Goal: Information Seeking & Learning: Learn about a topic

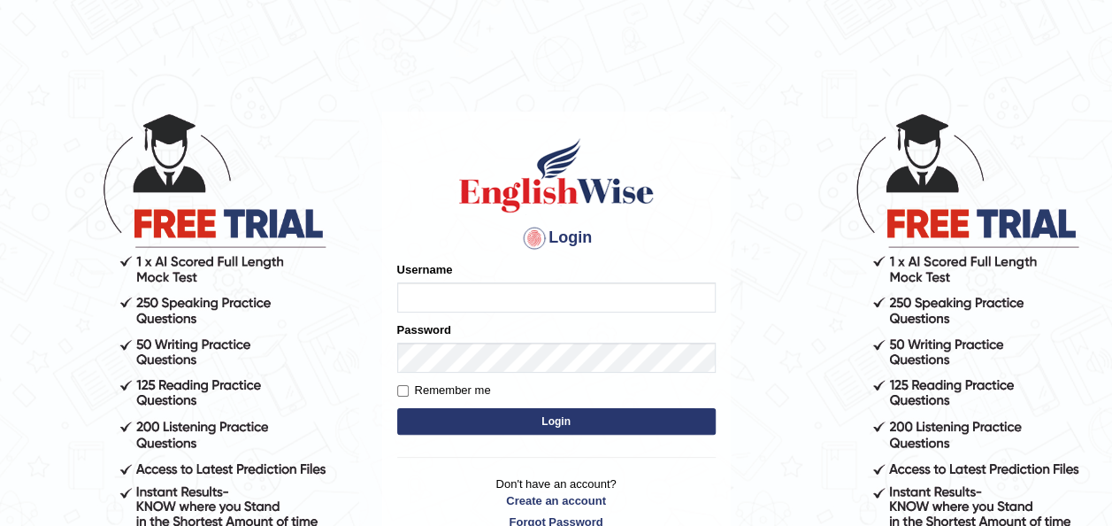
type input "pramod_parramatta"
click at [556, 421] on button "Login" at bounding box center [556, 421] width 319 height 27
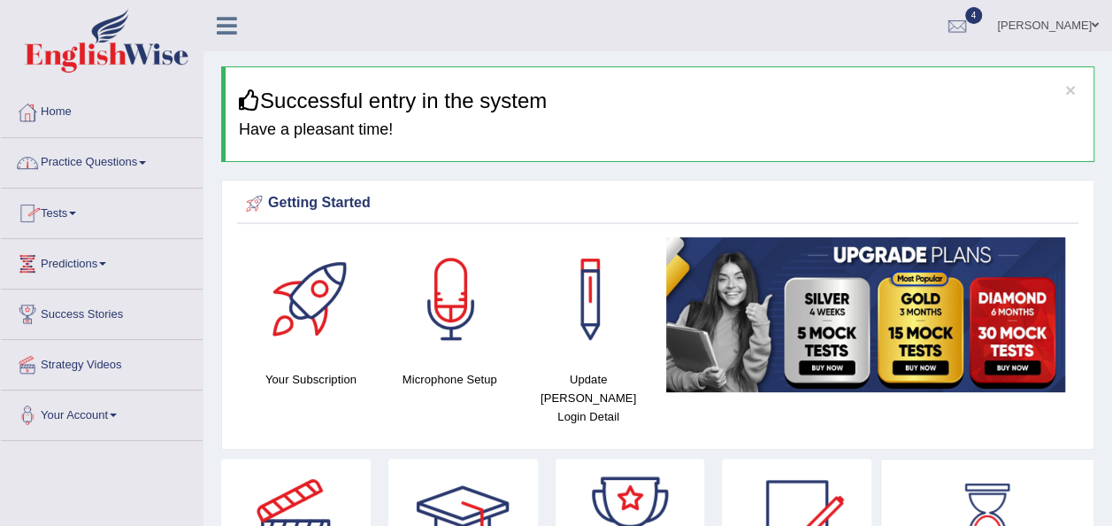
click at [146, 162] on span at bounding box center [142, 163] width 7 height 4
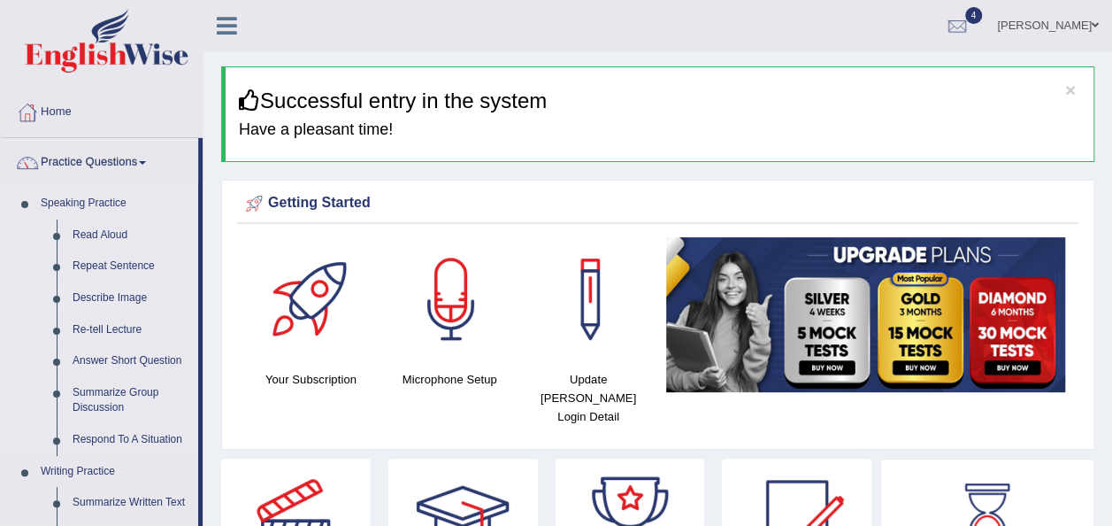
drag, startPoint x: 202, startPoint y: 254, endPoint x: 193, endPoint y: 303, distance: 49.5
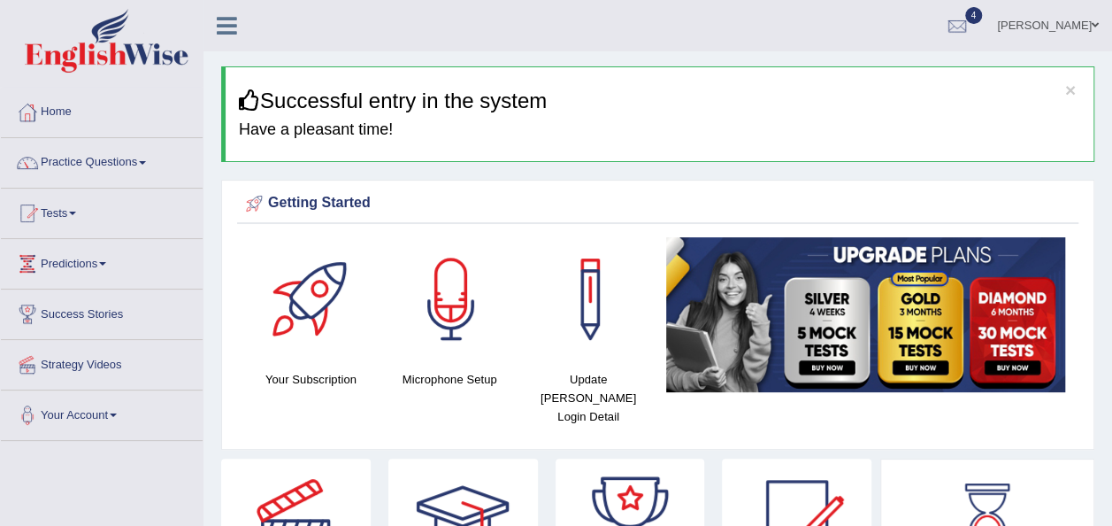
click at [146, 159] on link "Practice Questions" at bounding box center [102, 160] width 202 height 44
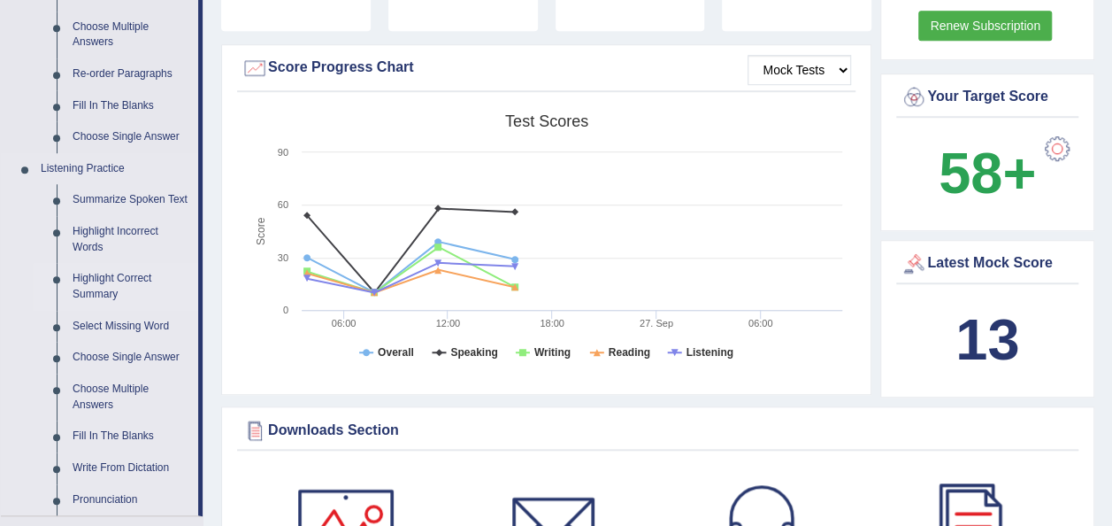
scroll to position [619, 0]
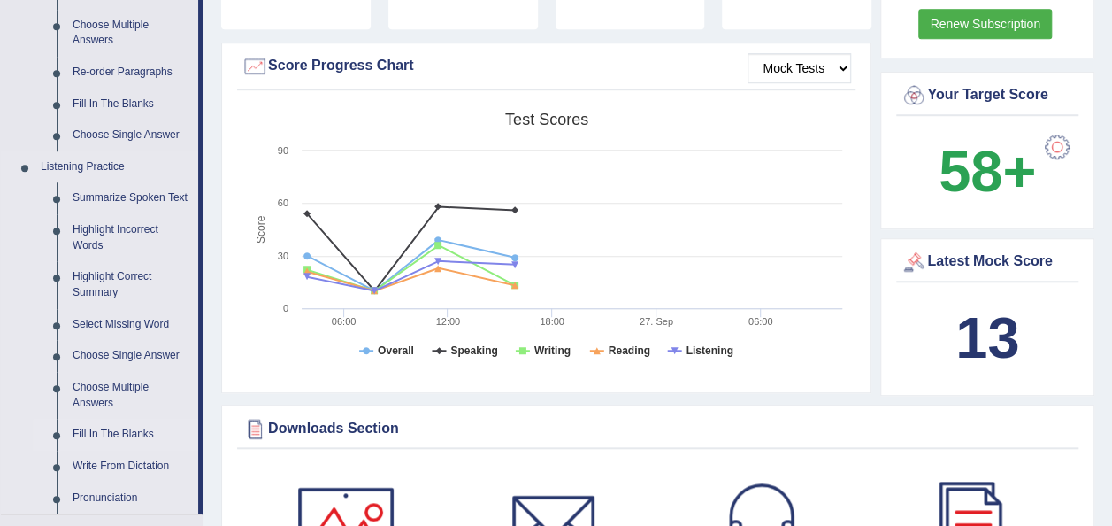
click at [137, 431] on link "Fill In The Blanks" at bounding box center [132, 435] width 134 height 32
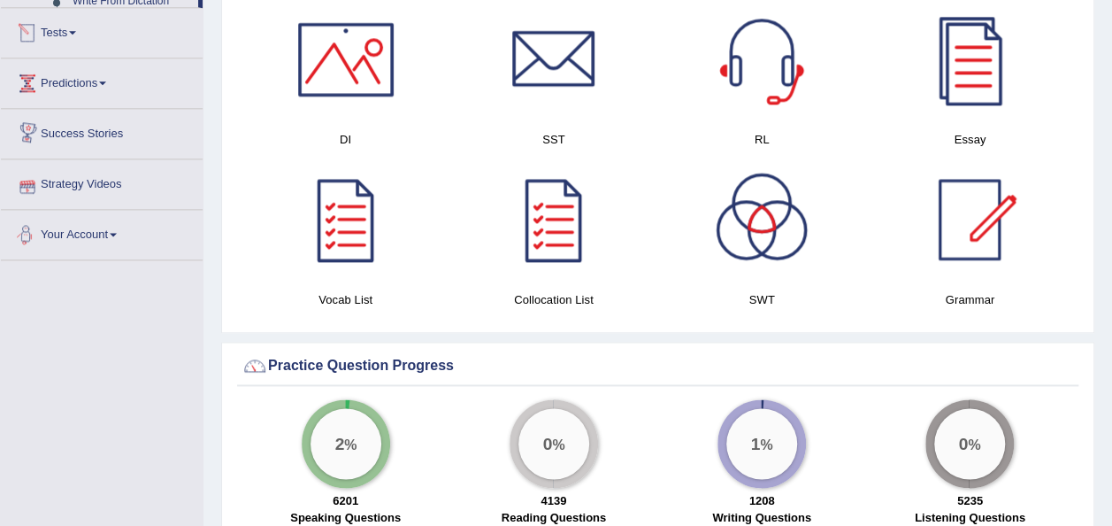
scroll to position [933, 0]
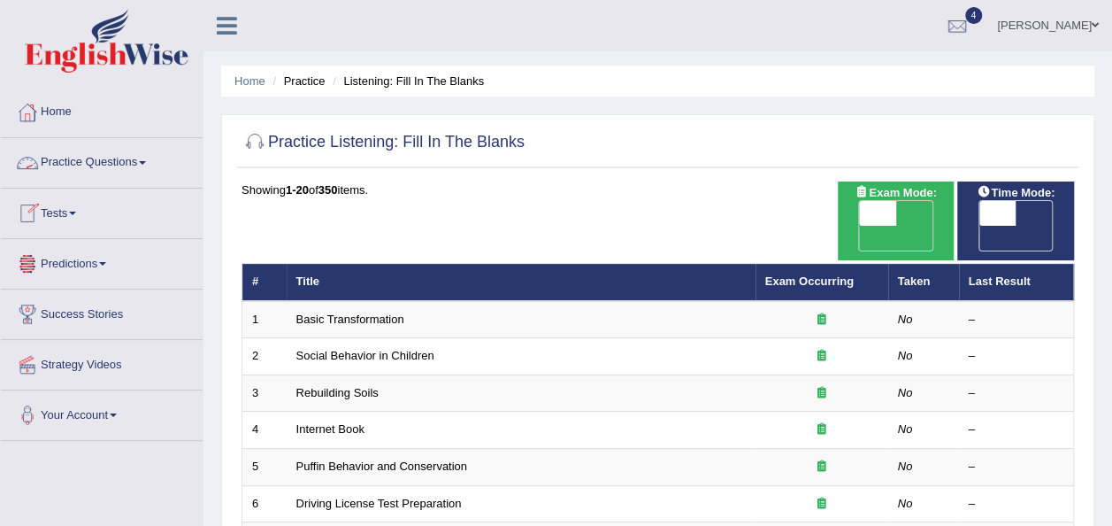
click at [145, 156] on link "Practice Questions" at bounding box center [102, 160] width 202 height 44
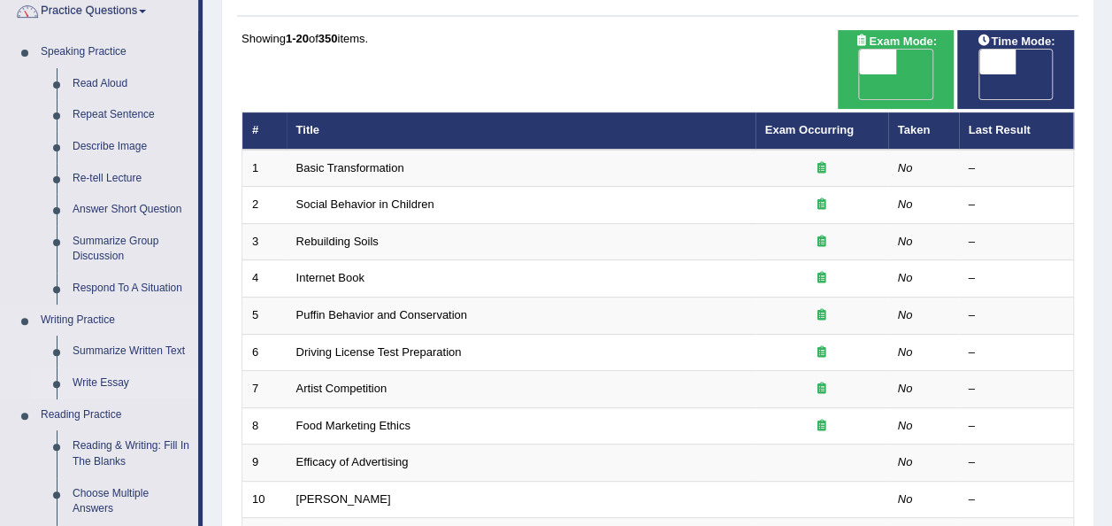
scroll to position [177, 0]
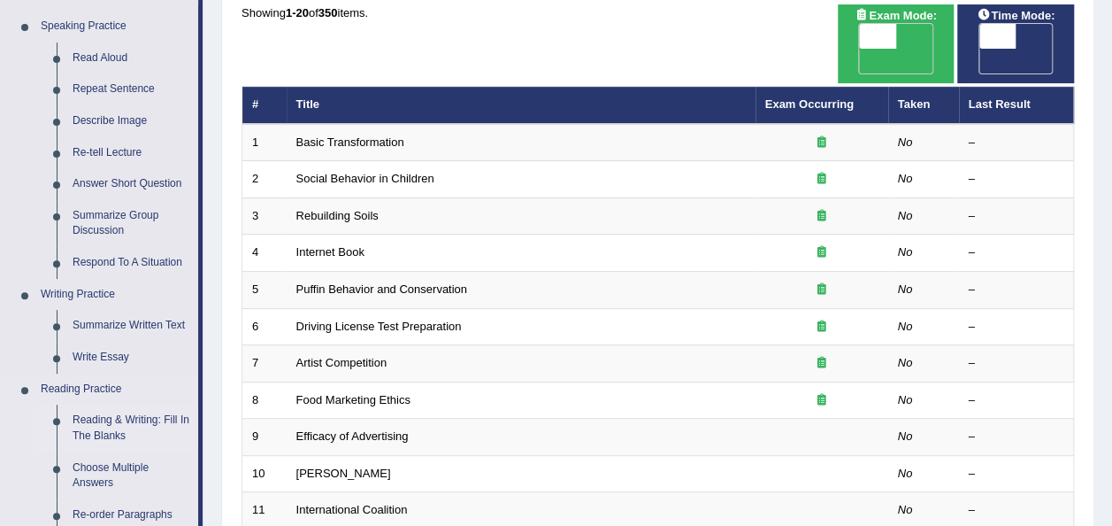
click at [119, 424] on link "Reading & Writing: Fill In The Blanks" at bounding box center [132, 427] width 134 height 47
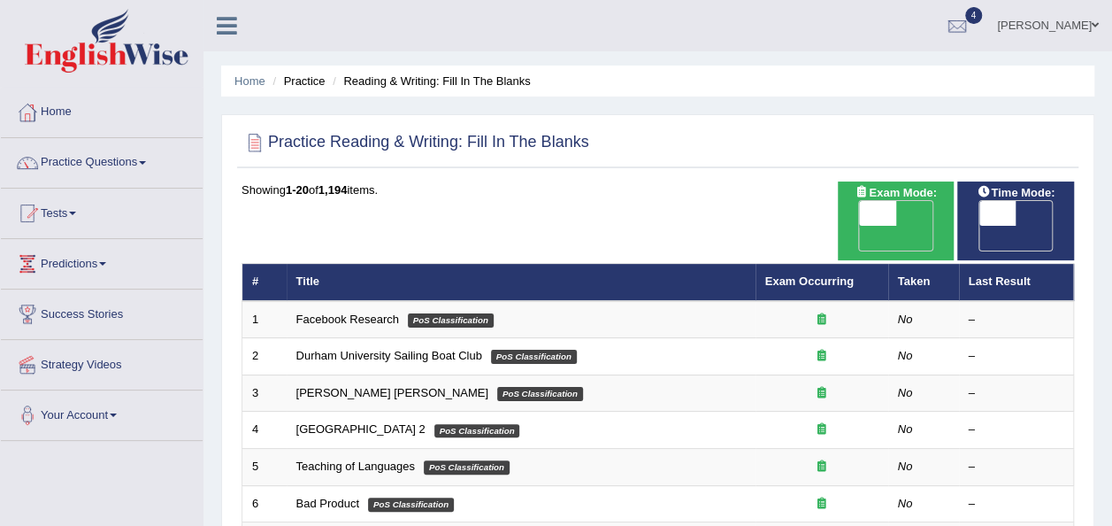
click at [860, 226] on span "OFF" at bounding box center [841, 238] width 37 height 25
checkbox input "true"
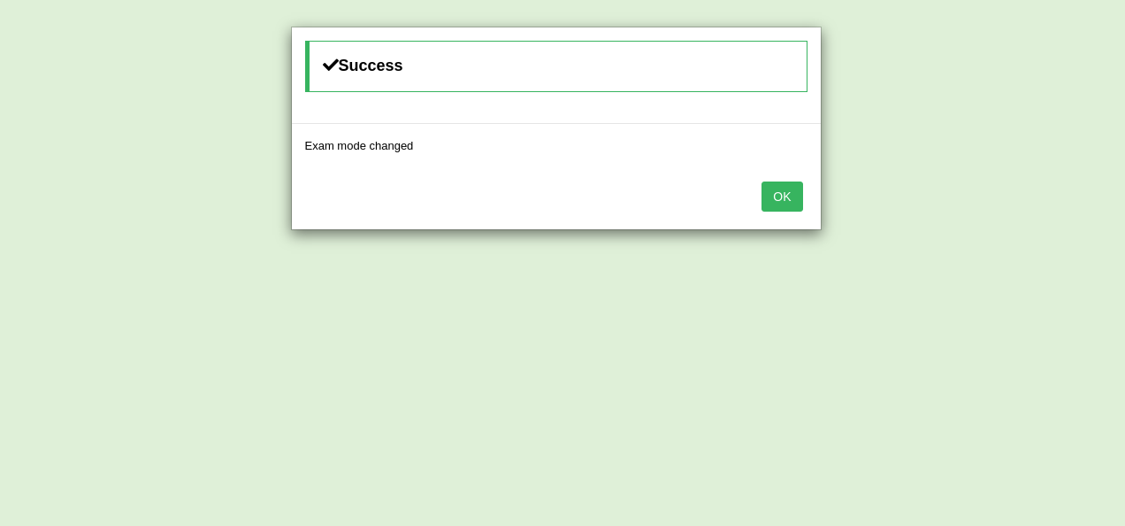
click at [1032, 211] on div "Success Exam mode changed OK" at bounding box center [562, 263] width 1125 height 526
drag, startPoint x: 766, startPoint y: 204, endPoint x: 794, endPoint y: 202, distance: 27.5
click at [768, 203] on button "OK" at bounding box center [782, 196] width 41 height 30
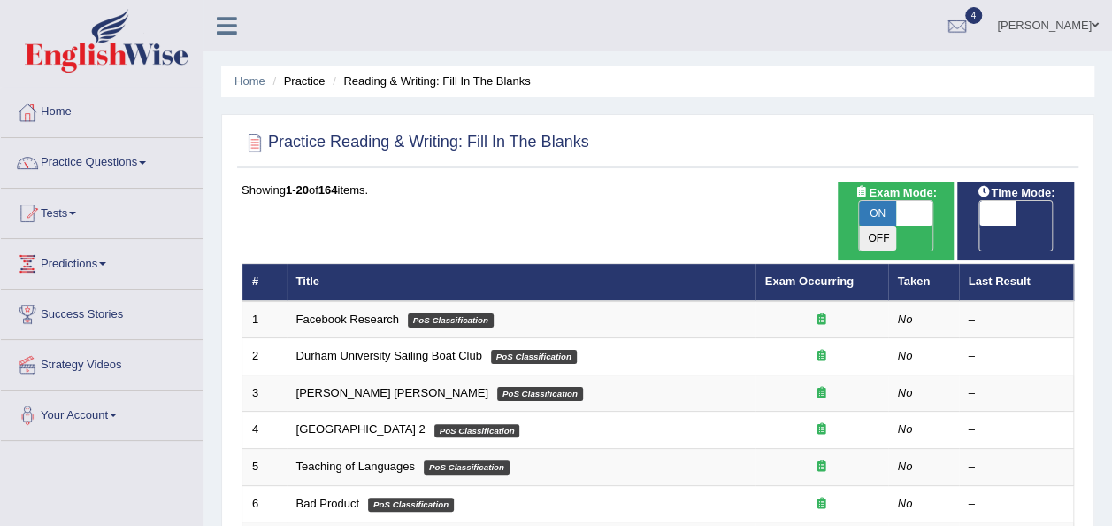
click at [979, 226] on span "OFF" at bounding box center [960, 238] width 37 height 25
checkbox input "true"
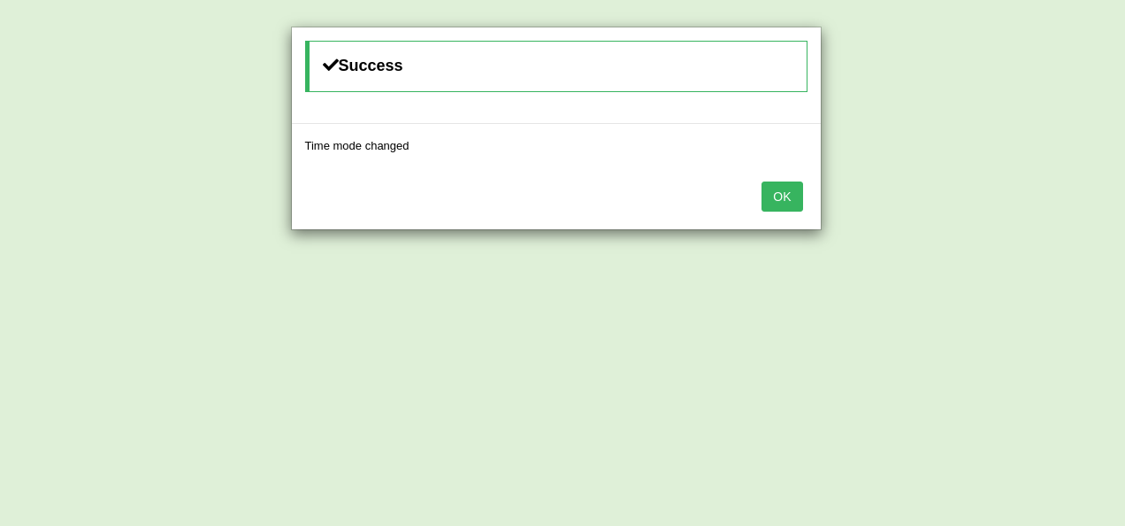
click at [803, 189] on div "OK" at bounding box center [556, 198] width 529 height 62
click at [795, 195] on button "OK" at bounding box center [782, 196] width 41 height 30
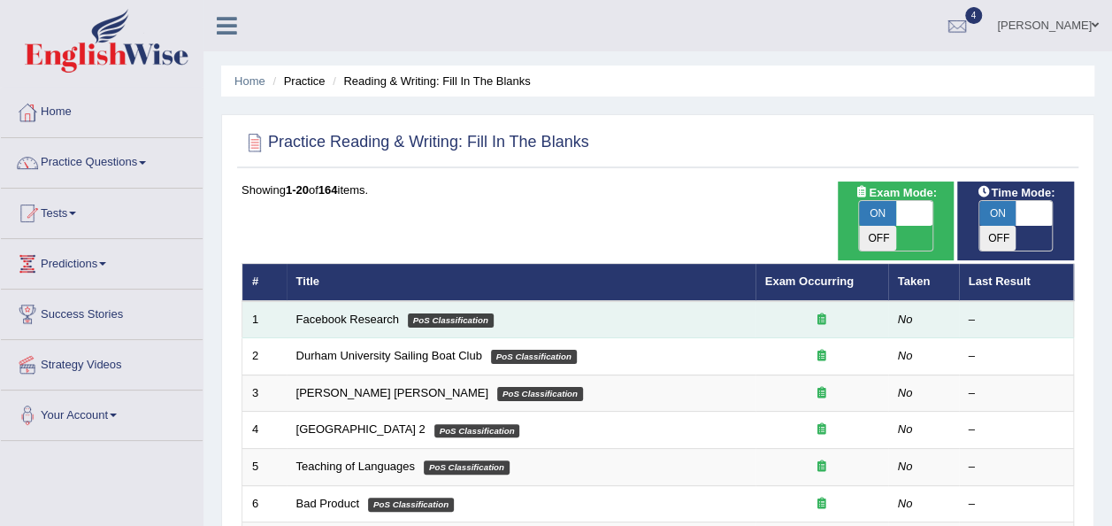
click at [750, 301] on td "Facebook Research PoS Classification" at bounding box center [521, 319] width 469 height 37
click at [342, 312] on link "Facebook Research" at bounding box center [347, 318] width 103 height 13
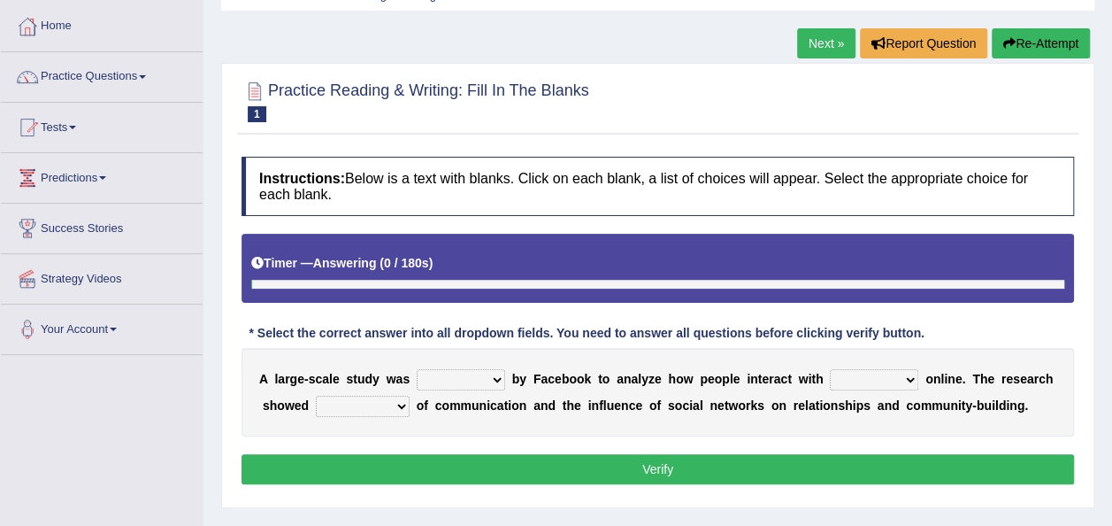
scroll to position [177, 0]
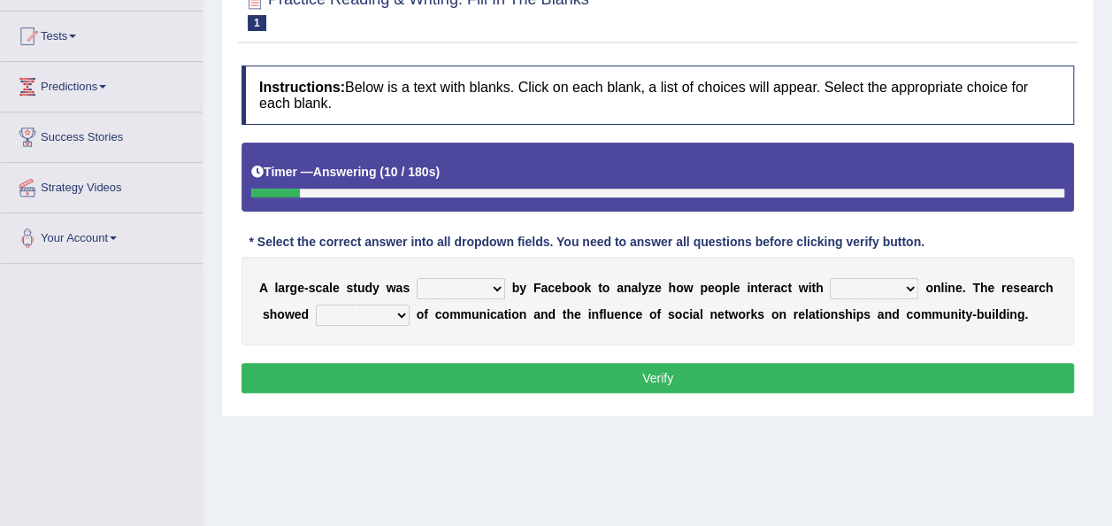
click at [486, 288] on select "surveyed had asked made" at bounding box center [461, 288] width 88 height 21
select select "made"
click at [417, 278] on select "surveyed had asked made" at bounding box center [461, 288] width 88 height 21
click at [881, 290] on select "together all each other another" at bounding box center [874, 288] width 88 height 21
select select "each other"
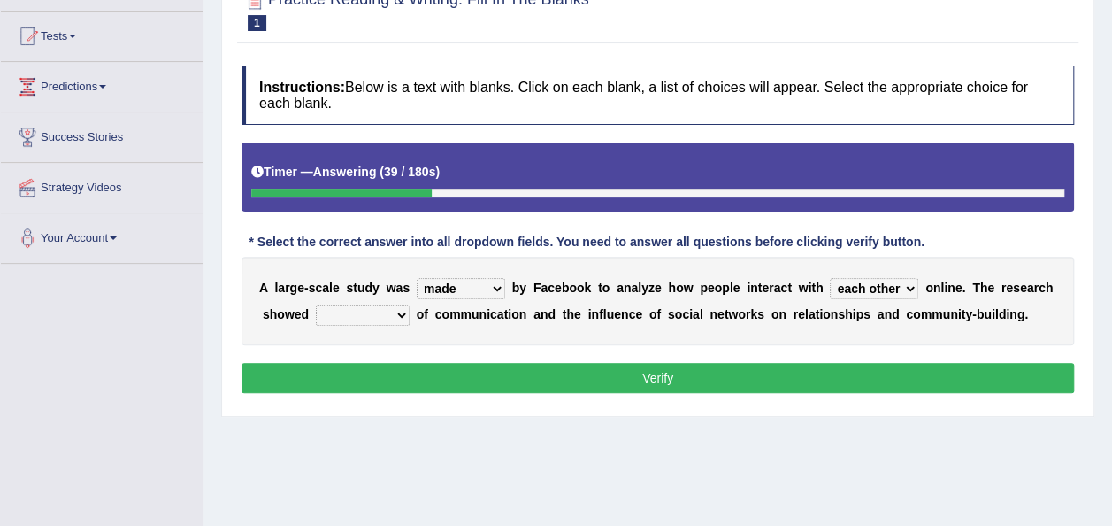
click at [830, 278] on select "together all each other another" at bounding box center [874, 288] width 88 height 21
click at [392, 311] on select "advantages standards fellowships patterns" at bounding box center [363, 314] width 94 height 21
select select "fellowships"
click at [316, 304] on select "advantages standards fellowships patterns" at bounding box center [363, 314] width 94 height 21
click at [539, 373] on button "Verify" at bounding box center [658, 378] width 833 height 30
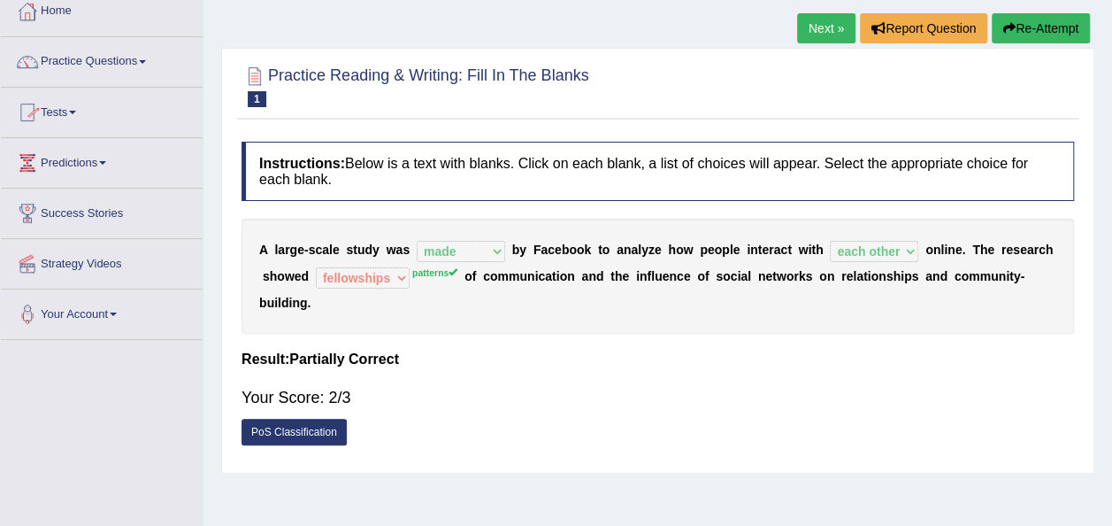
scroll to position [50, 0]
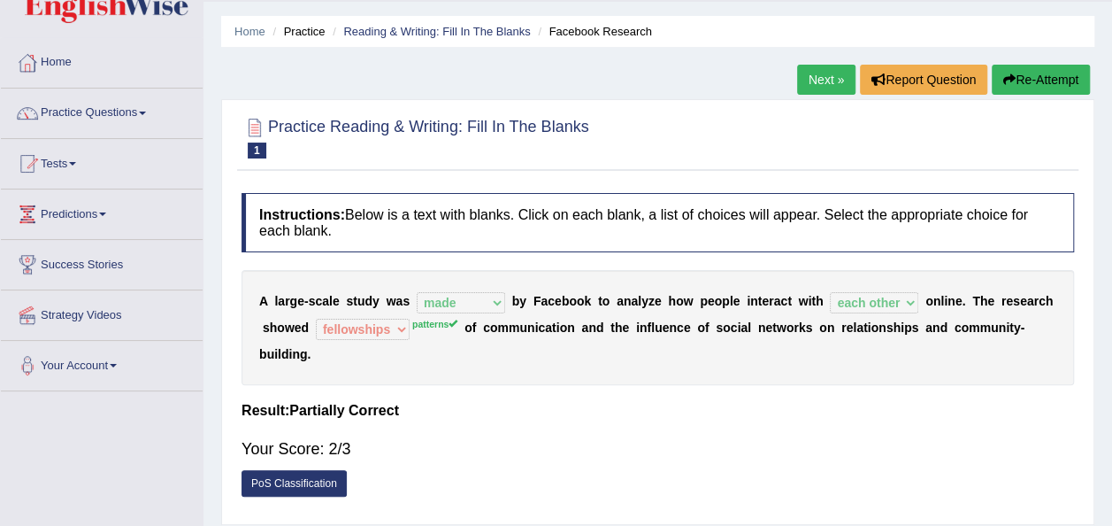
click at [812, 75] on link "Next »" at bounding box center [826, 80] width 58 height 30
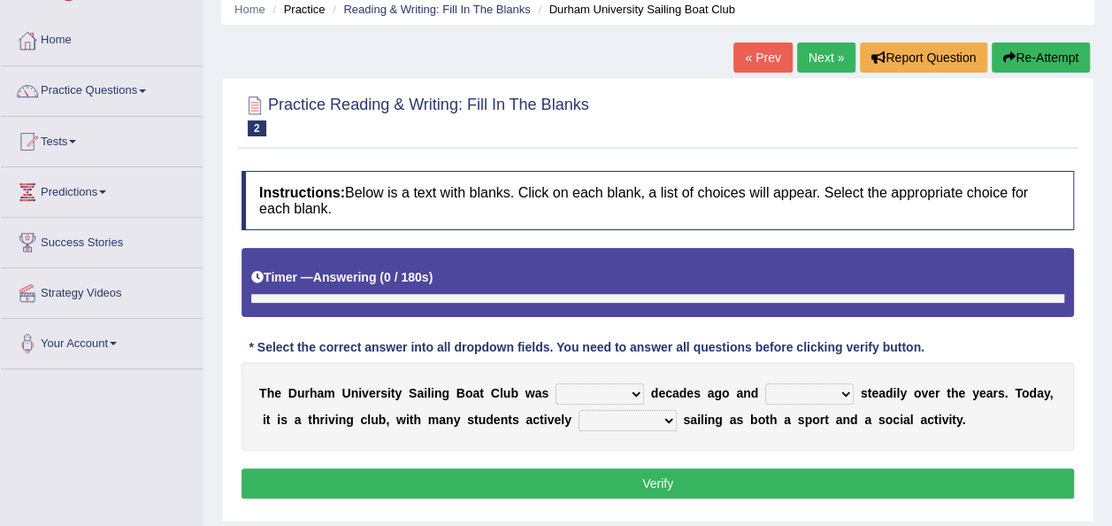
scroll to position [88, 0]
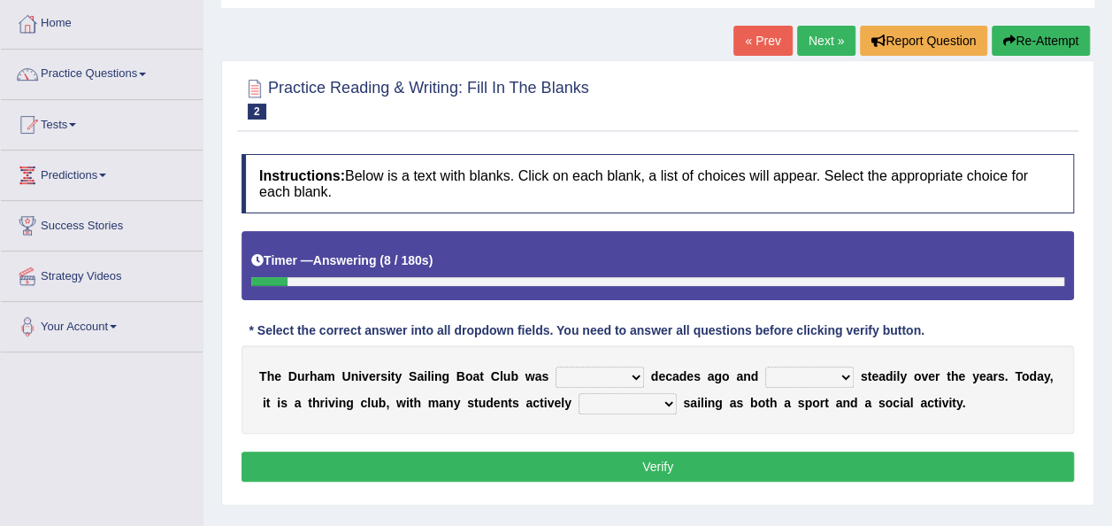
click at [615, 375] on select "found fund founded find" at bounding box center [600, 376] width 88 height 21
click at [556, 366] on select "found fund founded find" at bounding box center [600, 376] width 88 height 21
click at [614, 373] on select "found fund founded find" at bounding box center [600, 376] width 88 height 21
select select "found"
click at [556, 366] on select "found fund founded find" at bounding box center [600, 376] width 88 height 21
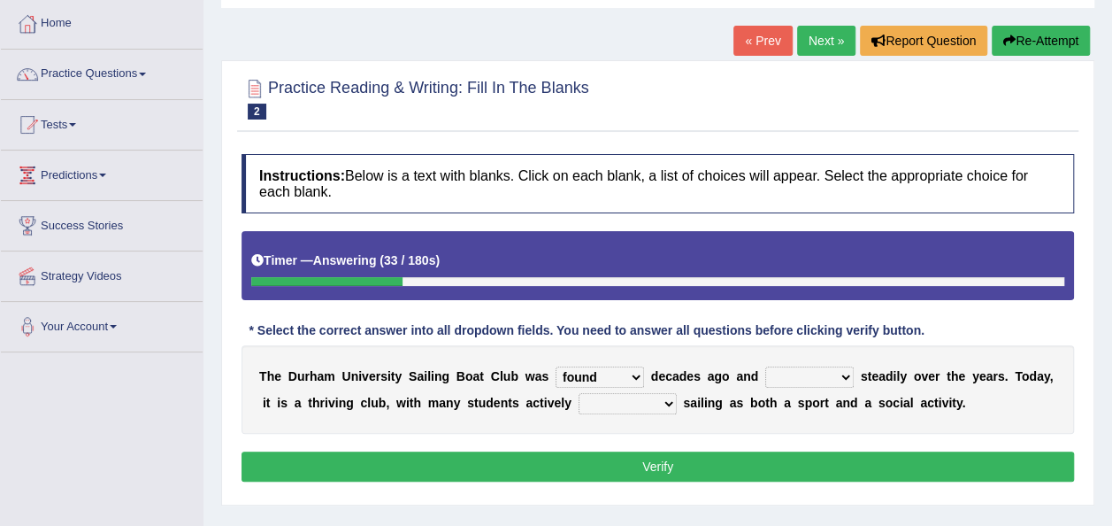
click at [817, 372] on select "grow growing has grown grown" at bounding box center [809, 376] width 88 height 21
select select "growing"
click at [765, 366] on select "grow growing has grown grown" at bounding box center [809, 376] width 88 height 21
click at [600, 403] on select "enjoy enjoyed are enjoying enjoying" at bounding box center [628, 403] width 98 height 21
select select "enjoy"
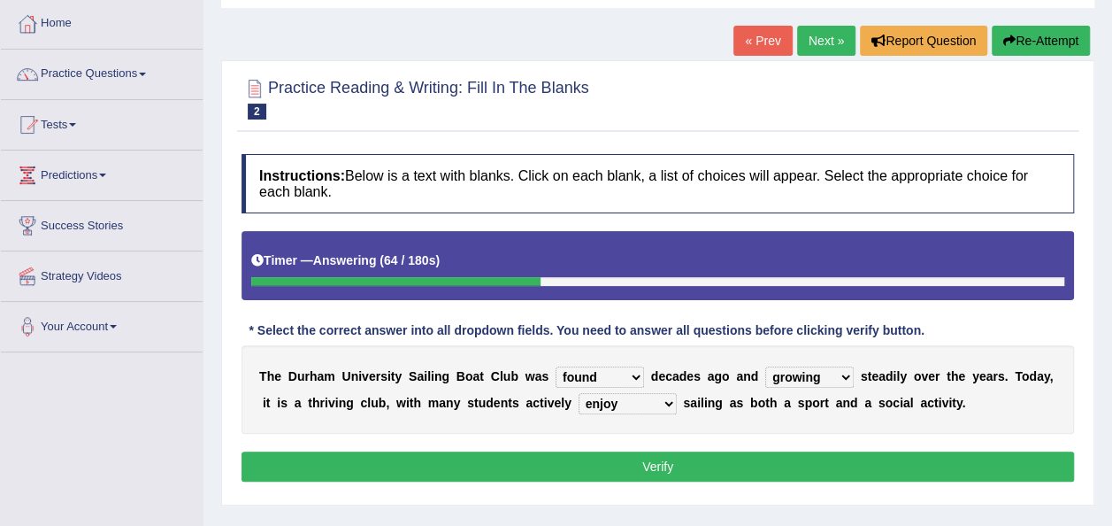
click at [579, 393] on select "enjoy enjoyed are enjoying enjoying" at bounding box center [628, 403] width 98 height 21
click at [619, 375] on select "found fund founded find" at bounding box center [600, 376] width 88 height 21
select select "fund"
click at [556, 366] on select "found fund founded find" at bounding box center [600, 376] width 88 height 21
click at [616, 373] on select "found fund founded find" at bounding box center [600, 376] width 88 height 21
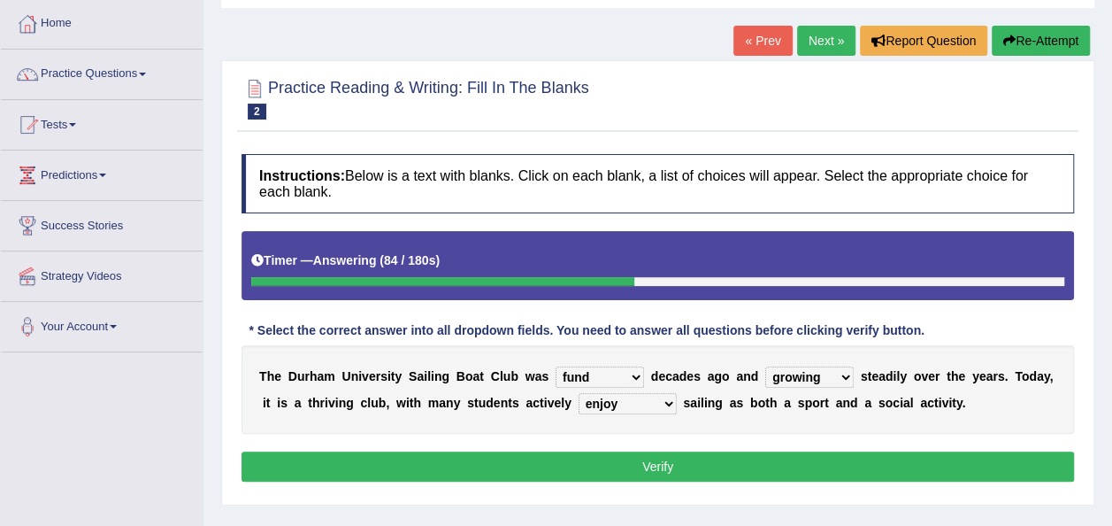
click at [680, 434] on div "Instructions: Below is a text with blanks. Click on each blank, a list of choic…" at bounding box center [657, 320] width 841 height 350
click at [813, 375] on select "grow growing has grown grown" at bounding box center [809, 376] width 88 height 21
click at [765, 366] on select "grow growing has grown grown" at bounding box center [809, 376] width 88 height 21
click at [813, 375] on select "grow growing has grown grown" at bounding box center [809, 376] width 88 height 21
select select "grow"
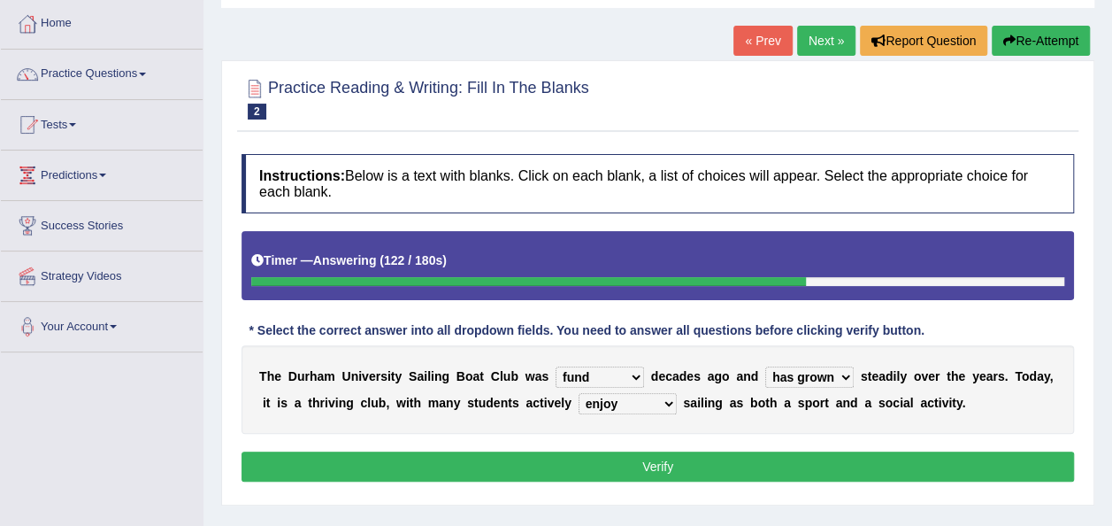
click at [765, 366] on select "grow growing has grown grown" at bounding box center [809, 376] width 88 height 21
click at [814, 375] on select "grow growing has grown grown" at bounding box center [809, 376] width 88 height 21
click at [853, 442] on div "Instructions: Below is a text with blanks. Click on each blank, a list of choic…" at bounding box center [657, 320] width 841 height 350
click at [698, 464] on button "Verify" at bounding box center [658, 466] width 833 height 30
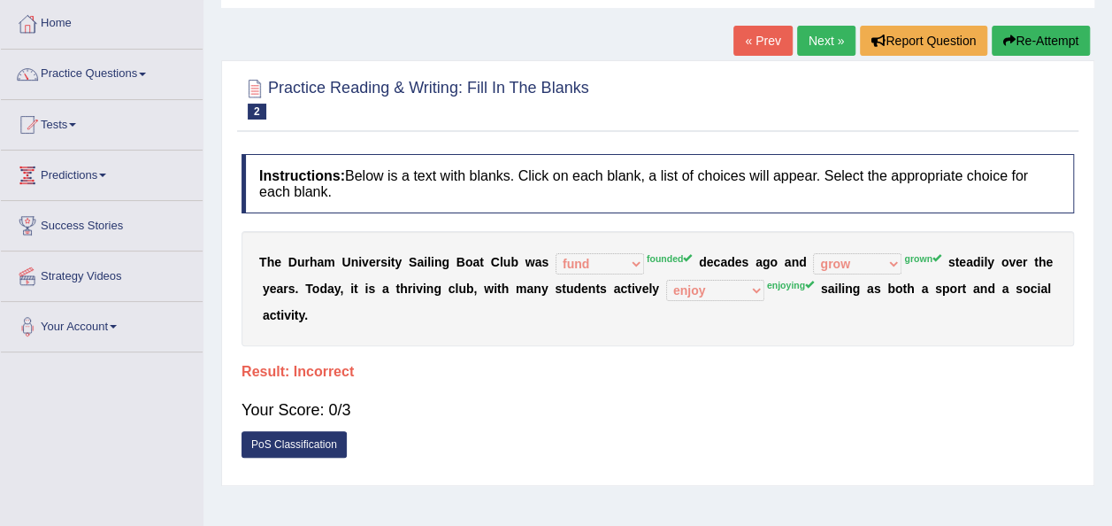
click at [304, 431] on link "PoS Classification" at bounding box center [294, 444] width 105 height 27
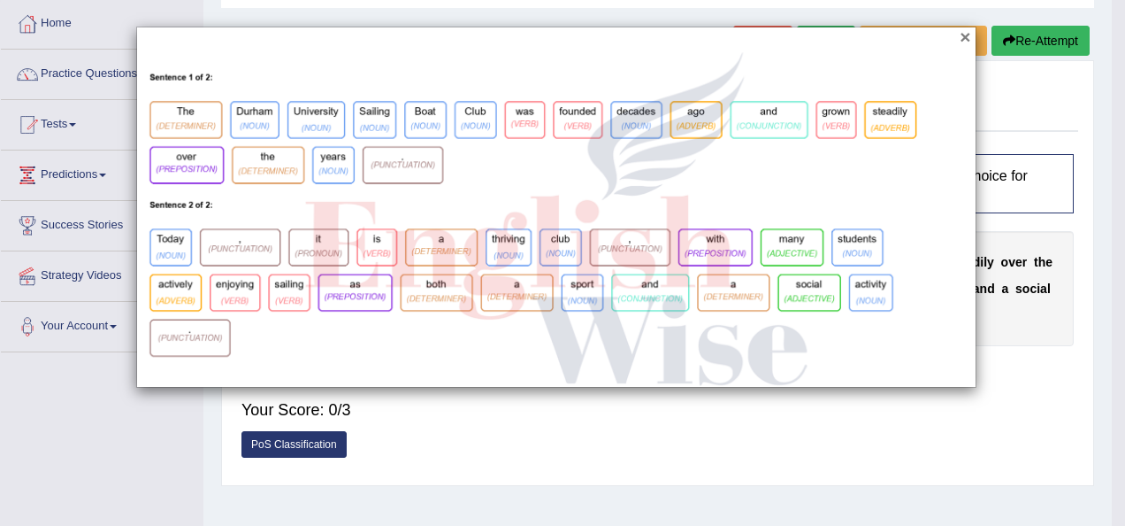
click at [962, 34] on button "×" at bounding box center [965, 36] width 11 height 19
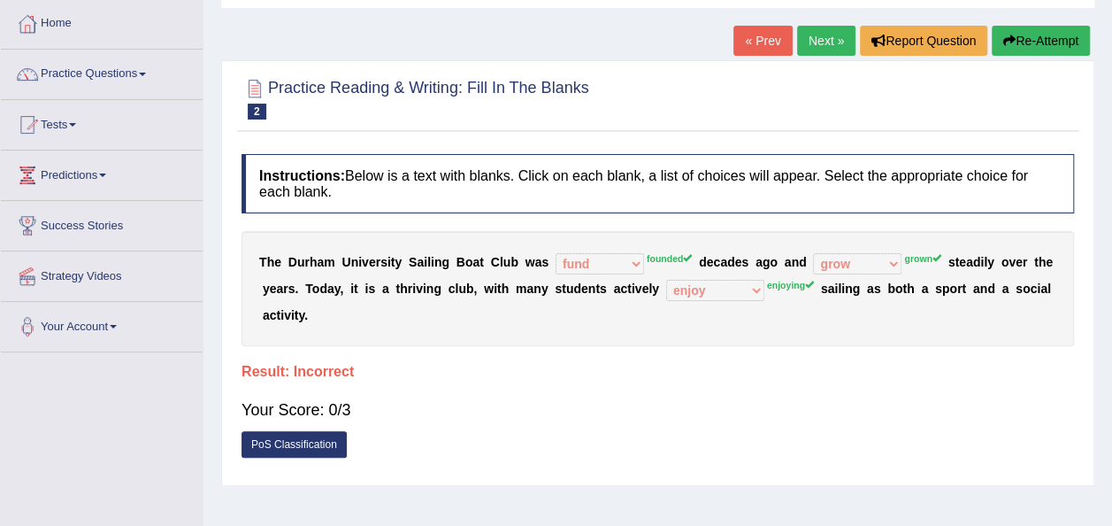
click at [832, 40] on link "Next »" at bounding box center [826, 41] width 58 height 30
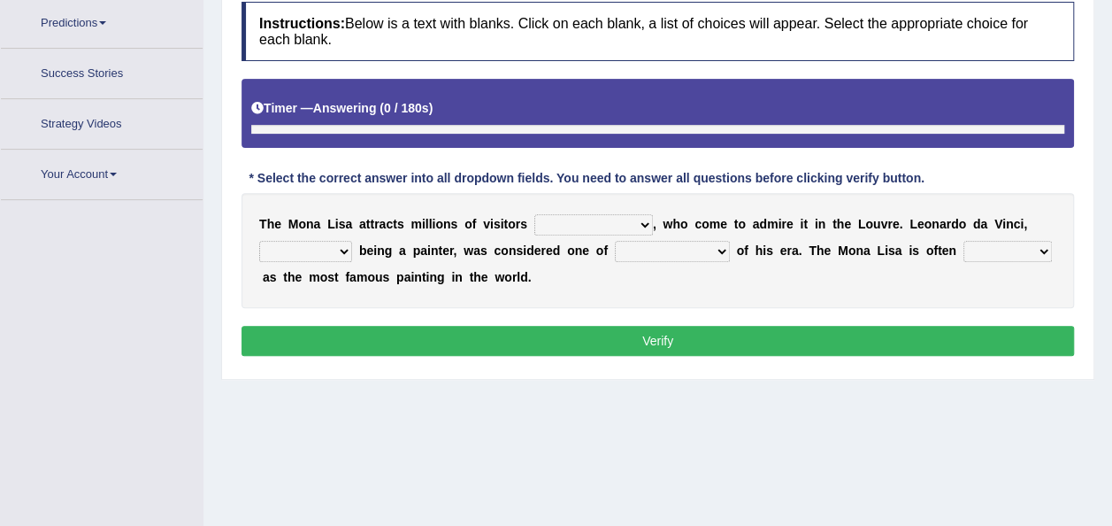
scroll to position [308, 0]
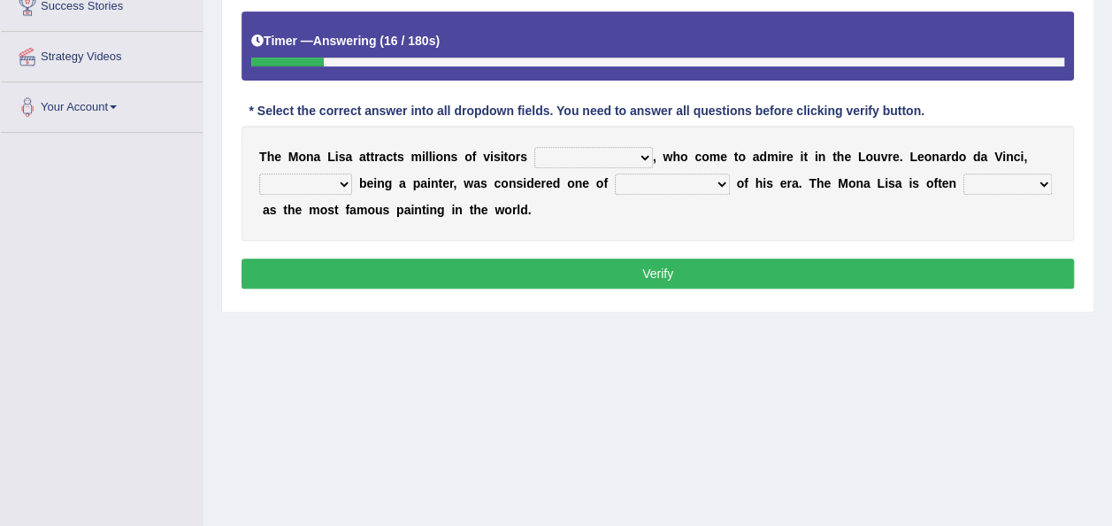
click at [616, 157] on select "around the year the all year all year round per year" at bounding box center [593, 157] width 119 height 21
select select "all year round"
click at [534, 147] on select "around the year the all year all year round per year" at bounding box center [593, 157] width 119 height 21
click at [340, 177] on select "rather than as much as as well as as long as" at bounding box center [305, 183] width 93 height 21
select select "as well as"
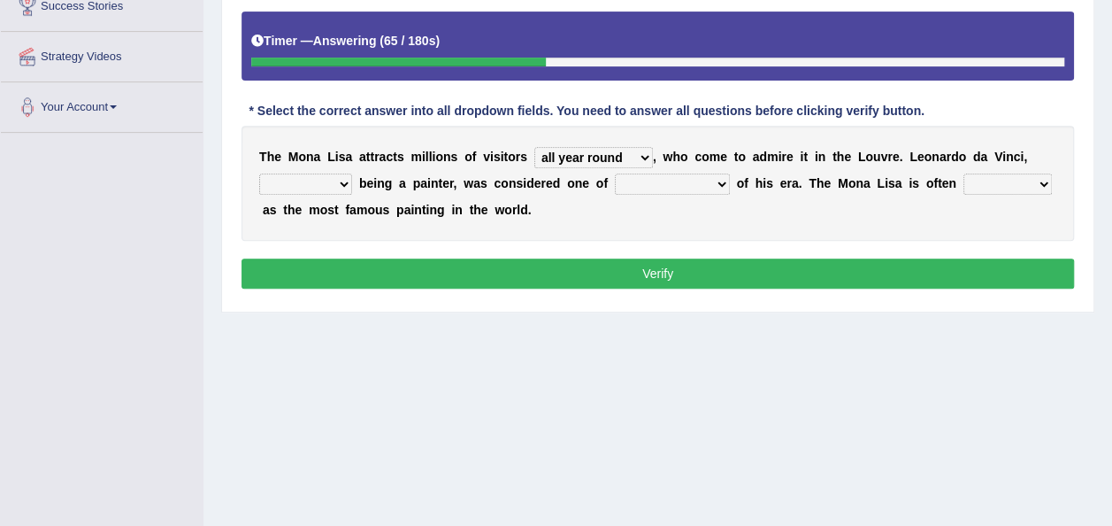
click at [259, 173] on select "rather than as much as as well as as long as" at bounding box center [305, 183] width 93 height 21
click at [694, 185] on select "better artists artist the better artist the best artists" at bounding box center [672, 183] width 115 height 21
select select "the best artists"
click at [615, 173] on select "better artists artist the better artist the best artists" at bounding box center [672, 183] width 115 height 21
click at [1007, 180] on select "classified suggested predicted described" at bounding box center [1008, 183] width 88 height 21
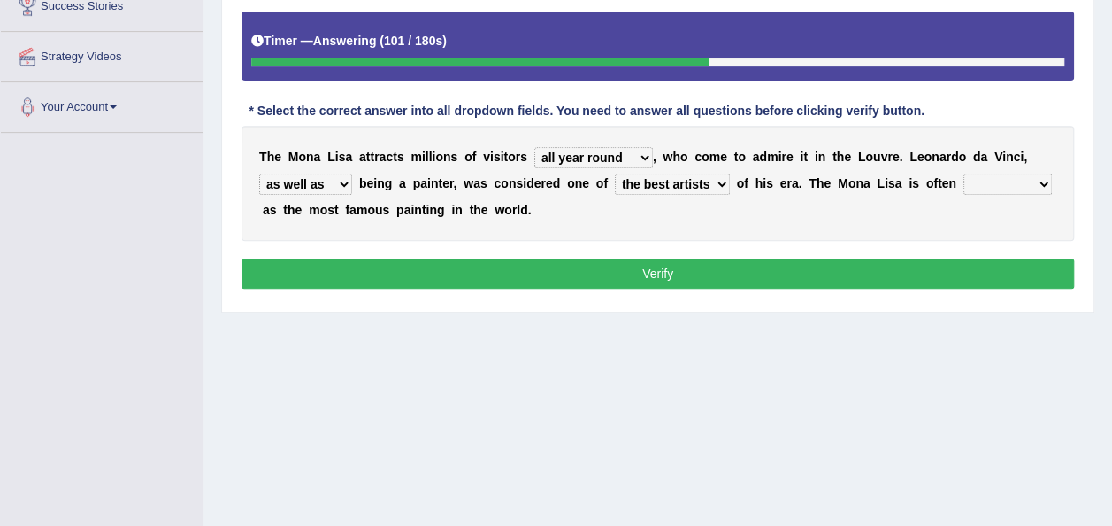
click at [1038, 215] on div "T h e M o n a L i s a a t t r a c t s m i l l i o n s o f v i s i t o r s aroun…" at bounding box center [658, 183] width 833 height 115
click at [1002, 177] on select "classified suggested predicted described" at bounding box center [1008, 183] width 88 height 21
click at [964, 173] on select "classified suggested predicted described" at bounding box center [1008, 183] width 88 height 21
click at [1005, 177] on select "classified suggested predicted described" at bounding box center [1008, 183] width 88 height 21
select select "predicted"
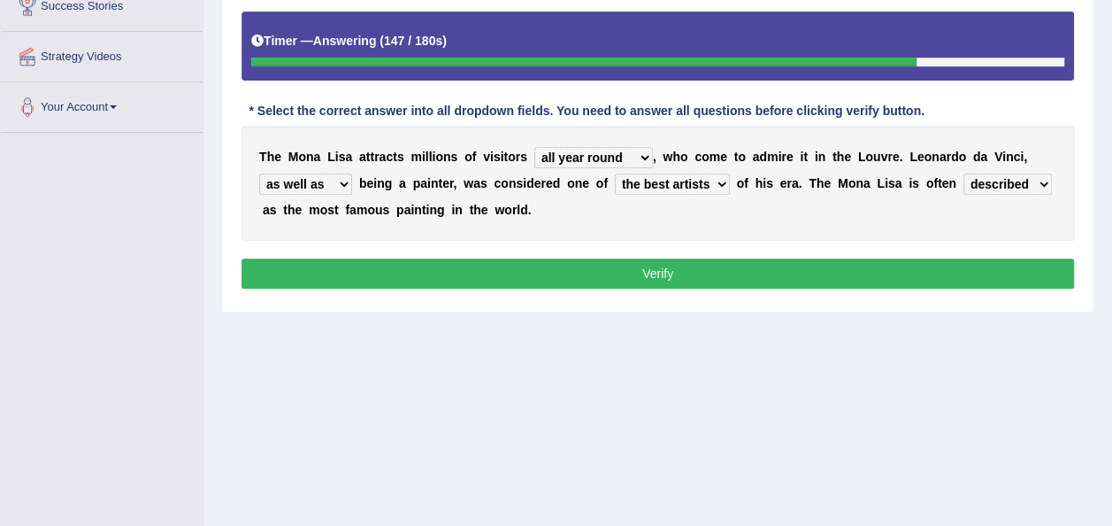
click at [964, 173] on select "classified suggested predicted described" at bounding box center [1008, 183] width 88 height 21
click at [639, 265] on button "Verify" at bounding box center [658, 273] width 833 height 30
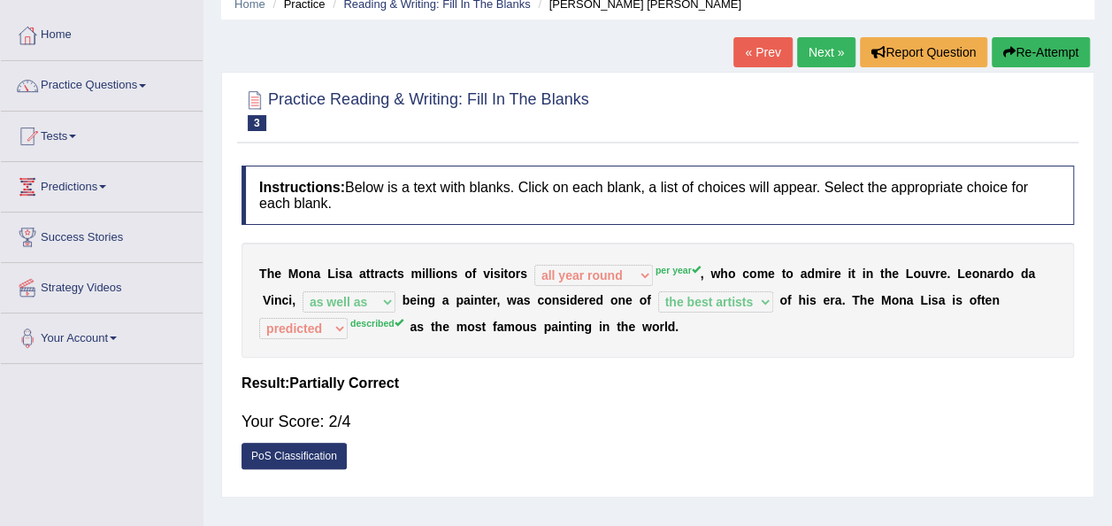
scroll to position [42, 0]
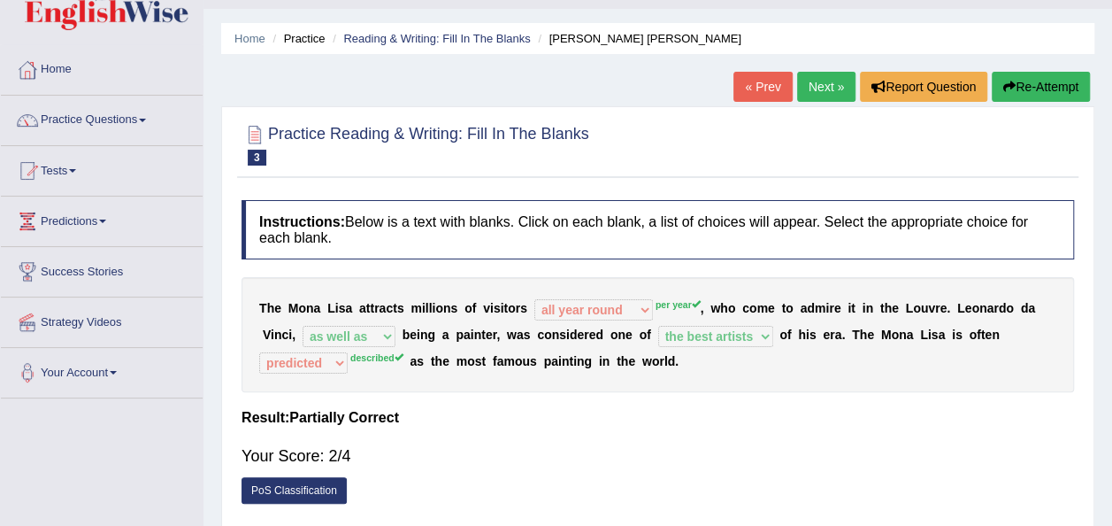
click at [823, 85] on link "Next »" at bounding box center [826, 87] width 58 height 30
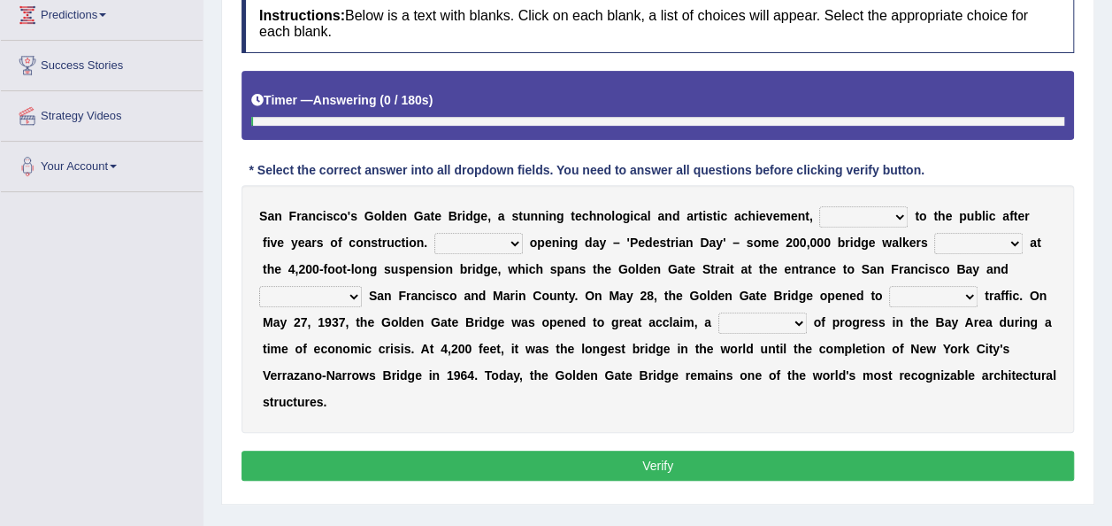
scroll to position [265, 0]
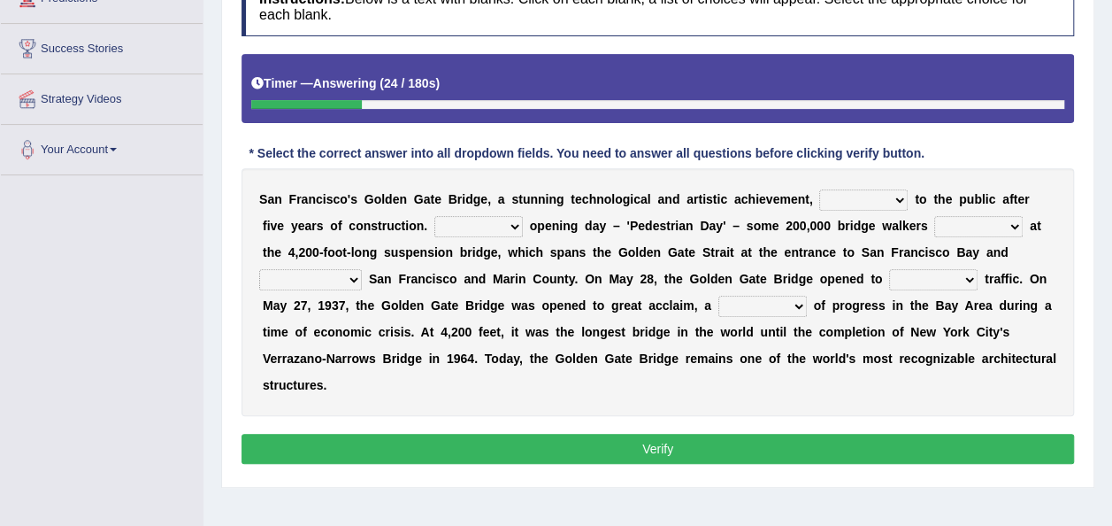
click at [862, 196] on select "opens closes appears equals" at bounding box center [863, 199] width 88 height 21
click at [839, 196] on select "opens closes appears equals" at bounding box center [863, 199] width 88 height 21
click at [865, 199] on div "S a n F r a n c i s c o ' [PERSON_NAME] G a t e B r i d g e , a s t u n n i n g…" at bounding box center [658, 292] width 833 height 248
click at [864, 200] on select "opens closes appears equals" at bounding box center [863, 199] width 88 height 21
select select "closes"
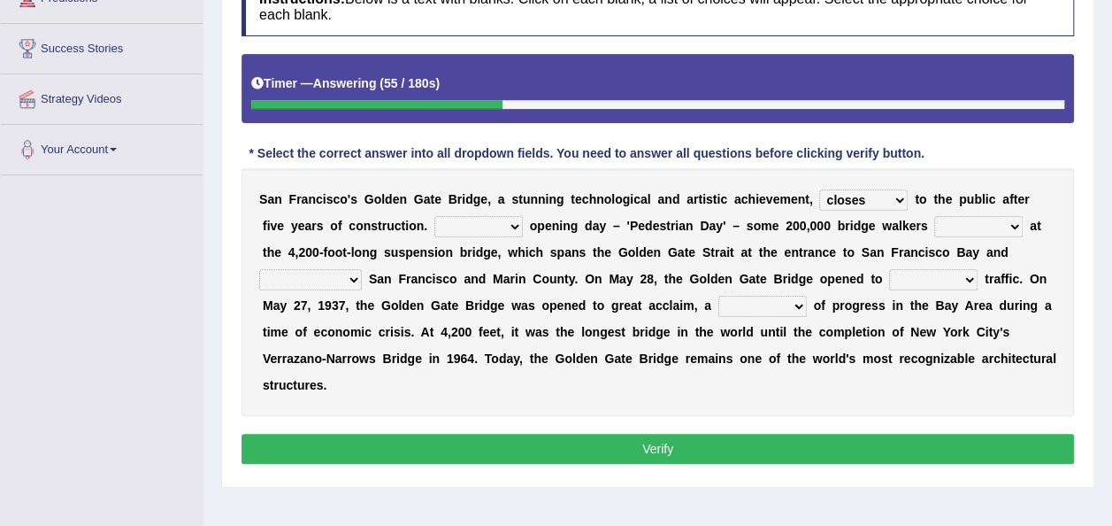
click at [819, 189] on select "opens closes appears equals" at bounding box center [863, 199] width 88 height 21
click at [438, 226] on select "On During Since When" at bounding box center [478, 226] width 88 height 21
select select "During"
click at [434, 216] on select "On During Since When" at bounding box center [478, 226] width 88 height 21
click at [934, 225] on select "stationed looked marveled laughed" at bounding box center [978, 226] width 88 height 21
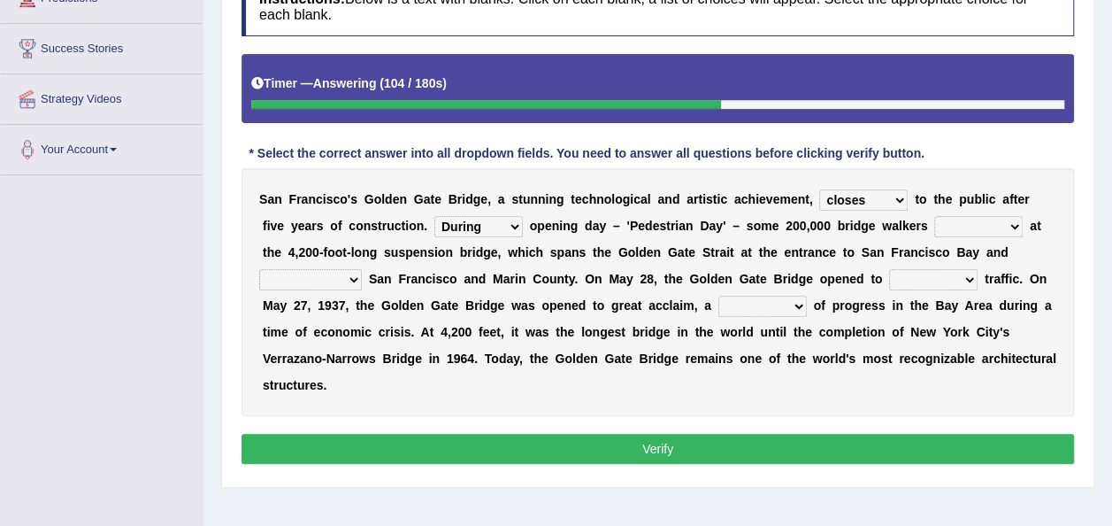
click at [934, 221] on select "stationed looked marveled laughed" at bounding box center [978, 226] width 88 height 21
click at [362, 269] on select "separates connects channels differentiates" at bounding box center [310, 279] width 103 height 21
select select "channels"
click at [362, 269] on select "separates connects channels differentiates" at bounding box center [310, 279] width 103 height 21
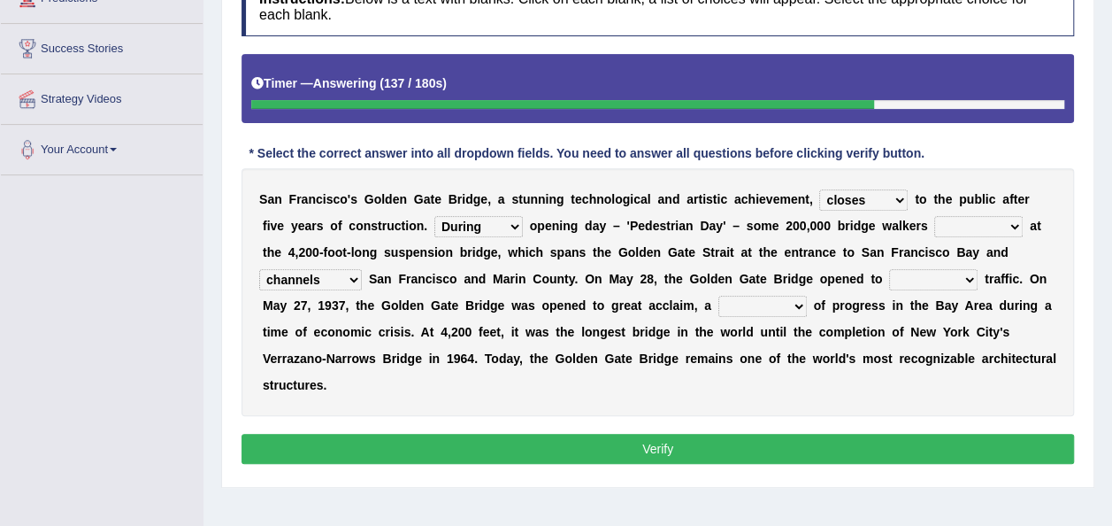
click at [362, 269] on select "separates connects channels differentiates" at bounding box center [310, 279] width 103 height 21
click at [889, 279] on select "aquatic vehicular airborne watertight" at bounding box center [933, 279] width 88 height 21
select select "watertight"
click at [889, 269] on select "aquatic vehicular airborne watertight" at bounding box center [933, 279] width 88 height 21
click at [718, 301] on select "denial symbol technique yield" at bounding box center [762, 306] width 88 height 21
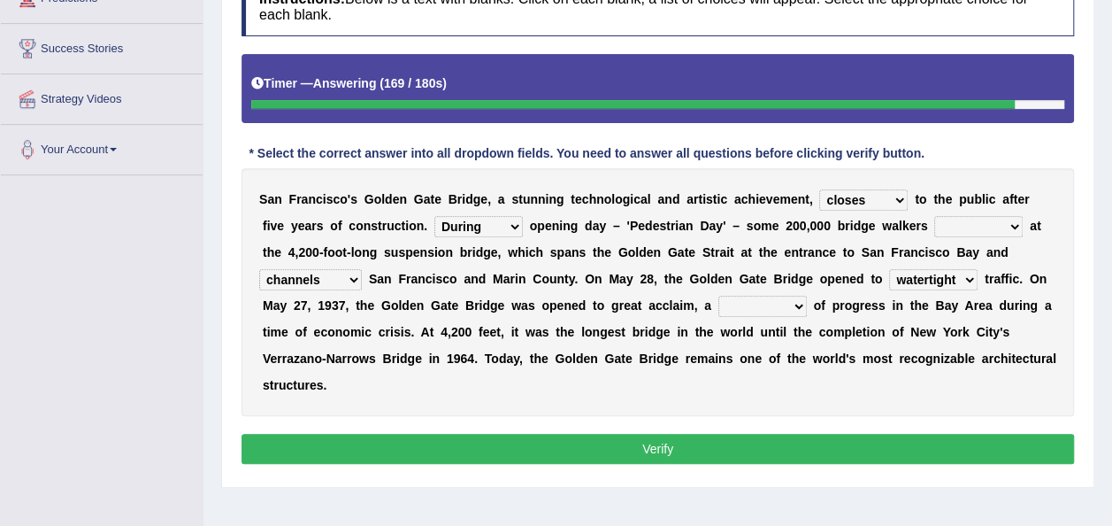
select select "technique"
click at [718, 296] on select "denial symbol technique yield" at bounding box center [762, 306] width 88 height 21
click at [611, 434] on button "Verify" at bounding box center [658, 449] width 833 height 30
click at [924, 226] on div "S a n F r a n c i s c o ' s G o l d e n G a t e B r i d g e , a s t u n n i n g…" at bounding box center [658, 292] width 833 height 248
click at [934, 229] on select "stationed looked marveled laughed" at bounding box center [978, 226] width 88 height 21
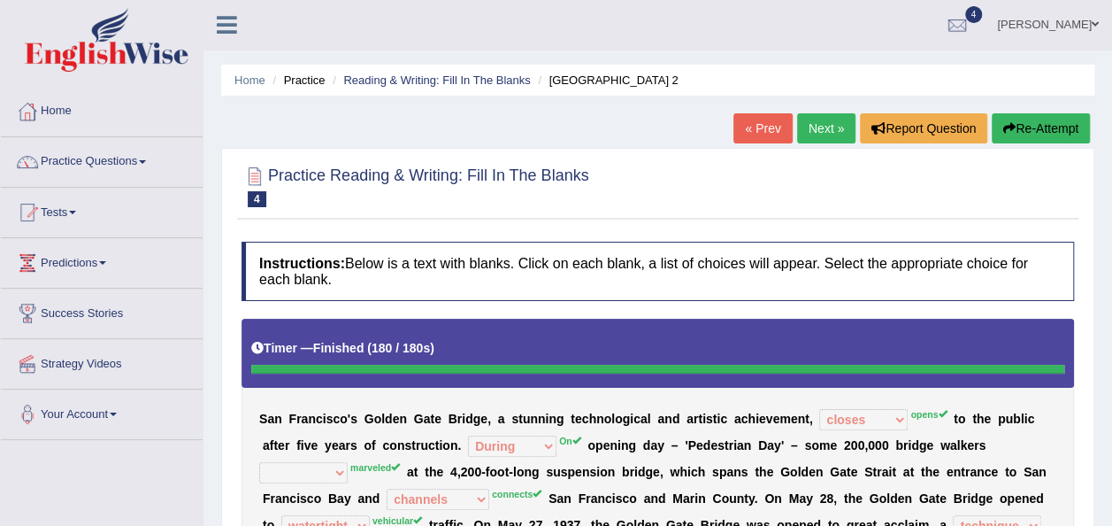
scroll to position [0, 0]
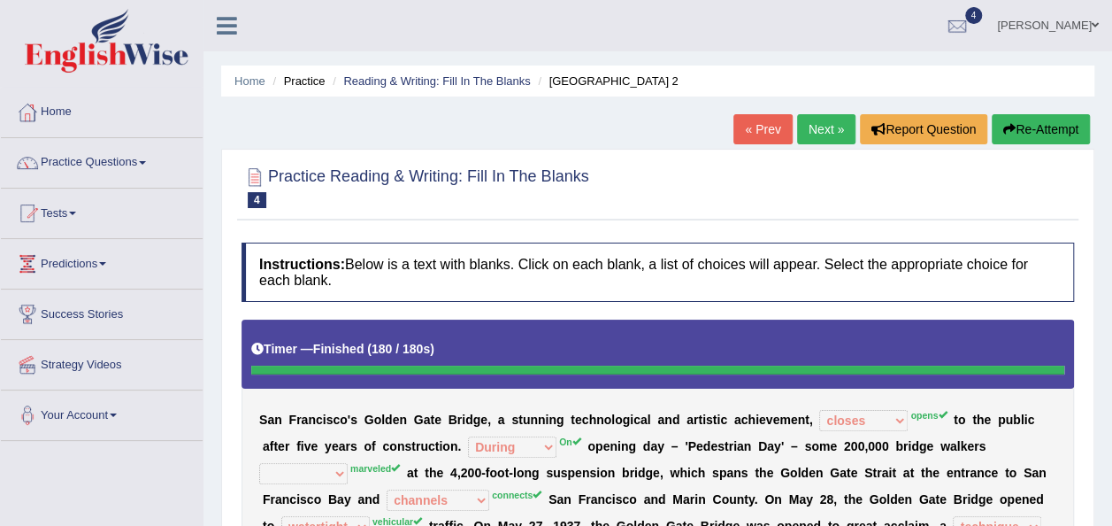
click at [1045, 129] on button "Re-Attempt" at bounding box center [1041, 129] width 98 height 30
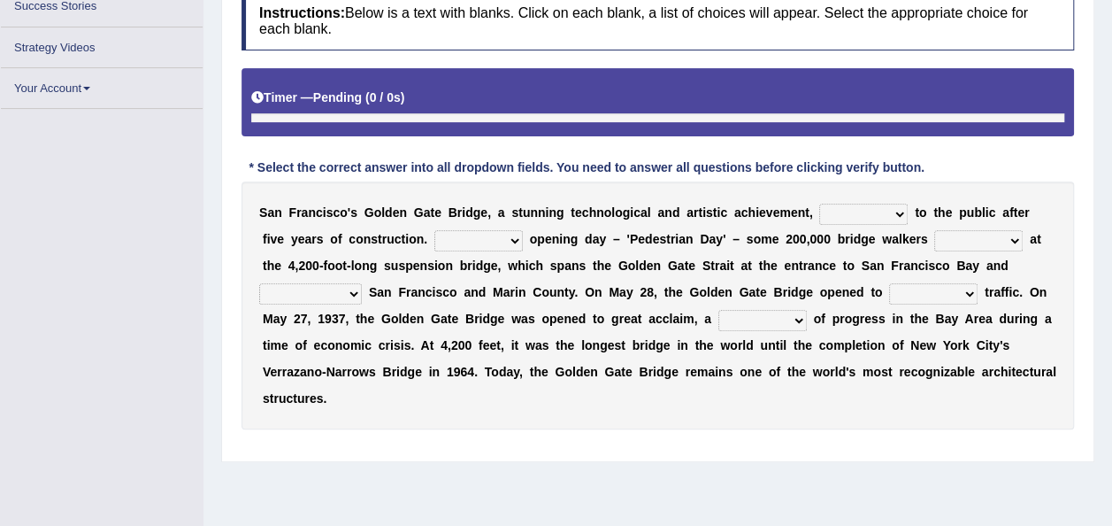
scroll to position [265, 0]
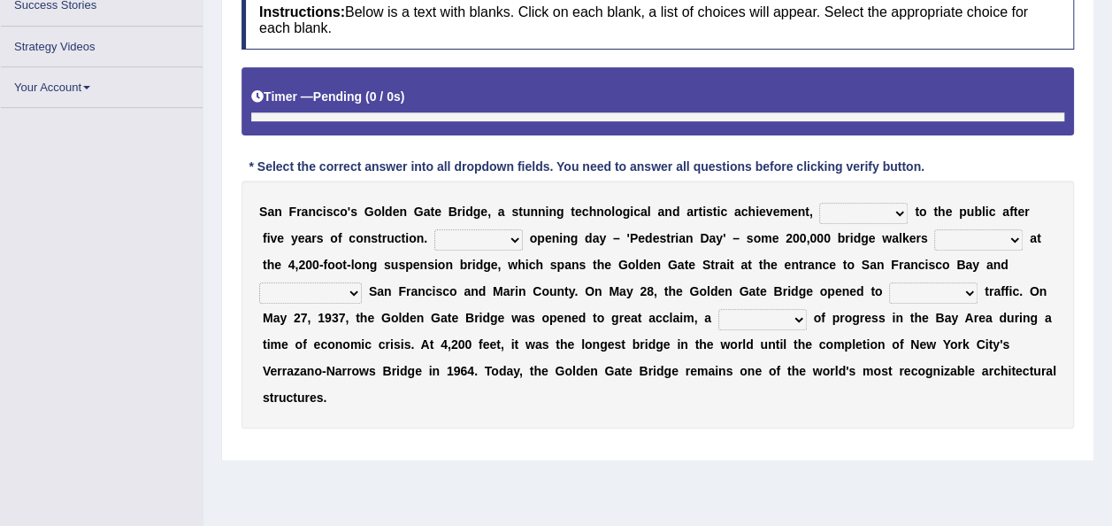
click at [861, 211] on select "opens closes appears equals" at bounding box center [863, 213] width 88 height 21
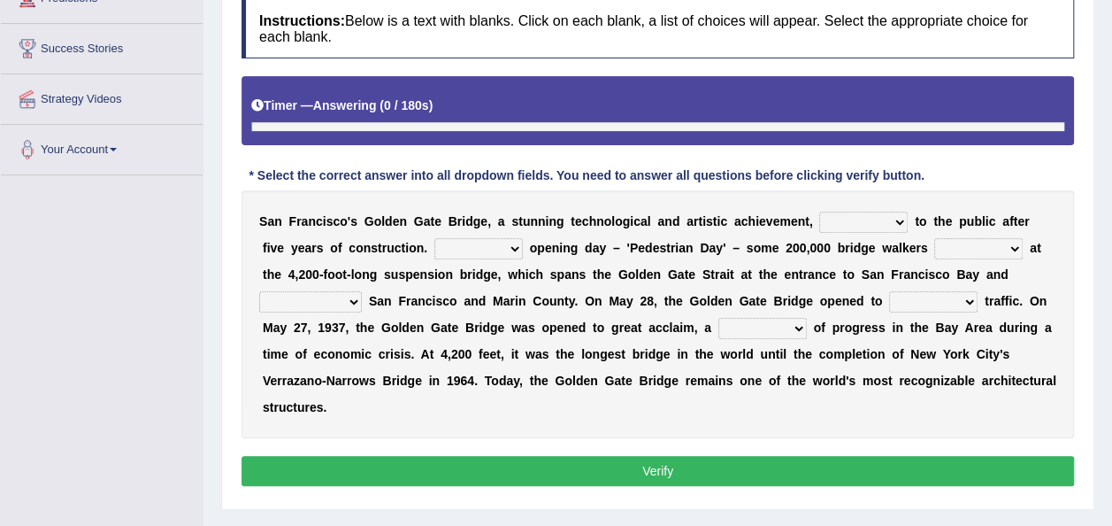
scroll to position [308, 0]
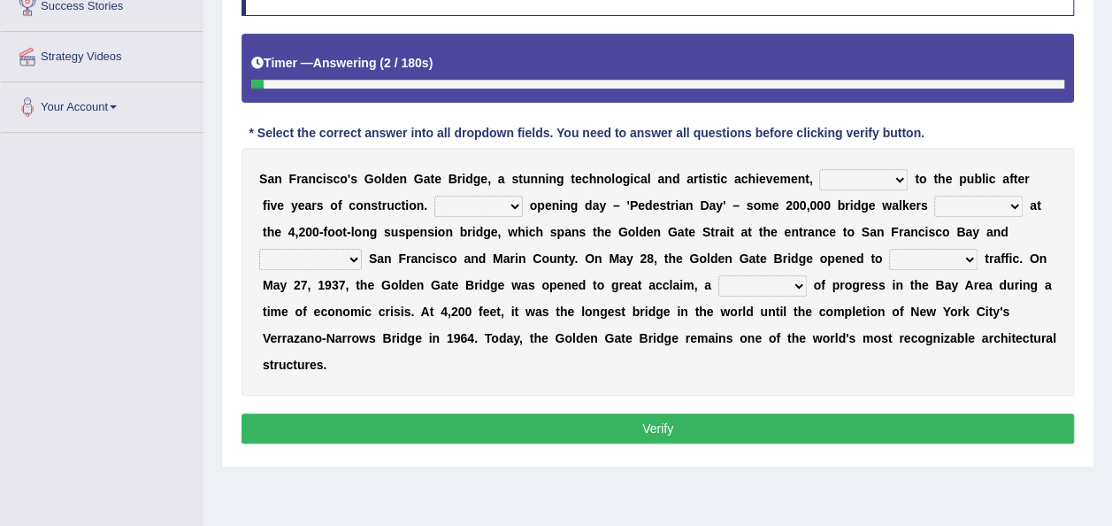
select select "opens"
click at [819, 169] on select "opens closes appears equals" at bounding box center [863, 179] width 88 height 21
click at [441, 204] on select "On During Since When" at bounding box center [478, 206] width 88 height 21
select select "On"
click at [434, 196] on select "On During Since When" at bounding box center [478, 206] width 88 height 21
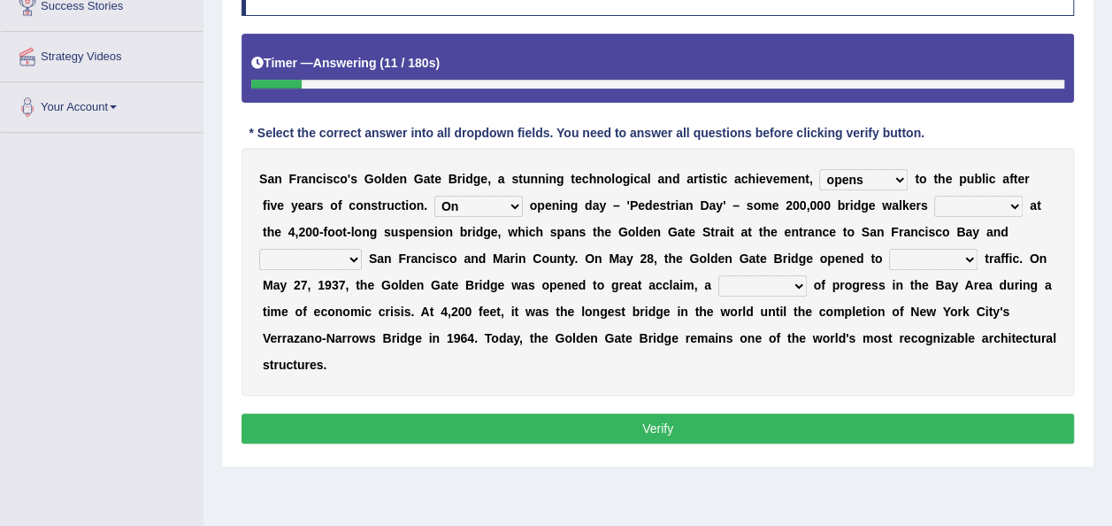
click at [934, 203] on select "stationed looked marveled laughed" at bounding box center [978, 206] width 88 height 21
select select "marveled"
click at [934, 196] on select "stationed looked marveled laughed" at bounding box center [978, 206] width 88 height 21
click at [362, 249] on select "separates connects channels differentiates" at bounding box center [310, 259] width 103 height 21
select select "connects"
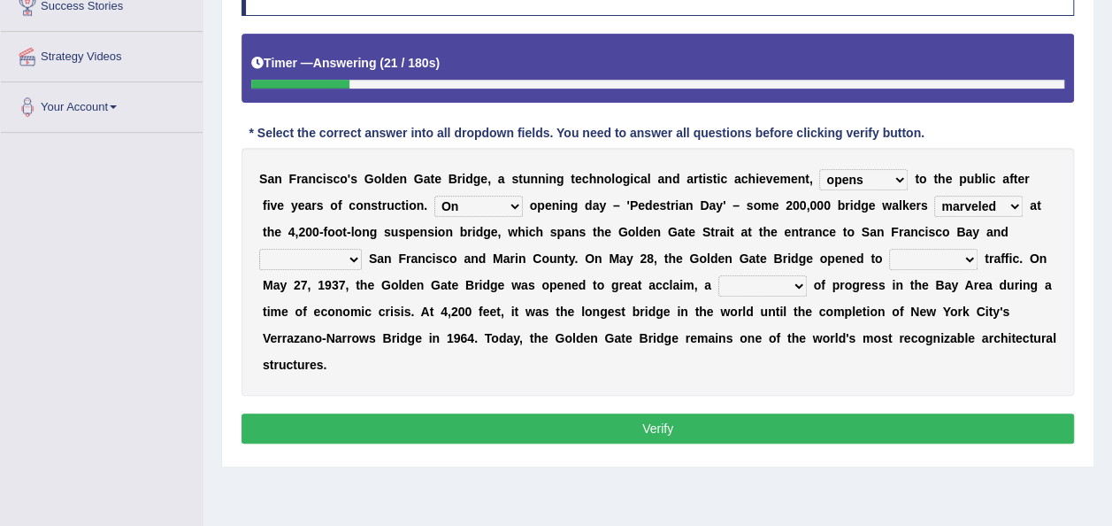
click at [362, 249] on select "separates connects channels differentiates" at bounding box center [310, 259] width 103 height 21
click at [889, 260] on select "aquatic vehicular airborne watertight" at bounding box center [933, 259] width 88 height 21
select select "vehicular"
click at [889, 249] on select "aquatic vehicular airborne watertight" at bounding box center [933, 259] width 88 height 21
click at [718, 283] on select "denial symbol technique yield" at bounding box center [762, 285] width 88 height 21
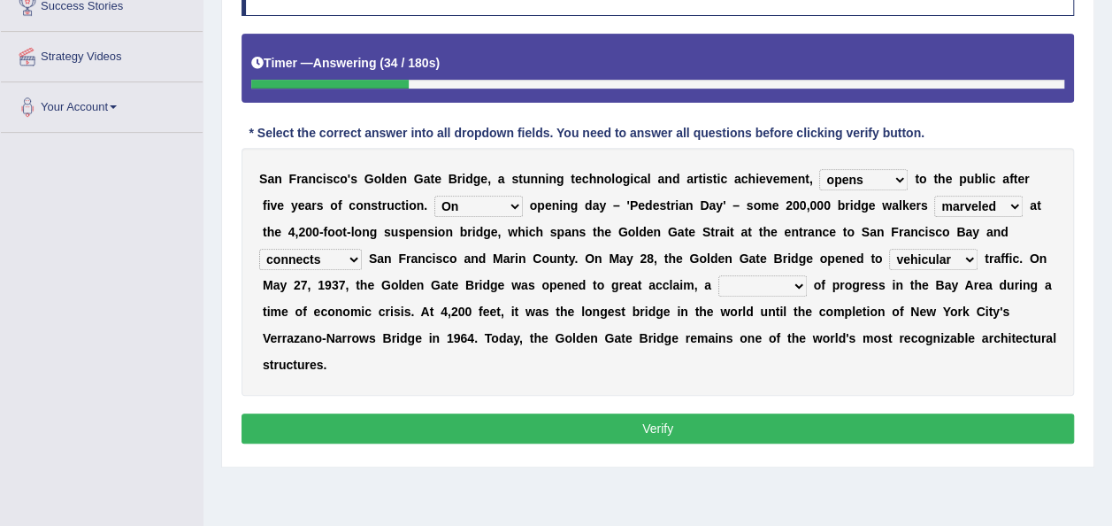
select select "symbol"
click at [718, 275] on select "denial symbol technique yield" at bounding box center [762, 285] width 88 height 21
click at [649, 413] on button "Verify" at bounding box center [658, 428] width 833 height 30
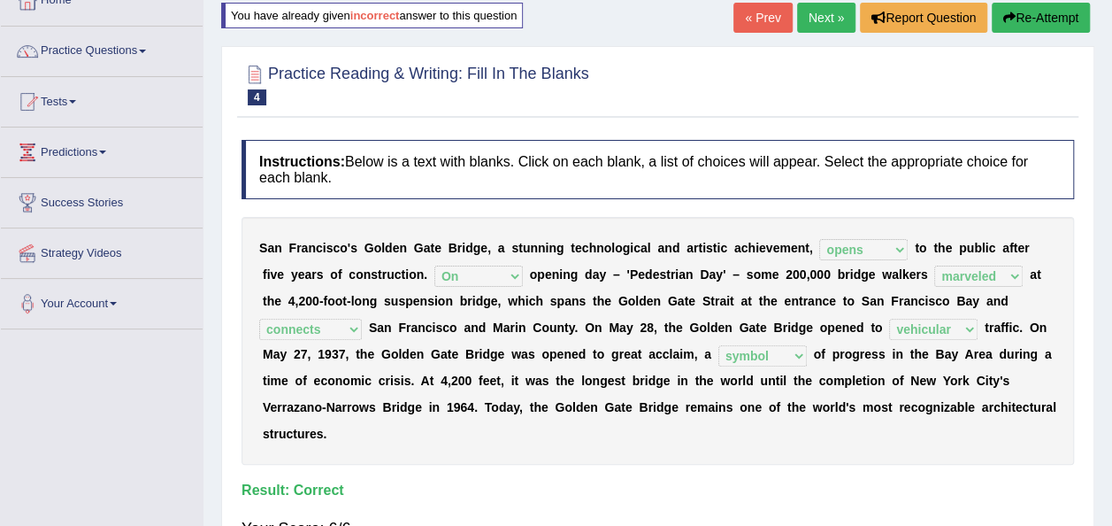
scroll to position [0, 0]
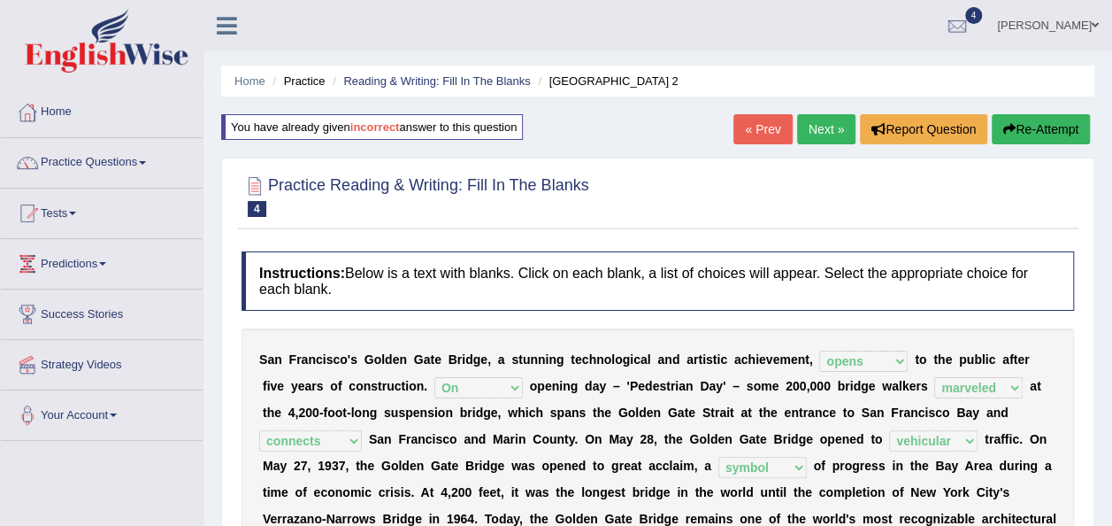
click at [818, 126] on link "Next »" at bounding box center [826, 129] width 58 height 30
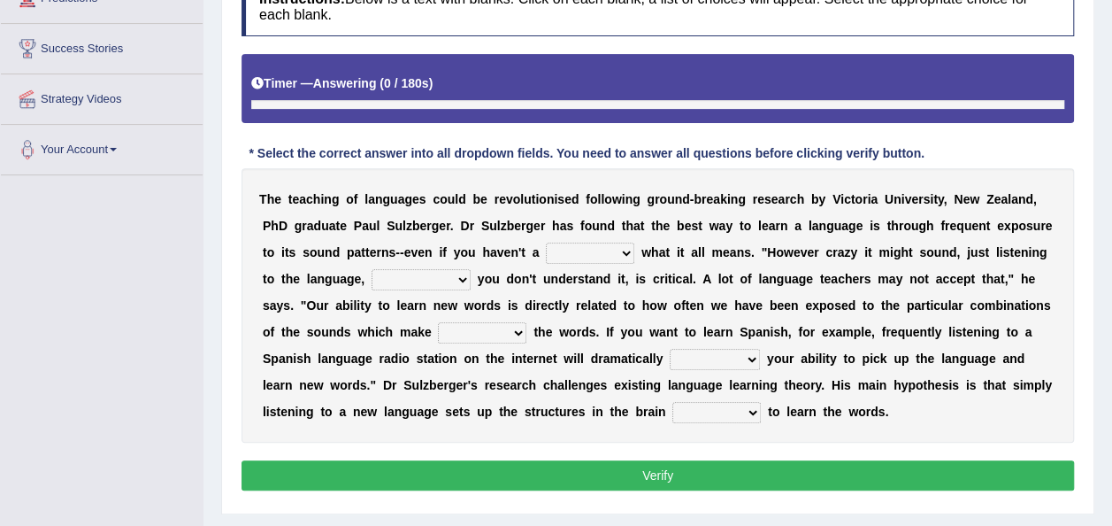
scroll to position [308, 0]
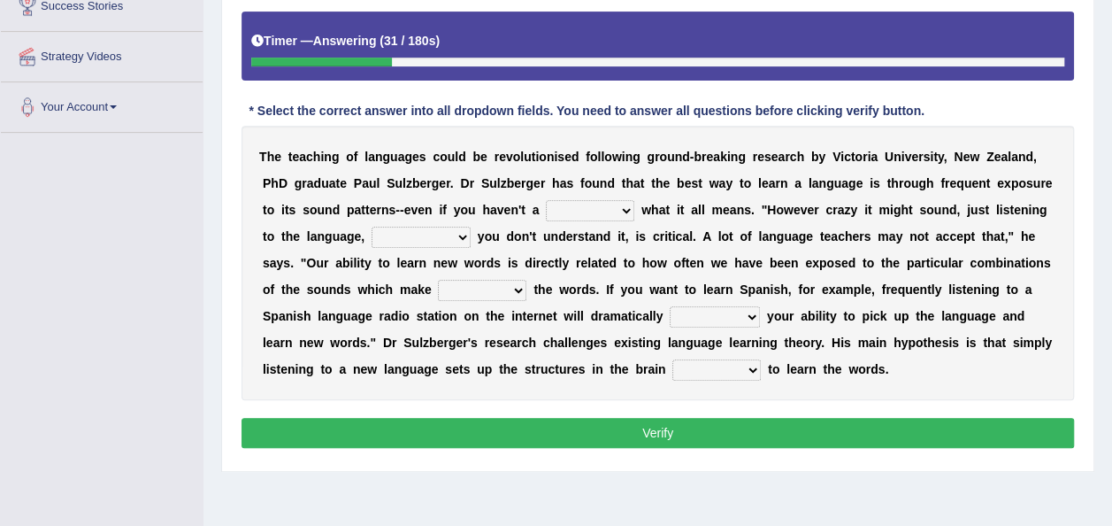
click at [546, 211] on select "dew claw clue due" at bounding box center [590, 210] width 88 height 21
select select "due"
click at [546, 200] on select "dew claw clue due" at bounding box center [590, 210] width 88 height 21
click at [546, 205] on select "dew claw clue due" at bounding box center [590, 210] width 88 height 21
click at [1049, 214] on div "T h e t e a c h i n g o f l a n g u a g e s c o u l d b e r e v o l u t i o n i…" at bounding box center [658, 263] width 833 height 274
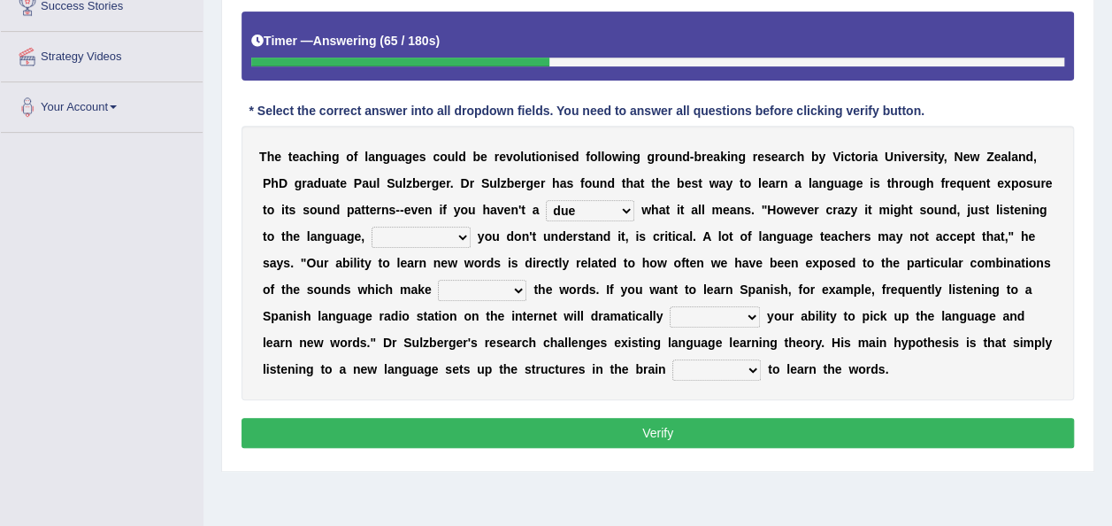
click at [372, 234] on select "but also all together even though if so" at bounding box center [421, 237] width 99 height 21
select select "but also"
click at [372, 227] on select "but also all together even though if so" at bounding box center [421, 237] width 99 height 21
click at [438, 292] on select "down up of on" at bounding box center [482, 290] width 88 height 21
select select "of"
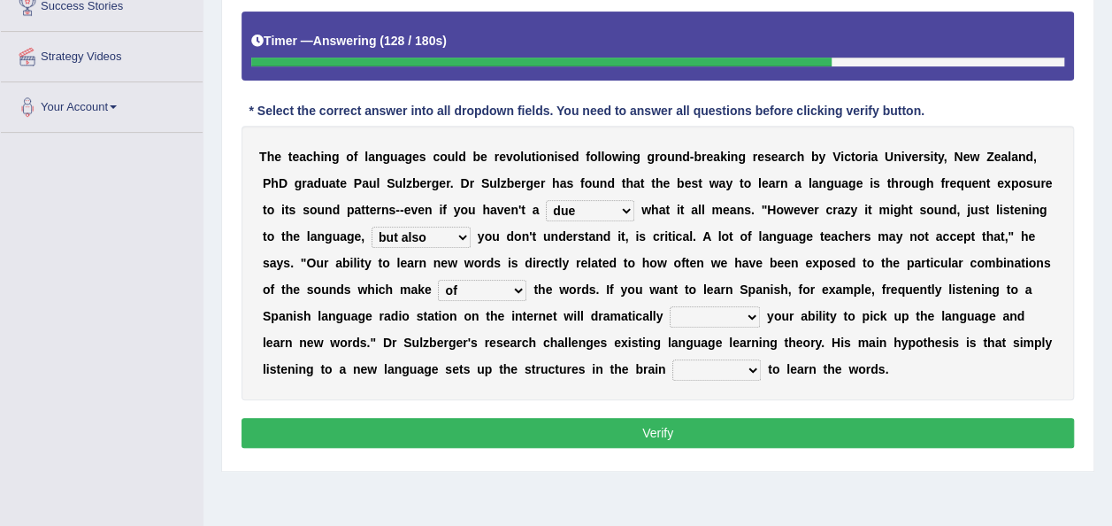
click at [438, 280] on select "down up of on" at bounding box center [482, 290] width 88 height 21
click at [670, 313] on select "evaluate exaggerate describe boost" at bounding box center [715, 316] width 90 height 21
select select "evaluate"
click at [670, 306] on select "evaluate exaggerate describe boost" at bounding box center [715, 316] width 90 height 21
click at [672, 368] on select "requiring required directed to require" at bounding box center [716, 369] width 88 height 21
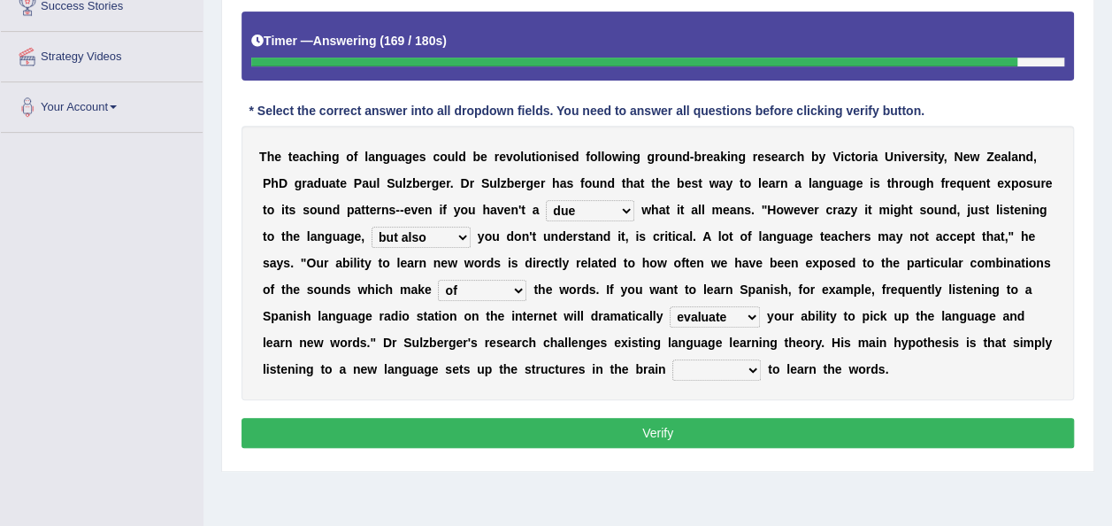
select select "to require"
click at [672, 359] on select "requiring required directed to require" at bounding box center [716, 369] width 88 height 21
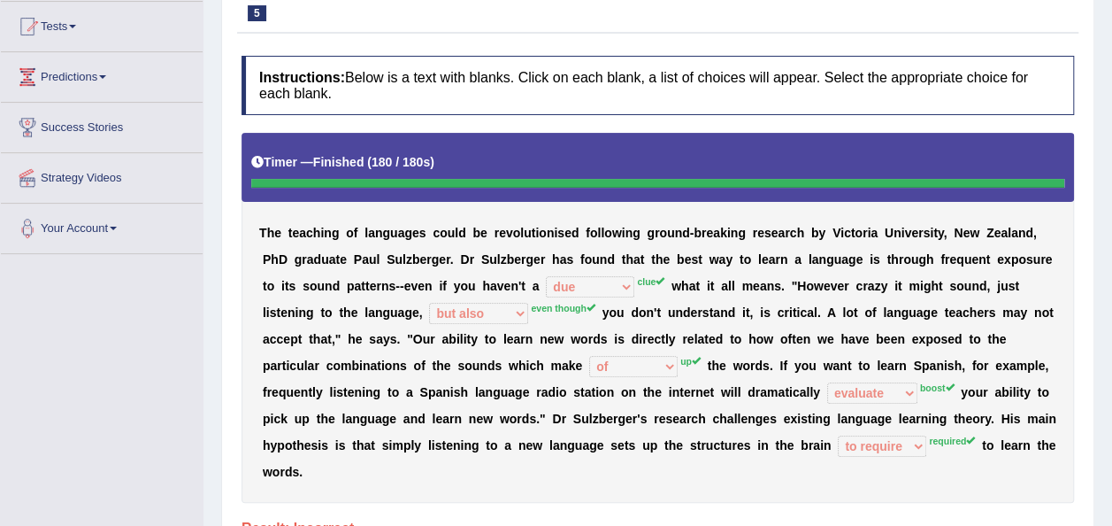
scroll to position [42, 0]
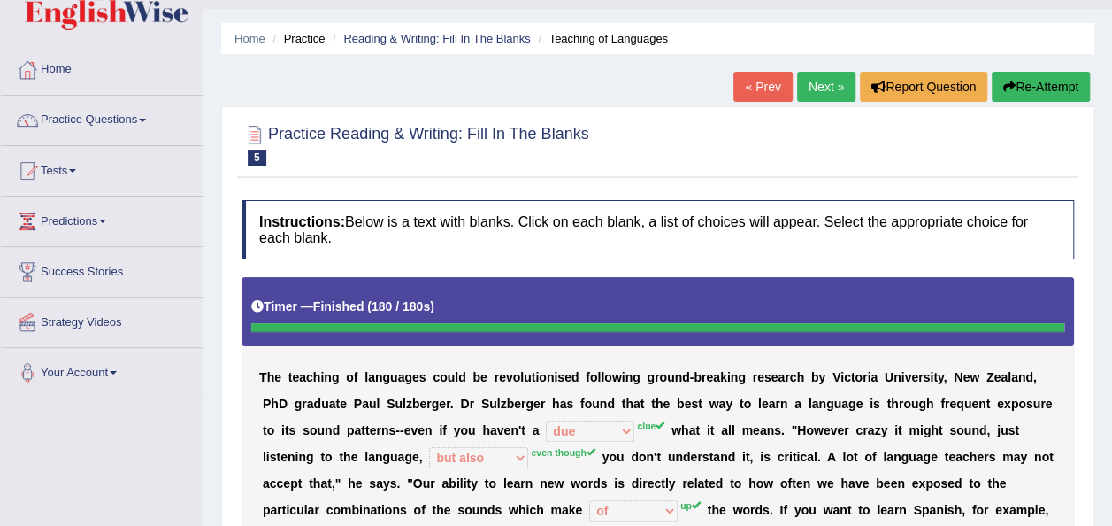
click at [1041, 80] on button "Re-Attempt" at bounding box center [1041, 87] width 98 height 30
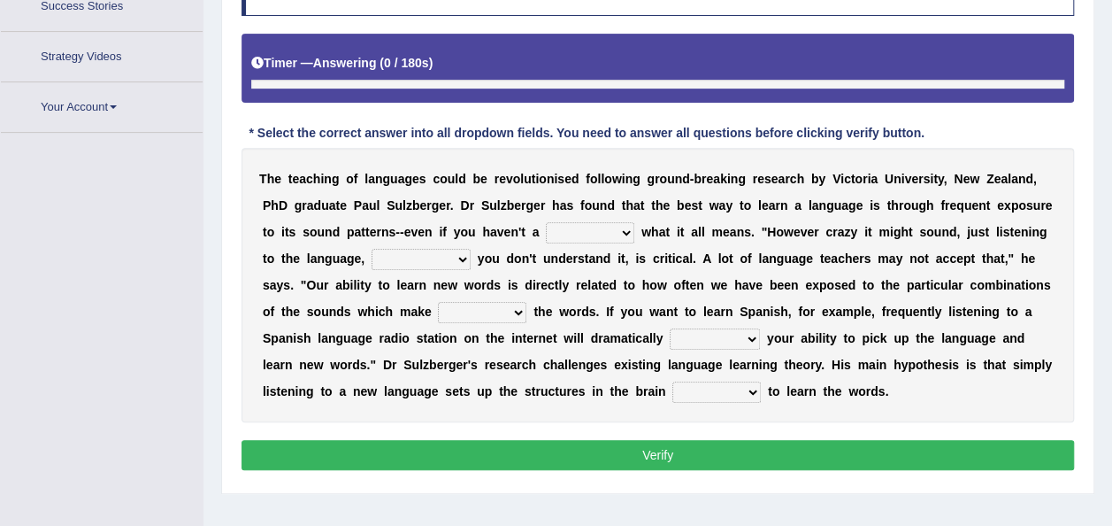
scroll to position [359, 0]
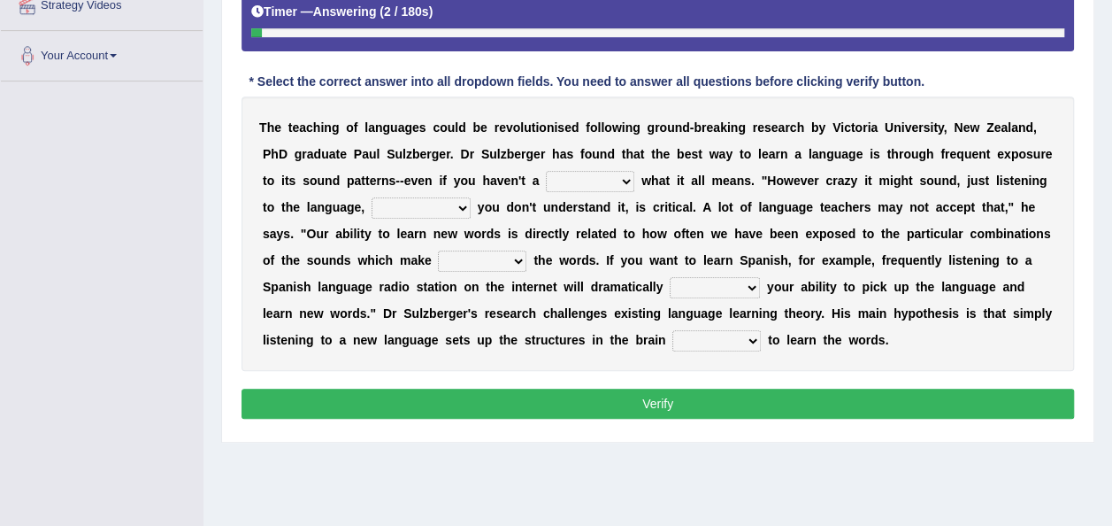
drag, startPoint x: 531, startPoint y: 170, endPoint x: 531, endPoint y: 182, distance: 12.4
click at [546, 171] on select "dew claw clue due" at bounding box center [590, 181] width 88 height 21
select select "clue"
click at [546, 171] on select "dew claw clue due" at bounding box center [590, 181] width 88 height 21
click at [372, 207] on select "but also all together even though if so" at bounding box center [421, 207] width 99 height 21
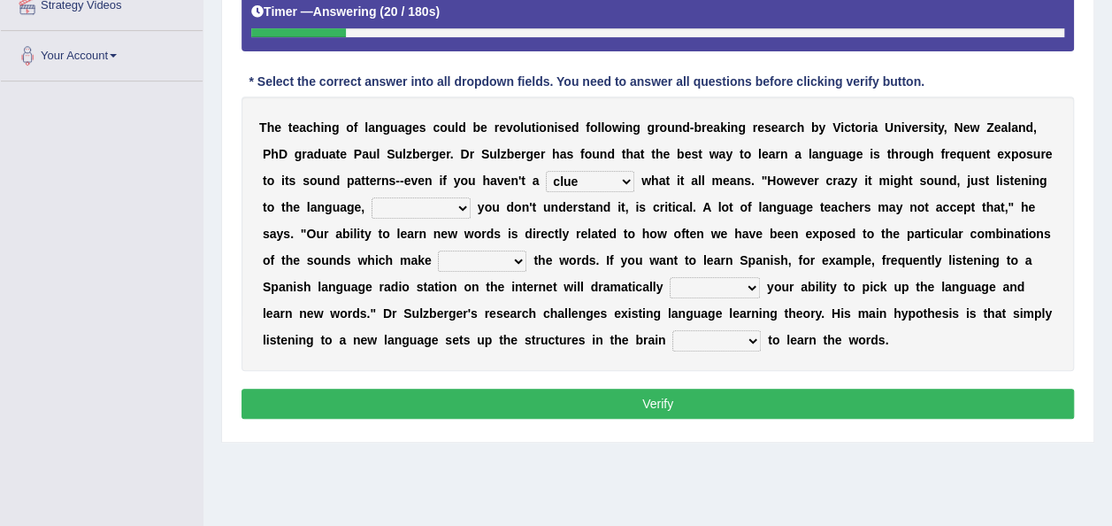
select select "even though"
click at [372, 197] on select "but also all together even though if so" at bounding box center [421, 207] width 99 height 21
click at [438, 256] on select "down up of on" at bounding box center [482, 260] width 88 height 21
select select "up"
click at [438, 250] on select "down up of on" at bounding box center [482, 260] width 88 height 21
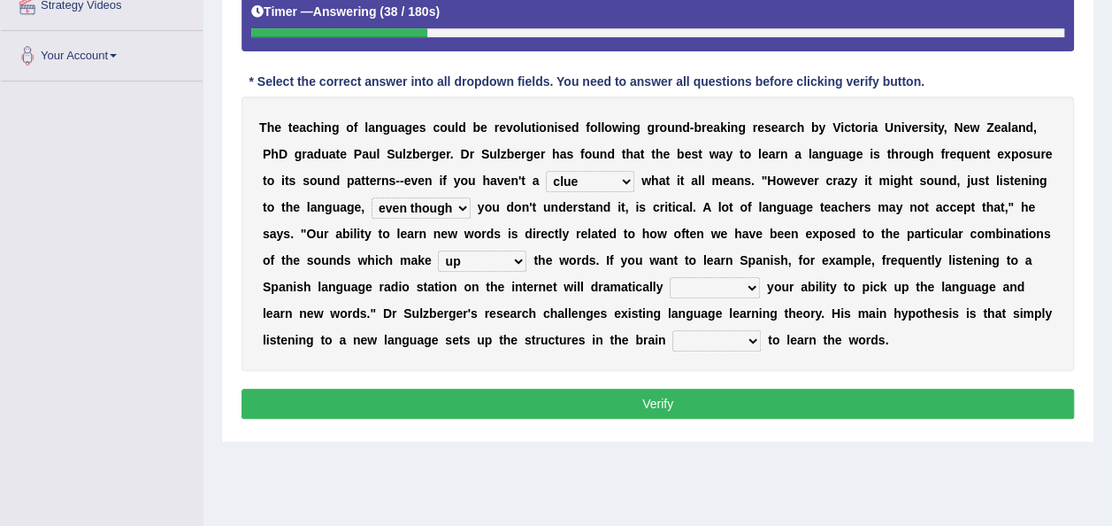
click at [438, 251] on select "down up of on" at bounding box center [482, 260] width 88 height 21
click at [438, 250] on select "down up of on" at bounding box center [482, 260] width 88 height 21
click at [670, 288] on select "evaluate exaggerate describe boost" at bounding box center [715, 287] width 90 height 21
select select "boost"
click at [670, 277] on select "evaluate exaggerate describe boost" at bounding box center [715, 287] width 90 height 21
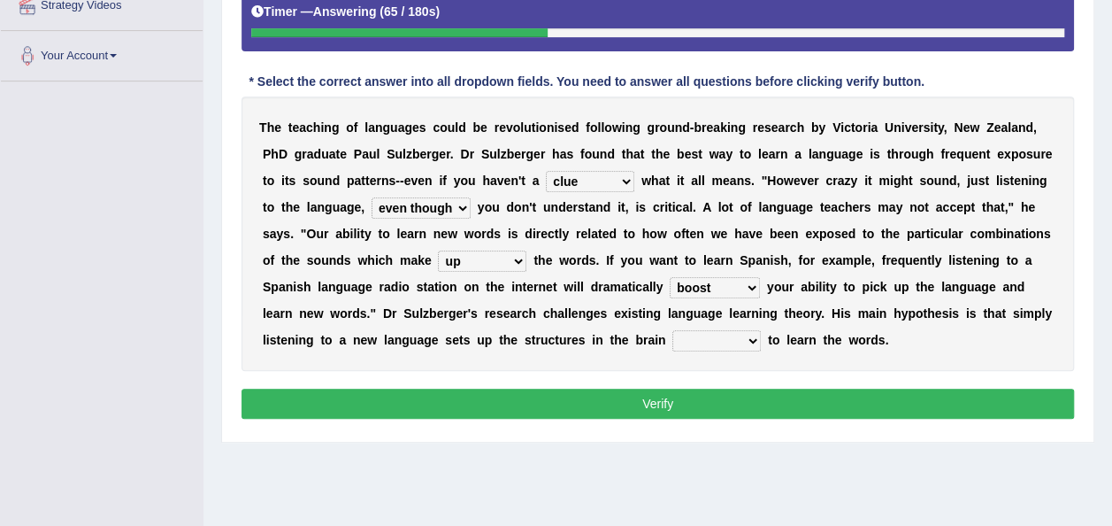
click at [672, 338] on select "requiring required directed to require" at bounding box center [716, 340] width 88 height 21
select select "required"
click at [672, 330] on select "requiring required directed to require" at bounding box center [716, 340] width 88 height 21
click at [483, 411] on button "Verify" at bounding box center [658, 403] width 833 height 30
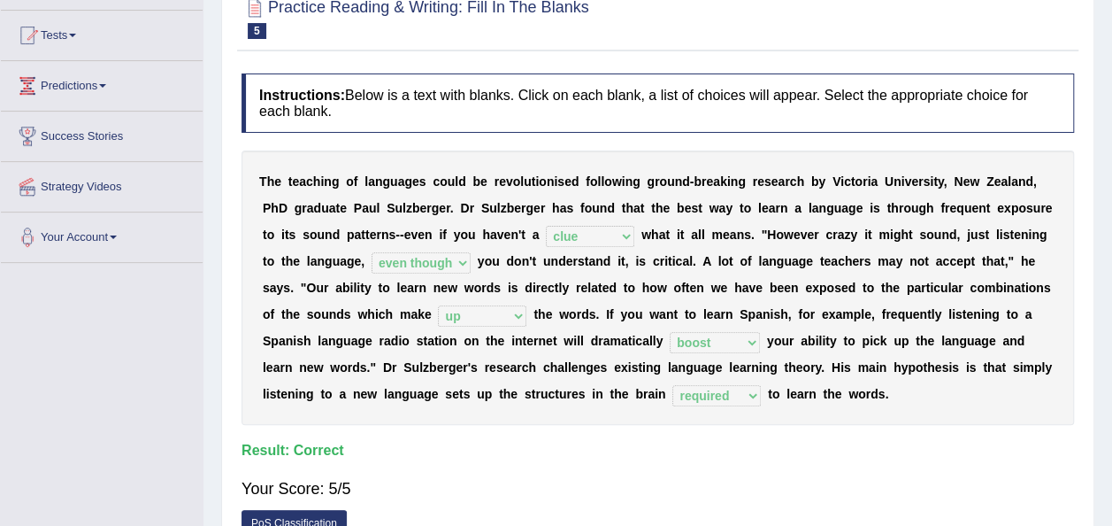
scroll to position [50, 0]
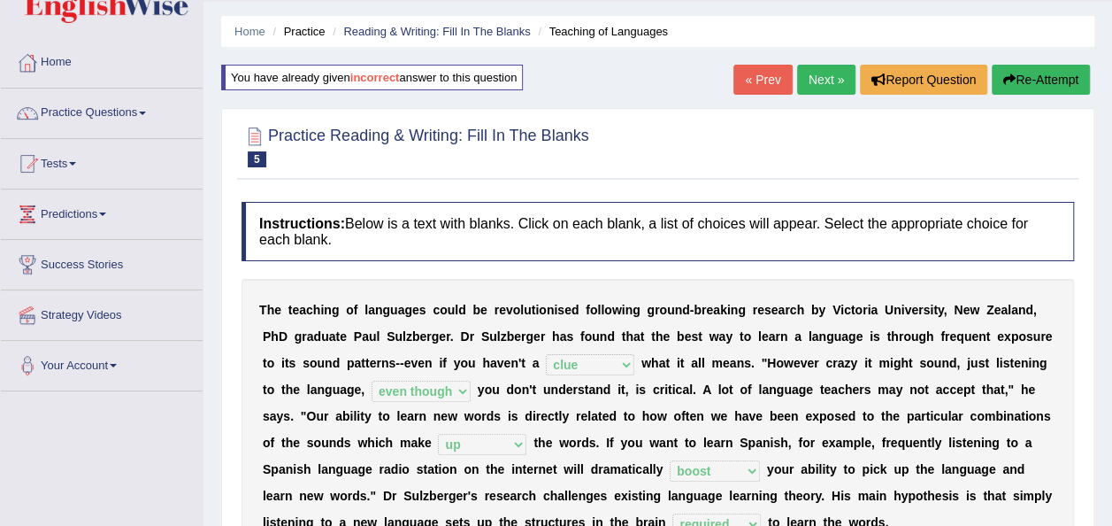
click at [828, 82] on link "Next »" at bounding box center [826, 80] width 58 height 30
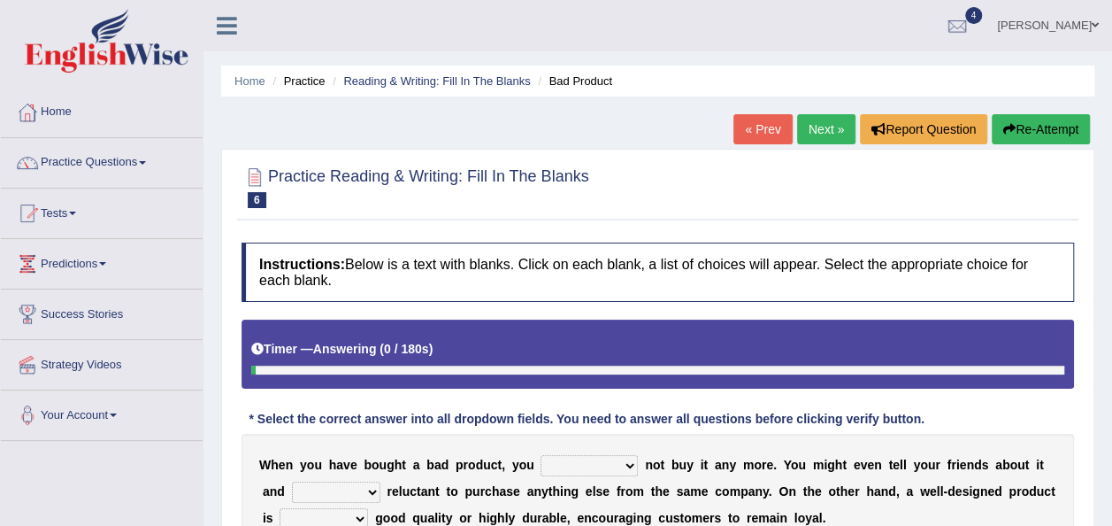
scroll to position [177, 0]
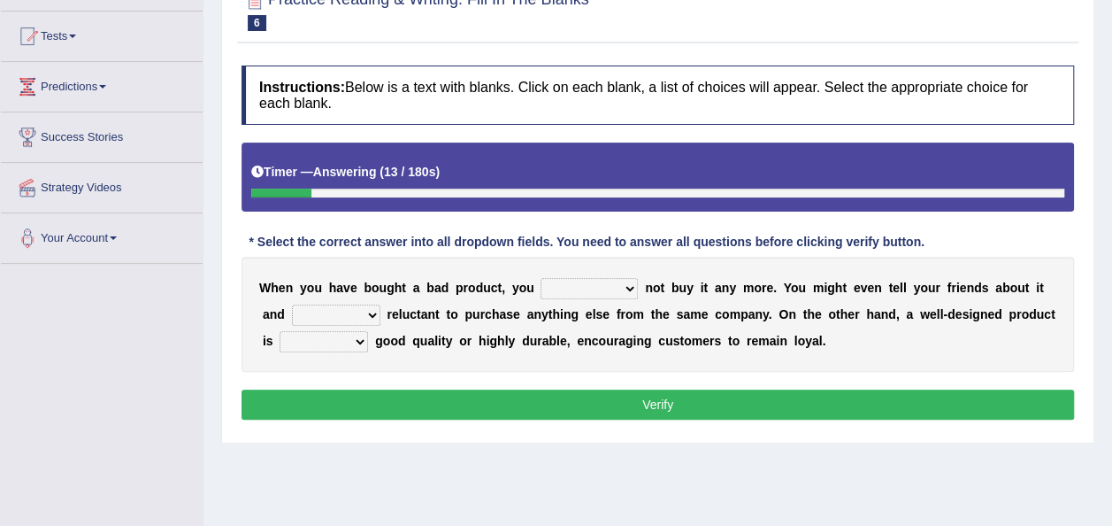
click at [638, 288] on b at bounding box center [641, 287] width 7 height 14
click at [603, 287] on select "would have should have should" at bounding box center [589, 288] width 97 height 21
select select "should have"
click at [541, 278] on select "would have should have should" at bounding box center [589, 288] width 97 height 21
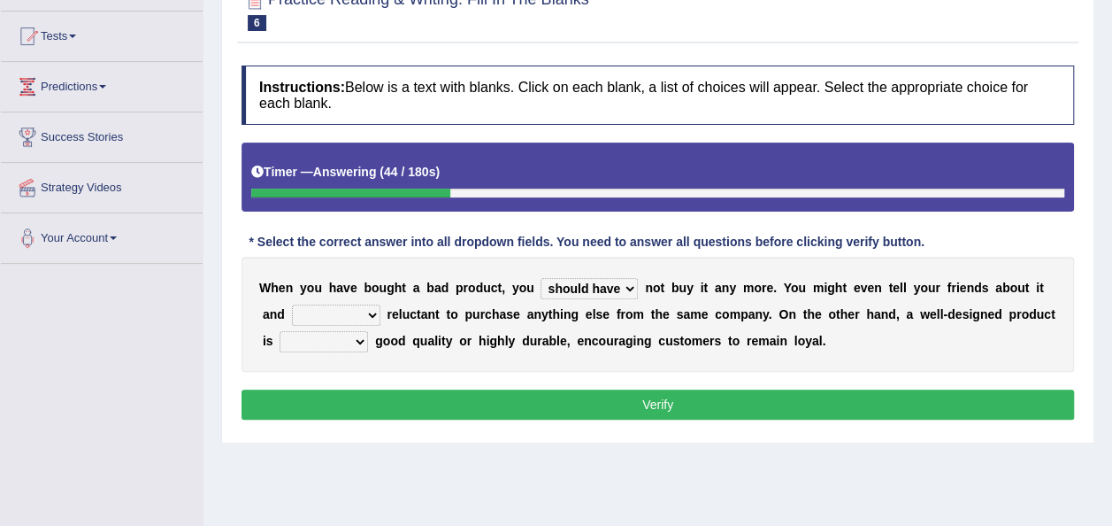
click at [341, 309] on select "is are be being" at bounding box center [336, 314] width 88 height 21
select select "being"
click at [292, 304] on select "is are be being" at bounding box center [336, 314] width 88 height 21
click at [340, 313] on select "is are be being" at bounding box center [336, 314] width 88 height 21
click at [400, 369] on div "W h e n y o u h a v e b o u g h t a b a d p r o d u c t , y o u would have shou…" at bounding box center [658, 314] width 833 height 115
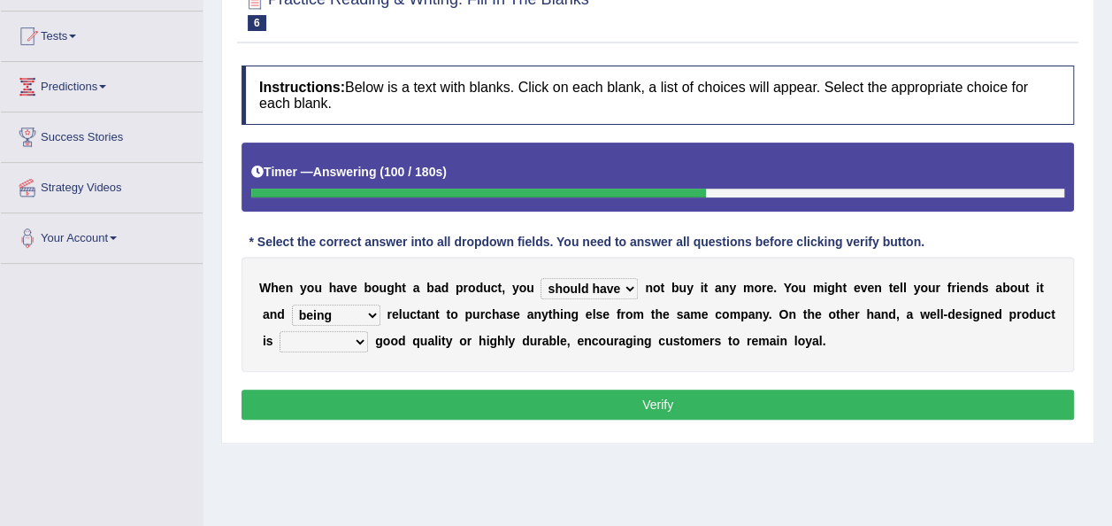
click at [335, 338] on select "both also neither either" at bounding box center [324, 341] width 88 height 21
click at [280, 331] on select "both also neither either" at bounding box center [324, 341] width 88 height 21
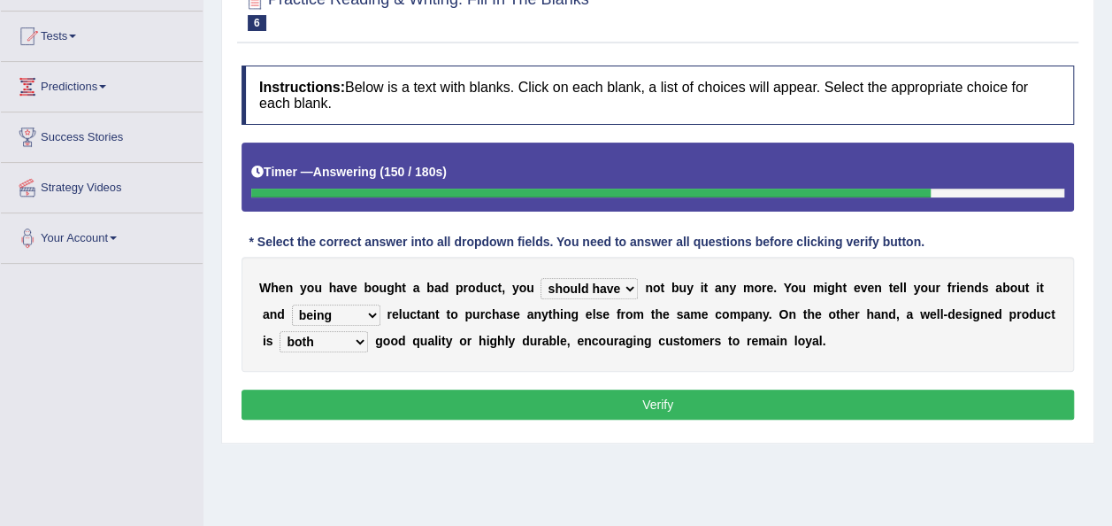
click at [339, 334] on select "both also neither either" at bounding box center [324, 341] width 88 height 21
select select "also"
click at [280, 331] on select "both also neither either" at bounding box center [324, 341] width 88 height 21
click at [340, 340] on select "both also neither either" at bounding box center [324, 341] width 88 height 21
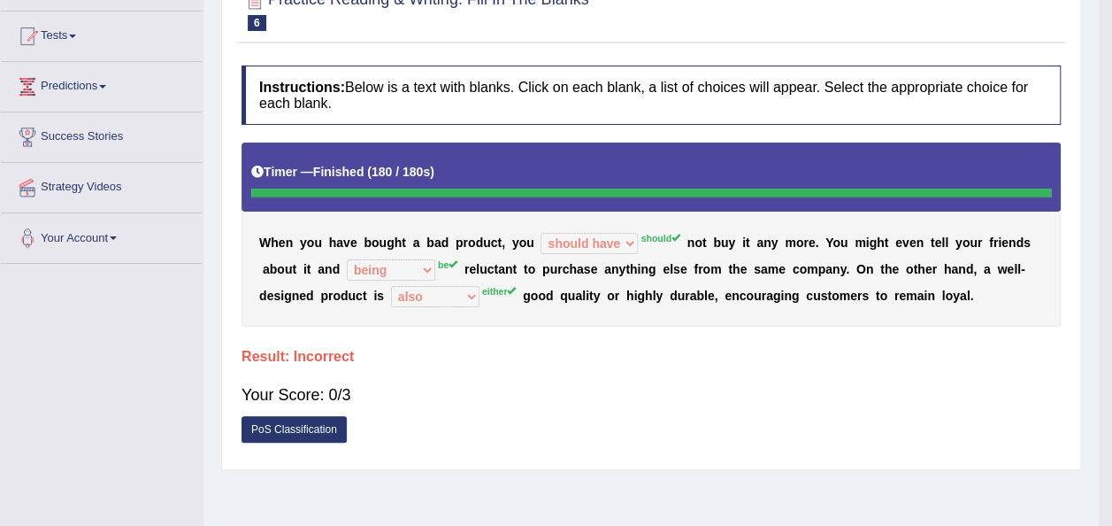
click at [531, 405] on div "Home Practice Reading & Writing: Fill In The Blanks Bad Product « Prev Next » R…" at bounding box center [651, 265] width 895 height 885
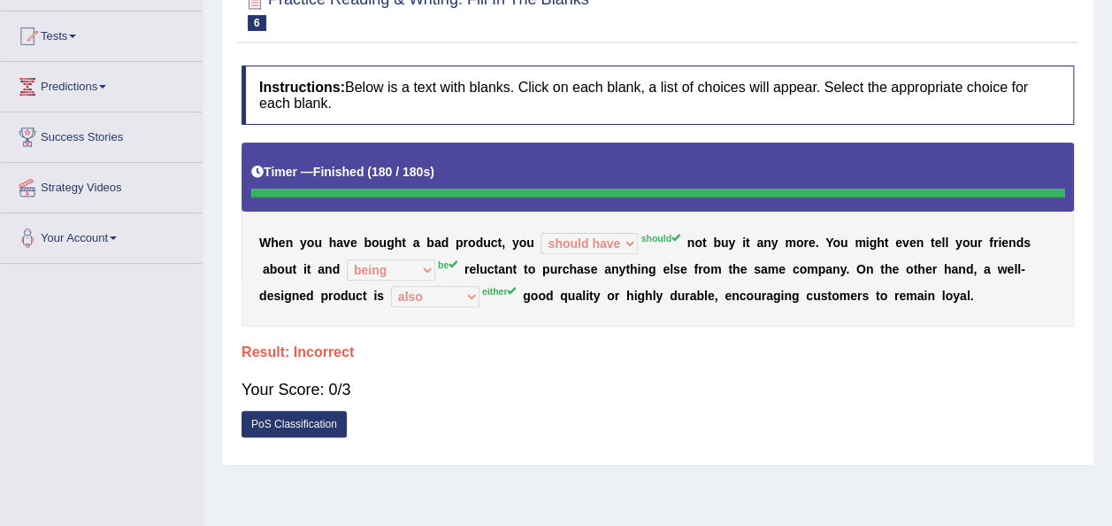
click at [304, 417] on link "PoS Classification" at bounding box center [294, 424] width 105 height 27
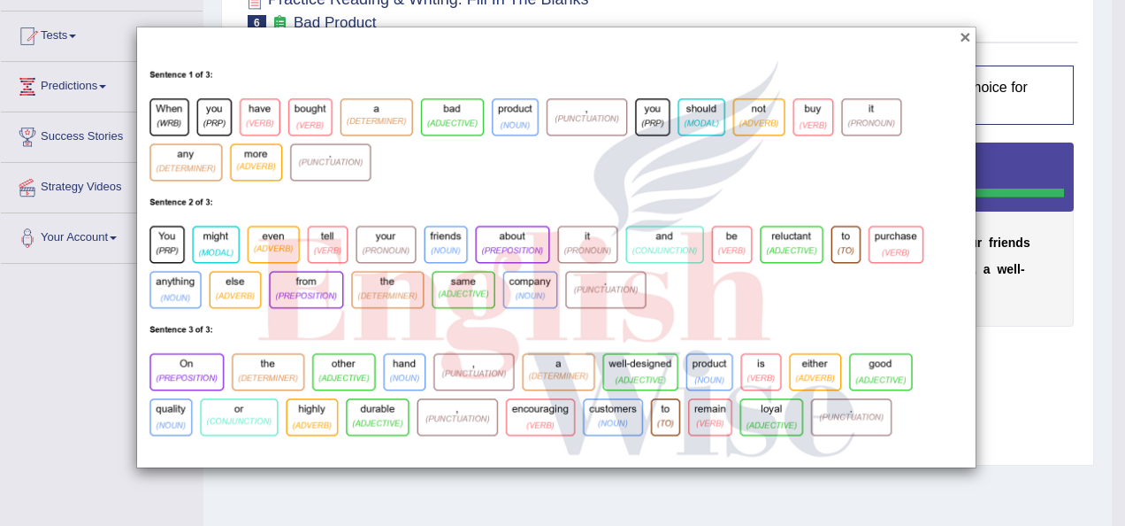
click at [969, 34] on button "×" at bounding box center [965, 36] width 11 height 19
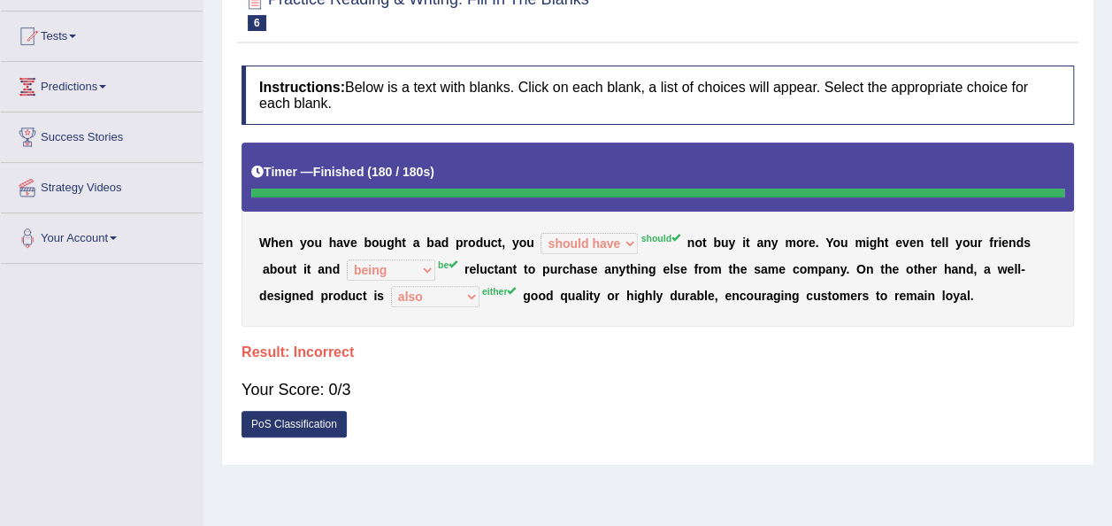
click at [310, 422] on link "PoS Classification" at bounding box center [294, 424] width 105 height 27
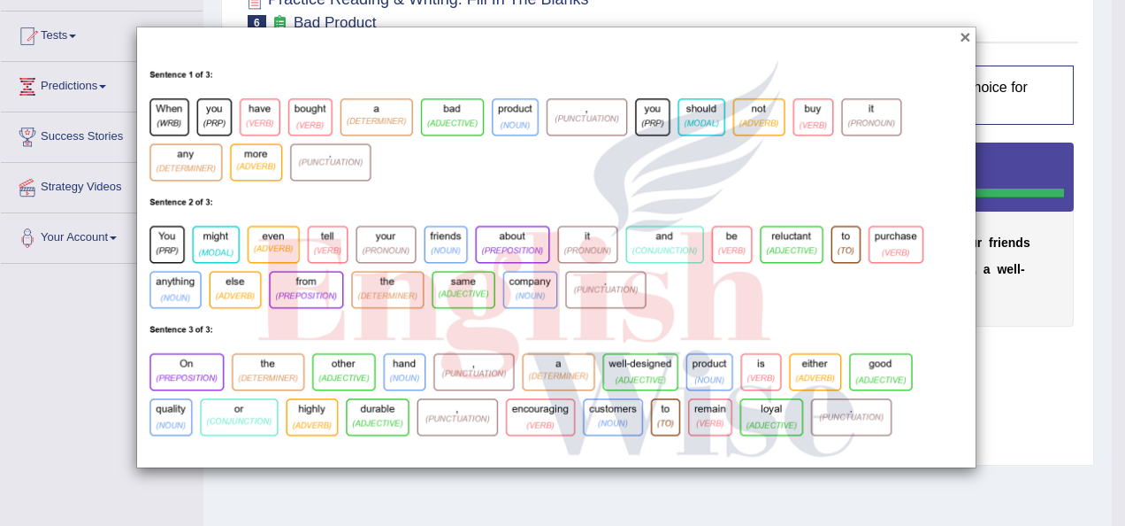
click at [966, 35] on button "×" at bounding box center [965, 36] width 11 height 19
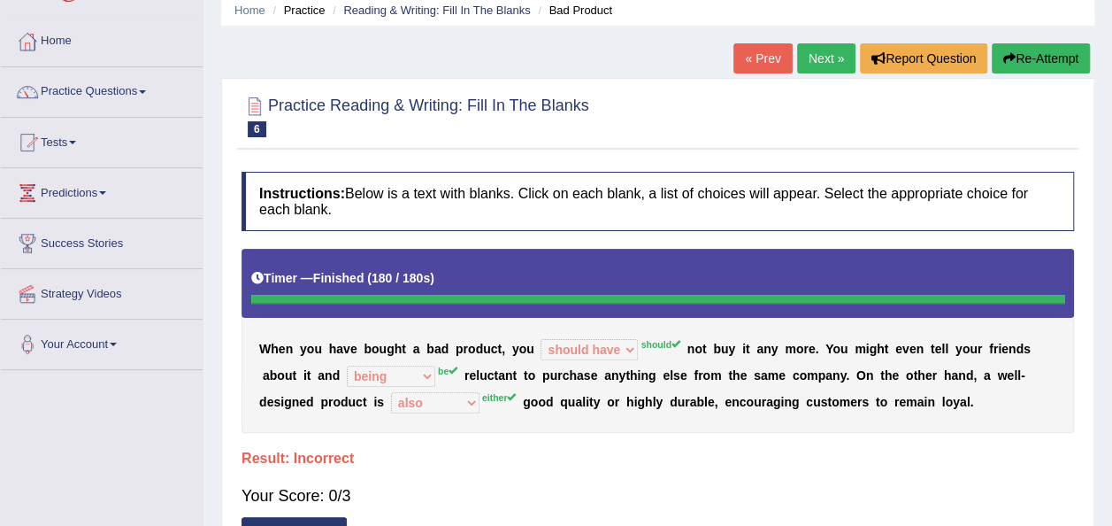
scroll to position [0, 0]
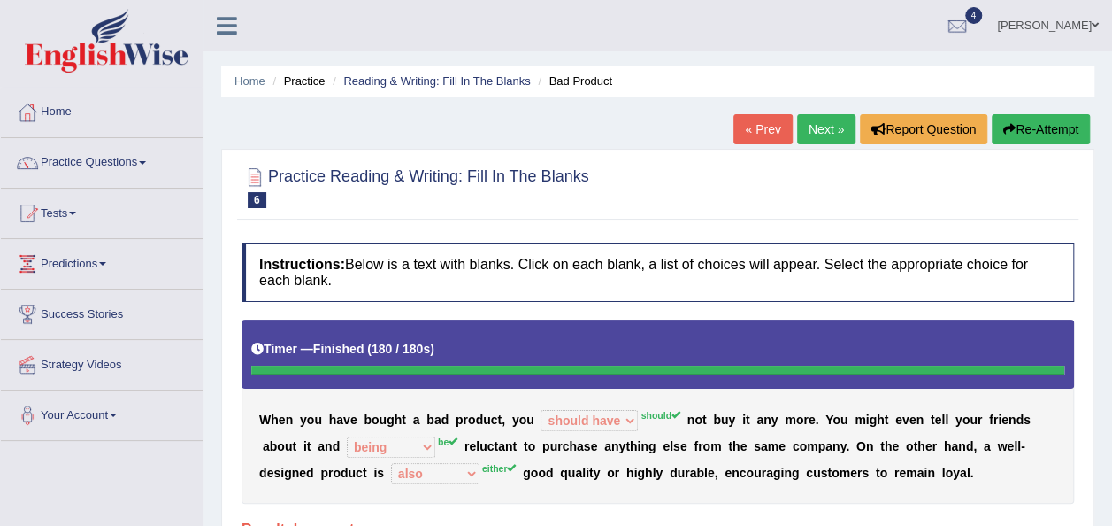
click at [1023, 125] on button "Re-Attempt" at bounding box center [1041, 129] width 98 height 30
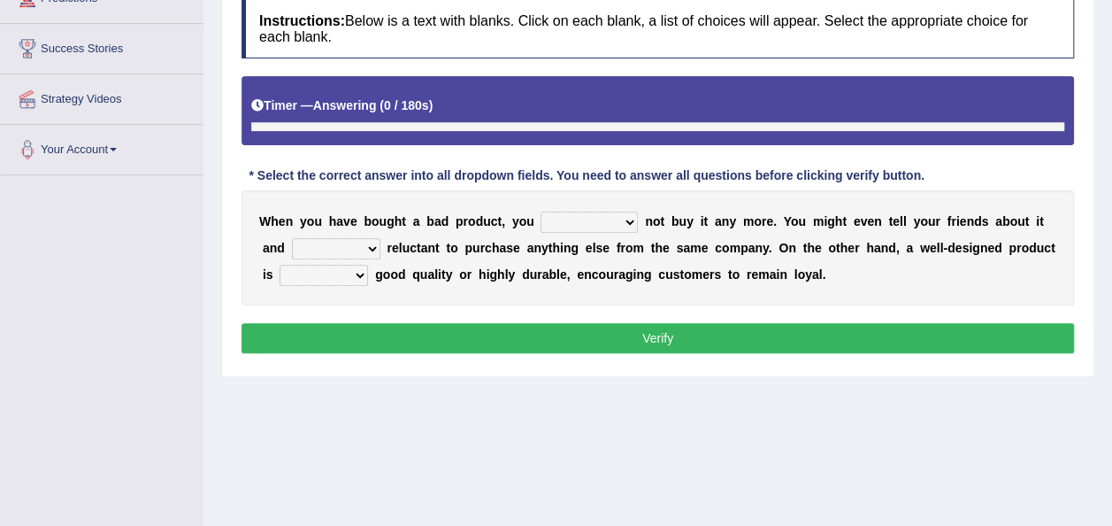
scroll to position [308, 0]
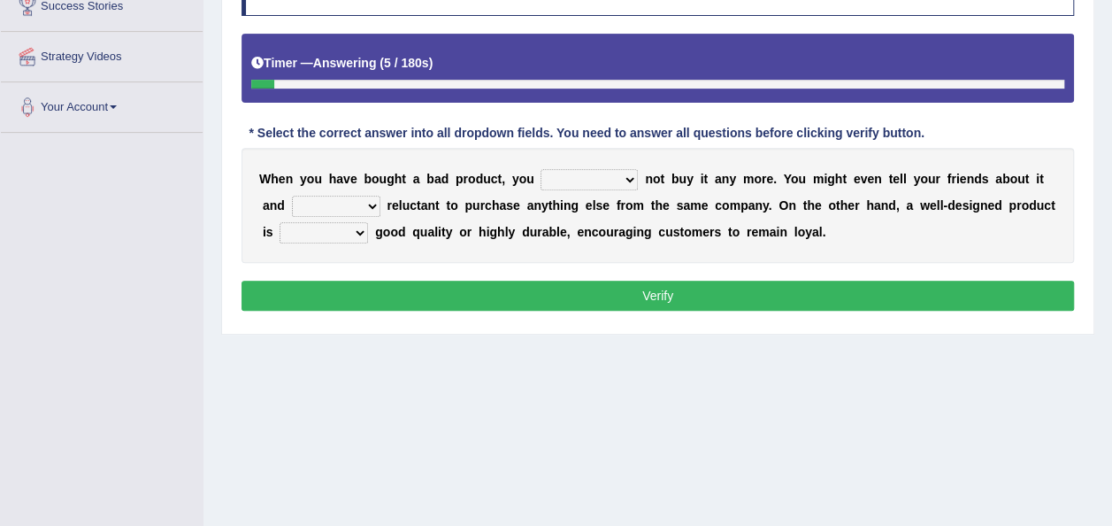
click at [607, 175] on select "would have should have should" at bounding box center [589, 179] width 97 height 21
select select "should"
click at [541, 169] on select "would have should have should" at bounding box center [589, 179] width 97 height 21
click at [336, 198] on select "is are be being" at bounding box center [336, 206] width 88 height 21
select select "be"
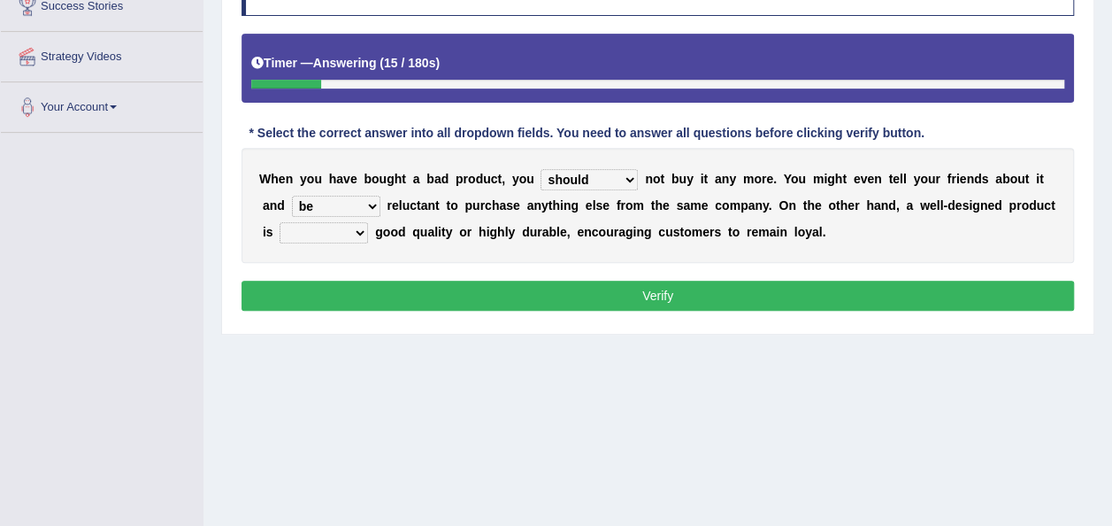
click at [292, 196] on select "is are be being" at bounding box center [336, 206] width 88 height 21
click at [343, 234] on select "both also neither either" at bounding box center [324, 232] width 88 height 21
select select "either"
click at [280, 222] on select "both also neither either" at bounding box center [324, 232] width 88 height 21
click at [655, 290] on button "Verify" at bounding box center [658, 295] width 833 height 30
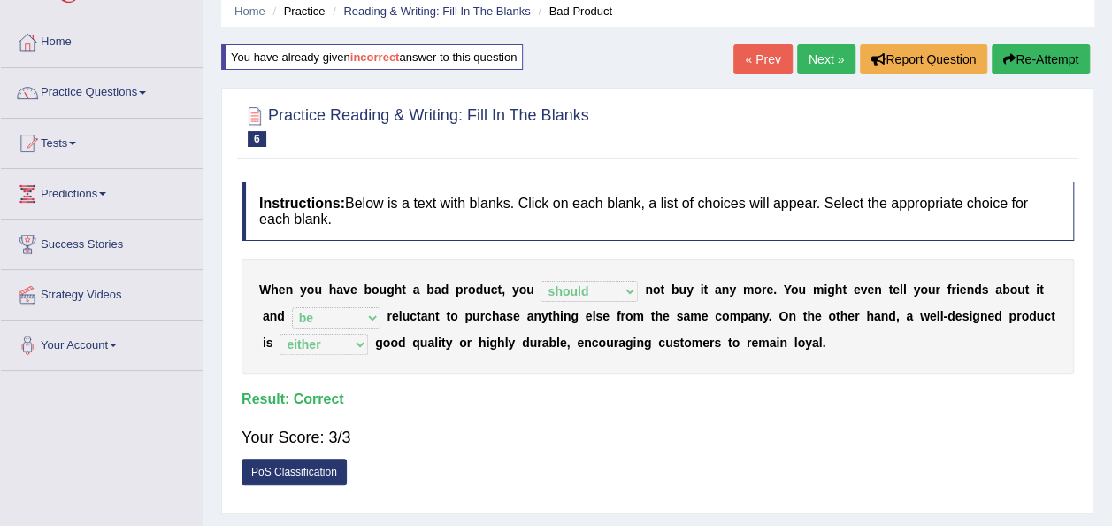
scroll to position [42, 0]
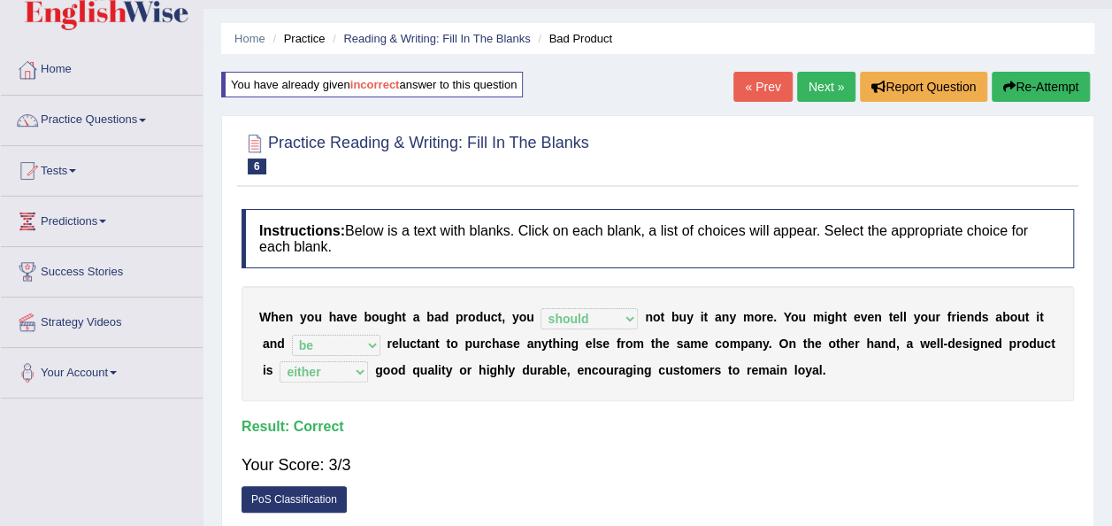
click at [826, 85] on link "Next »" at bounding box center [826, 87] width 58 height 30
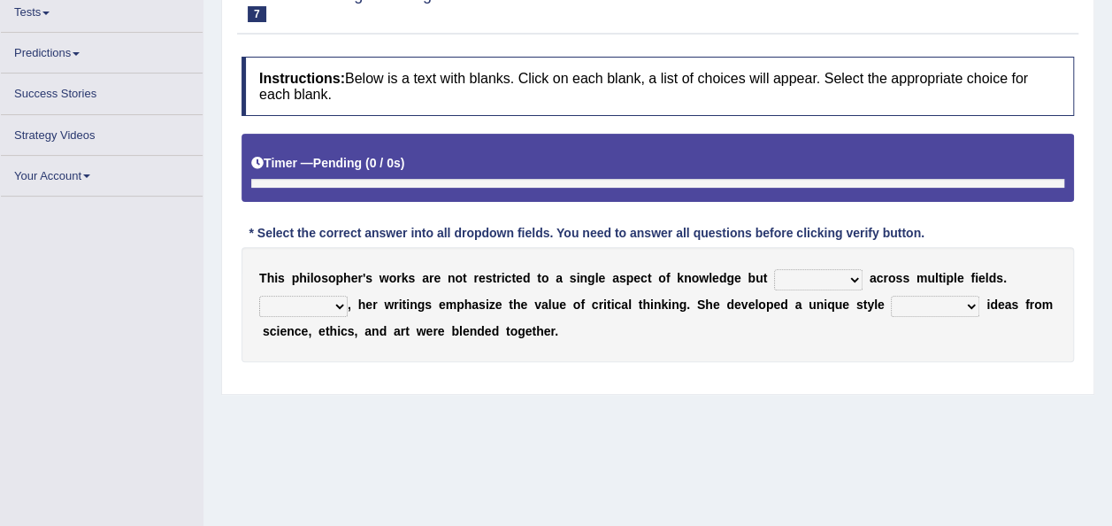
scroll to position [200, 0]
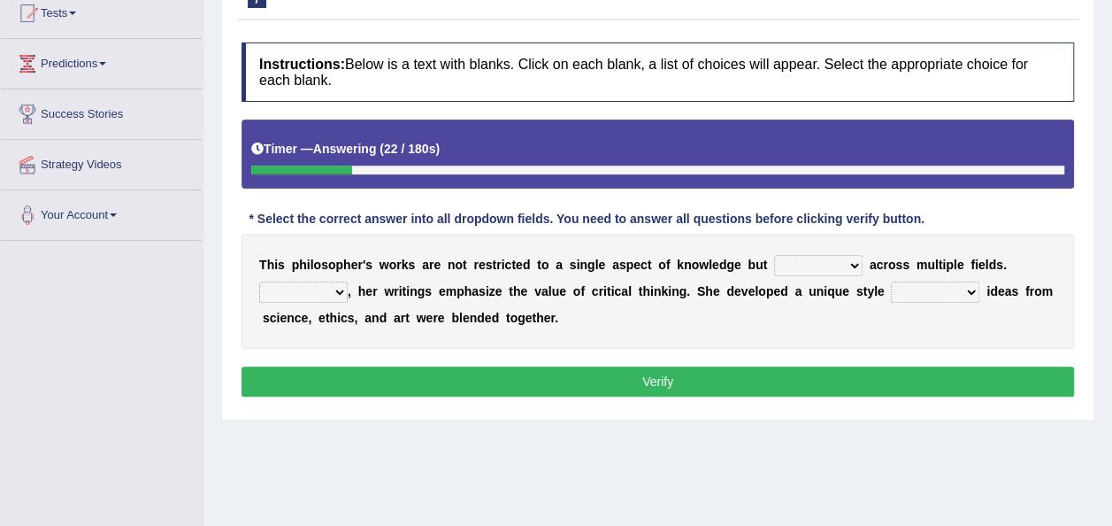
click at [822, 261] on select "constrain contain assemble extend" at bounding box center [818, 265] width 88 height 21
select select "contain"
click at [774, 255] on select "constrain contain assemble extend" at bounding box center [818, 265] width 88 height 21
click at [338, 288] on select "Rather So Moreover Likely" at bounding box center [303, 291] width 88 height 21
select select "Likely"
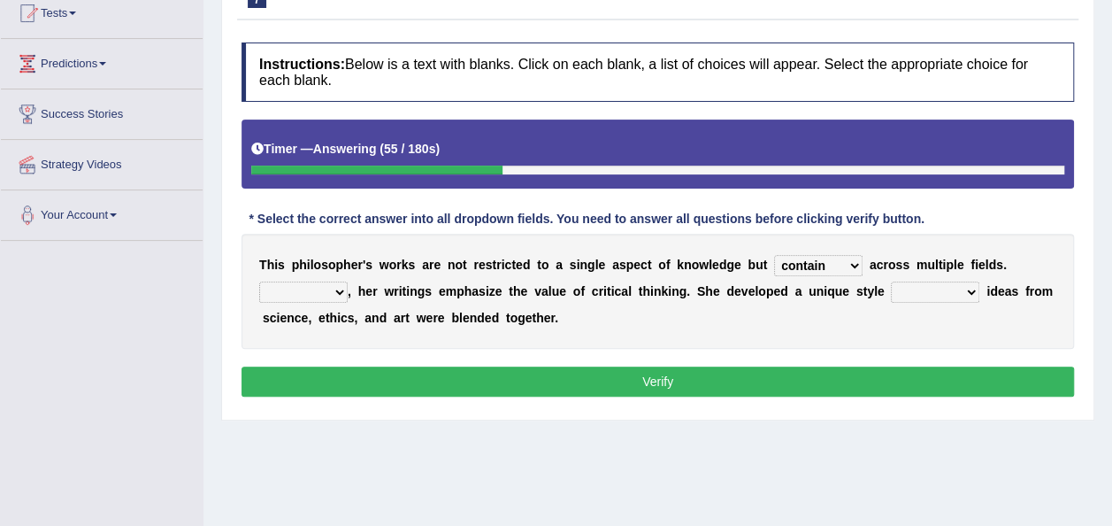
click at [259, 281] on select "Rather So Moreover Likely" at bounding box center [303, 291] width 88 height 21
click at [941, 286] on select "in that that which in which" at bounding box center [935, 291] width 88 height 21
select select "in that"
click at [891, 281] on select "in that that which in which" at bounding box center [935, 291] width 88 height 21
click at [936, 287] on select "in that that which in which" at bounding box center [935, 291] width 88 height 21
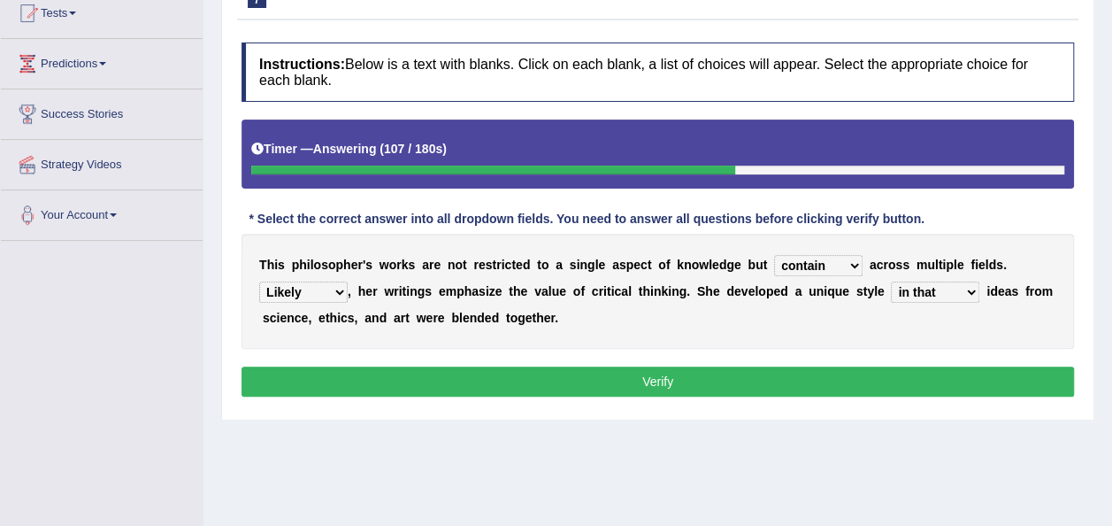
click at [891, 281] on select "in that that which in which" at bounding box center [935, 291] width 88 height 21
click at [872, 372] on button "Verify" at bounding box center [658, 381] width 833 height 30
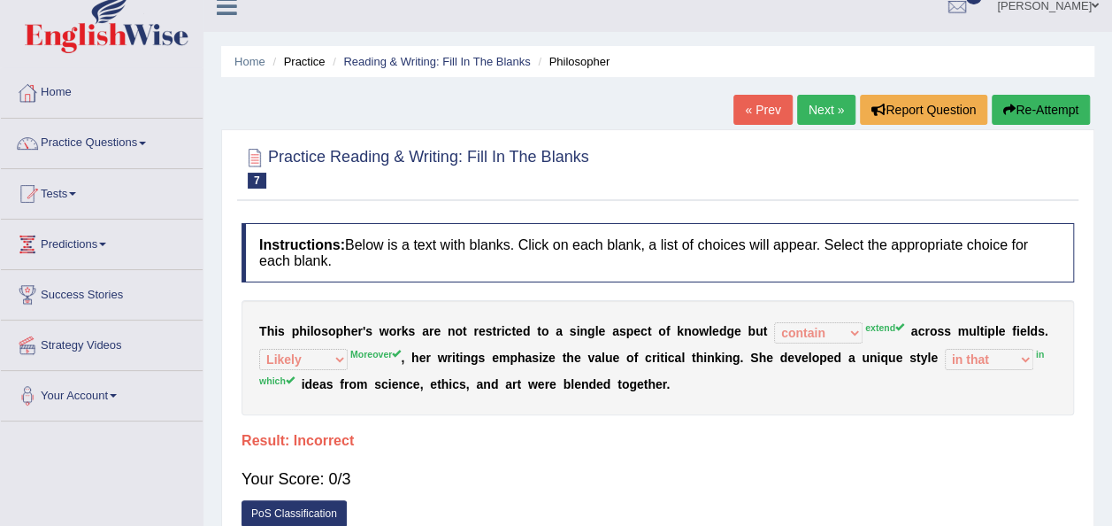
scroll to position [0, 0]
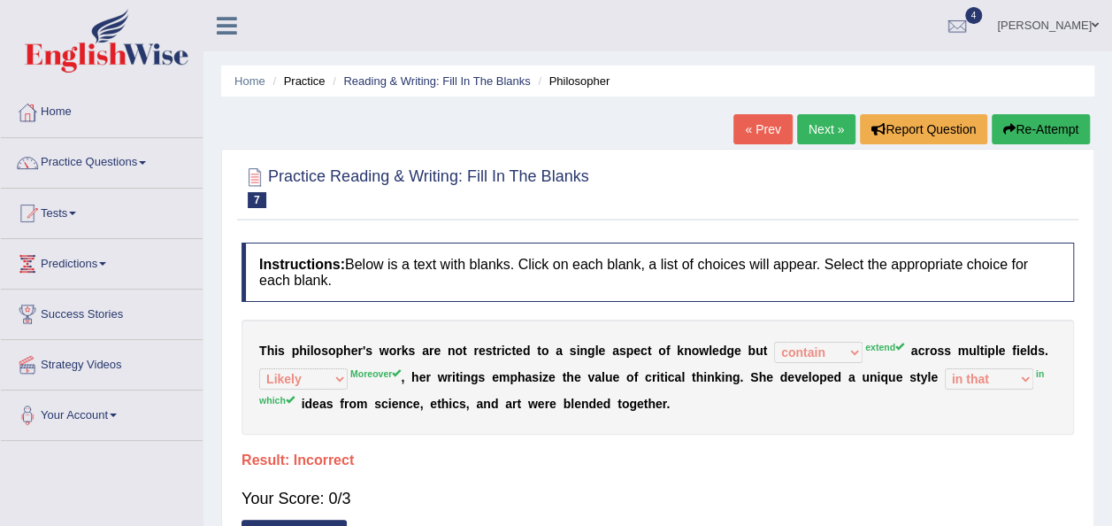
click at [1039, 119] on button "Re-Attempt" at bounding box center [1041, 129] width 98 height 30
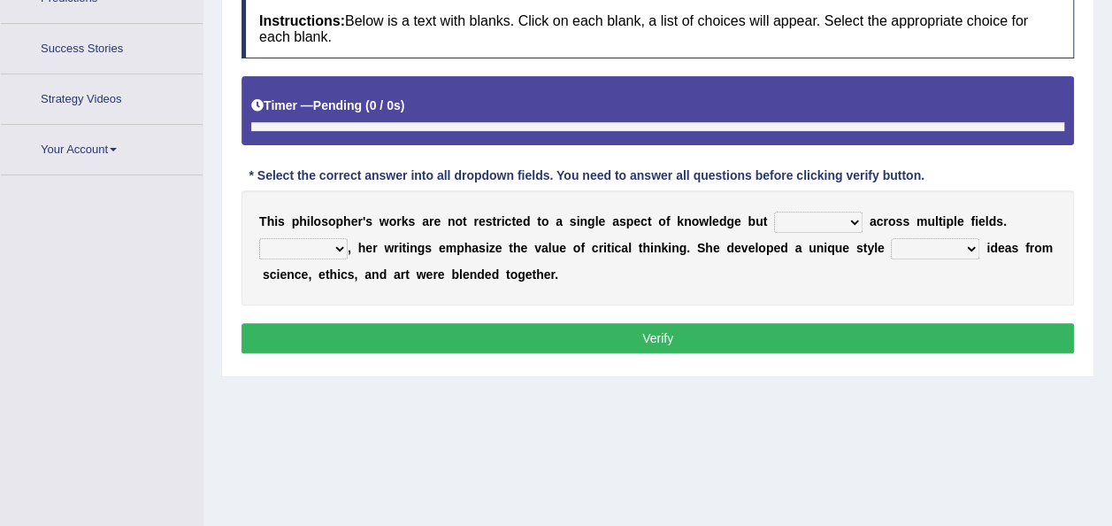
scroll to position [308, 0]
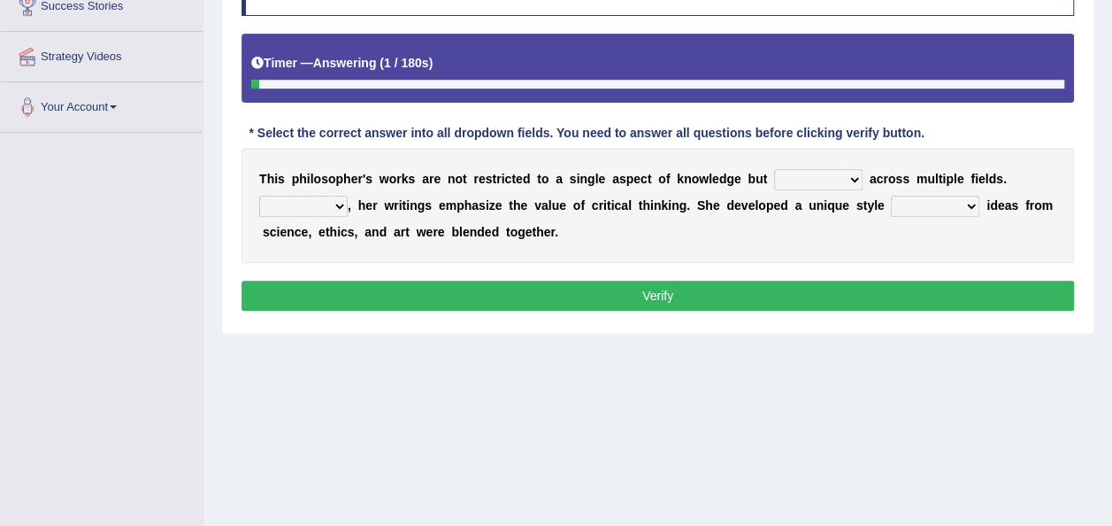
click at [823, 173] on select "constrain contain assemble extend" at bounding box center [818, 179] width 88 height 21
select select "extend"
click at [774, 169] on select "constrain contain assemble extend" at bounding box center [818, 179] width 88 height 21
click at [338, 204] on select "Rather So Moreover Likely" at bounding box center [303, 206] width 88 height 21
select select "Moreover"
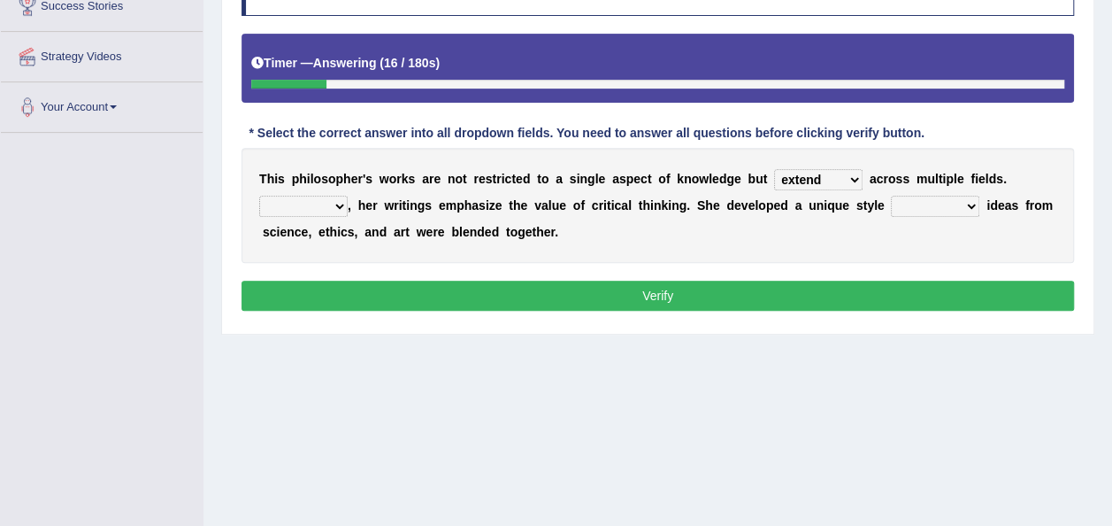
click at [259, 196] on select "Rather So Moreover Likely" at bounding box center [303, 206] width 88 height 21
click at [934, 201] on select "in that that which in which" at bounding box center [935, 206] width 88 height 21
select select "in which"
click at [891, 196] on select "in that that which in which" at bounding box center [935, 206] width 88 height 21
click at [666, 290] on button "Verify" at bounding box center [658, 295] width 833 height 30
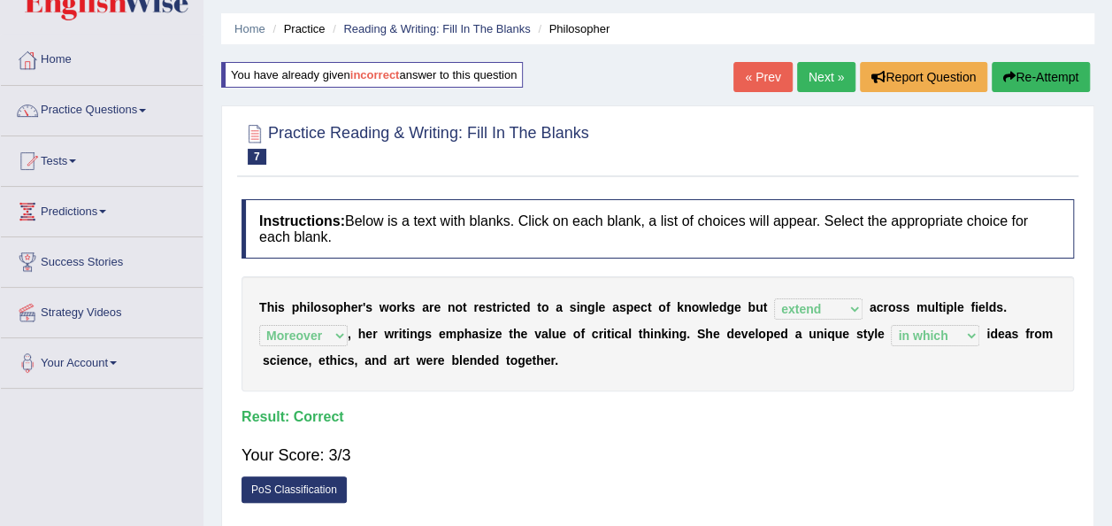
scroll to position [88, 0]
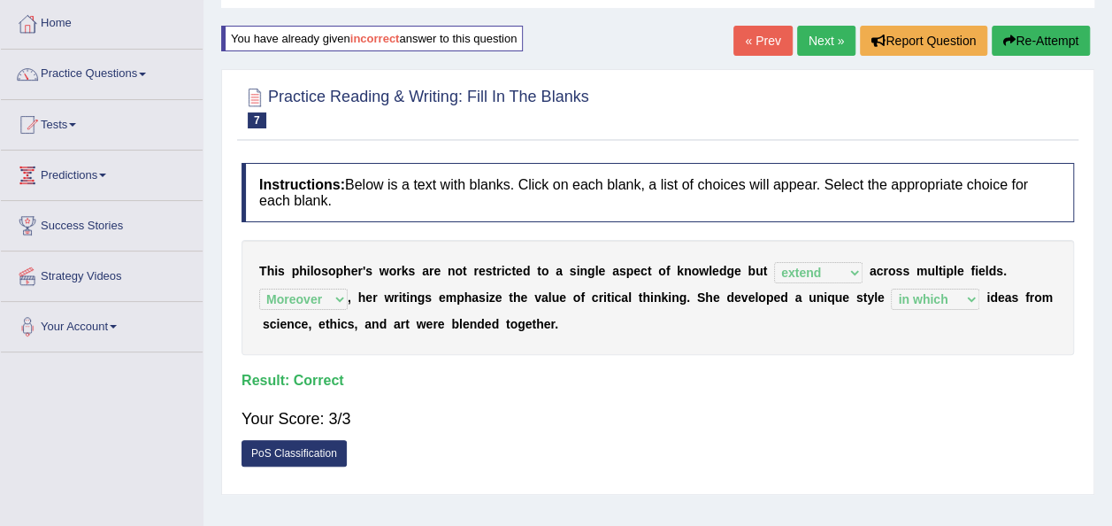
click at [820, 38] on link "Next »" at bounding box center [826, 41] width 58 height 30
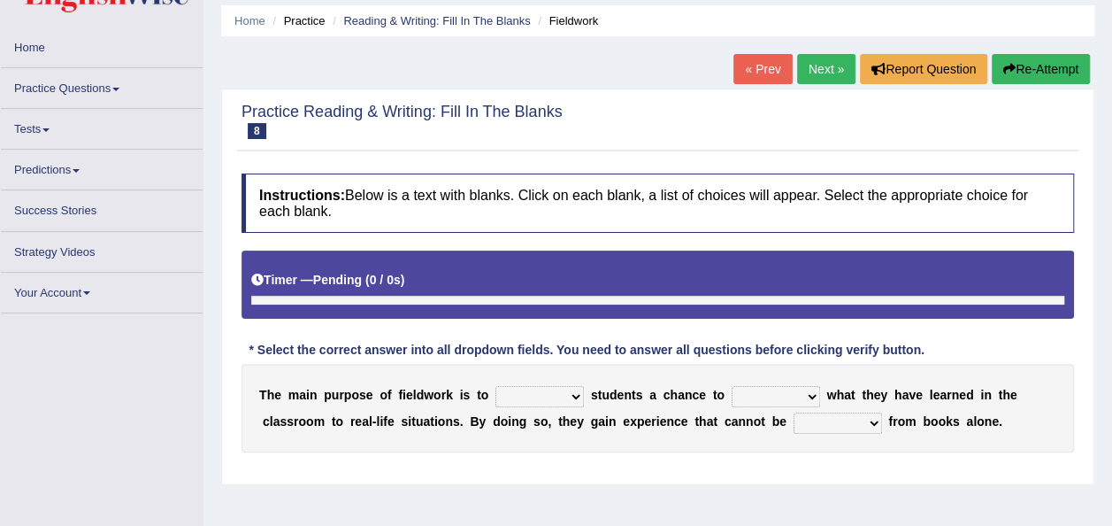
scroll to position [88, 0]
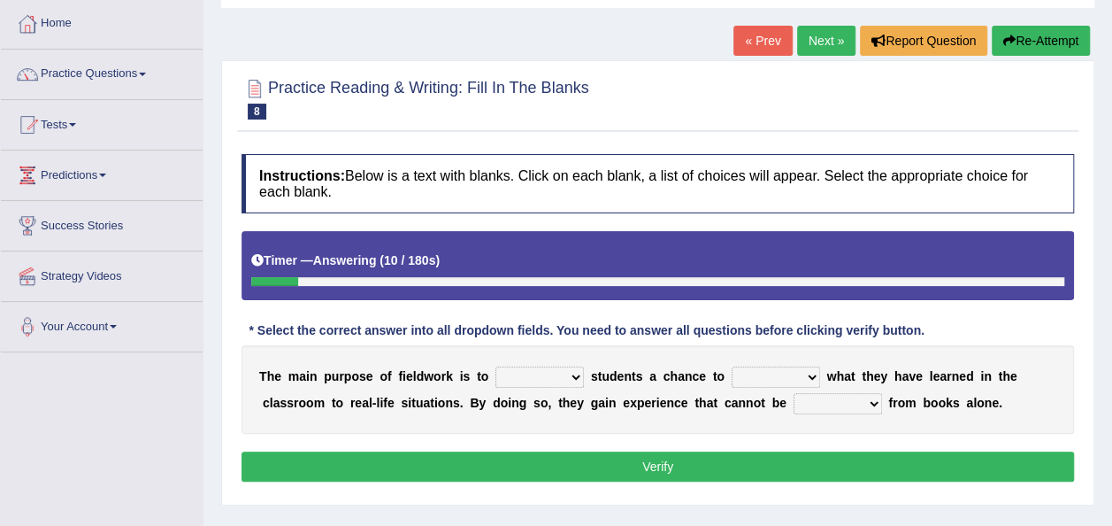
click at [561, 375] on select "resemble stow rave offer" at bounding box center [539, 376] width 88 height 21
select select "offer"
click at [495, 366] on select "resemble stow rave offer" at bounding box center [539, 376] width 88 height 21
click at [789, 377] on select "compare align apply dismount" at bounding box center [776, 376] width 88 height 21
select select "compare"
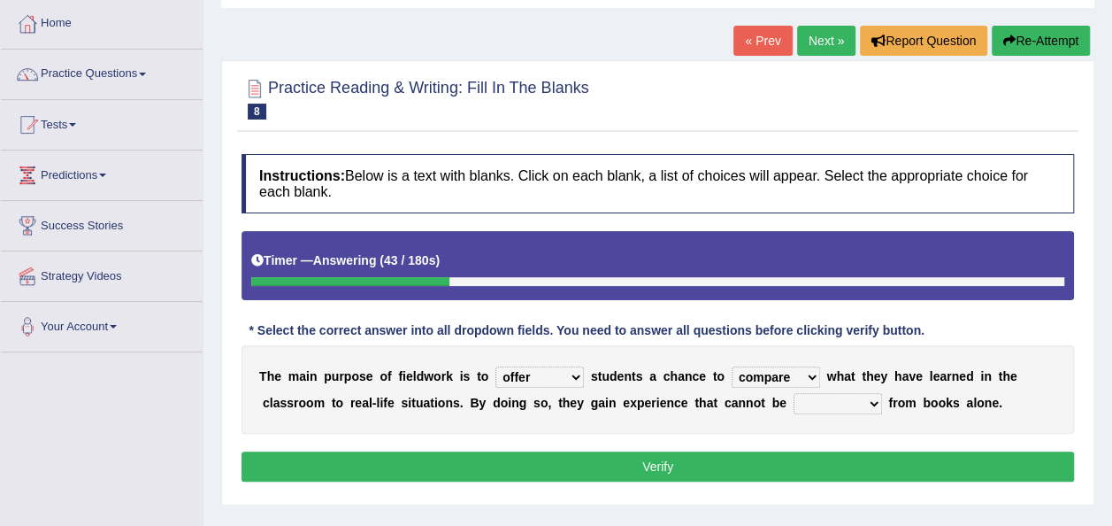
click at [732, 366] on select "compare align apply dismount" at bounding box center [776, 376] width 88 height 21
click at [787, 378] on select "compare align apply dismount" at bounding box center [776, 376] width 88 height 21
click at [732, 366] on select "compare align apply dismount" at bounding box center [776, 376] width 88 height 21
click at [794, 403] on select "originated prepared obtained touted" at bounding box center [838, 403] width 88 height 21
select select "prepared"
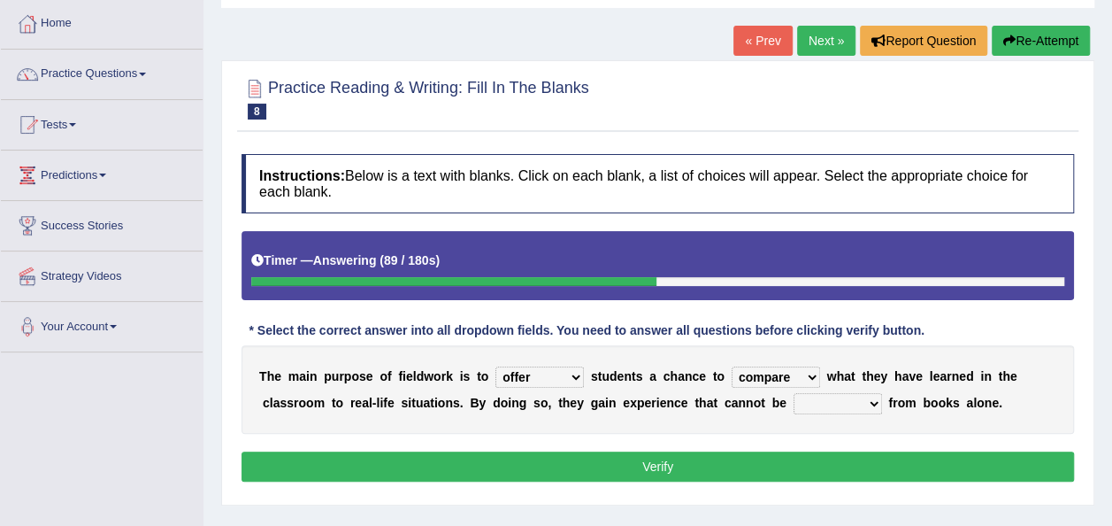
click at [794, 393] on select "originated prepared obtained touted" at bounding box center [838, 403] width 88 height 21
click at [672, 464] on button "Verify" at bounding box center [658, 466] width 833 height 30
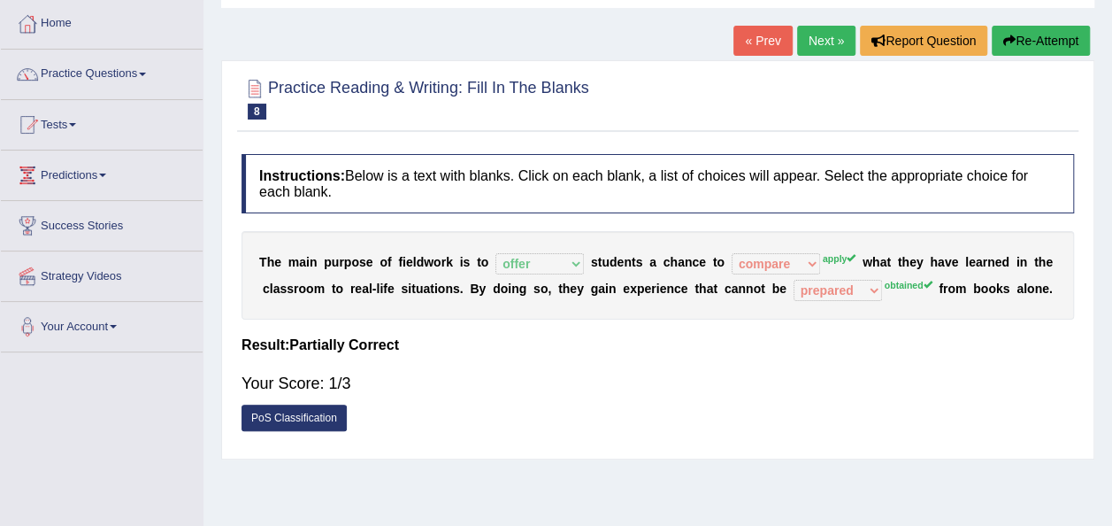
click at [1042, 41] on button "Re-Attempt" at bounding box center [1041, 41] width 98 height 30
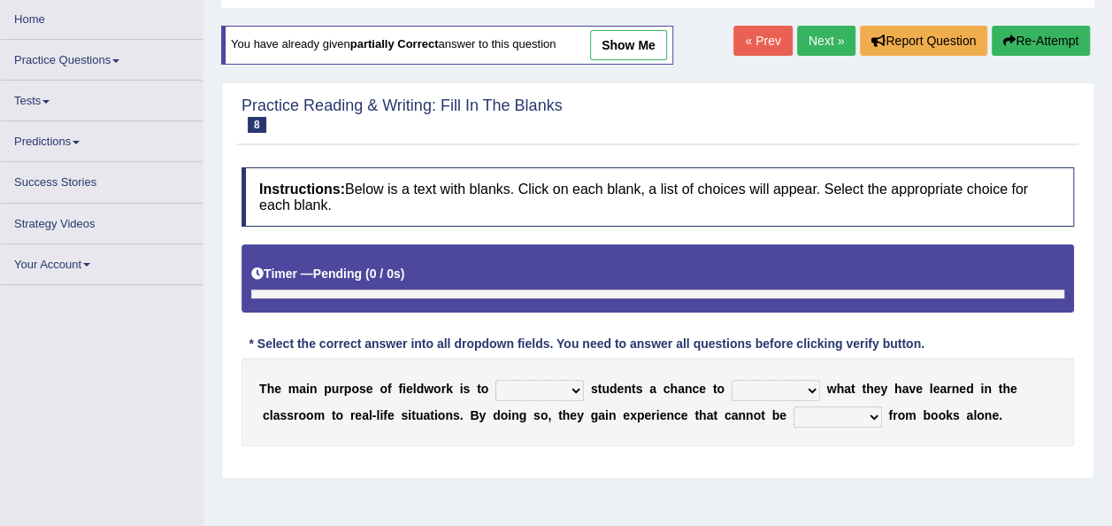
click at [560, 389] on select "resemble stow rave offer" at bounding box center [539, 390] width 88 height 21
select select "offer"
click at [495, 380] on select "resemble stow rave offer" at bounding box center [539, 390] width 88 height 21
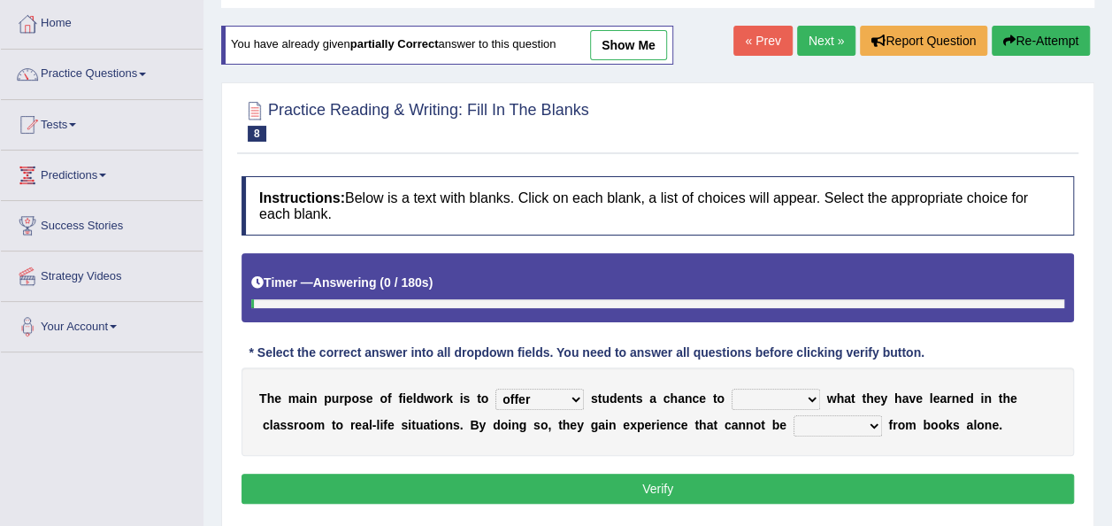
click at [789, 388] on select "compare align apply dismount" at bounding box center [776, 398] width 88 height 21
select select "apply"
click at [732, 388] on select "compare align apply dismount" at bounding box center [776, 398] width 88 height 21
click at [794, 425] on select "originated prepared obtained touted" at bounding box center [838, 425] width 88 height 21
click at [779, 458] on div "Instructions: Below is a text with blanks. Click on each blank, a list of choic…" at bounding box center [657, 342] width 841 height 350
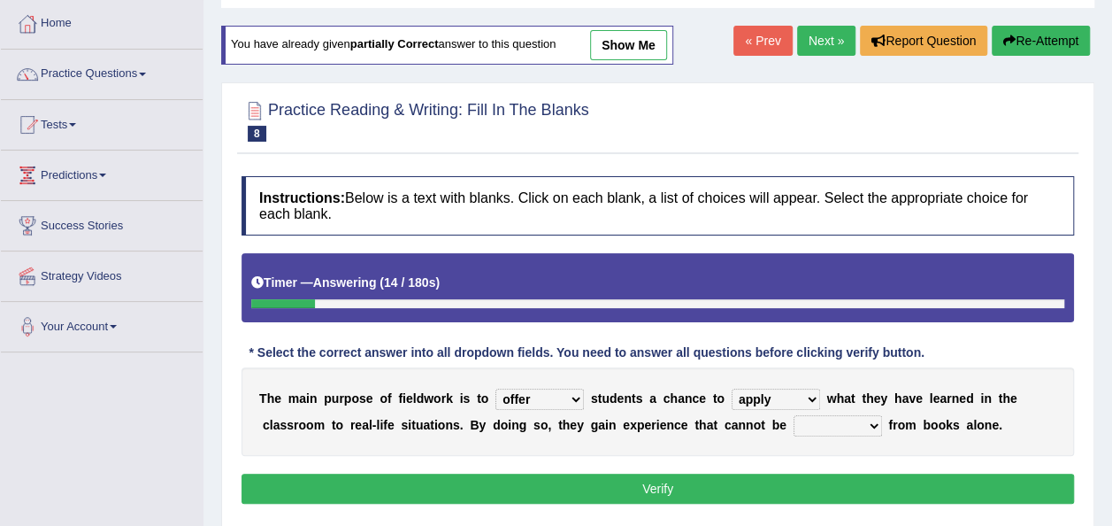
click at [794, 426] on select "originated prepared obtained touted" at bounding box center [838, 425] width 88 height 21
select select "obtained"
click at [794, 415] on select "originated prepared obtained touted" at bounding box center [838, 425] width 88 height 21
click at [711, 479] on button "Verify" at bounding box center [658, 488] width 833 height 30
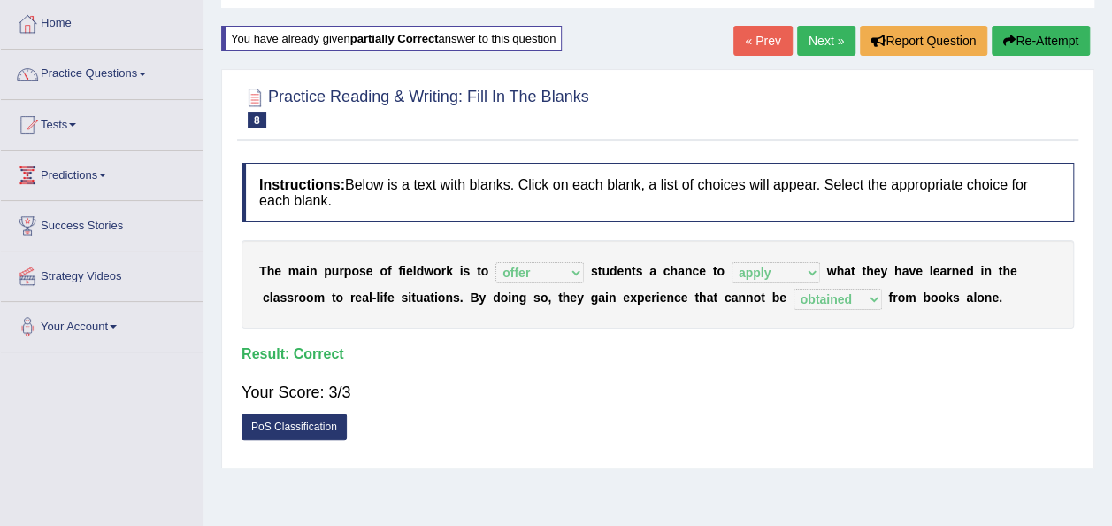
click at [819, 37] on link "Next »" at bounding box center [826, 41] width 58 height 30
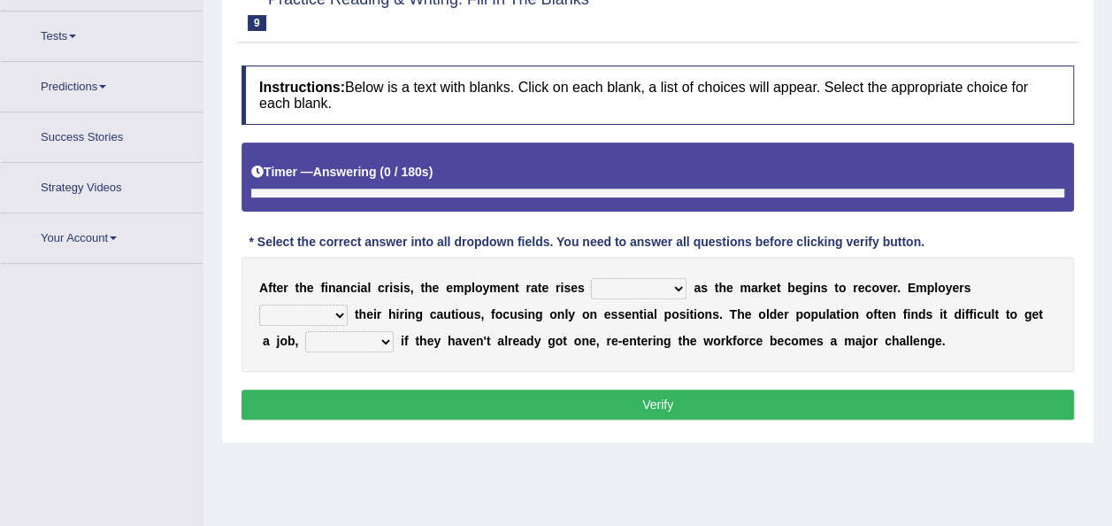
scroll to position [200, 0]
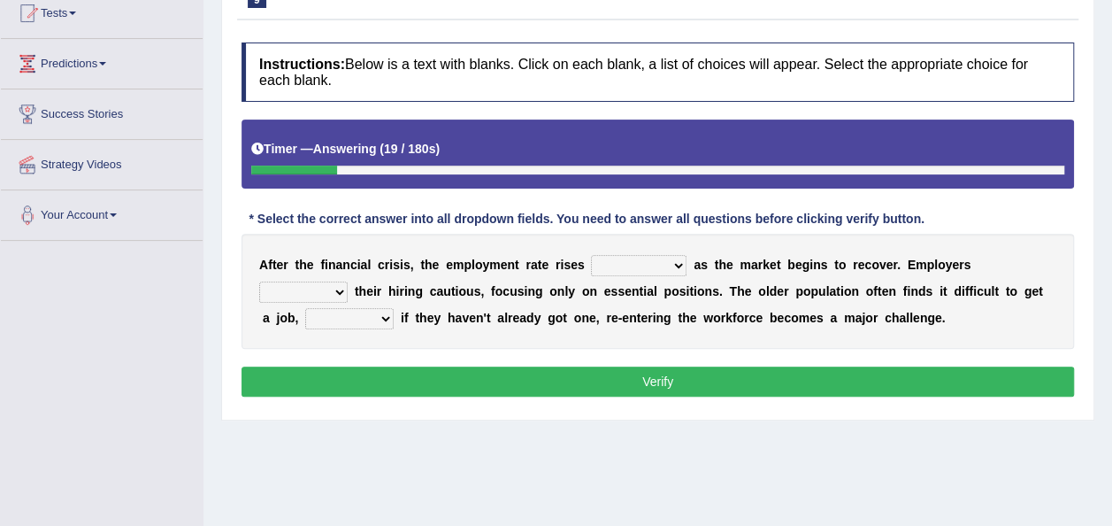
click at [653, 260] on select "normally conversely strenuously sharply" at bounding box center [639, 265] width 96 height 21
click at [348, 281] on select "keeping kept keep are kept" at bounding box center [303, 291] width 88 height 21
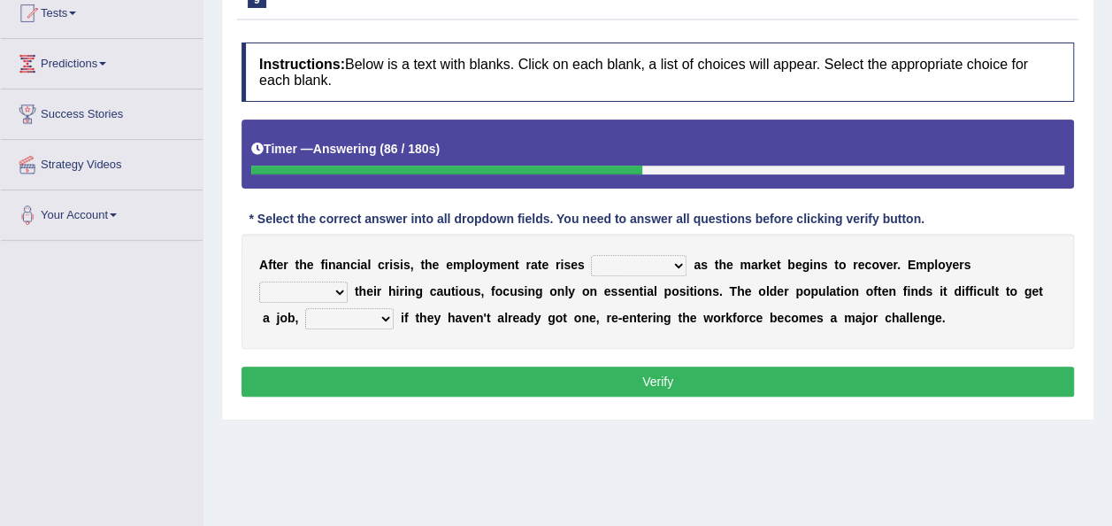
select select "keep"
click at [348, 281] on select "keeping kept keep are kept" at bounding box center [303, 291] width 88 height 21
click at [394, 308] on select "although while then because" at bounding box center [349, 318] width 88 height 21
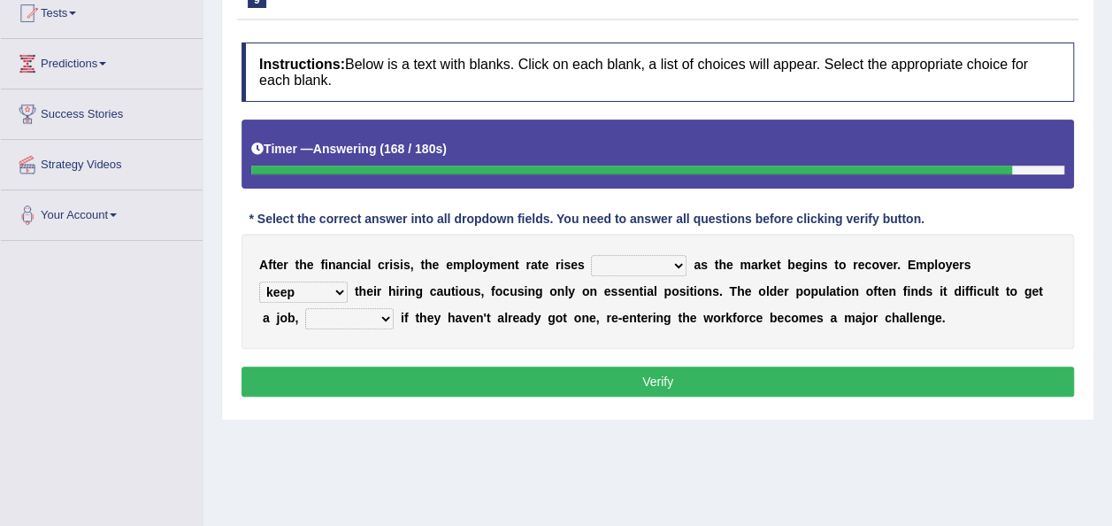
select select "because"
click at [394, 308] on select "although while then because" at bounding box center [349, 318] width 88 height 21
click at [653, 264] on select "normally conversely strenuously sharply" at bounding box center [639, 265] width 96 height 21
select select "sharply"
click at [591, 255] on select "normally conversely strenuously sharply" at bounding box center [639, 265] width 96 height 21
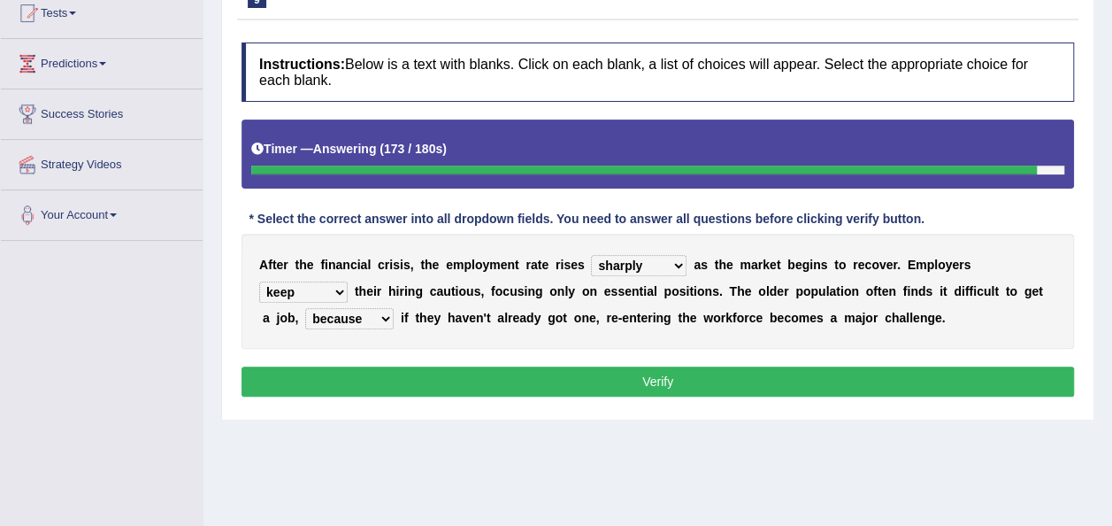
click at [394, 308] on select "although while then because" at bounding box center [349, 318] width 88 height 21
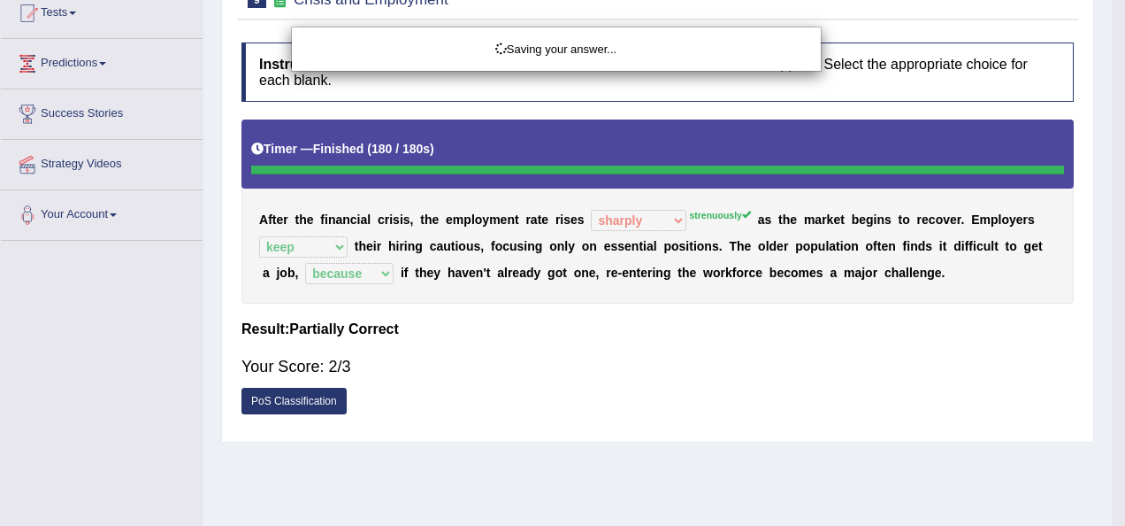
click at [982, 340] on div "Saving your answer..." at bounding box center [562, 263] width 1125 height 526
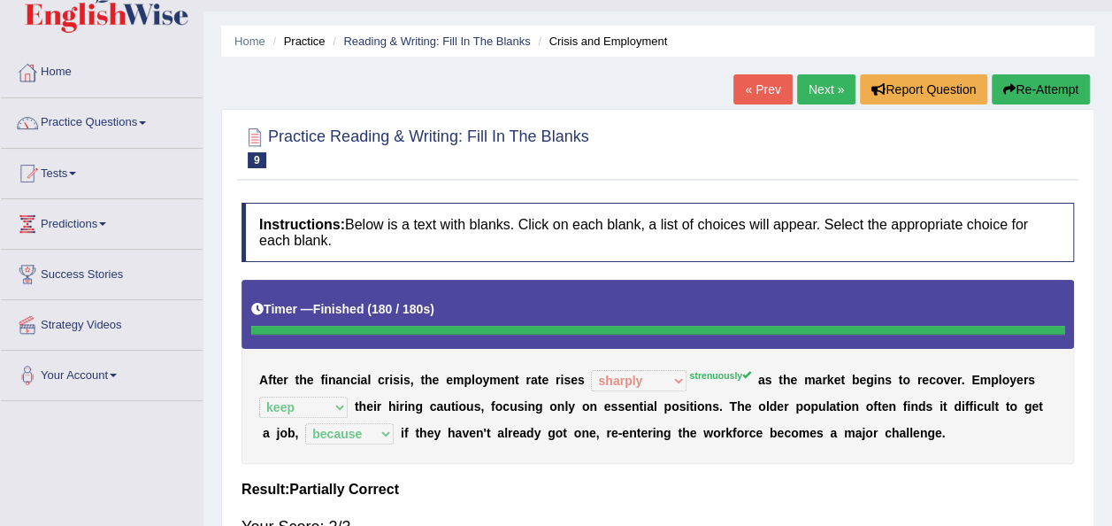
scroll to position [0, 0]
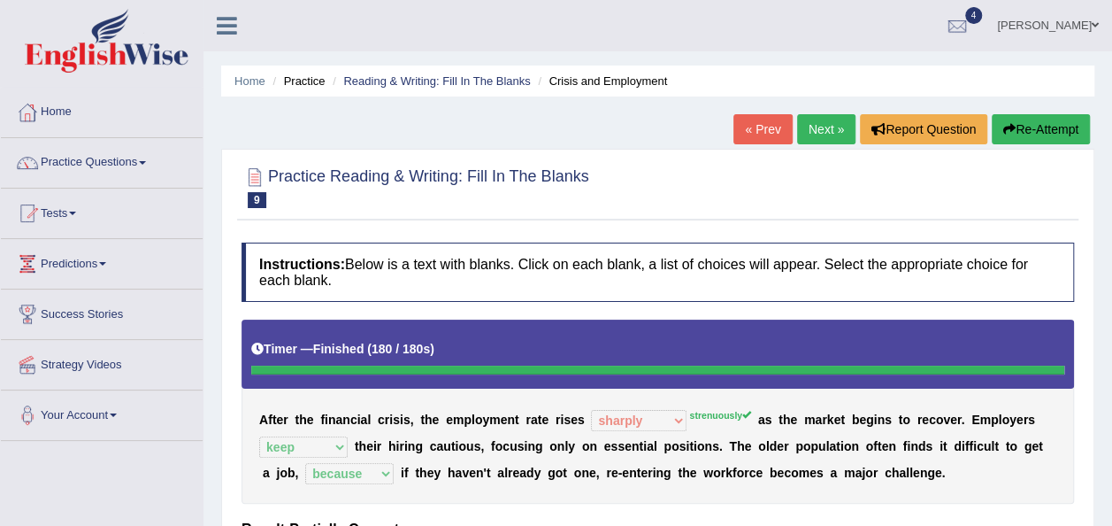
click at [829, 126] on link "Next »" at bounding box center [826, 129] width 58 height 30
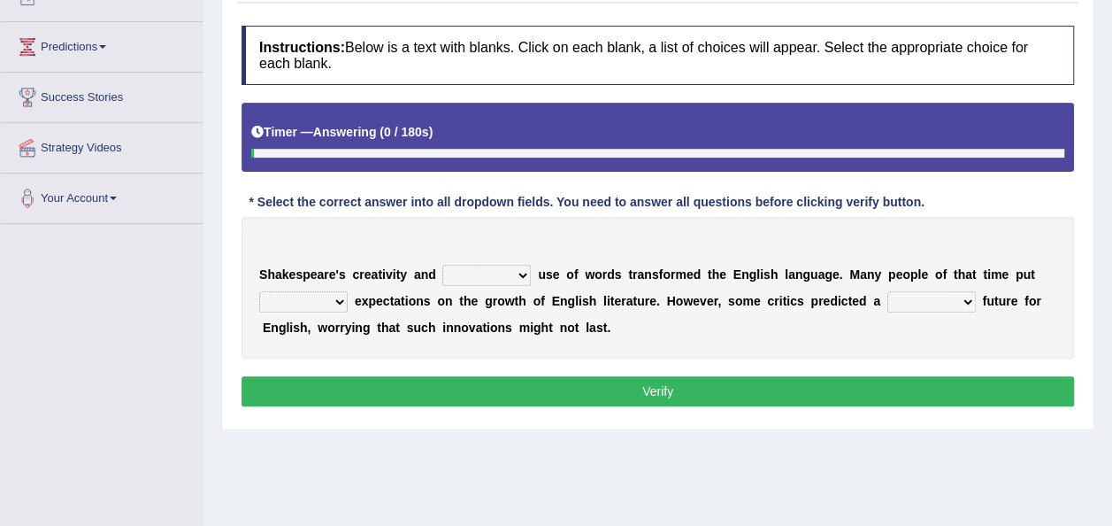
scroll to position [265, 0]
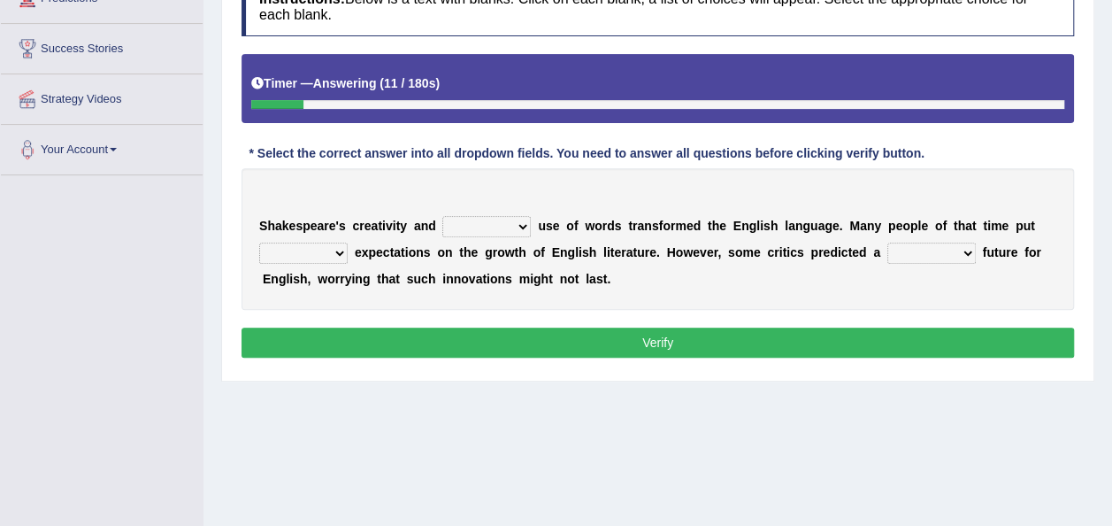
click at [513, 227] on select "idealized intensive fancied inventive" at bounding box center [486, 226] width 88 height 21
select select "inventive"
click at [442, 216] on select "idealized intensive fancied inventive" at bounding box center [486, 226] width 88 height 21
click at [340, 252] on select "wide much high more" at bounding box center [303, 252] width 88 height 21
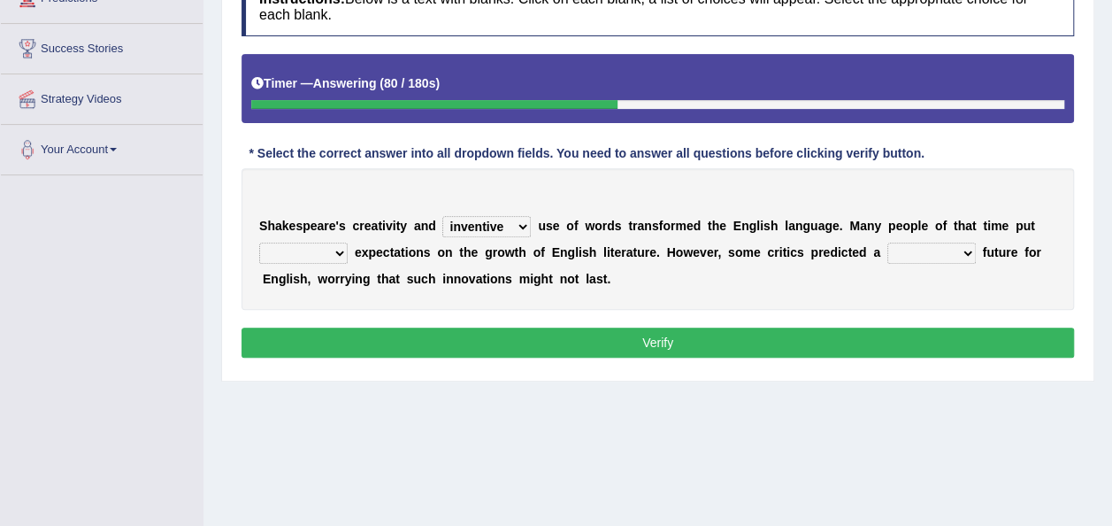
select select "more"
click at [259, 242] on select "wide much high more" at bounding box center [303, 252] width 88 height 21
click at [932, 255] on select "monetary promising irresistible daunting" at bounding box center [931, 252] width 88 height 21
select select "monetary"
click at [887, 242] on select "monetary promising irresistible daunting" at bounding box center [931, 252] width 88 height 21
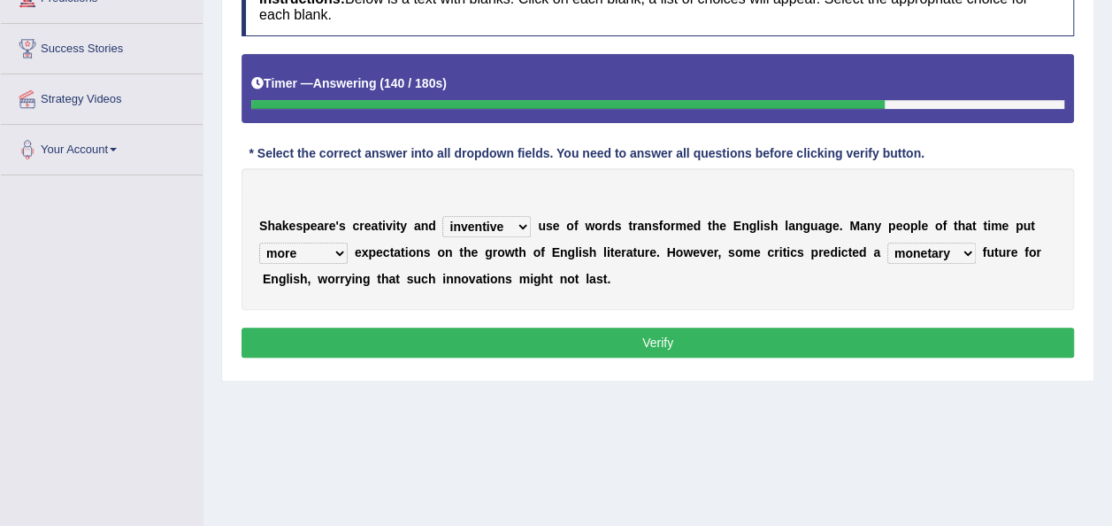
drag, startPoint x: 721, startPoint y: 338, endPoint x: 722, endPoint y: 327, distance: 10.7
click at [723, 327] on button "Verify" at bounding box center [658, 342] width 833 height 30
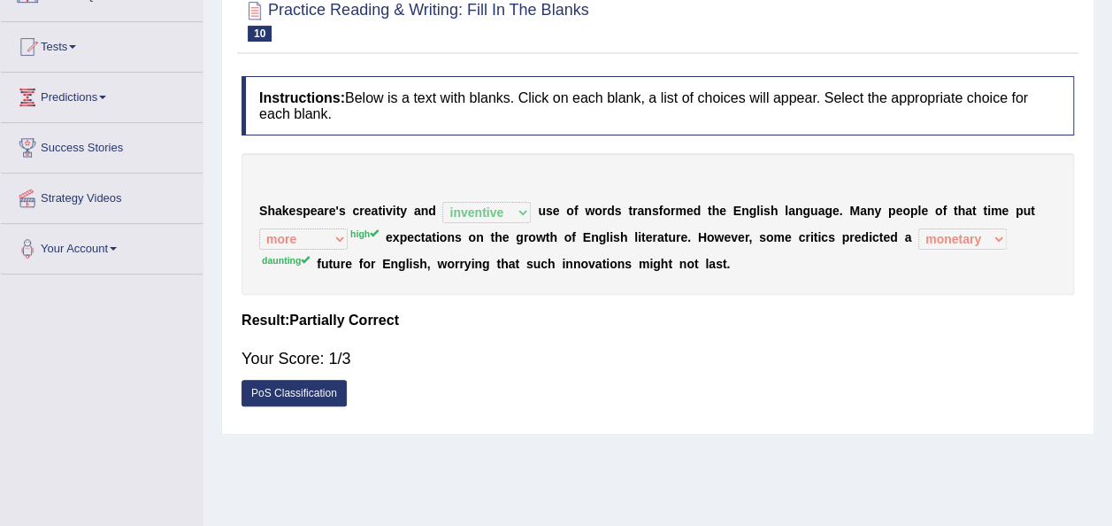
scroll to position [50, 0]
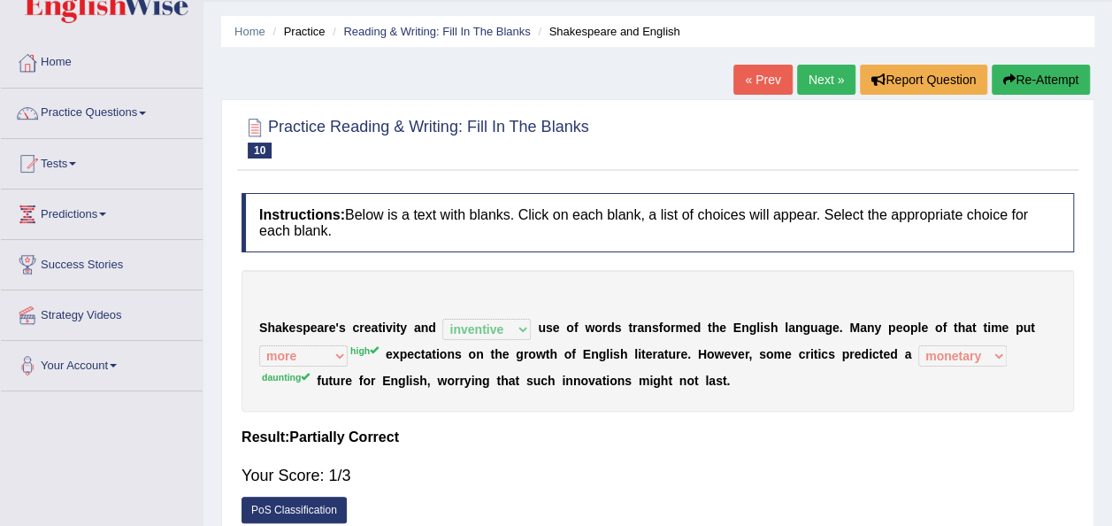
click at [1016, 72] on button "Re-Attempt" at bounding box center [1041, 80] width 98 height 30
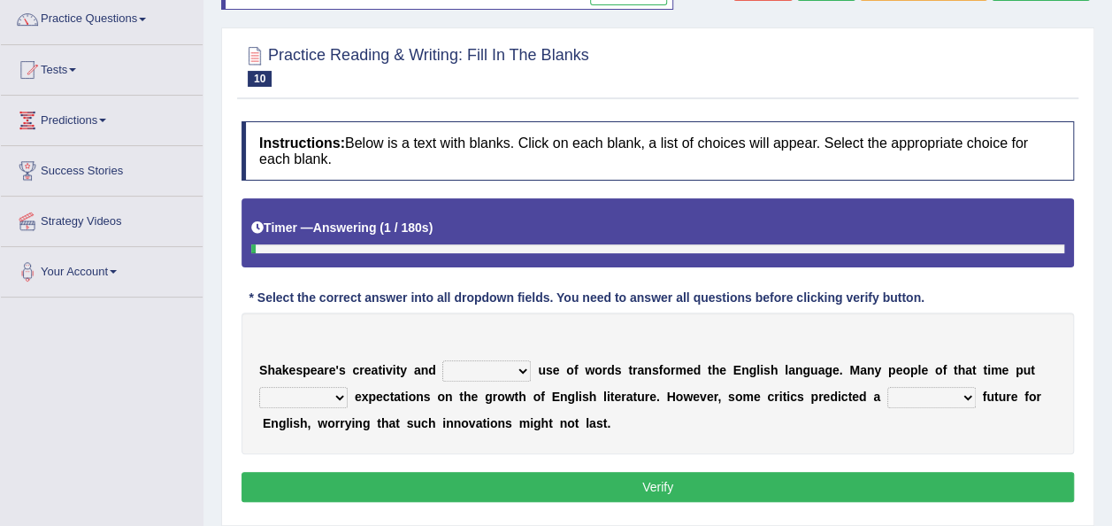
scroll to position [227, 0]
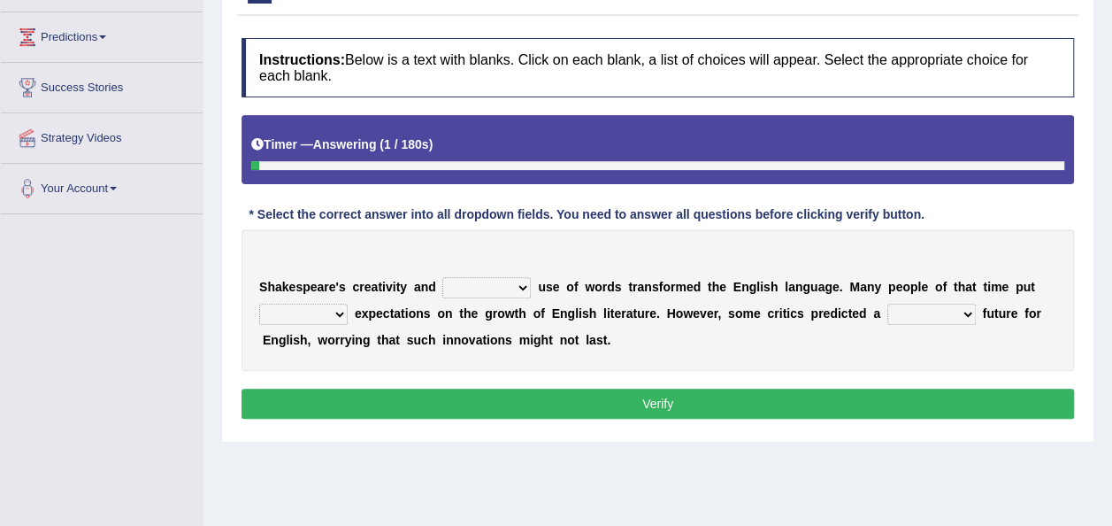
click at [511, 284] on select "idealized intensive fancied inventive" at bounding box center [486, 287] width 88 height 21
select select "inventive"
click at [442, 277] on select "idealized intensive fancied inventive" at bounding box center [486, 287] width 88 height 21
click at [931, 310] on select "monetary promising irresistible daunting" at bounding box center [931, 313] width 88 height 21
select select "daunting"
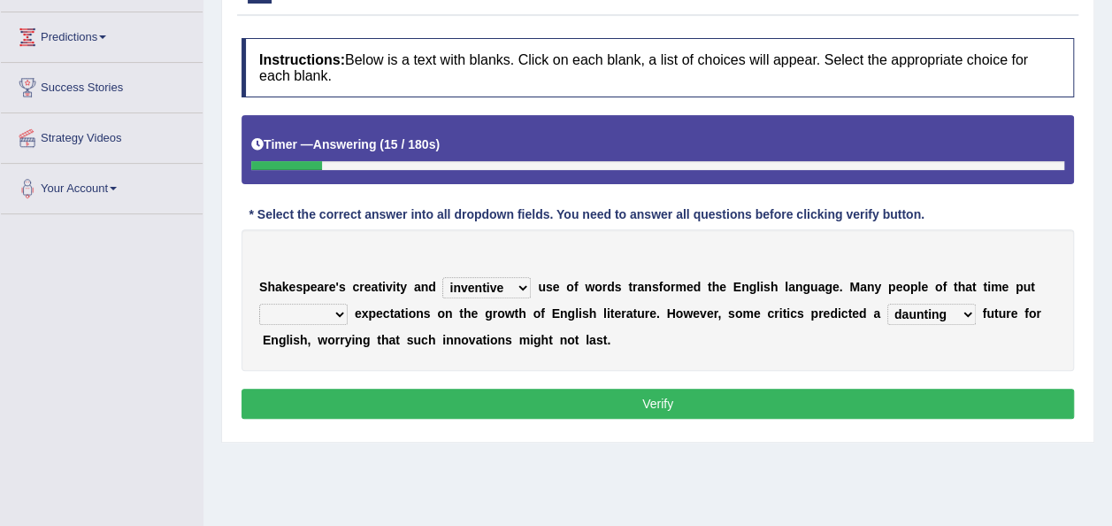
click at [887, 303] on select "monetary promising irresistible daunting" at bounding box center [931, 313] width 88 height 21
click at [338, 311] on select "wide much high more" at bounding box center [303, 313] width 88 height 21
select select "high"
click at [259, 303] on select "wide much high more" at bounding box center [303, 313] width 88 height 21
click at [457, 390] on button "Verify" at bounding box center [658, 403] width 833 height 30
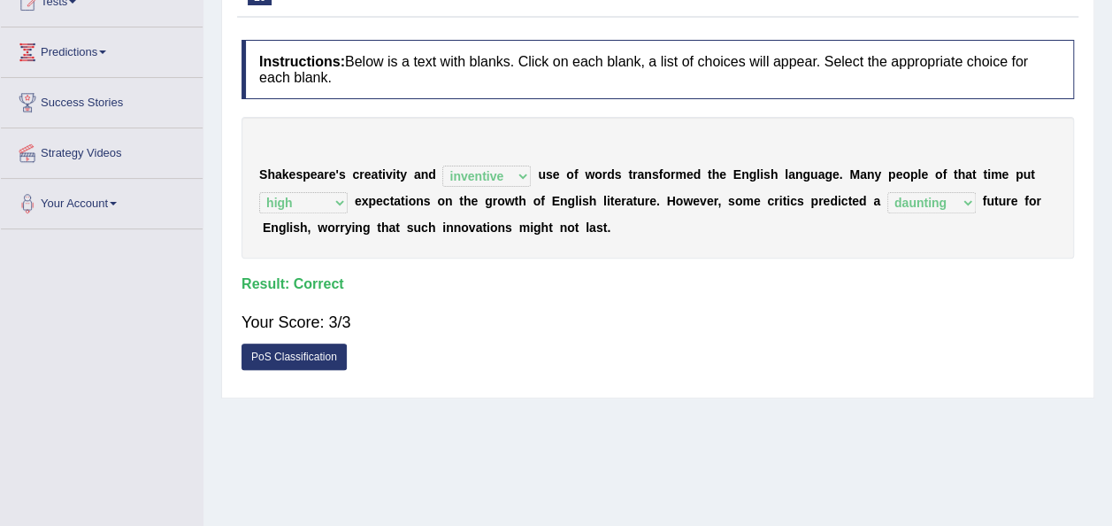
scroll to position [50, 0]
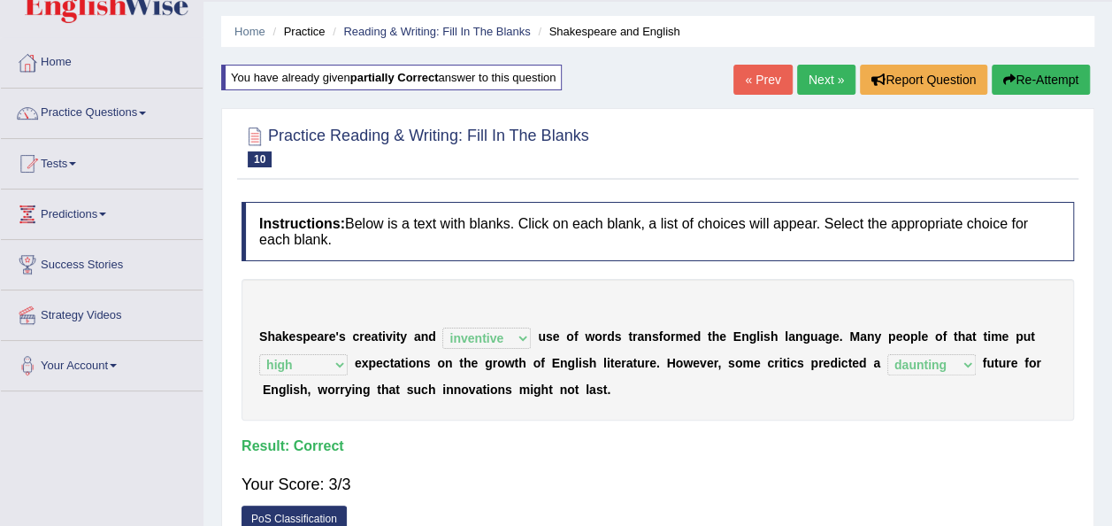
drag, startPoint x: 805, startPoint y: 75, endPoint x: 798, endPoint y: 85, distance: 12.0
click at [804, 75] on link "Next »" at bounding box center [826, 80] width 58 height 30
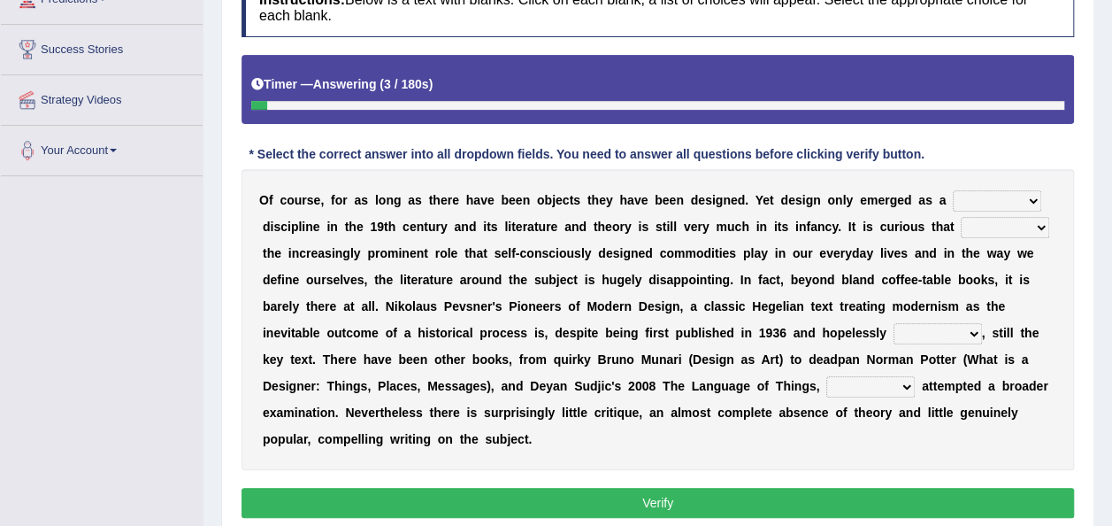
scroll to position [265, 0]
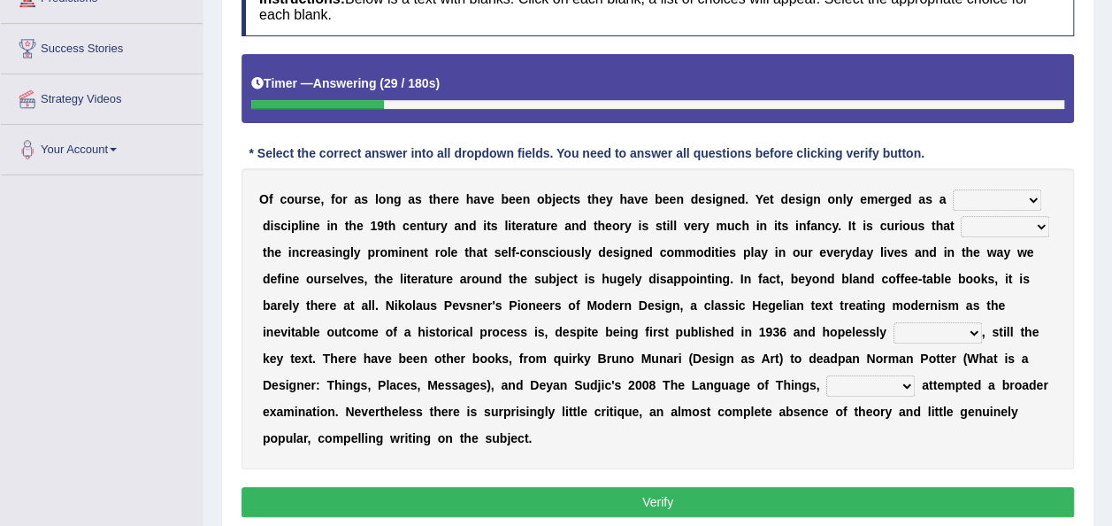
click at [992, 196] on select "bilateral ubiquitous foremost dedicated" at bounding box center [997, 199] width 88 height 21
select select "foremost"
click at [953, 189] on select "bilateral ubiquitous foremost dedicated" at bounding box center [997, 199] width 88 height 21
click at [961, 227] on select "since despite within through" at bounding box center [1005, 226] width 88 height 21
select select "despite"
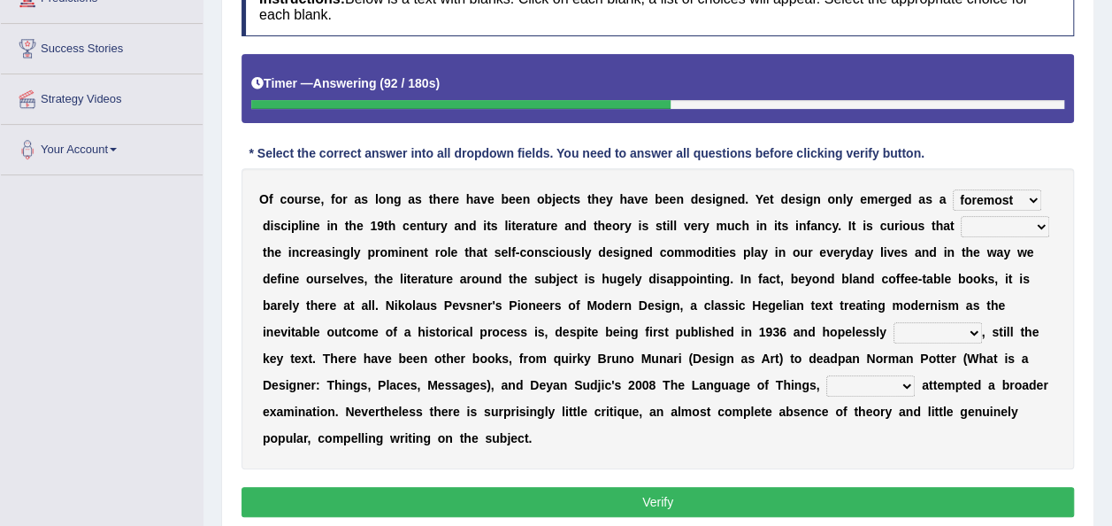
click at [961, 216] on select "since despite within through" at bounding box center [1005, 226] width 88 height 21
click at [894, 333] on select "dates dating date dated" at bounding box center [938, 332] width 88 height 21
click at [894, 322] on select "dates dating date dated" at bounding box center [938, 332] width 88 height 21
click at [894, 334] on select "dates dating date dated" at bounding box center [938, 332] width 88 height 21
select select "dates"
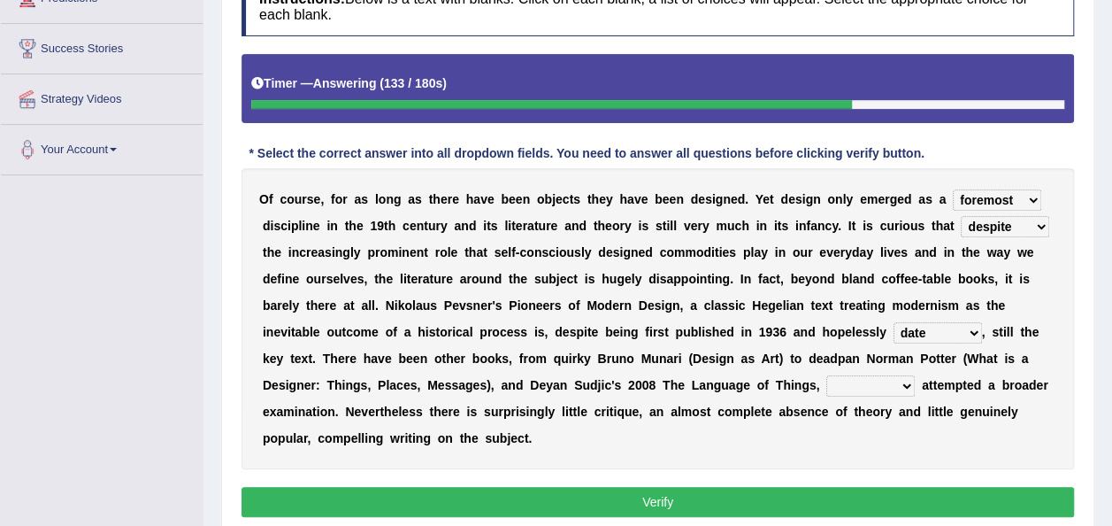
click at [894, 322] on select "dates dating date dated" at bounding box center [938, 332] width 88 height 21
click at [826, 387] on select "which then however as" at bounding box center [870, 385] width 88 height 21
select select "as"
click at [826, 375] on select "which then however as" at bounding box center [870, 385] width 88 height 21
click at [657, 487] on button "Verify" at bounding box center [658, 502] width 833 height 30
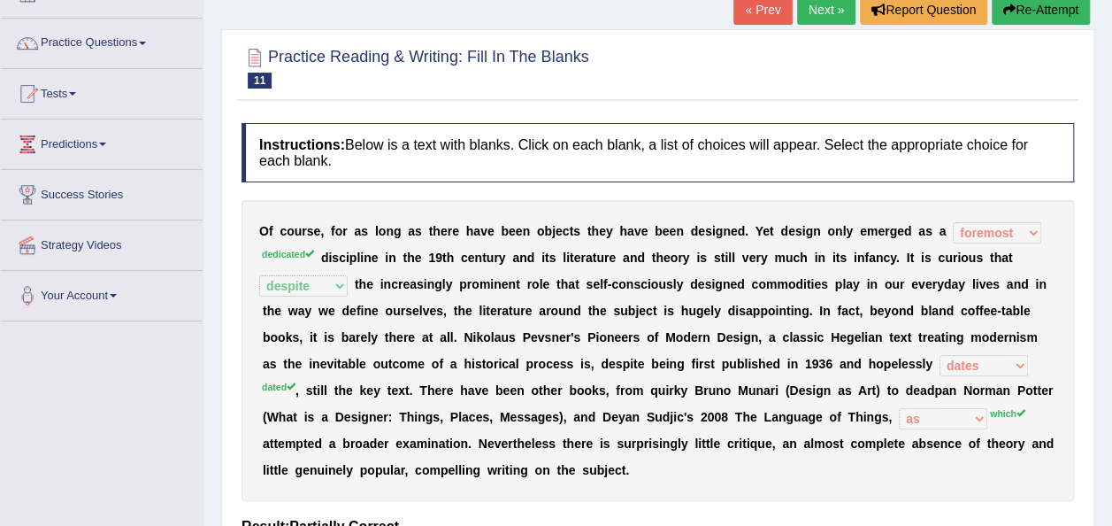
scroll to position [88, 0]
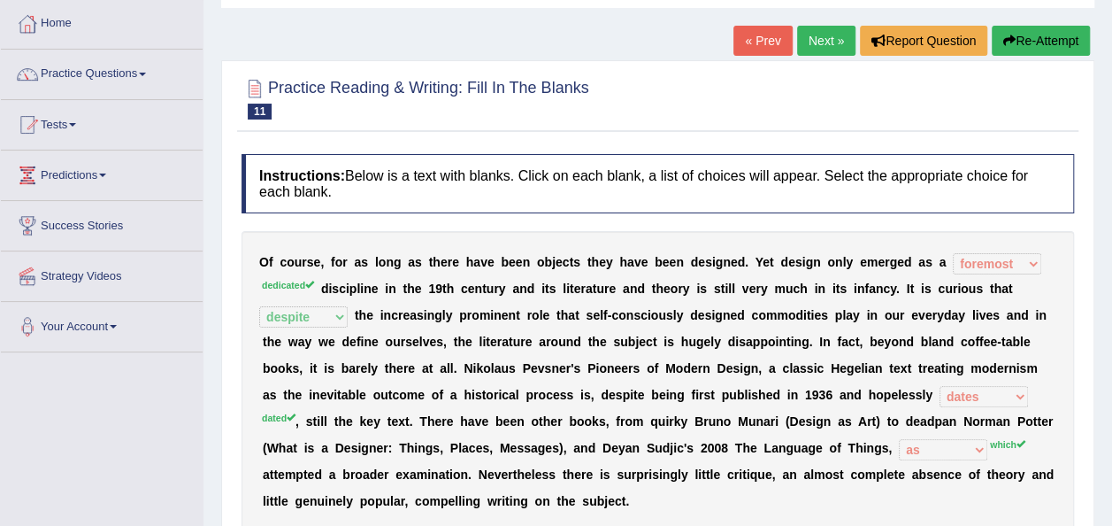
click at [1035, 41] on button "Re-Attempt" at bounding box center [1041, 41] width 98 height 30
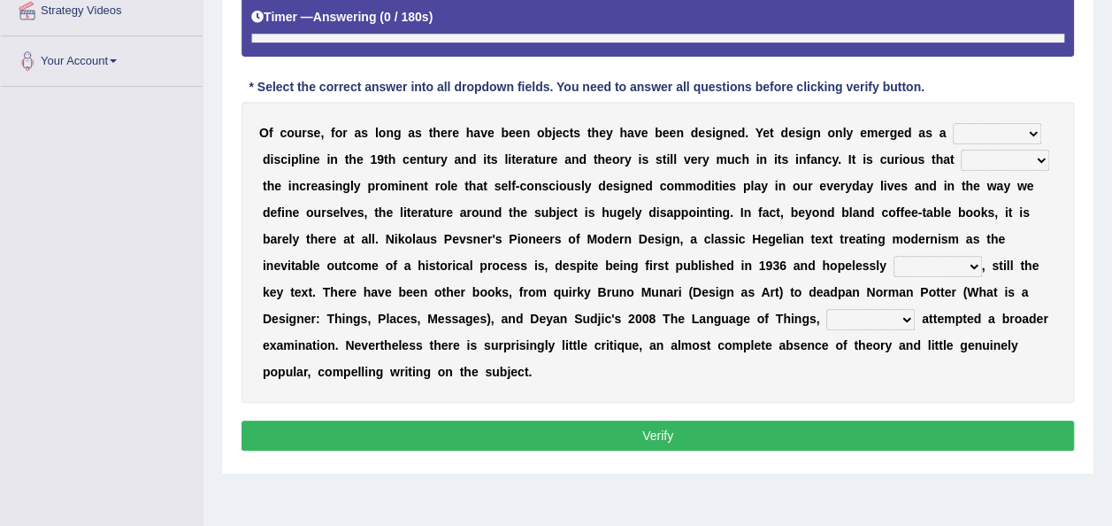
scroll to position [403, 0]
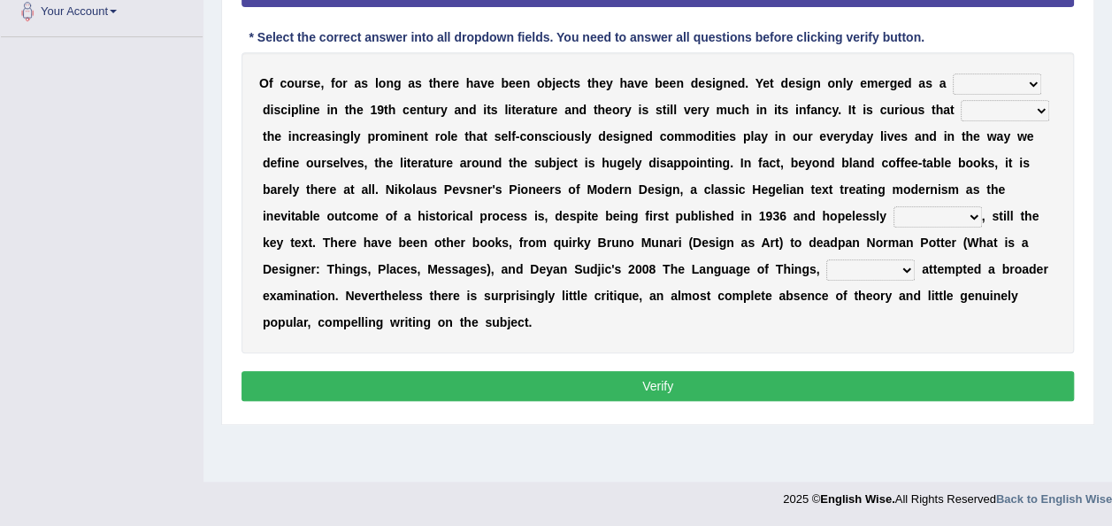
click at [987, 81] on select "bilateral ubiquitous foremost dedicated" at bounding box center [997, 83] width 88 height 21
select select "dedicated"
click at [953, 73] on select "bilateral ubiquitous foremost dedicated" at bounding box center [997, 83] width 88 height 21
click at [961, 111] on select "since despite within through" at bounding box center [1005, 110] width 88 height 21
select select "despite"
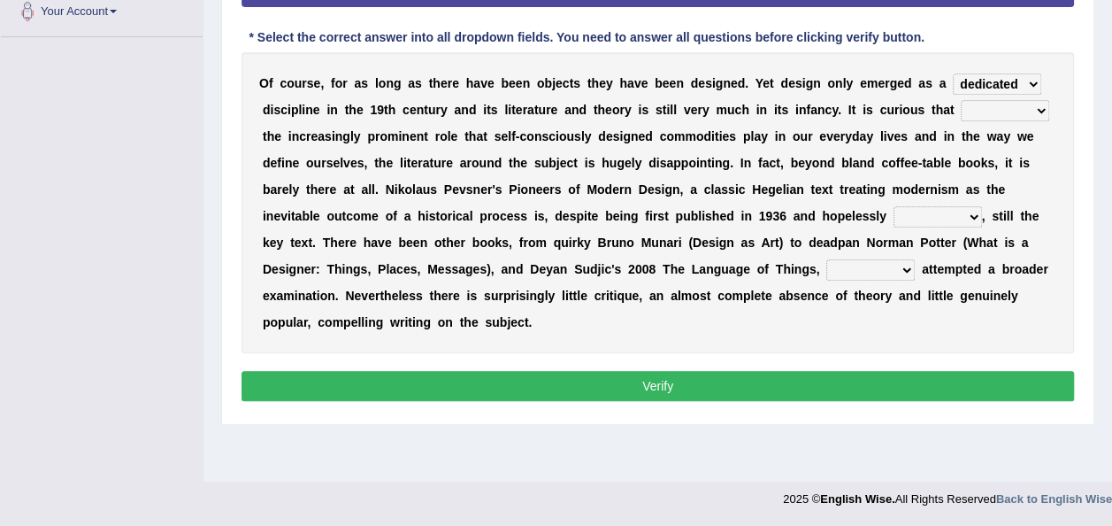
click at [961, 100] on select "since despite within through" at bounding box center [1005, 110] width 88 height 21
click at [894, 211] on select "dates dating date dated" at bounding box center [938, 216] width 88 height 21
select select "dates"
click at [894, 206] on select "dates dating date dated" at bounding box center [938, 216] width 88 height 21
click at [826, 271] on select "which then however as" at bounding box center [870, 269] width 88 height 21
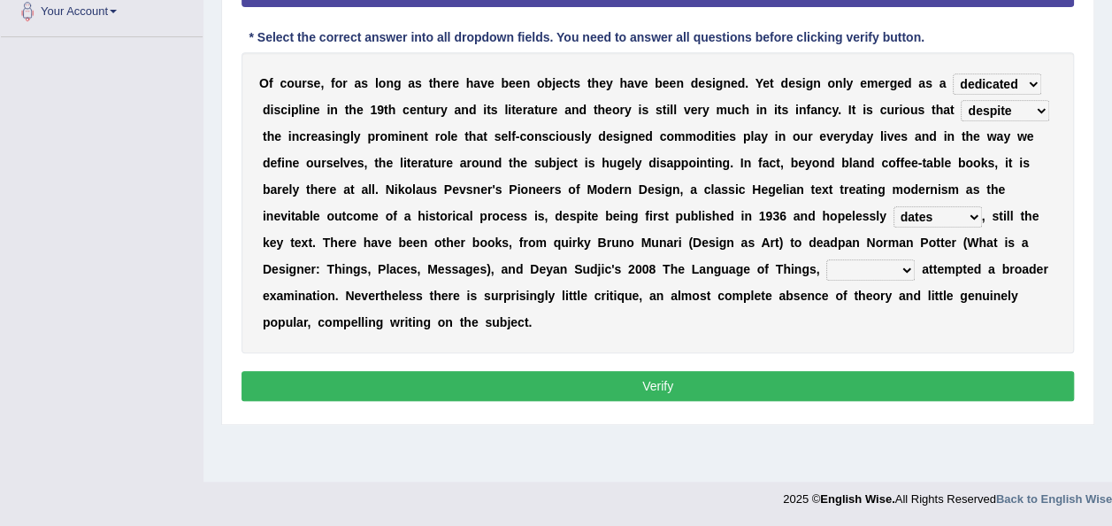
select select "which"
click at [826, 259] on select "which then however as" at bounding box center [870, 269] width 88 height 21
click at [522, 371] on button "Verify" at bounding box center [658, 386] width 833 height 30
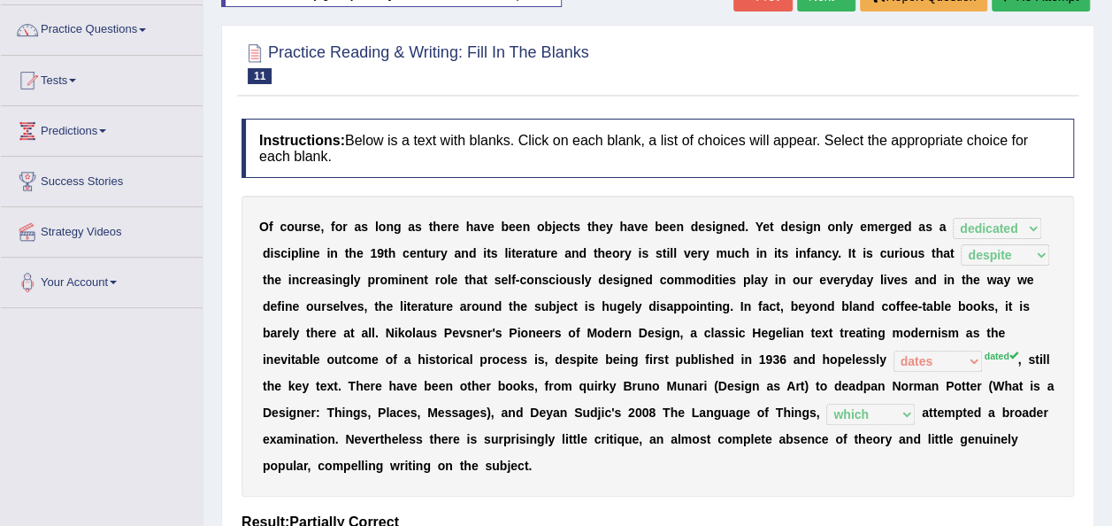
scroll to position [50, 0]
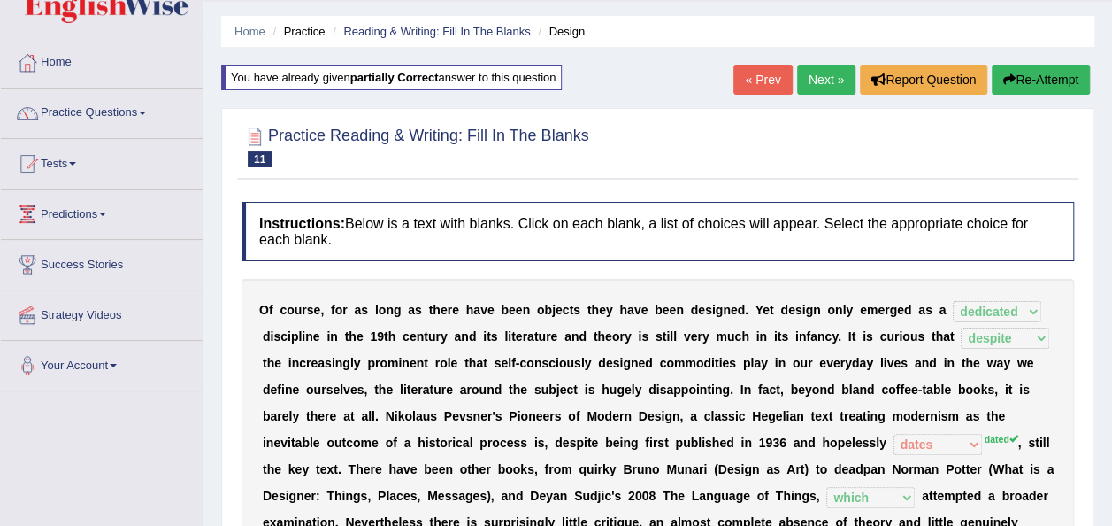
click at [833, 78] on link "Next »" at bounding box center [826, 80] width 58 height 30
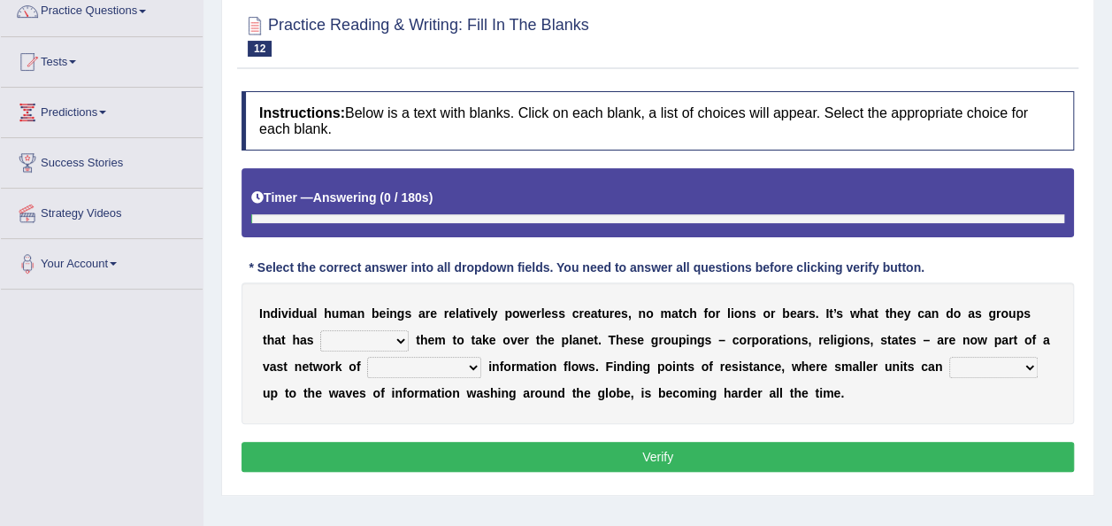
scroll to position [177, 0]
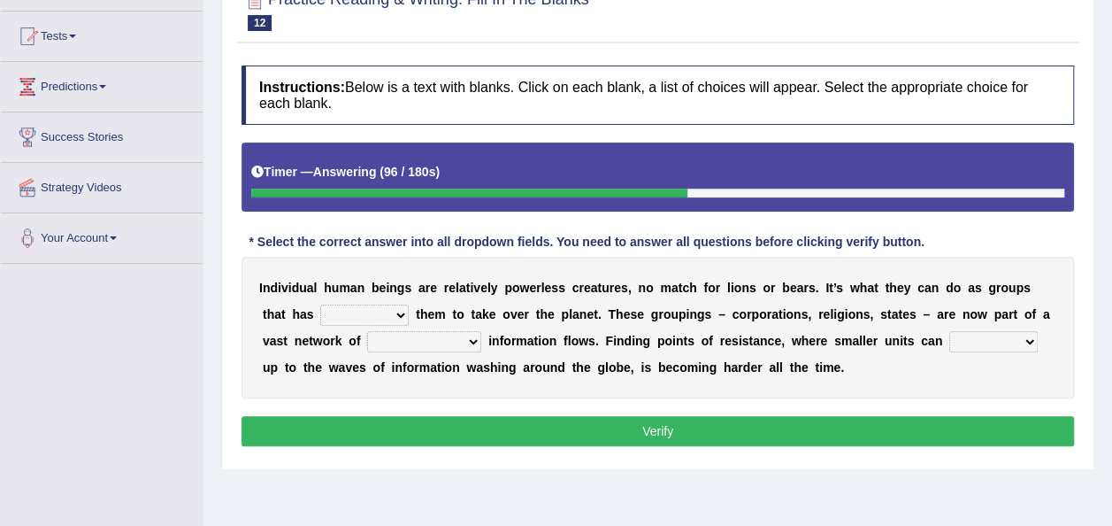
click at [338, 315] on select "enabled contended embodied conjured" at bounding box center [364, 314] width 88 height 21
select select "enabled"
click at [320, 304] on select "enabled contended embodied conjured" at bounding box center [364, 314] width 88 height 21
click at [367, 339] on select "interconnected overlapping fastened exploited" at bounding box center [424, 341] width 114 height 21
select select "interconnected"
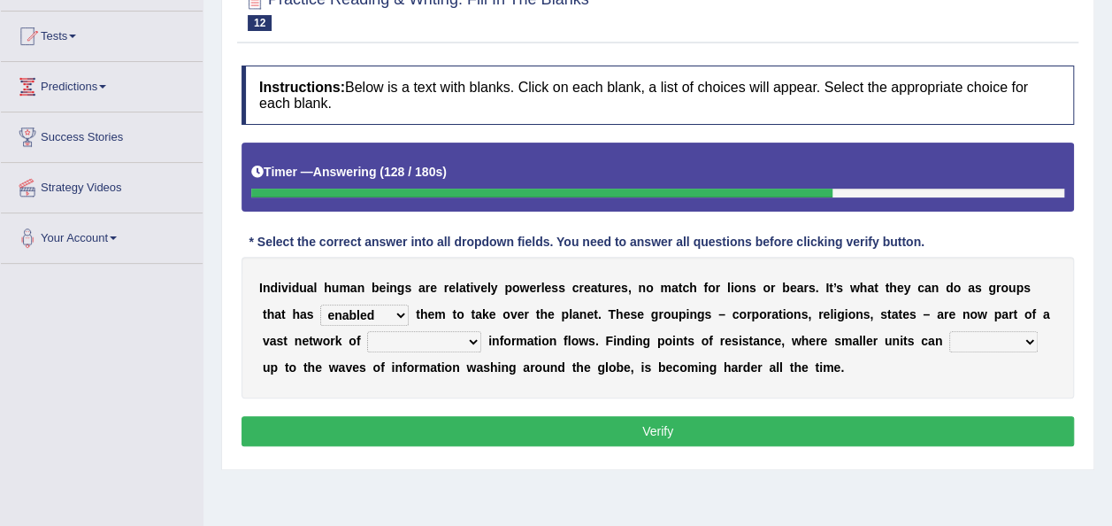
click at [367, 331] on select "interconnected overlapping fastened exploited" at bounding box center [424, 341] width 114 height 21
click at [949, 336] on select "stand raise hail pump" at bounding box center [993, 341] width 88 height 21
select select "stand"
click at [949, 331] on select "stand raise hail pump" at bounding box center [993, 341] width 88 height 21
click at [695, 430] on button "Verify" at bounding box center [658, 431] width 833 height 30
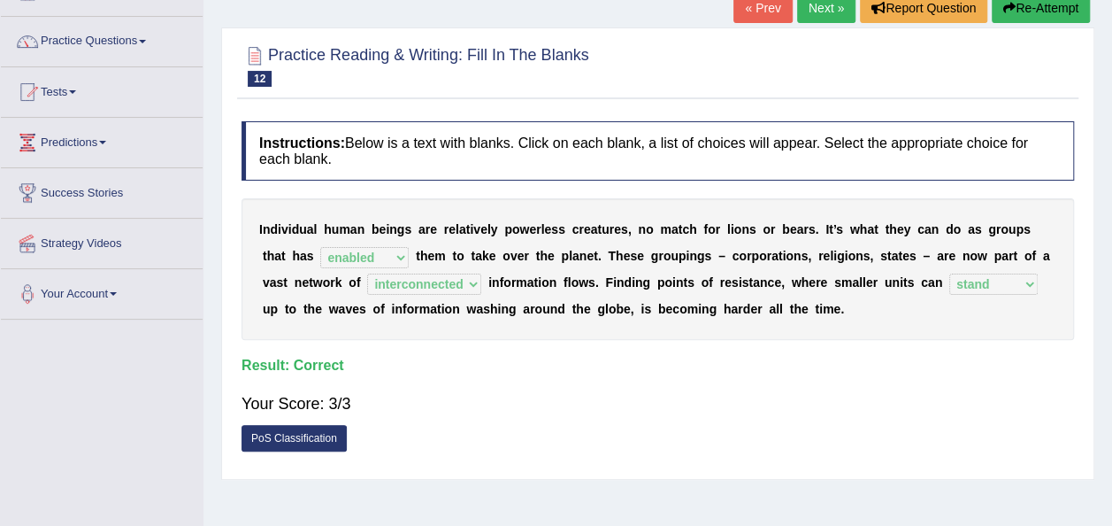
scroll to position [0, 0]
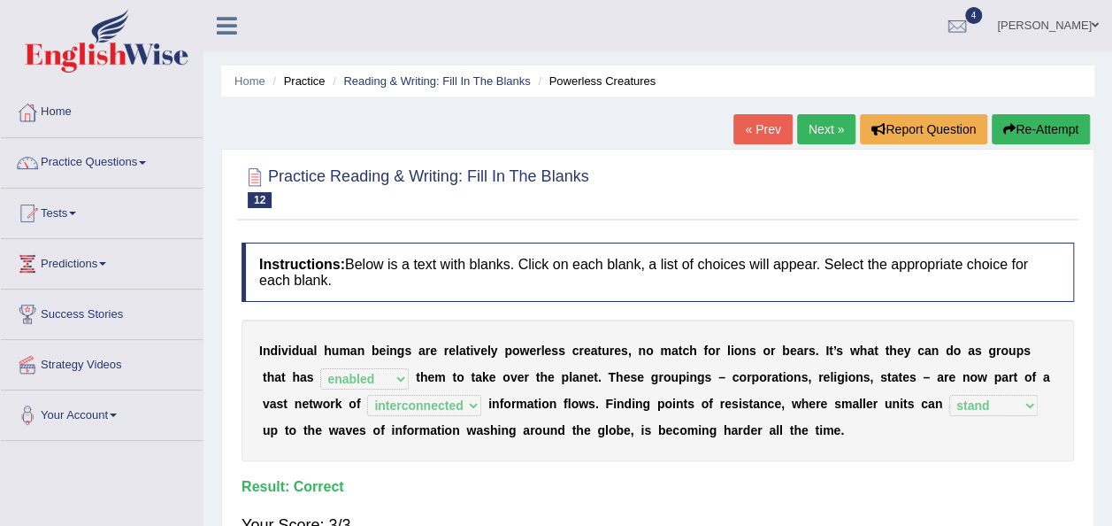
click at [832, 137] on link "Next »" at bounding box center [826, 129] width 58 height 30
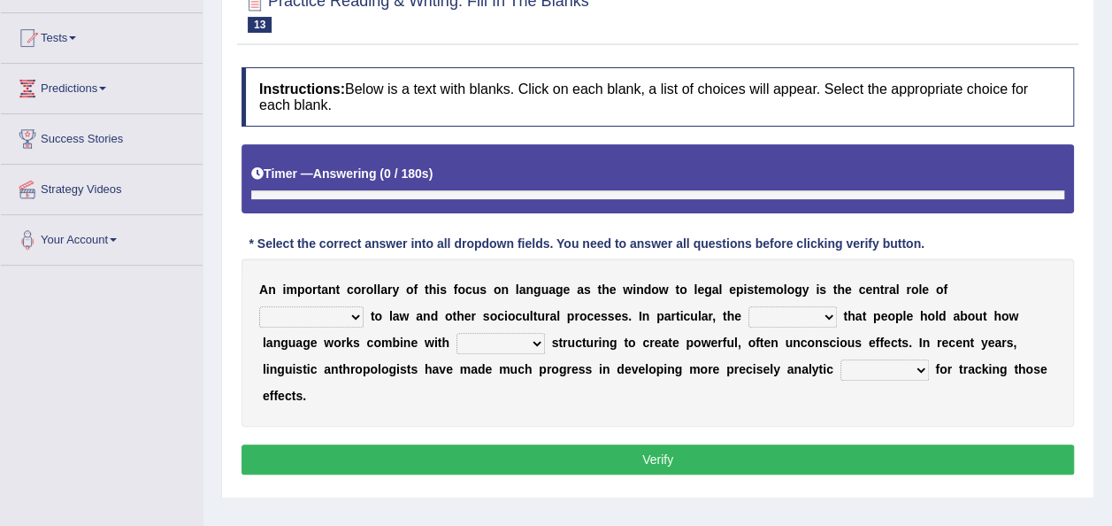
scroll to position [177, 0]
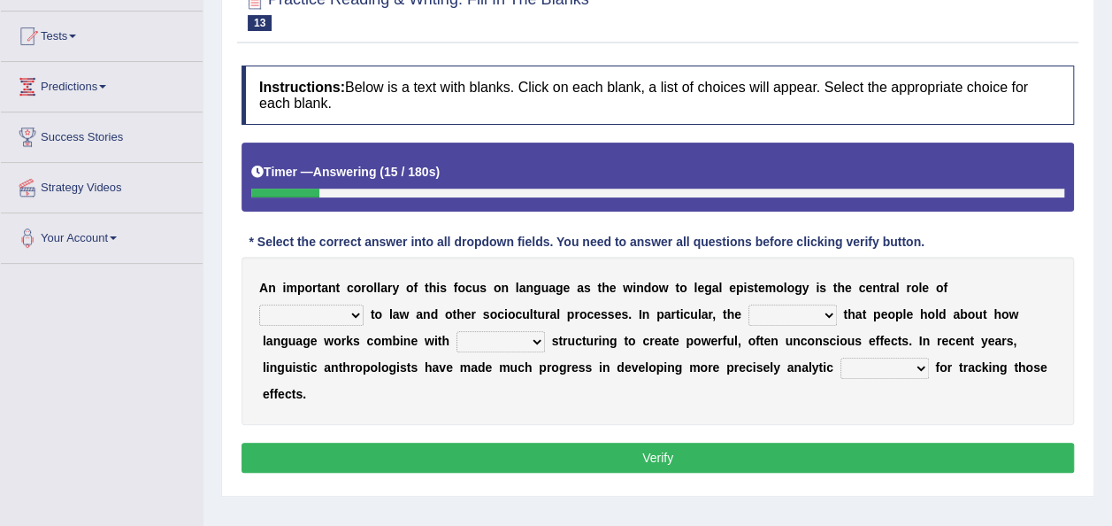
click at [364, 304] on select "discourse epoch dialect acquaintance" at bounding box center [311, 314] width 104 height 21
select select "epoch"
click at [364, 304] on select "discourse epoch dialect acquaintance" at bounding box center [311, 314] width 104 height 21
click at [749, 317] on select "deviation besmirch consent ideas" at bounding box center [793, 314] width 88 height 21
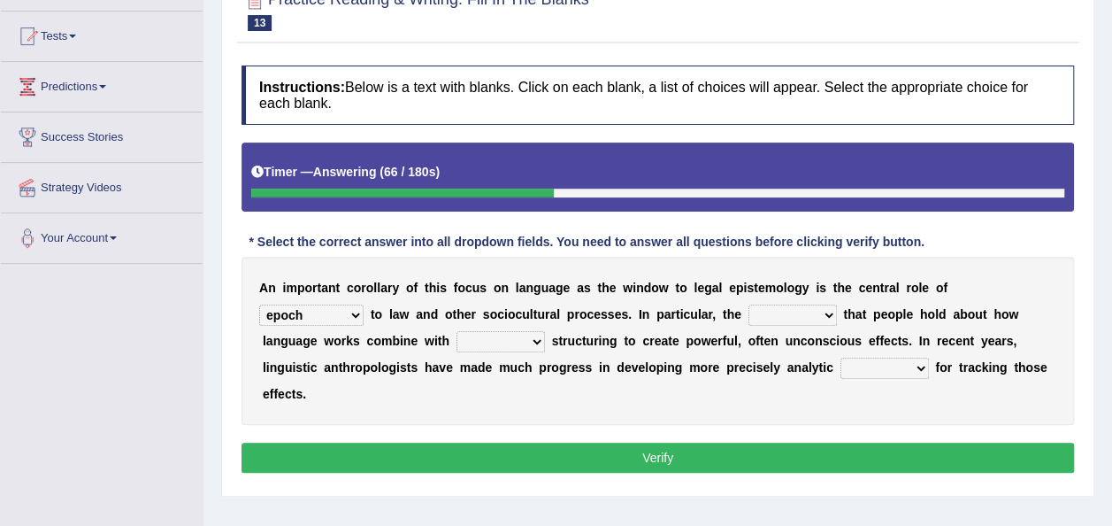
select select "ideas"
click at [749, 304] on select "deviation besmirch consent ideas" at bounding box center [793, 314] width 88 height 21
click at [457, 339] on select "mandatory linguistic legitimate customary" at bounding box center [501, 341] width 88 height 21
select select "mandatory"
click at [457, 331] on select "mandatory linguistic legitimate customary" at bounding box center [501, 341] width 88 height 21
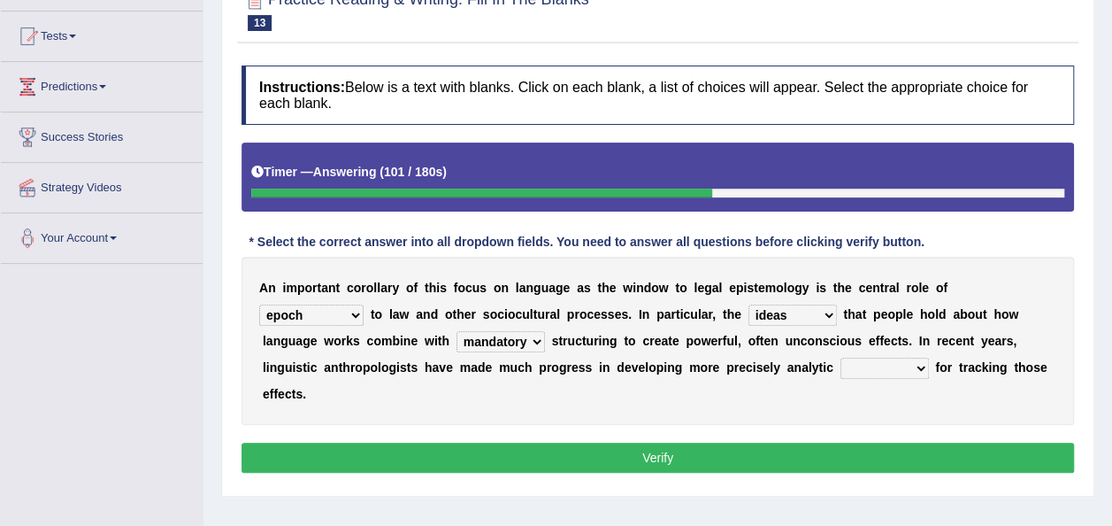
click at [841, 363] on select "tools appetite albums stroke" at bounding box center [885, 367] width 88 height 21
click at [841, 357] on select "tools appetite albums stroke" at bounding box center [885, 367] width 88 height 21
drag, startPoint x: 622, startPoint y: 370, endPoint x: 623, endPoint y: 379, distance: 8.9
click at [841, 370] on select "tools appetite albums stroke" at bounding box center [885, 367] width 88 height 21
select select "tools"
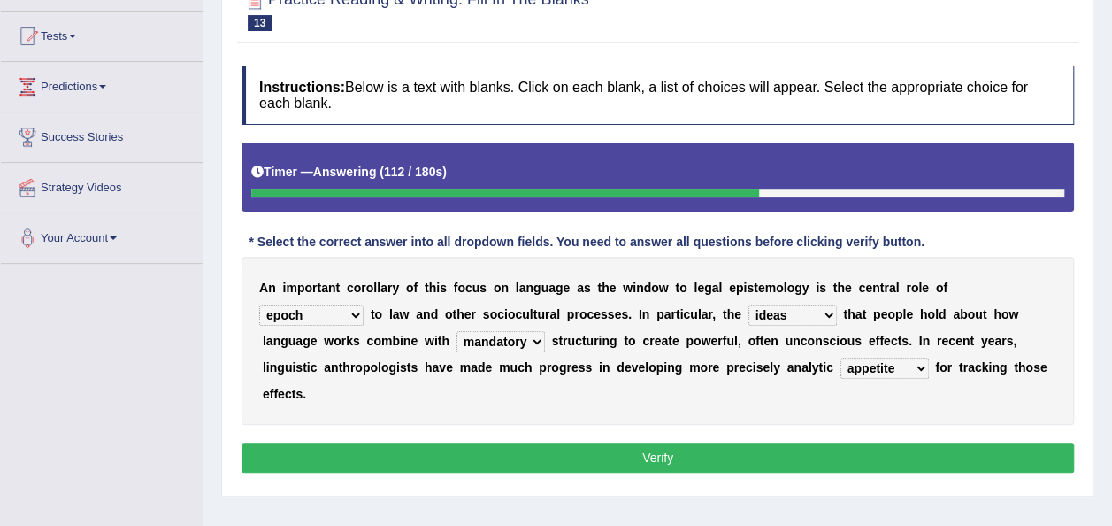
click at [841, 357] on select "tools appetite albums stroke" at bounding box center [885, 367] width 88 height 21
click at [651, 442] on button "Verify" at bounding box center [658, 457] width 833 height 30
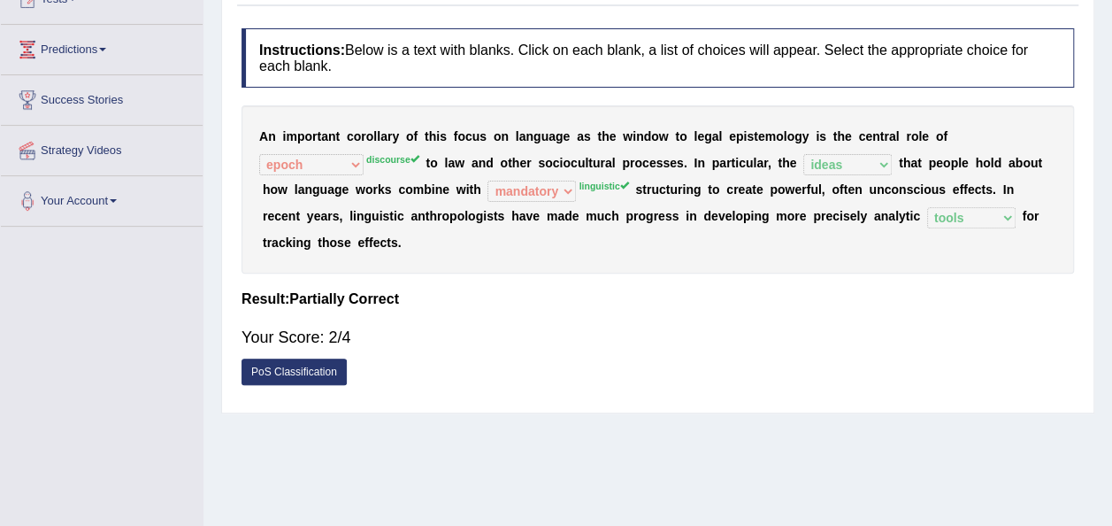
scroll to position [50, 0]
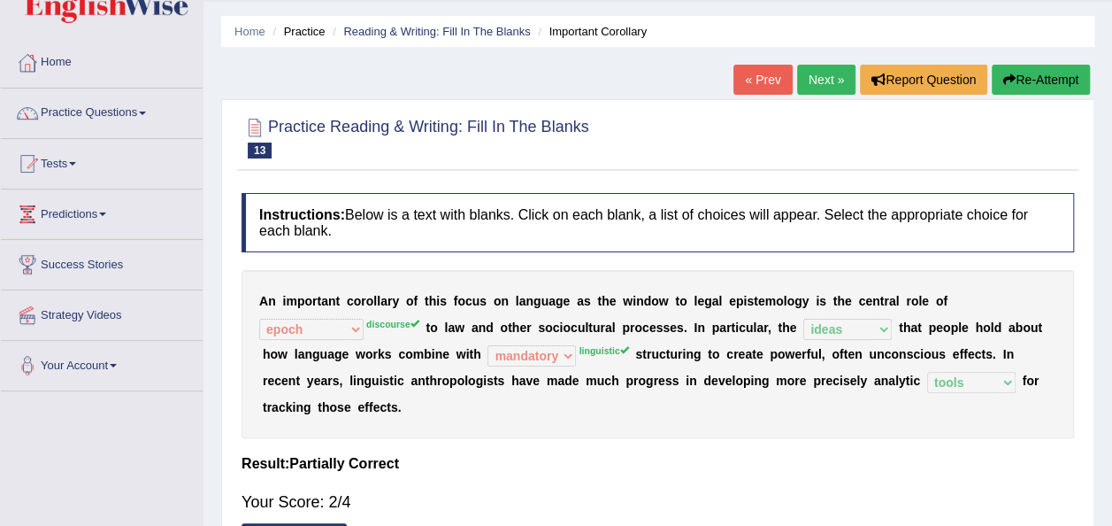
click at [834, 77] on link "Next »" at bounding box center [826, 80] width 58 height 30
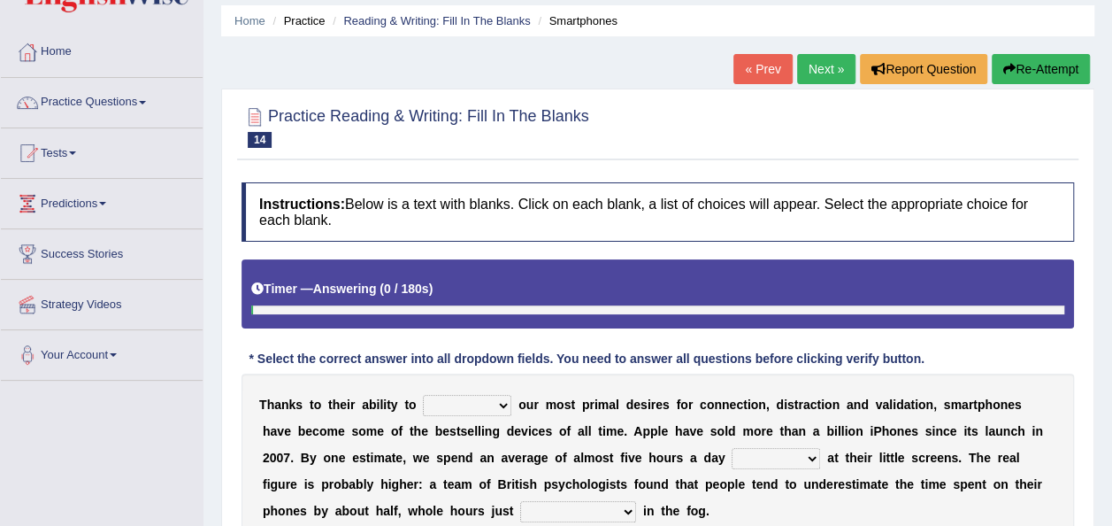
scroll to position [88, 0]
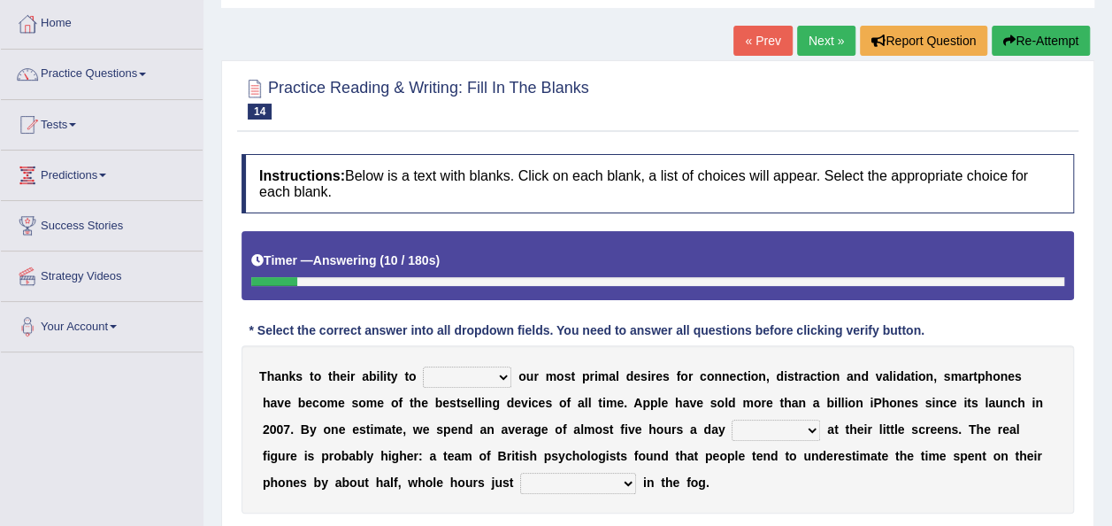
click at [494, 378] on select "hijack describe sharpen conserve" at bounding box center [467, 376] width 88 height 21
select select "conserve"
click at [423, 366] on select "hijack describe sharpen conserve" at bounding box center [467, 376] width 88 height 21
click at [732, 430] on select "watching waggling snoring staring" at bounding box center [776, 429] width 88 height 21
select select "watching"
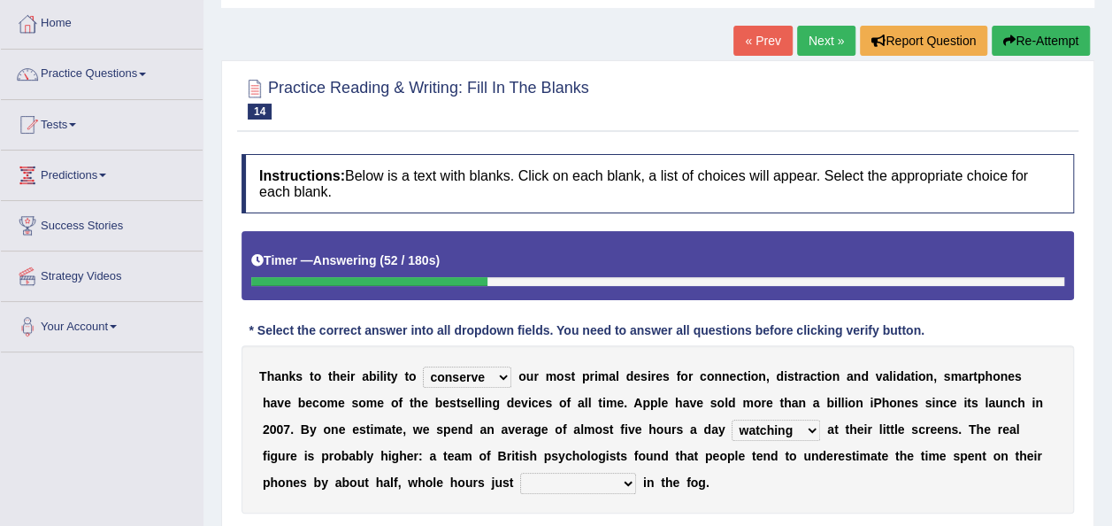
click at [732, 419] on select "watching waggling snoring staring" at bounding box center [776, 429] width 88 height 21
click at [520, 481] on select "has evaporated evaporating evaporate evaporates" at bounding box center [578, 482] width 116 height 21
select select "evaporating"
click at [520, 472] on select "has evaporated evaporating evaporate evaporates" at bounding box center [578, 482] width 116 height 21
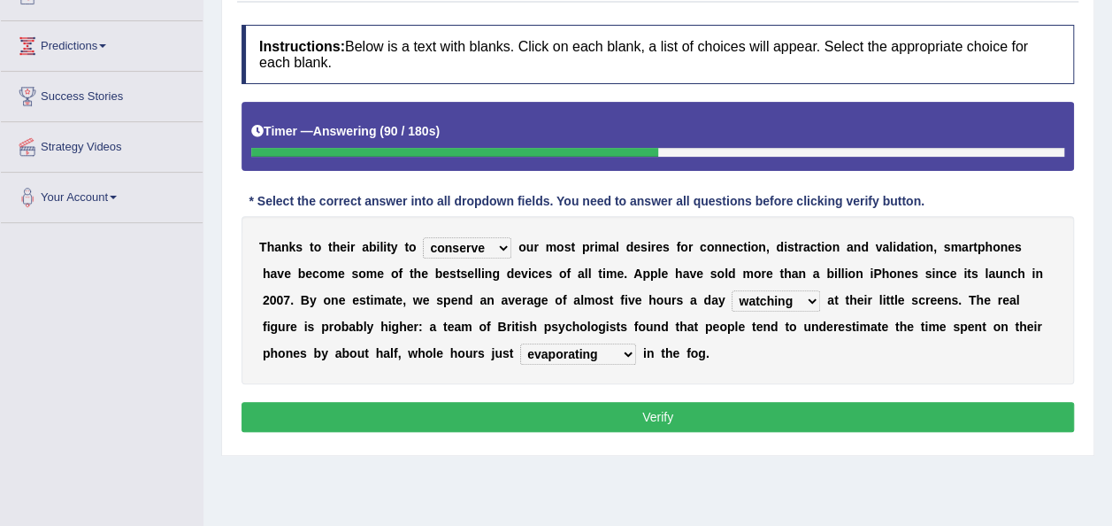
scroll to position [265, 0]
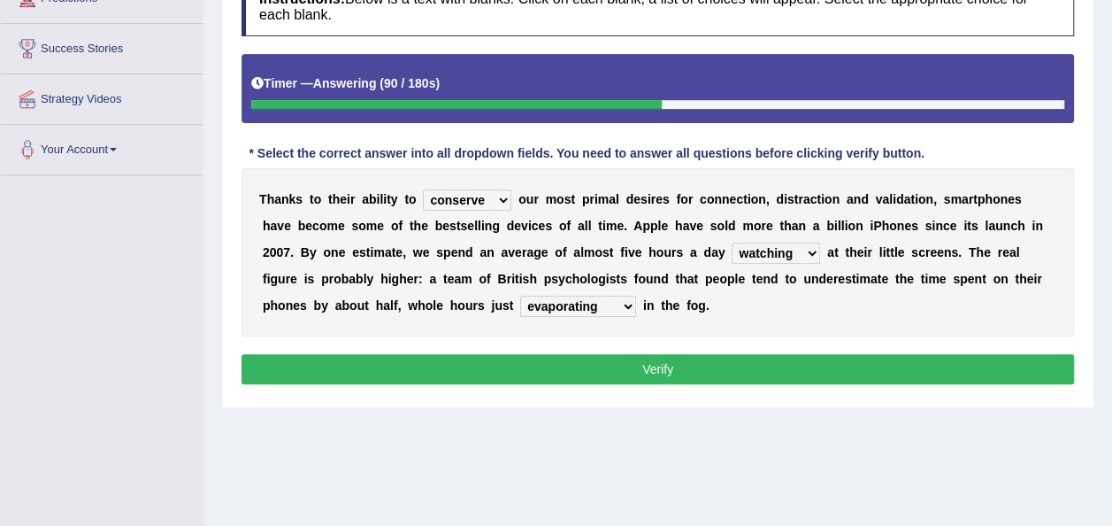
click at [529, 366] on button "Verify" at bounding box center [658, 369] width 833 height 30
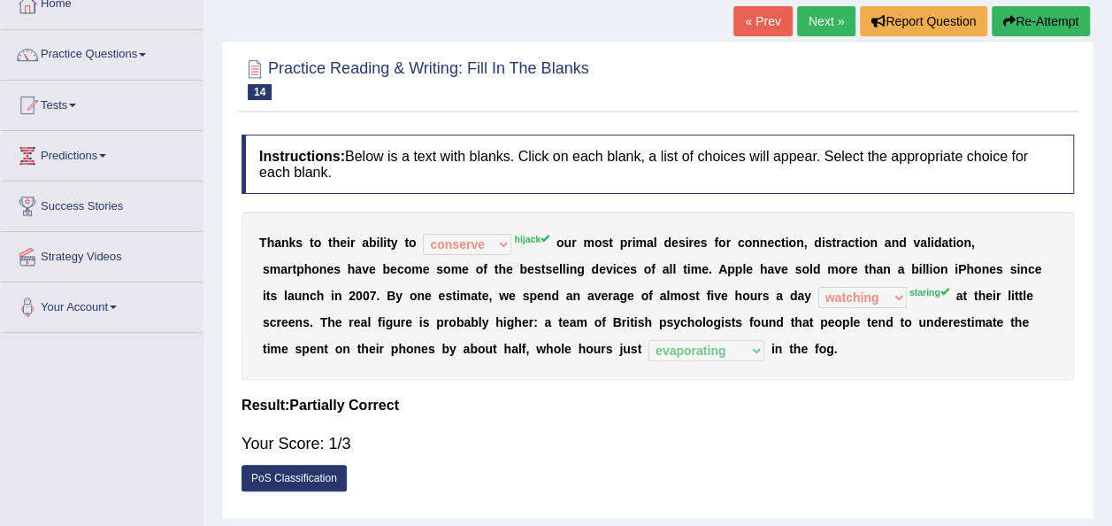
scroll to position [0, 0]
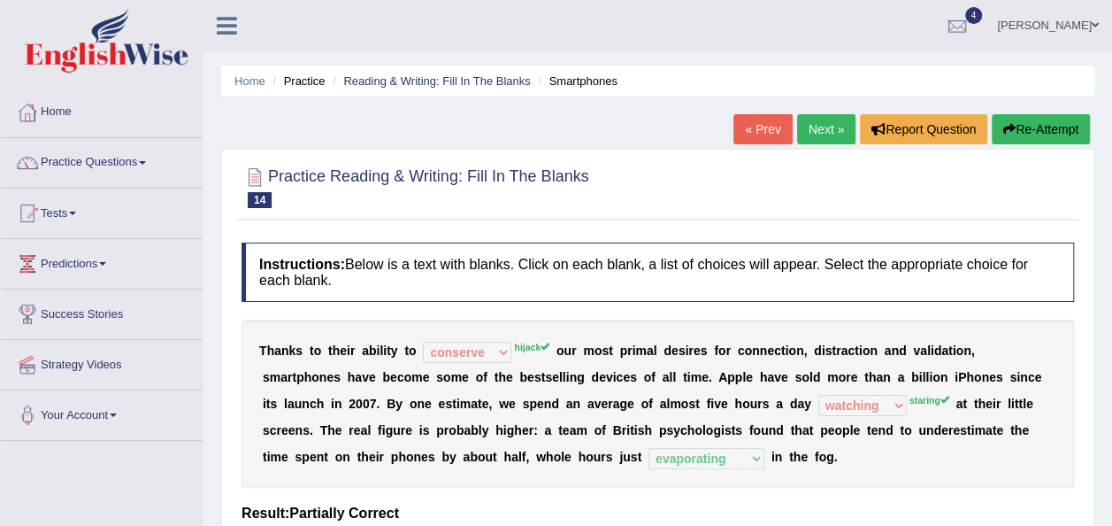
click at [828, 117] on link "Next »" at bounding box center [826, 129] width 58 height 30
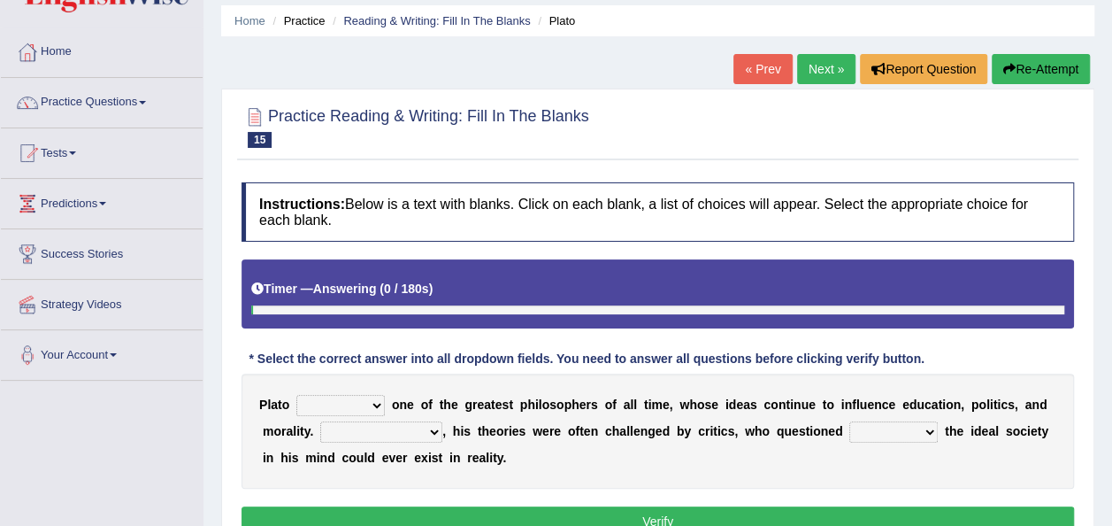
scroll to position [88, 0]
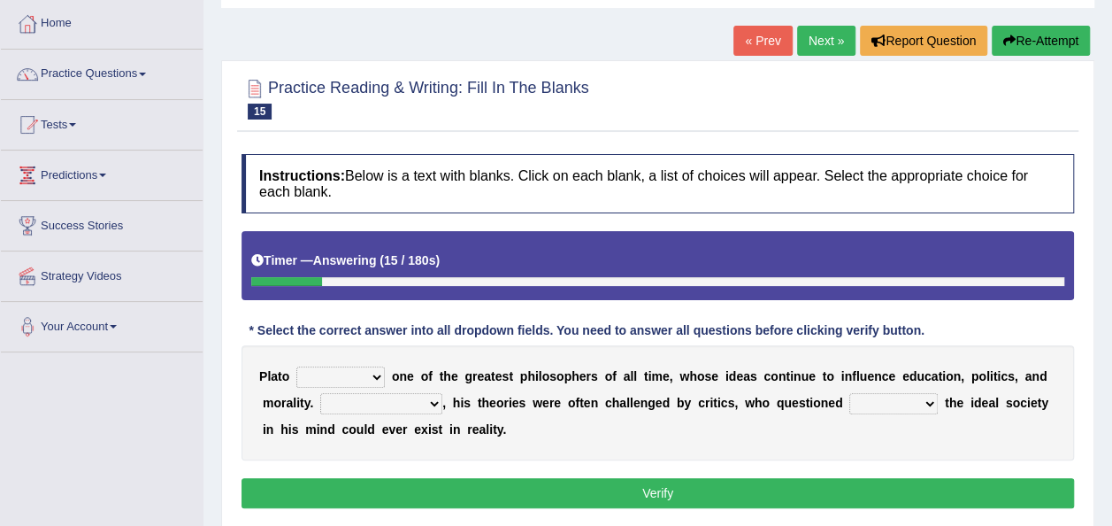
click at [376, 373] on select "keeps comes claims remains" at bounding box center [340, 376] width 88 height 21
select select "comes"
click at [296, 366] on select "keeps comes claims remains" at bounding box center [340, 376] width 88 height 21
click at [373, 400] on select "Notwithstanding So However Whatever" at bounding box center [381, 403] width 122 height 21
select select "However"
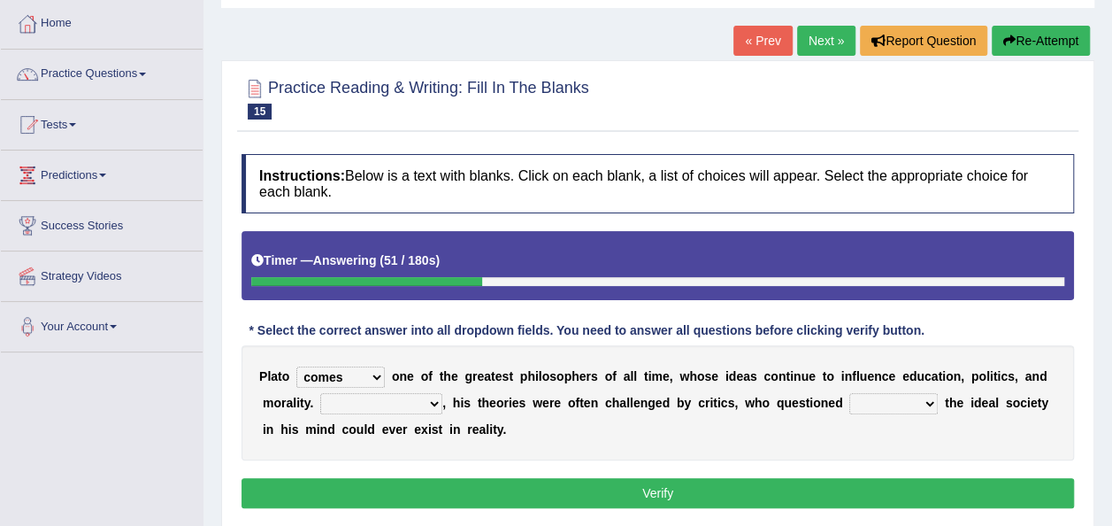
click at [320, 393] on select "Notwithstanding So However Whatever" at bounding box center [381, 403] width 122 height 21
click at [371, 402] on select "Notwithstanding So However Whatever" at bounding box center [381, 403] width 122 height 21
click at [320, 393] on select "Notwithstanding So However Whatever" at bounding box center [381, 403] width 122 height 21
click at [849, 407] on select "which what that whether" at bounding box center [893, 403] width 88 height 21
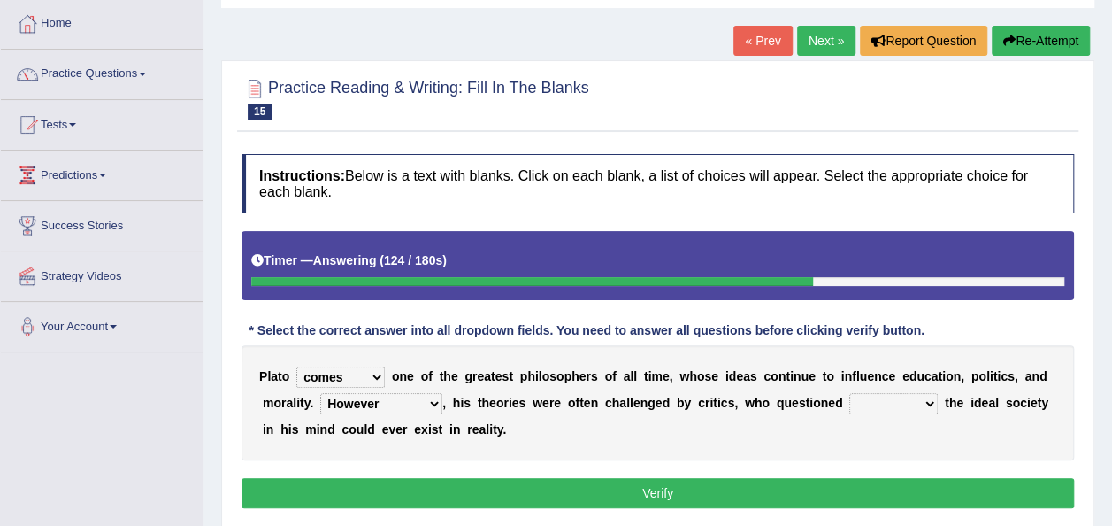
select select "which"
click at [849, 393] on select "which what that whether" at bounding box center [893, 403] width 88 height 21
click at [779, 480] on button "Verify" at bounding box center [658, 493] width 833 height 30
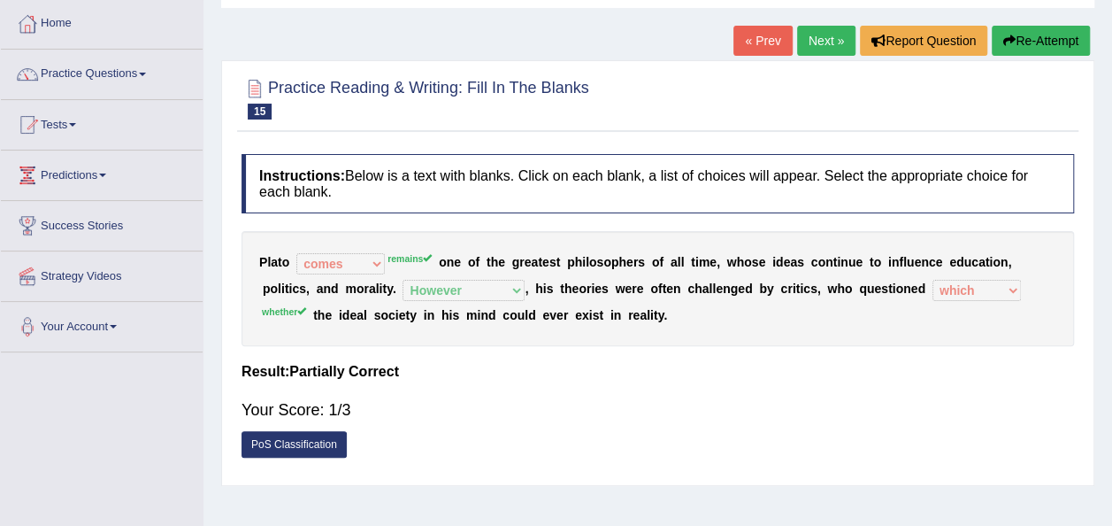
click at [1042, 35] on button "Re-Attempt" at bounding box center [1041, 41] width 98 height 30
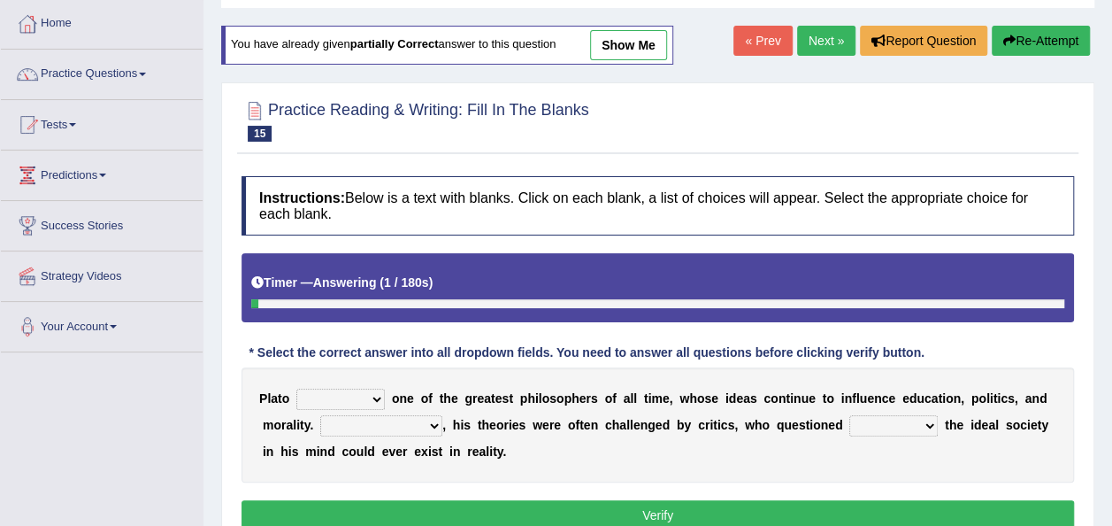
click at [368, 390] on select "keeps comes claims remains" at bounding box center [340, 398] width 88 height 21
select select "remains"
click at [296, 388] on select "keeps comes claims remains" at bounding box center [340, 398] width 88 height 21
click at [849, 426] on select "which what that whether" at bounding box center [893, 425] width 88 height 21
select select "whether"
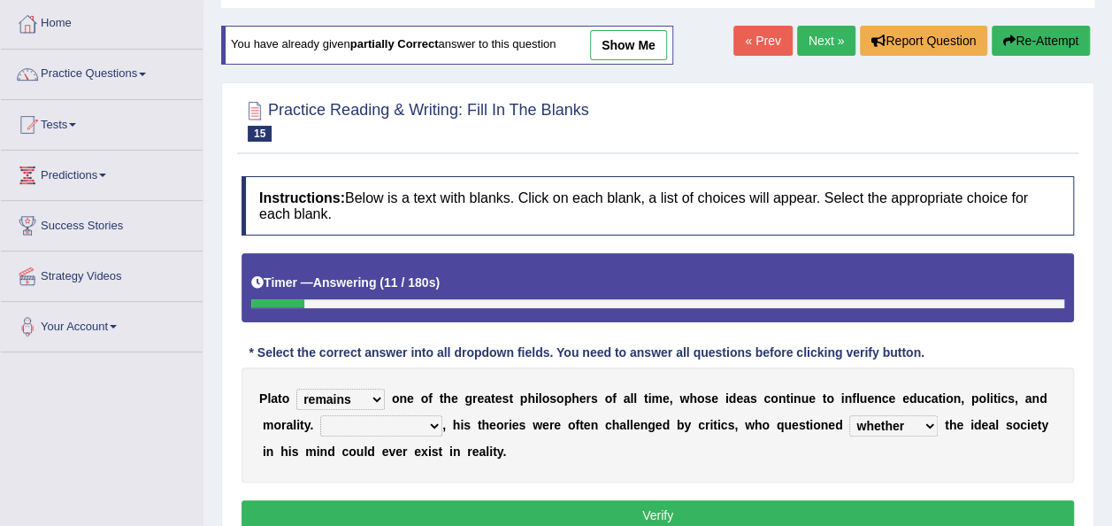
click at [849, 415] on select "which what that whether" at bounding box center [893, 425] width 88 height 21
click at [373, 423] on select "Notwithstanding So However Whatever" at bounding box center [381, 425] width 122 height 21
select select "However"
click at [320, 415] on select "Notwithstanding So However Whatever" at bounding box center [381, 425] width 122 height 21
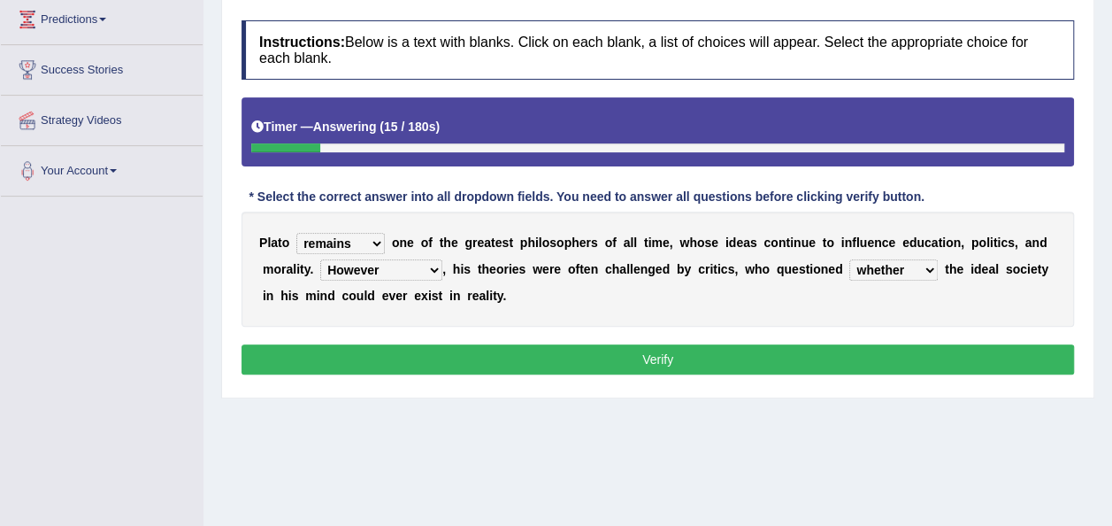
scroll to position [403, 0]
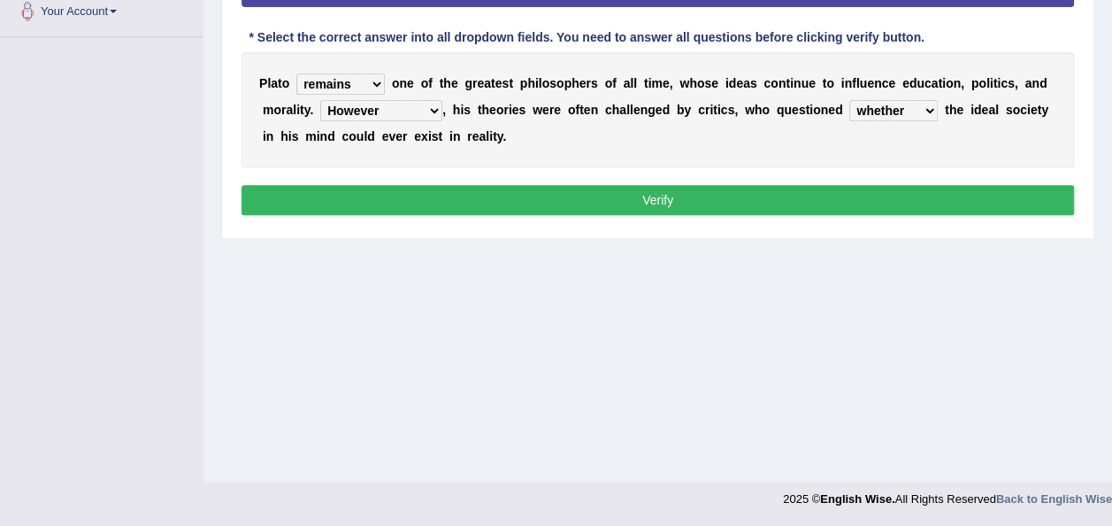
click at [612, 196] on button "Verify" at bounding box center [658, 200] width 833 height 30
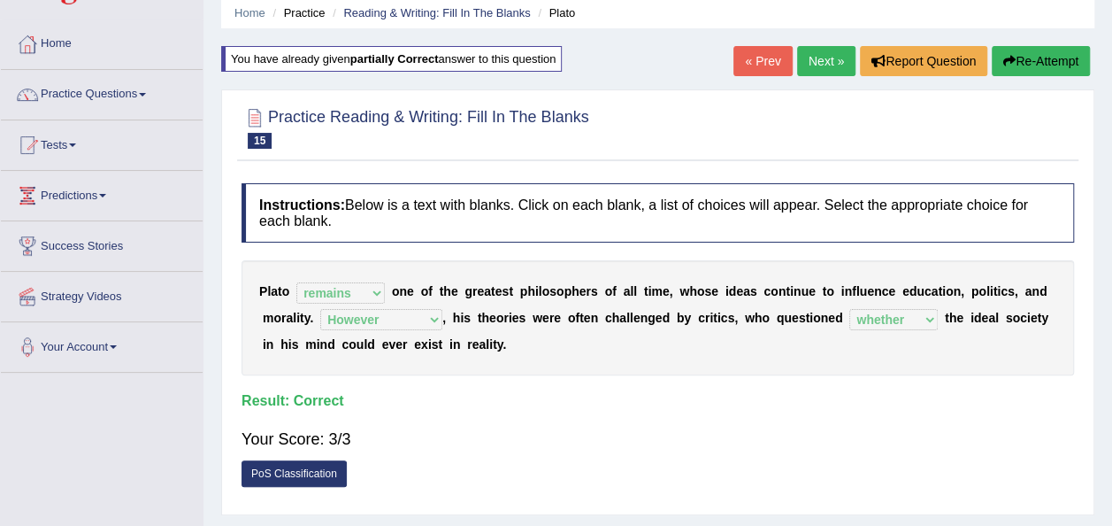
scroll to position [0, 0]
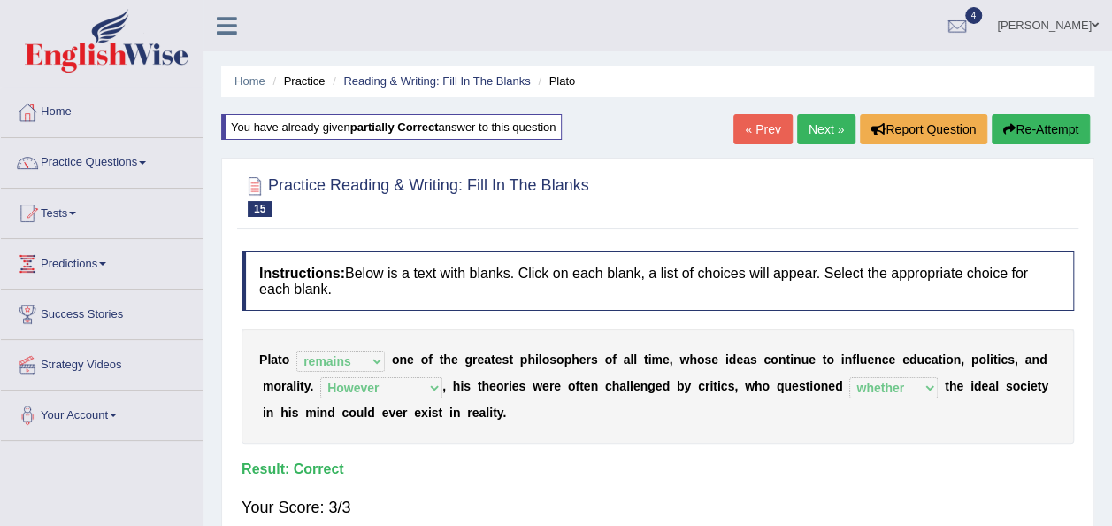
click at [831, 119] on link "Next »" at bounding box center [826, 129] width 58 height 30
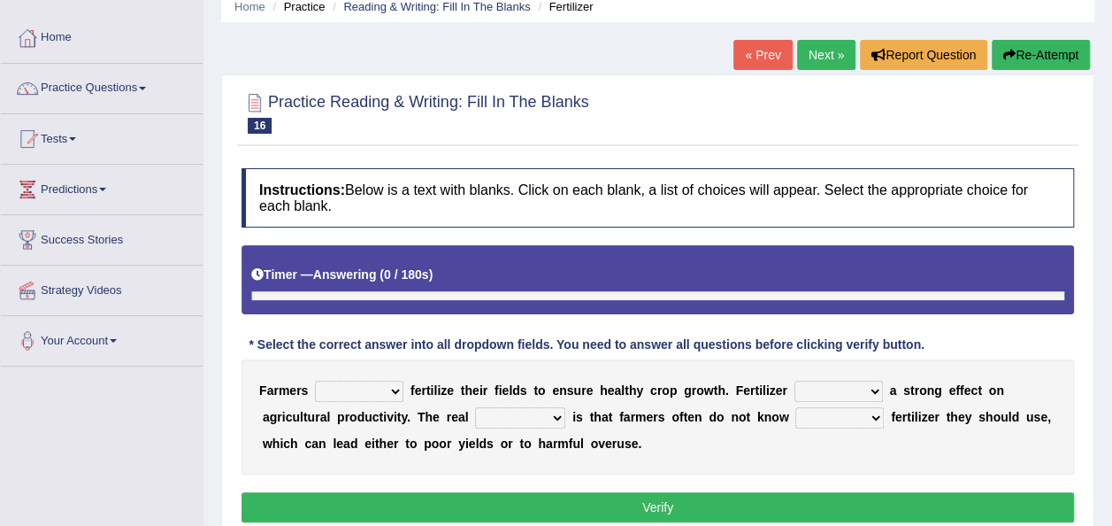
scroll to position [177, 0]
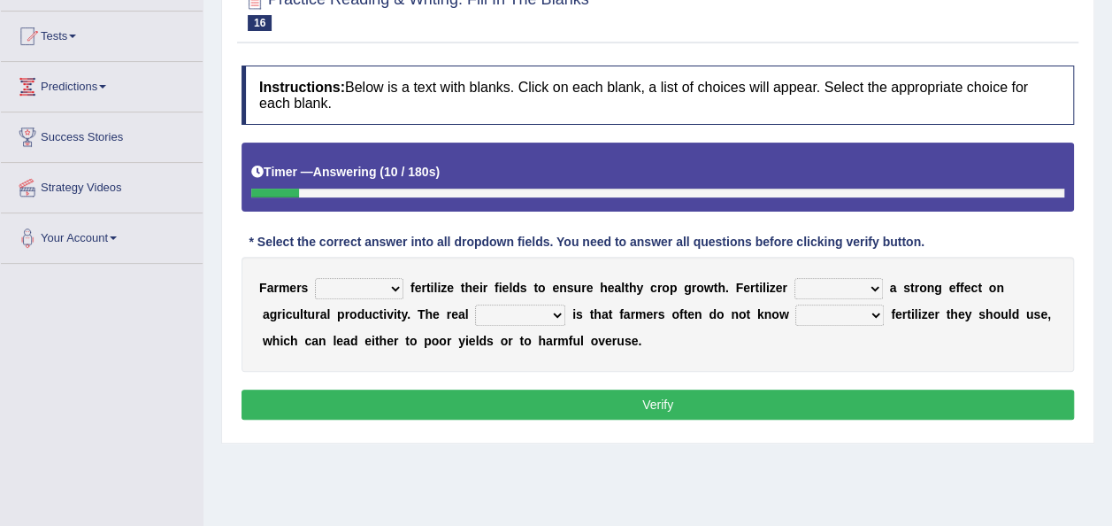
click at [392, 288] on select "must should need can" at bounding box center [359, 288] width 88 height 21
select select "must"
click at [315, 278] on select "must should need can" at bounding box center [359, 288] width 88 height 21
click at [852, 287] on select "has had have having" at bounding box center [839, 288] width 88 height 21
select select "has"
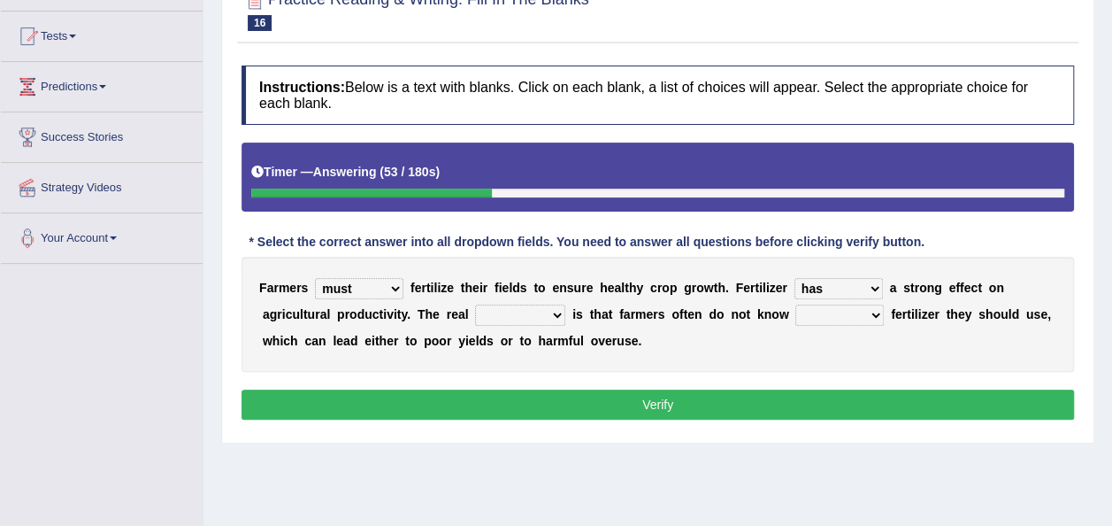
click at [795, 278] on select "has had have having" at bounding box center [839, 288] width 88 height 21
click at [848, 292] on select "has had have having" at bounding box center [839, 288] width 88 height 21
click at [675, 357] on div "F a r m e r s must should need can f e r t i l i z e t h e i r f i e l d s t o …" at bounding box center [658, 314] width 833 height 115
click at [475, 313] on select "problem question conclusion answer" at bounding box center [520, 314] width 90 height 21
select select "problem"
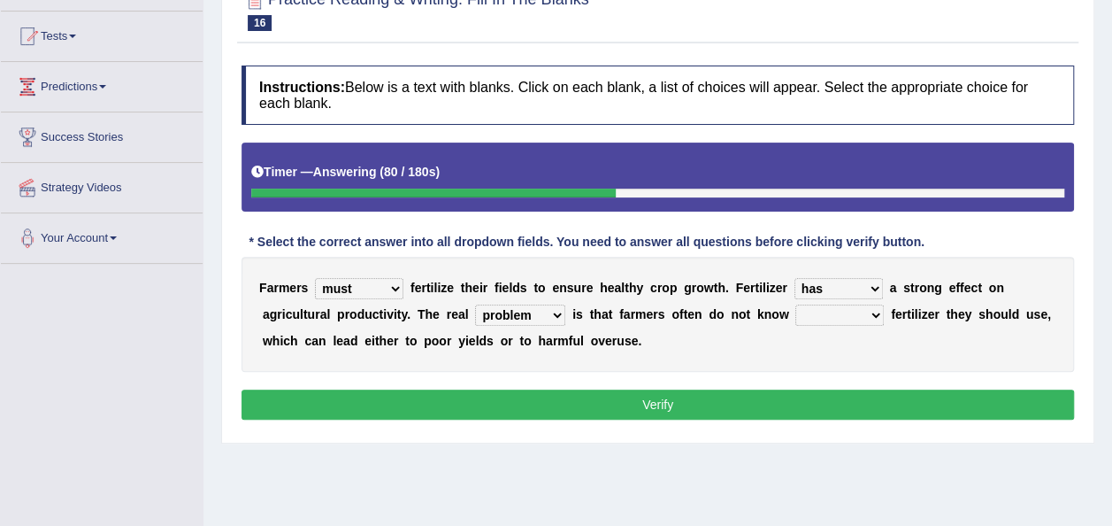
click at [475, 304] on select "problem question conclusion answer" at bounding box center [520, 314] width 90 height 21
click at [795, 319] on select "how much how many however so much" at bounding box center [839, 314] width 88 height 21
click at [388, 288] on select "must should need can" at bounding box center [359, 288] width 88 height 21
select select "should"
click at [315, 278] on select "must should need can" at bounding box center [359, 288] width 88 height 21
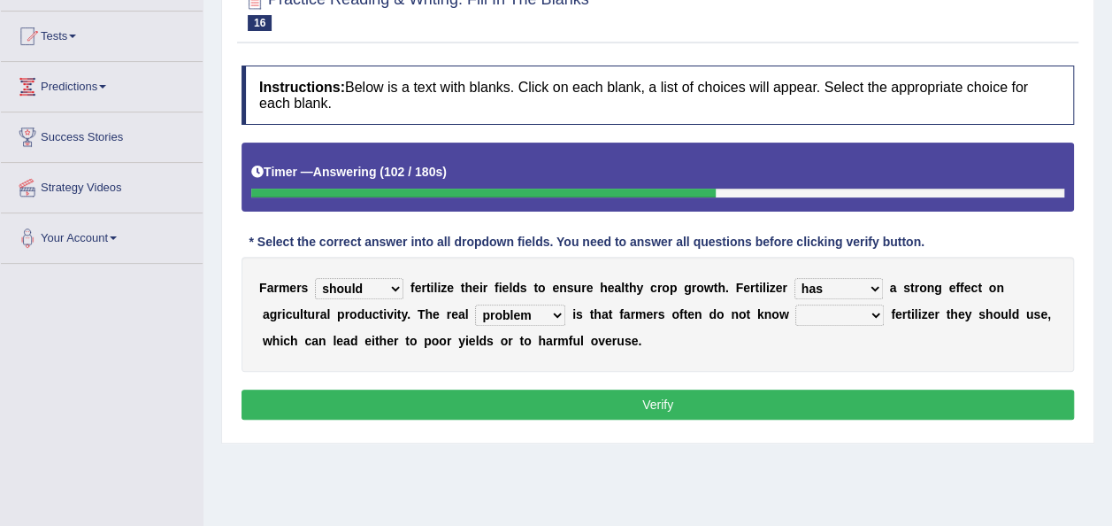
click at [795, 317] on select "how much how many however so much" at bounding box center [839, 314] width 88 height 21
select select "how many"
click at [795, 304] on select "how much how many however so much" at bounding box center [839, 314] width 88 height 21
click at [502, 392] on button "Verify" at bounding box center [658, 404] width 833 height 30
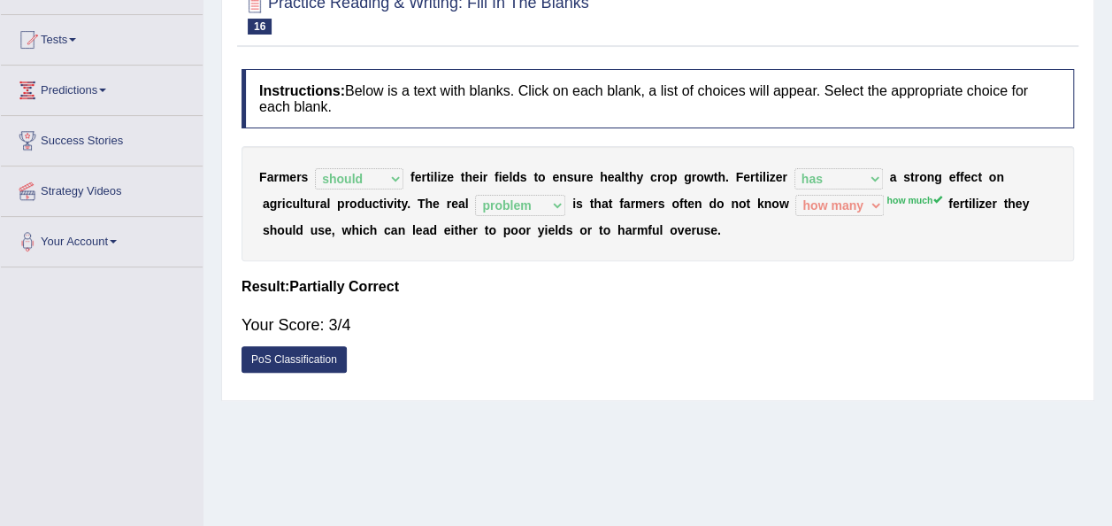
scroll to position [0, 0]
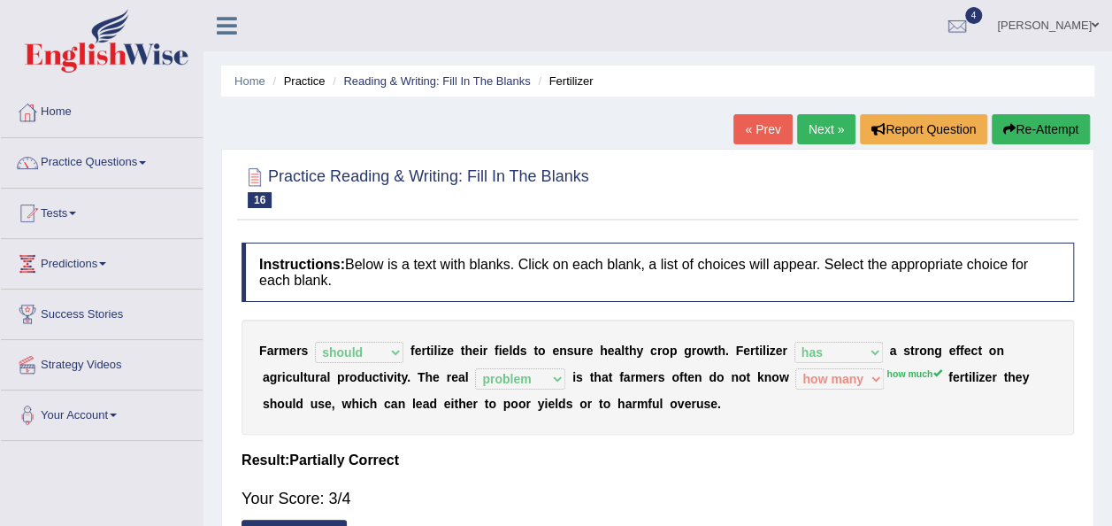
click at [835, 119] on link "Next »" at bounding box center [826, 129] width 58 height 30
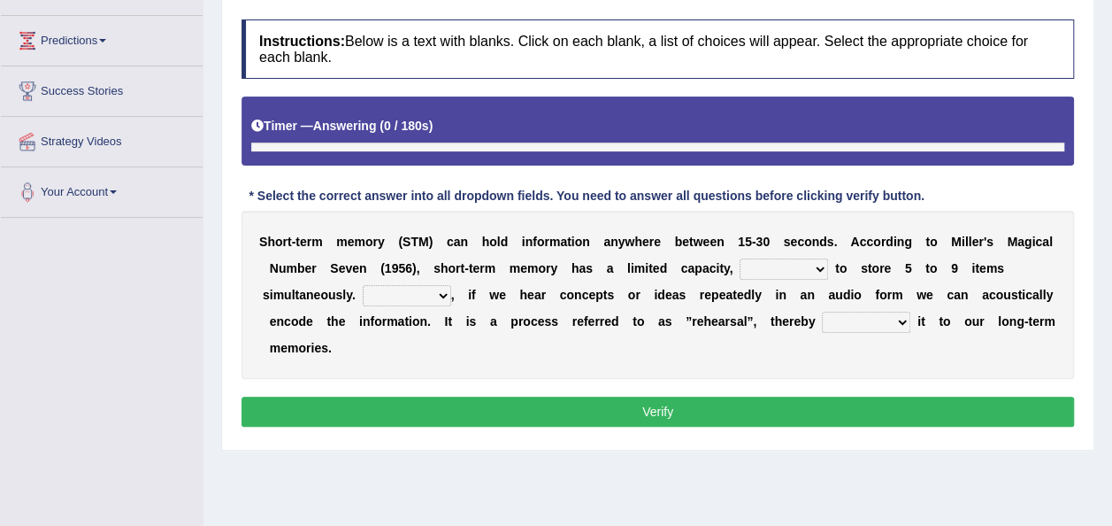
scroll to position [265, 0]
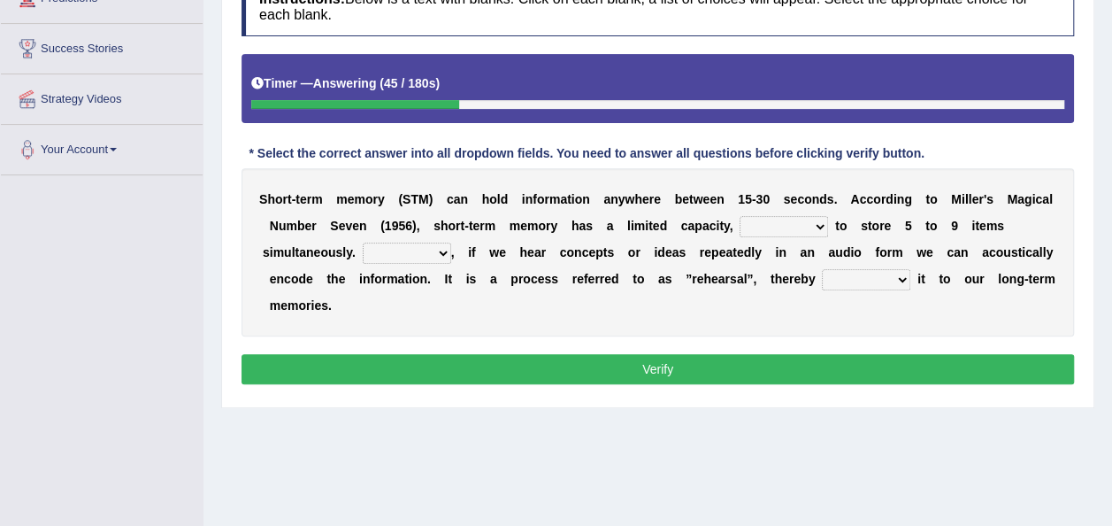
click at [789, 226] on select "being able is able be able unable" at bounding box center [784, 226] width 88 height 21
select select "unable"
click at [740, 216] on select "being able is able be able unable" at bounding box center [784, 226] width 88 height 21
click at [454, 251] on b at bounding box center [457, 252] width 7 height 14
click at [437, 253] on select "However So Moreover Therefore" at bounding box center [407, 252] width 88 height 21
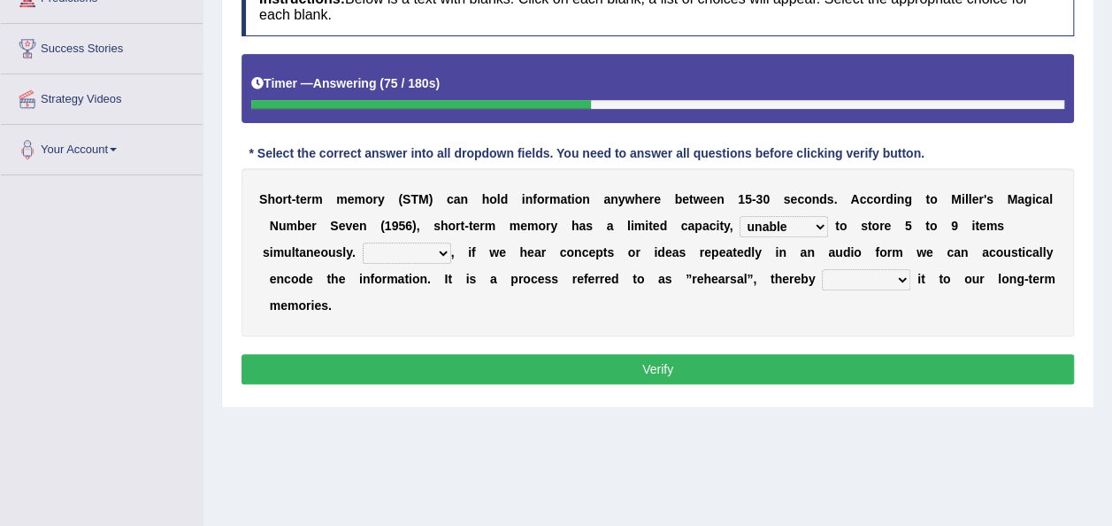
select select "However"
click at [363, 242] on select "However So Moreover Therefore" at bounding box center [407, 252] width 88 height 21
click at [858, 276] on select "commit commits commiting commited" at bounding box center [866, 279] width 88 height 21
select select "commiting"
click at [822, 269] on select "commit commits commiting commited" at bounding box center [866, 279] width 88 height 21
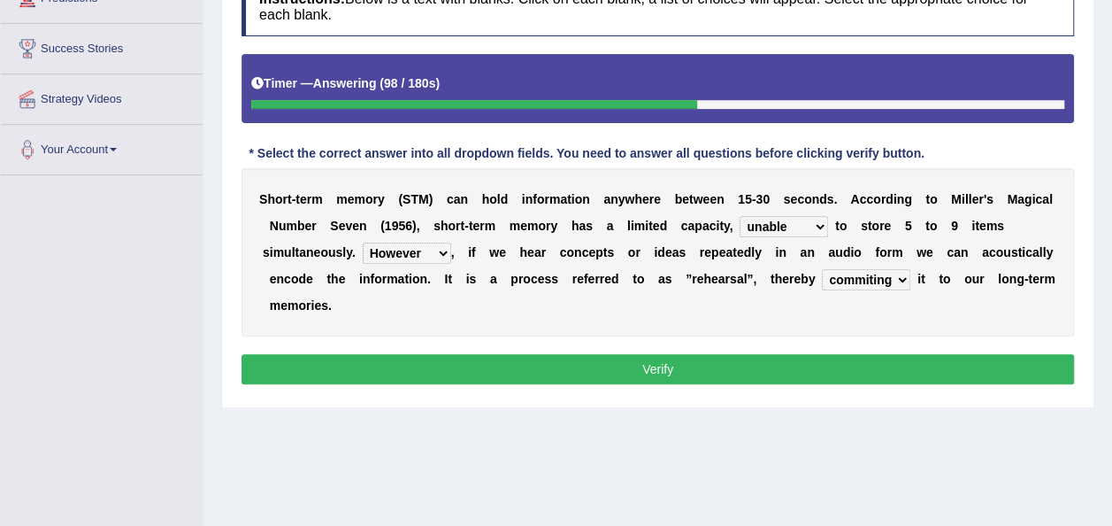
click at [724, 366] on button "Verify" at bounding box center [658, 369] width 833 height 30
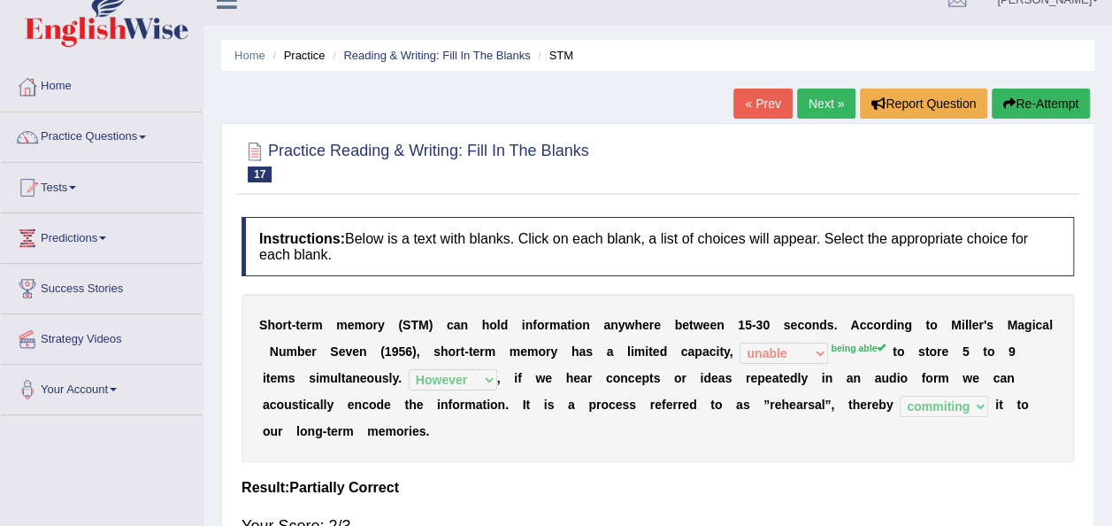
scroll to position [0, 0]
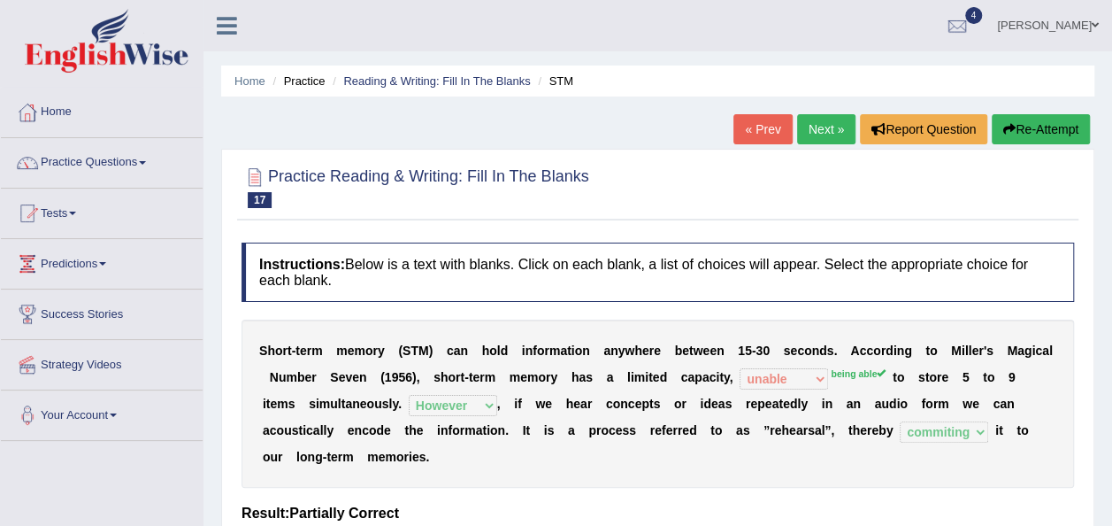
click at [1049, 131] on button "Re-Attempt" at bounding box center [1041, 129] width 98 height 30
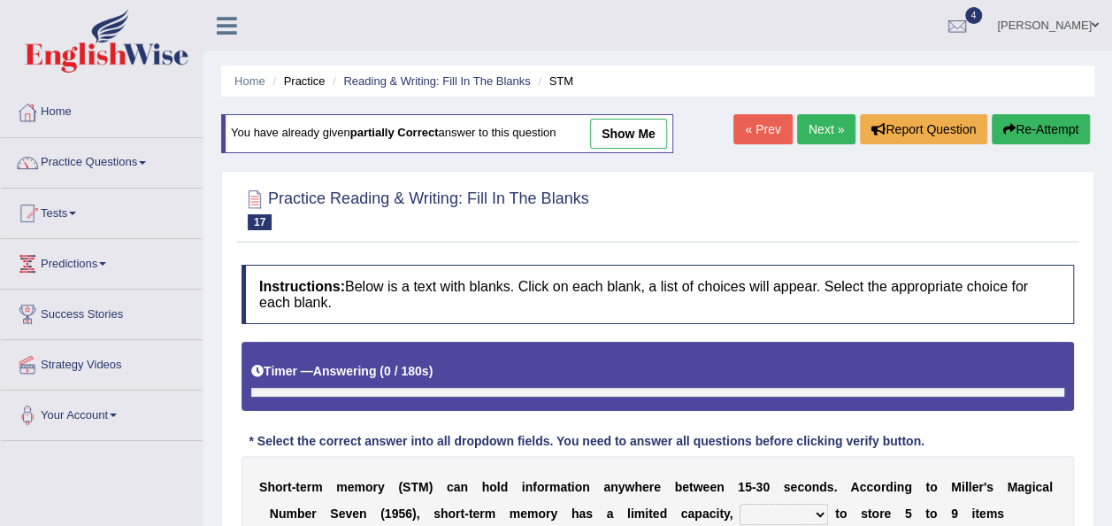
scroll to position [265, 0]
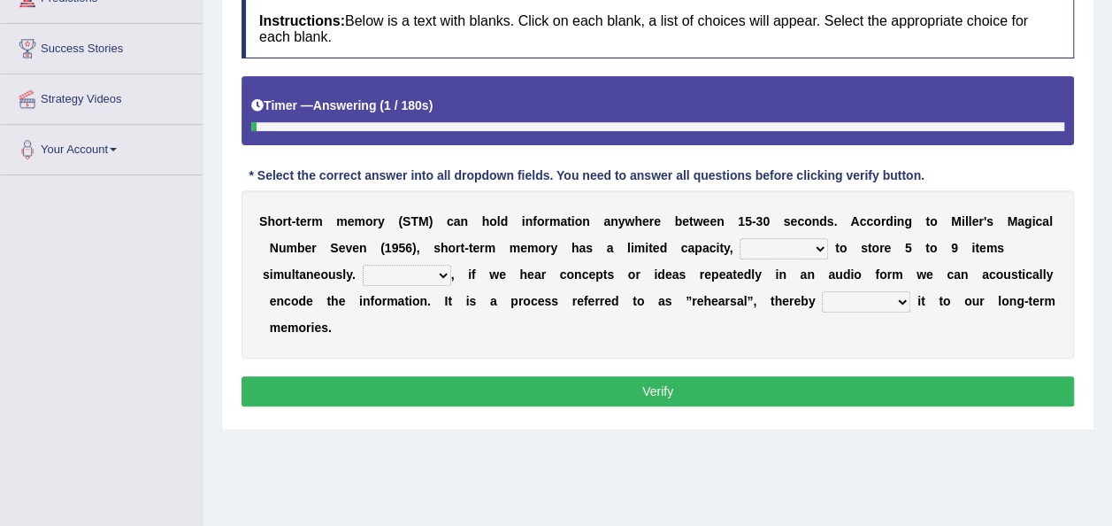
click at [787, 244] on select "being able is able be able unable" at bounding box center [784, 248] width 88 height 21
select select "being able"
click at [740, 238] on select "being able is able be able unable" at bounding box center [784, 248] width 88 height 21
click at [850, 299] on select "commit commits commiting commited" at bounding box center [866, 301] width 88 height 21
select select "commiting"
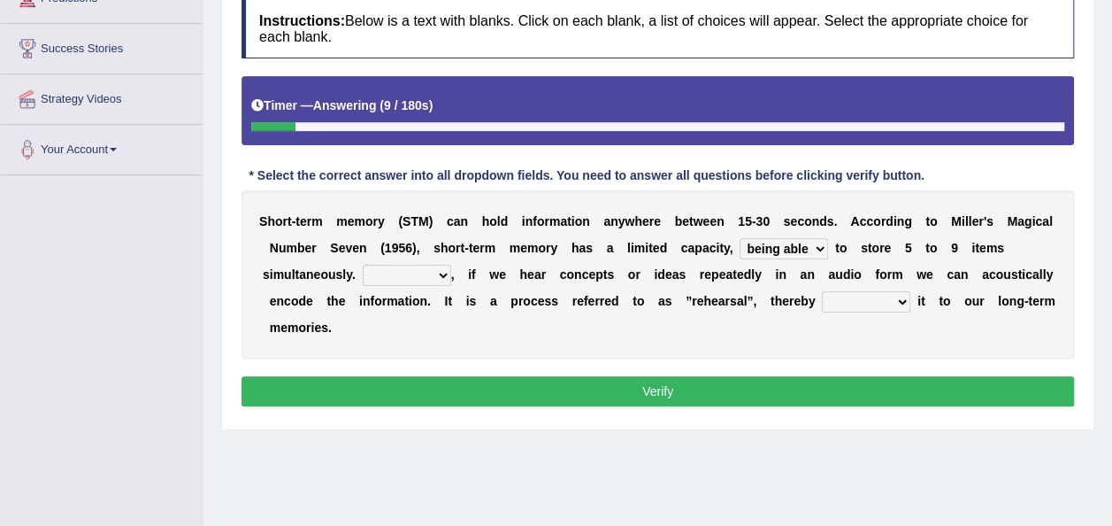
click at [822, 291] on select "commit commits commiting commited" at bounding box center [866, 301] width 88 height 21
click at [440, 271] on select "However So Moreover Therefore" at bounding box center [407, 275] width 88 height 21
select select "However"
click at [363, 265] on select "However So Moreover Therefore" at bounding box center [407, 275] width 88 height 21
click at [549, 381] on button "Verify" at bounding box center [658, 391] width 833 height 30
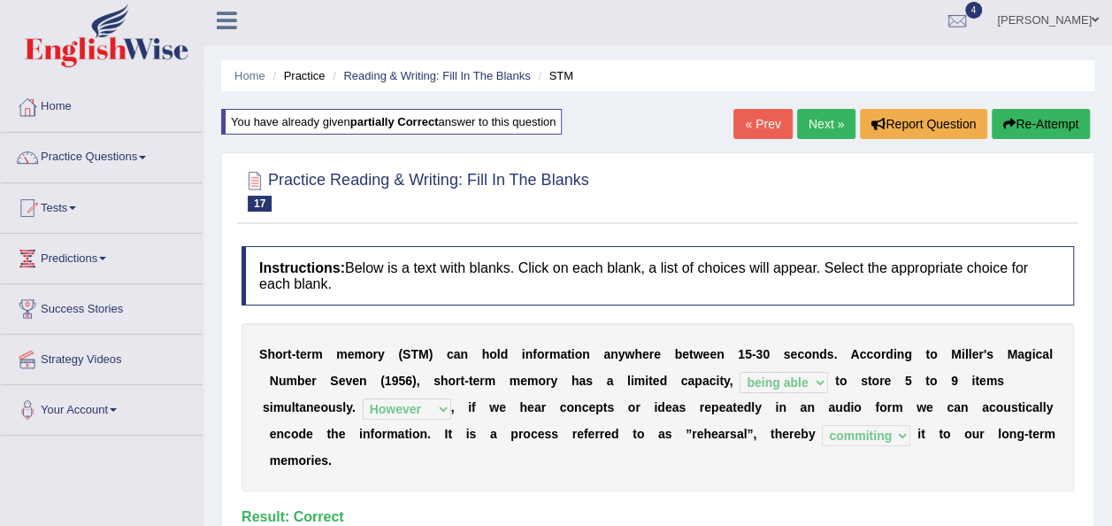
scroll to position [0, 0]
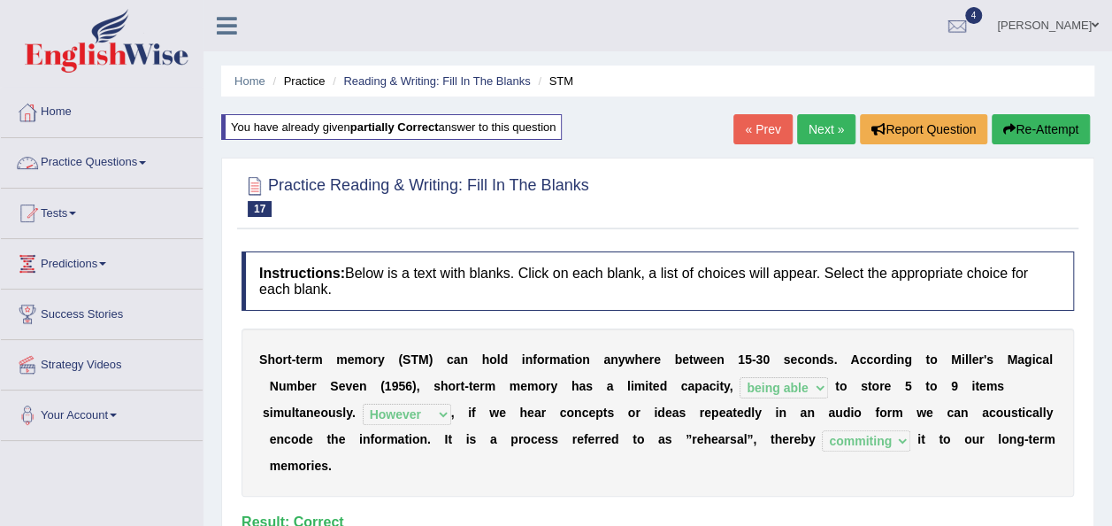
click at [145, 161] on span at bounding box center [142, 163] width 7 height 4
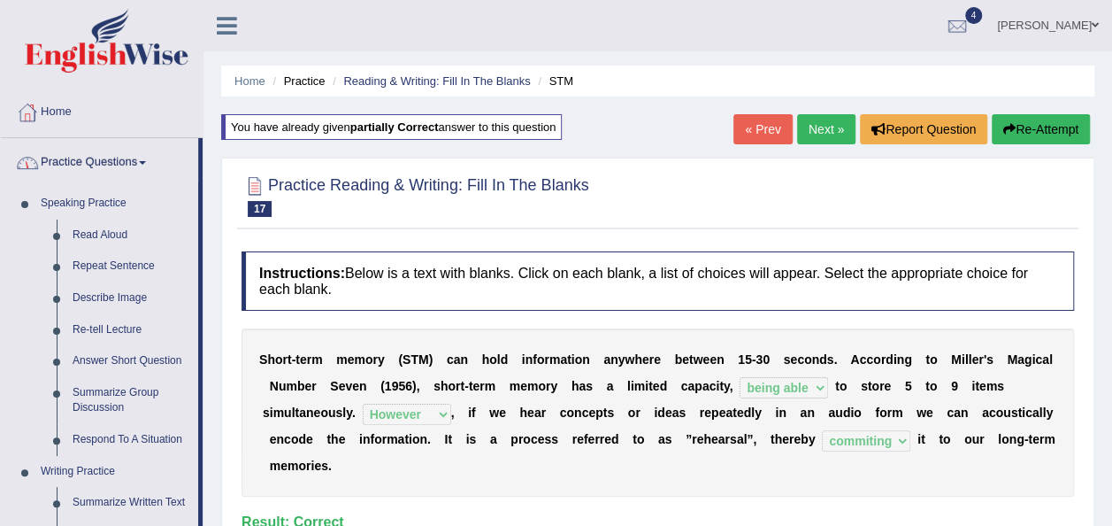
click at [146, 162] on span at bounding box center [142, 163] width 7 height 4
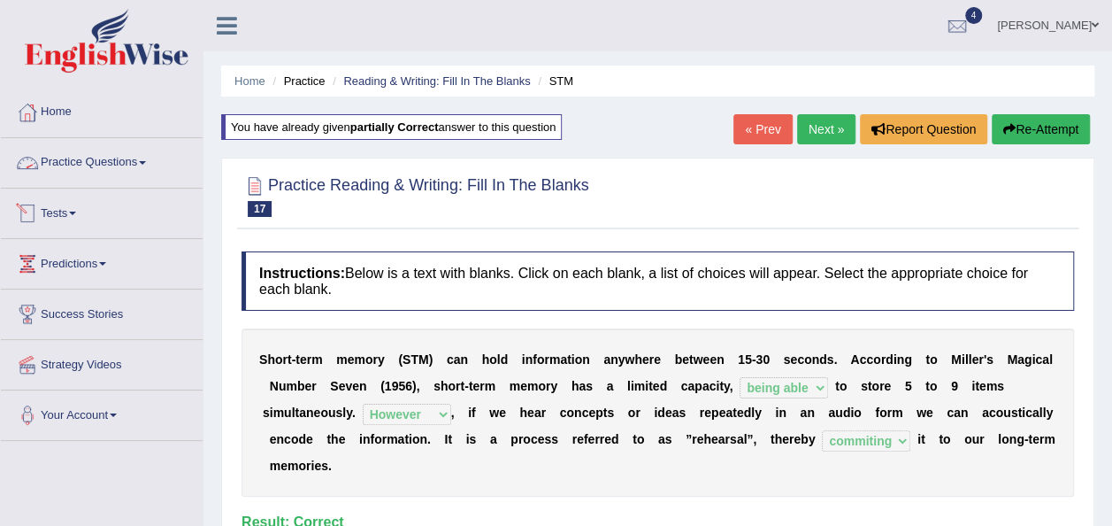
click at [146, 166] on link "Practice Questions" at bounding box center [102, 160] width 202 height 44
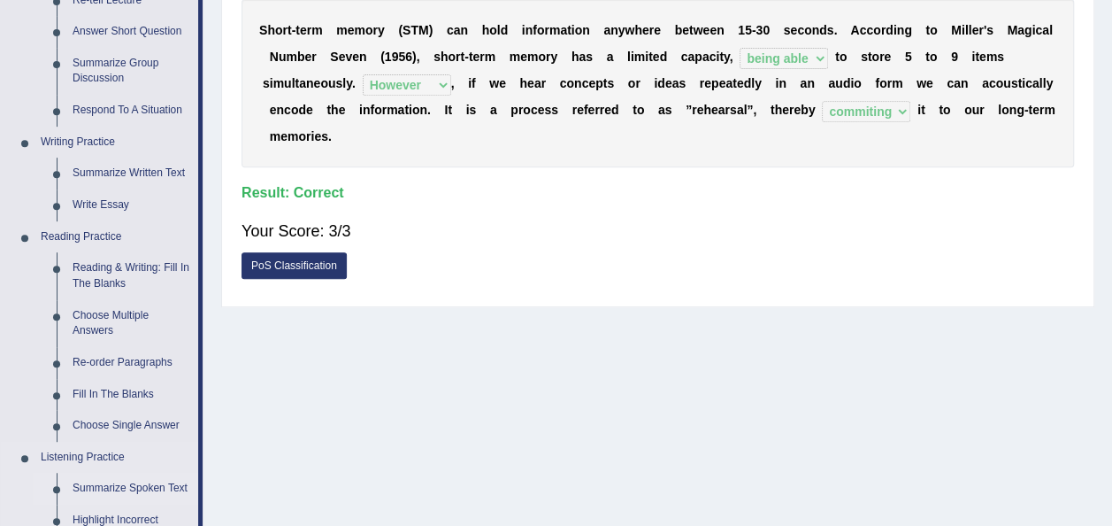
scroll to position [354, 0]
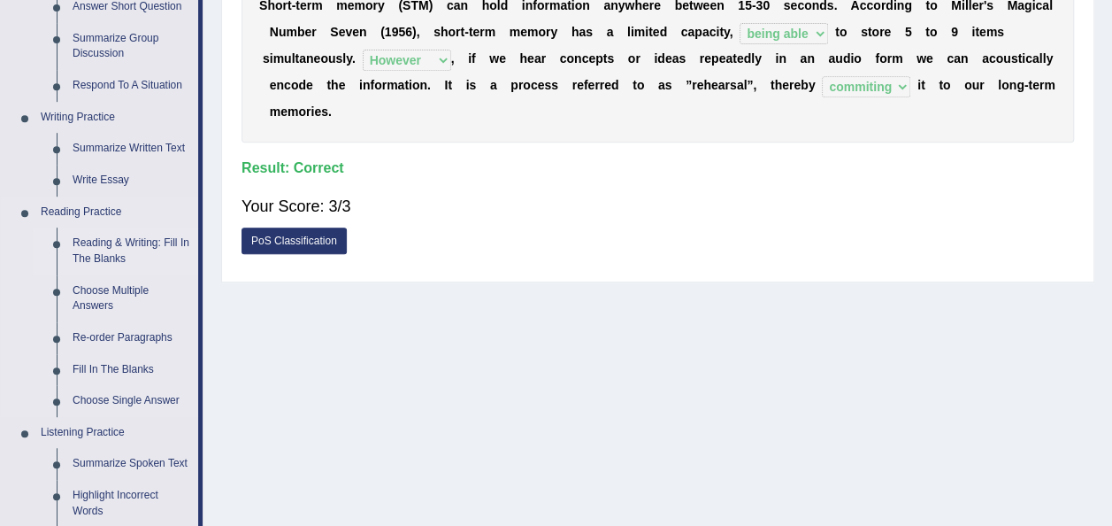
click at [119, 244] on link "Reading & Writing: Fill In The Blanks" at bounding box center [132, 250] width 134 height 47
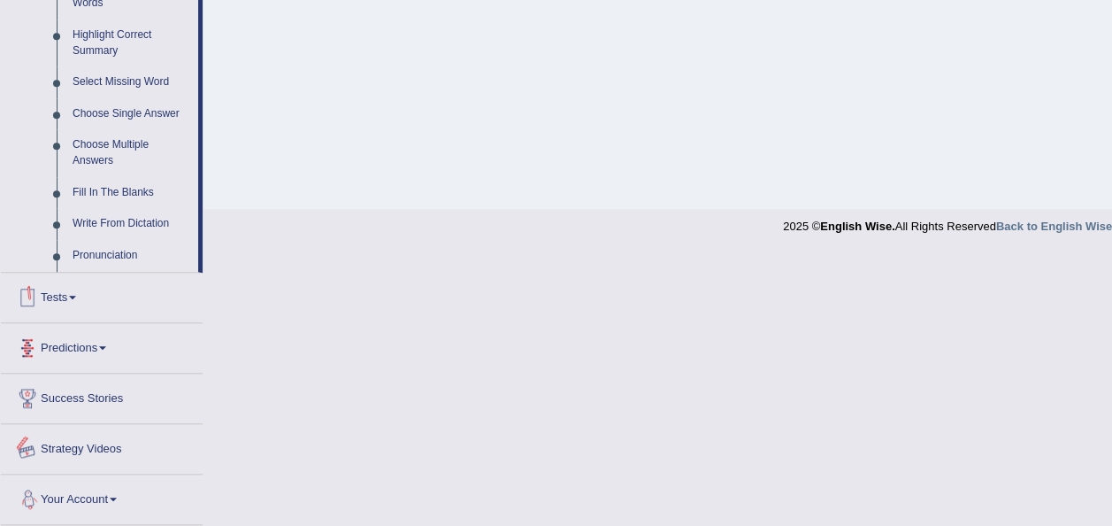
scroll to position [681, 0]
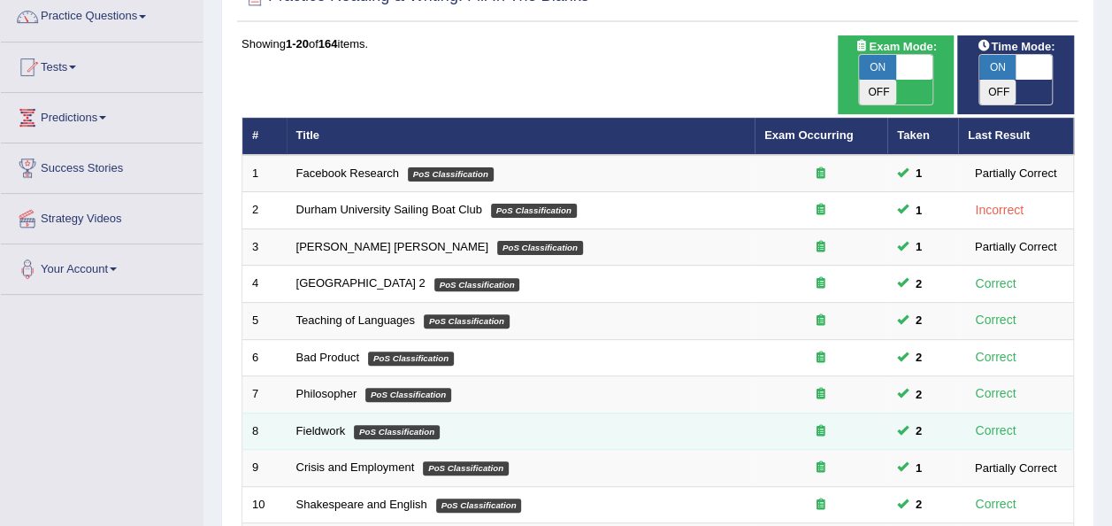
scroll to position [88, 0]
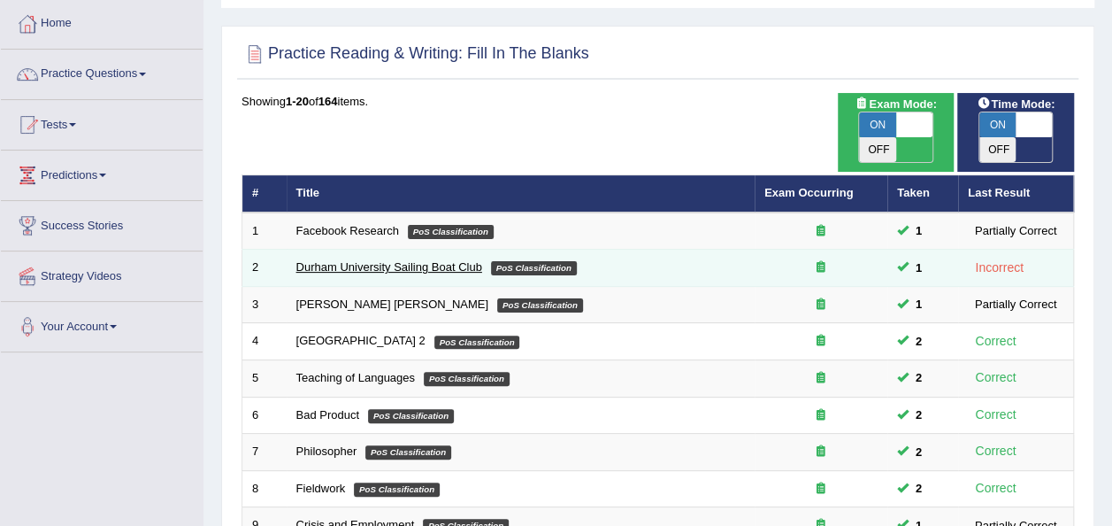
click at [424, 260] on link "Durham University Sailing Boat Club" at bounding box center [389, 266] width 186 height 13
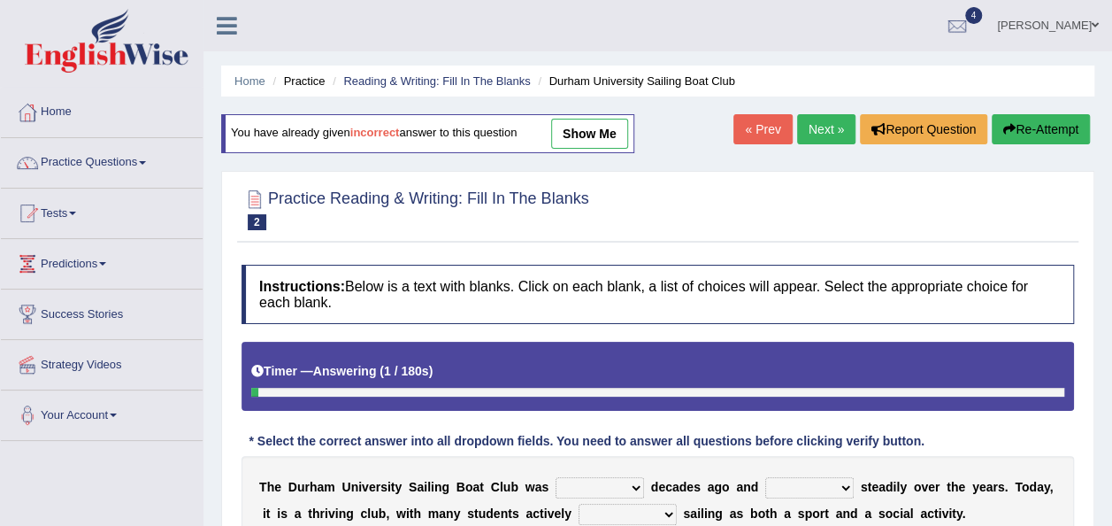
click at [596, 133] on link "show me" at bounding box center [589, 134] width 77 height 30
select select "fund"
select select "grow"
select select "enjoy"
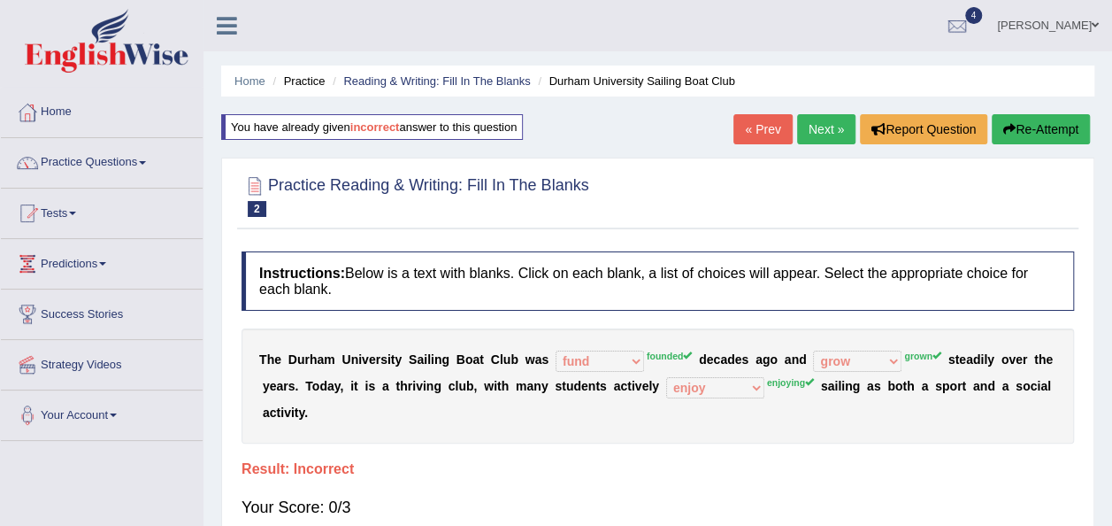
click at [1048, 125] on button "Re-Attempt" at bounding box center [1041, 129] width 98 height 30
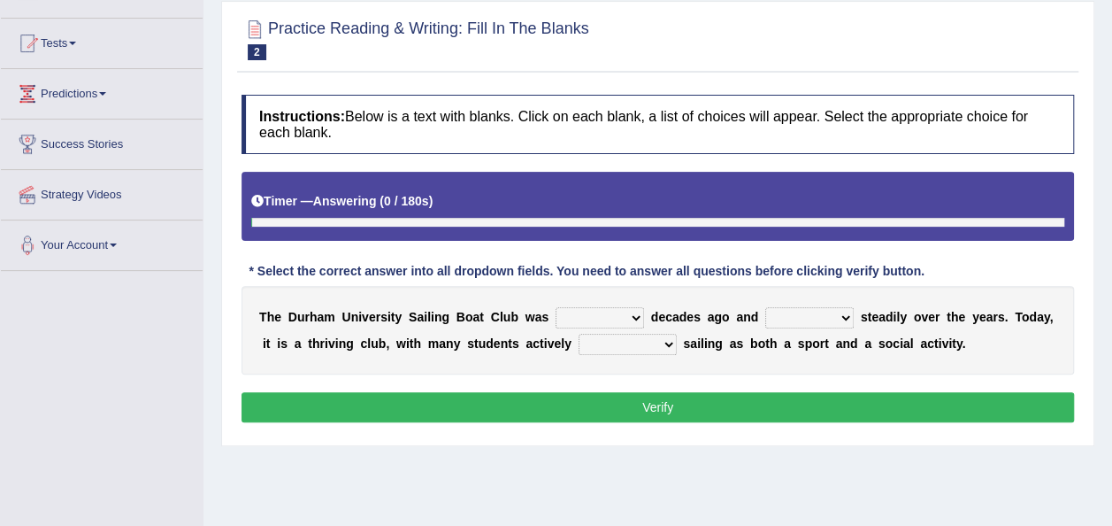
scroll to position [177, 0]
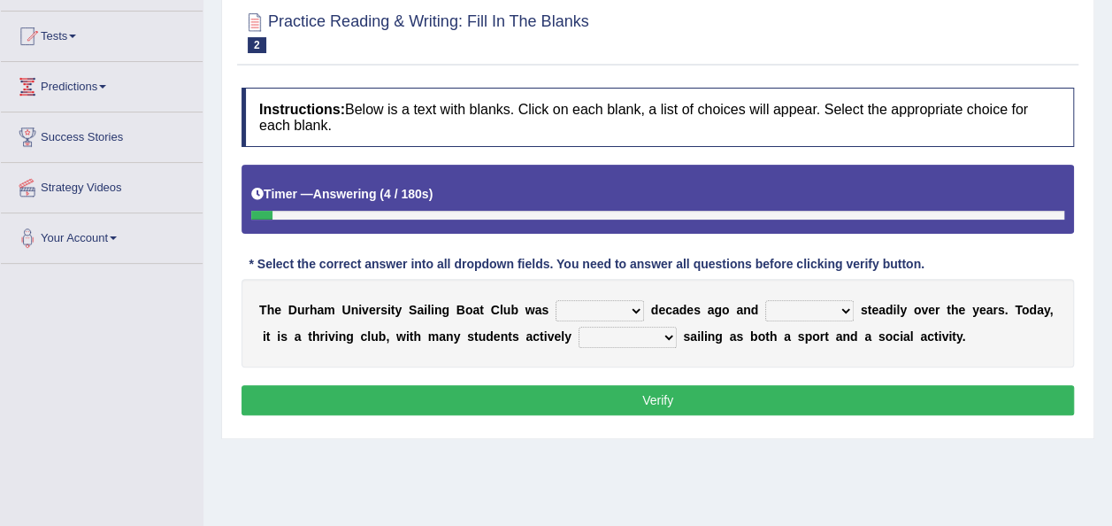
click at [615, 310] on select "found fund founded find" at bounding box center [600, 310] width 88 height 21
select select "fund"
click at [556, 300] on select "found fund founded find" at bounding box center [600, 310] width 88 height 21
click at [821, 311] on select "grow growing has grown grown" at bounding box center [809, 310] width 88 height 21
select select "growing"
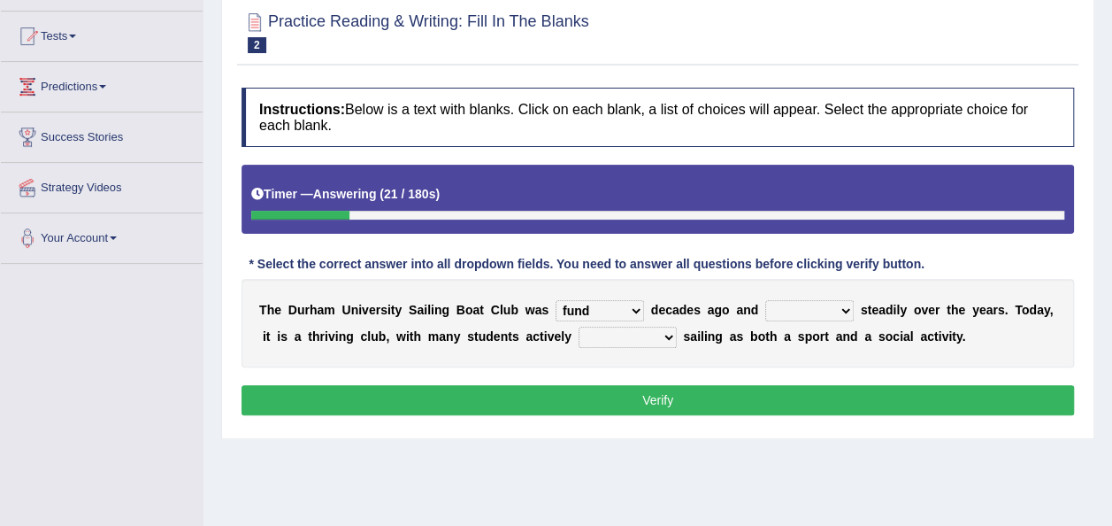
click at [765, 300] on select "grow growing has grown grown" at bounding box center [809, 310] width 88 height 21
click at [599, 331] on select "enjoy enjoyed are enjoying enjoying" at bounding box center [628, 336] width 98 height 21
select select "enjoying"
click at [579, 326] on select "enjoy enjoyed are enjoying enjoying" at bounding box center [628, 336] width 98 height 21
click at [682, 398] on button "Verify" at bounding box center [658, 400] width 833 height 30
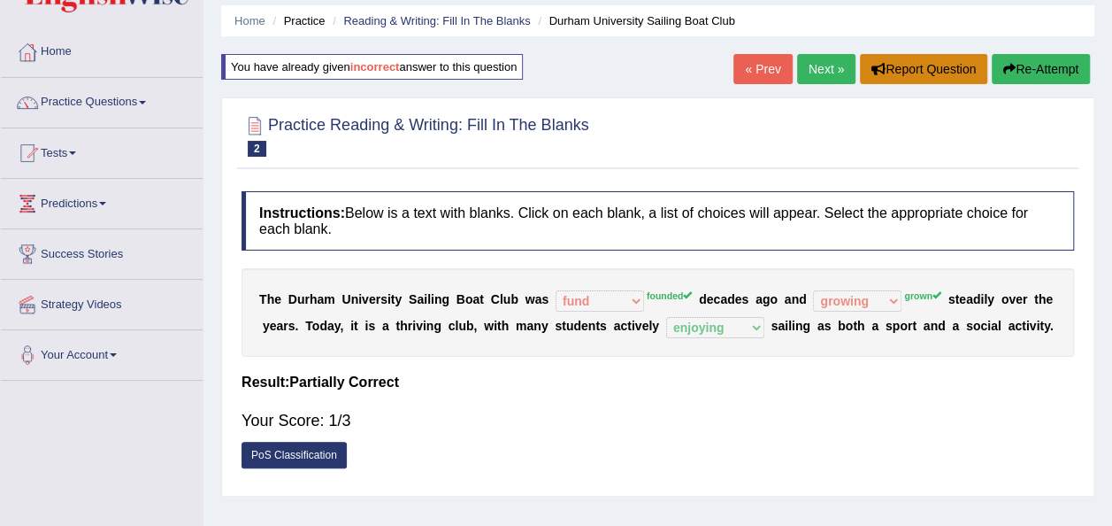
scroll to position [0, 0]
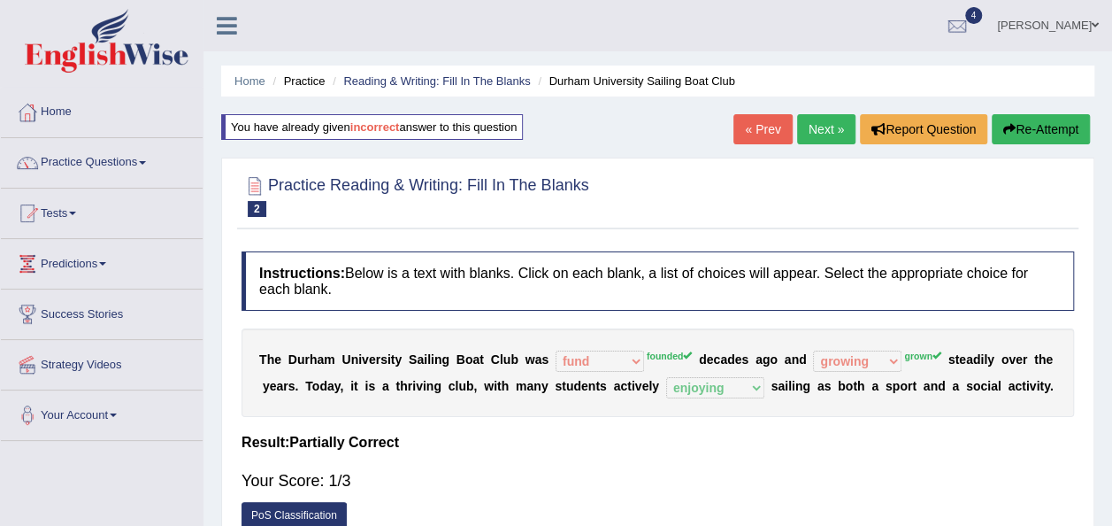
click at [1007, 129] on icon "button" at bounding box center [1009, 129] width 12 height 12
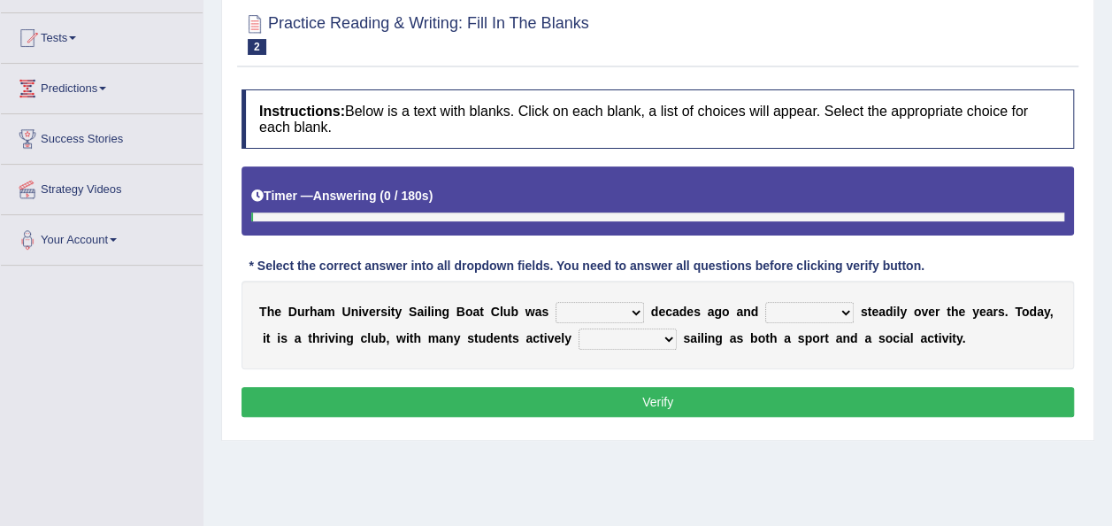
scroll to position [177, 0]
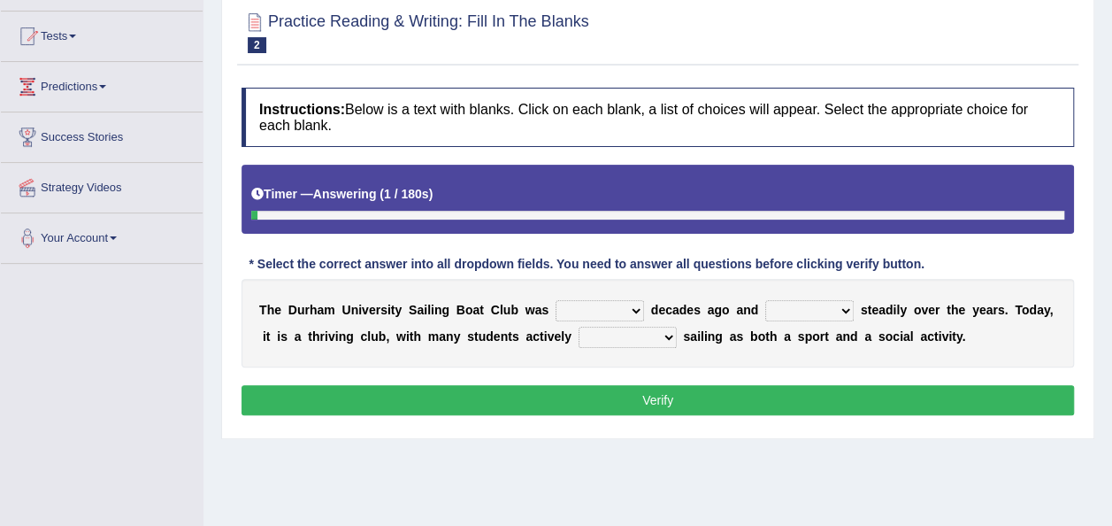
click at [818, 309] on select "grow growing has grown grown" at bounding box center [809, 310] width 88 height 21
select select "grown"
click at [765, 300] on select "grow growing has grown grown" at bounding box center [809, 310] width 88 height 21
click at [619, 311] on select "found fund founded find" at bounding box center [600, 310] width 88 height 21
select select "founded"
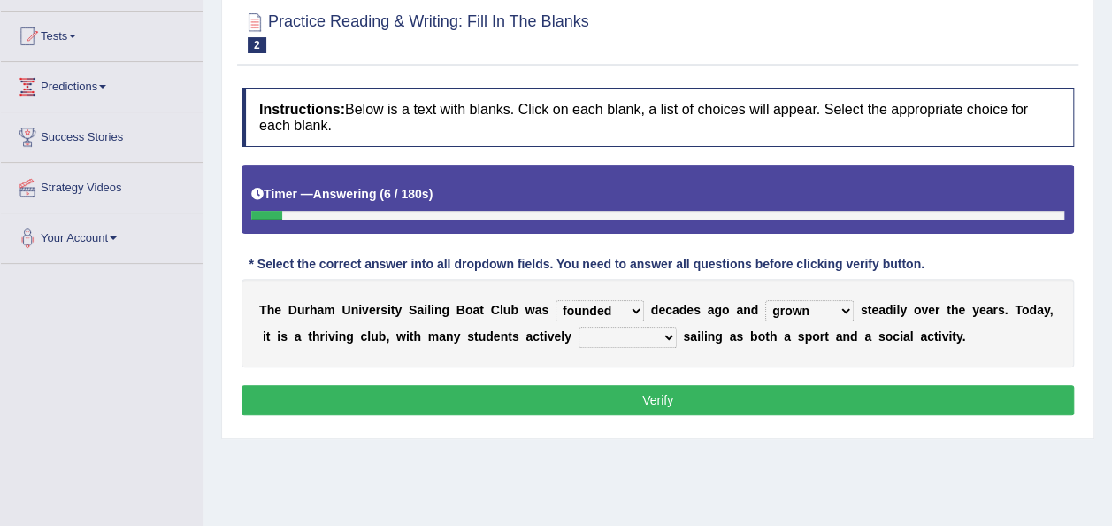
click at [556, 300] on select "found fund founded find" at bounding box center [600, 310] width 88 height 21
click at [602, 338] on select "enjoy enjoyed are enjoying enjoying" at bounding box center [628, 336] width 98 height 21
select select "enjoying"
click at [579, 326] on select "enjoy enjoyed are enjoying enjoying" at bounding box center [628, 336] width 98 height 21
click at [651, 389] on button "Verify" at bounding box center [658, 400] width 833 height 30
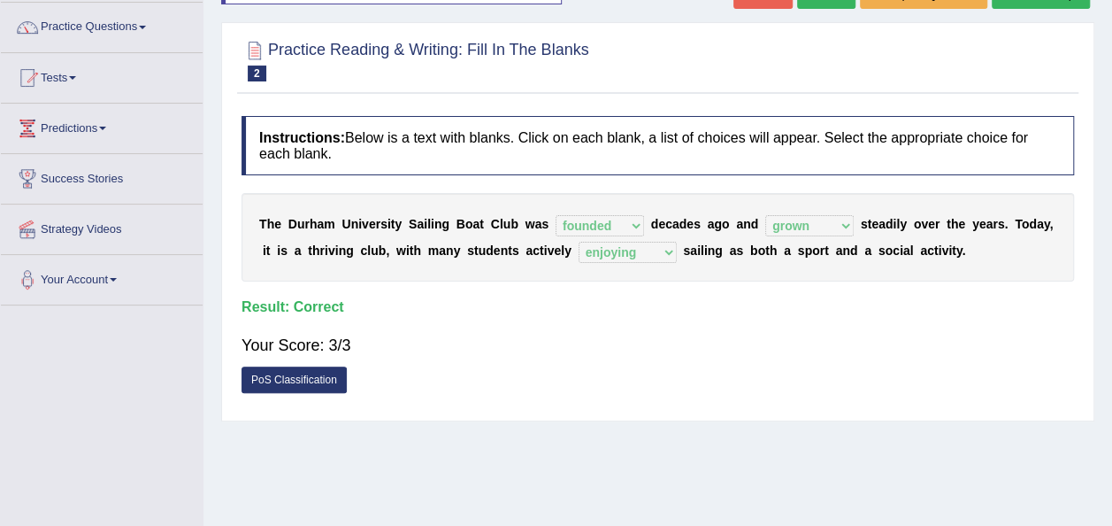
scroll to position [0, 0]
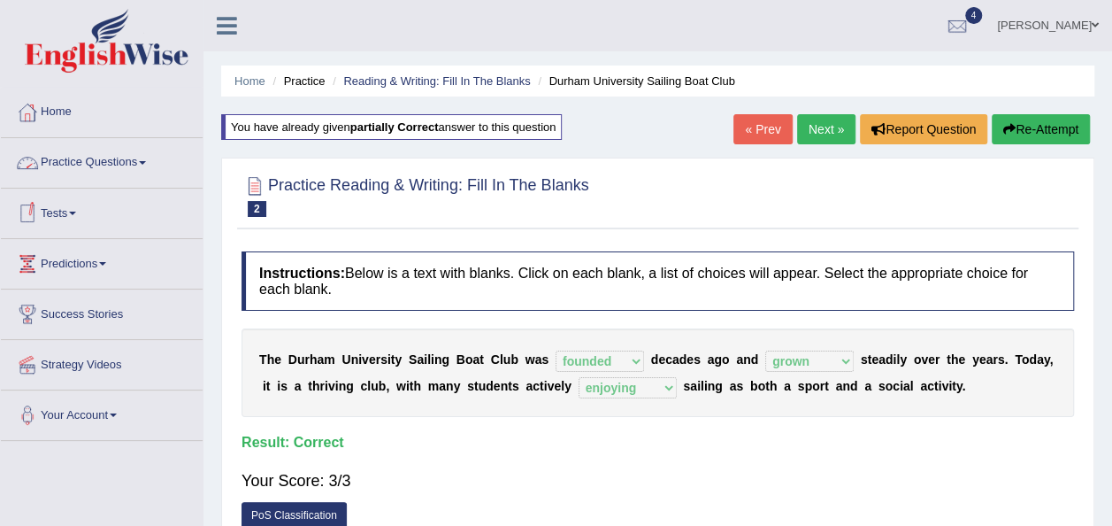
click at [147, 164] on link "Practice Questions" at bounding box center [102, 160] width 202 height 44
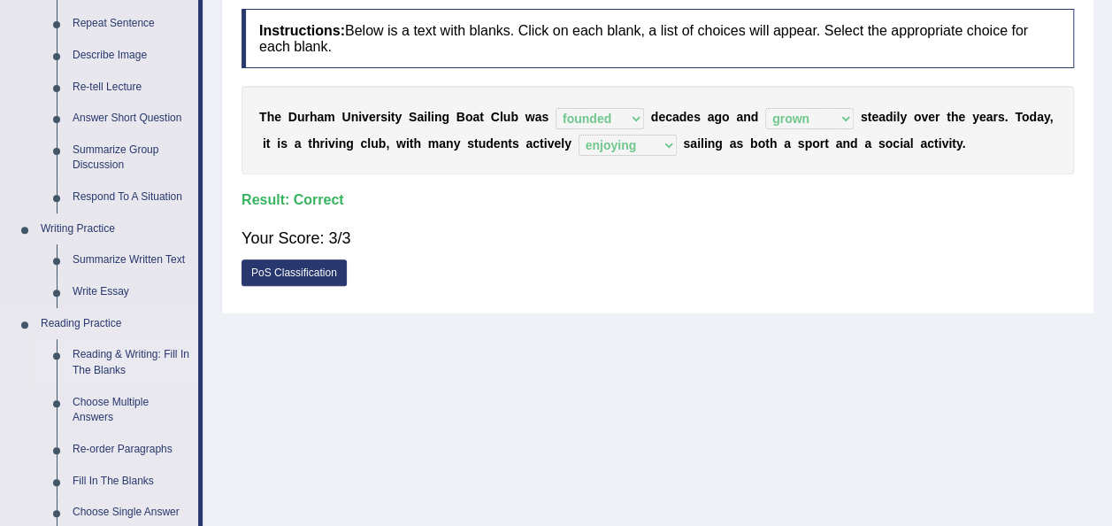
scroll to position [265, 0]
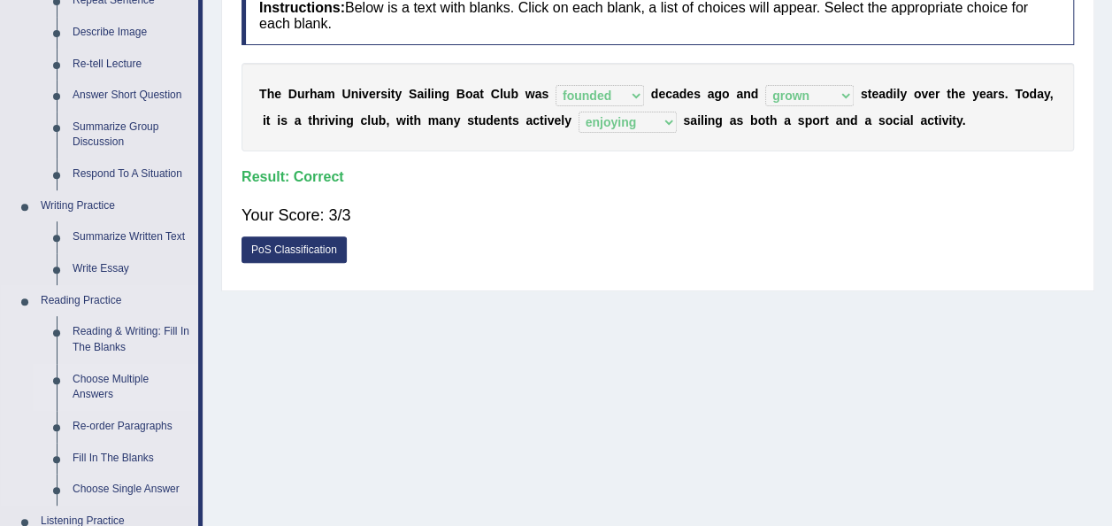
click at [108, 386] on link "Choose Multiple Answers" at bounding box center [132, 387] width 134 height 47
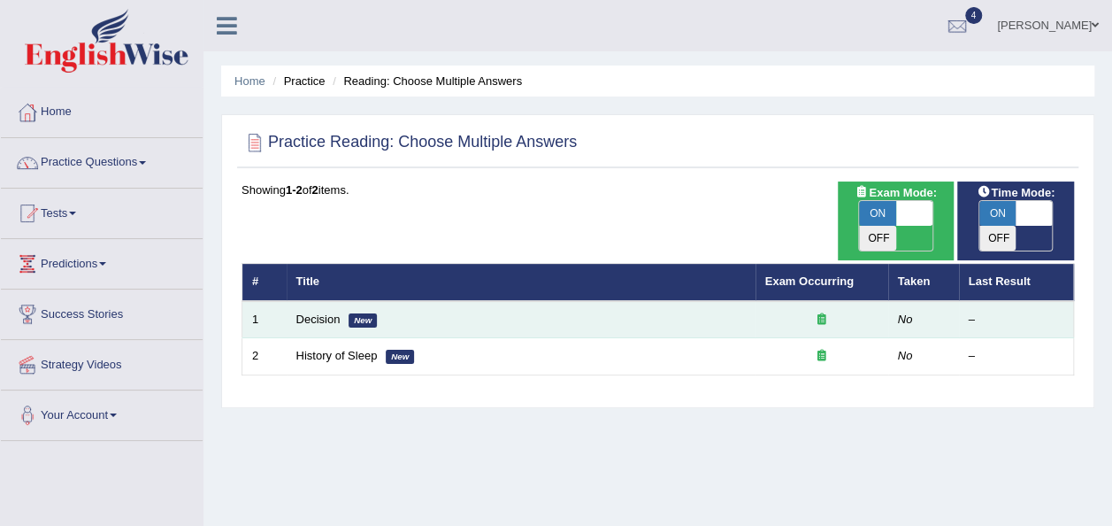
click at [766, 311] on div at bounding box center [821, 319] width 113 height 17
click at [304, 312] on link "Decision" at bounding box center [318, 318] width 44 height 13
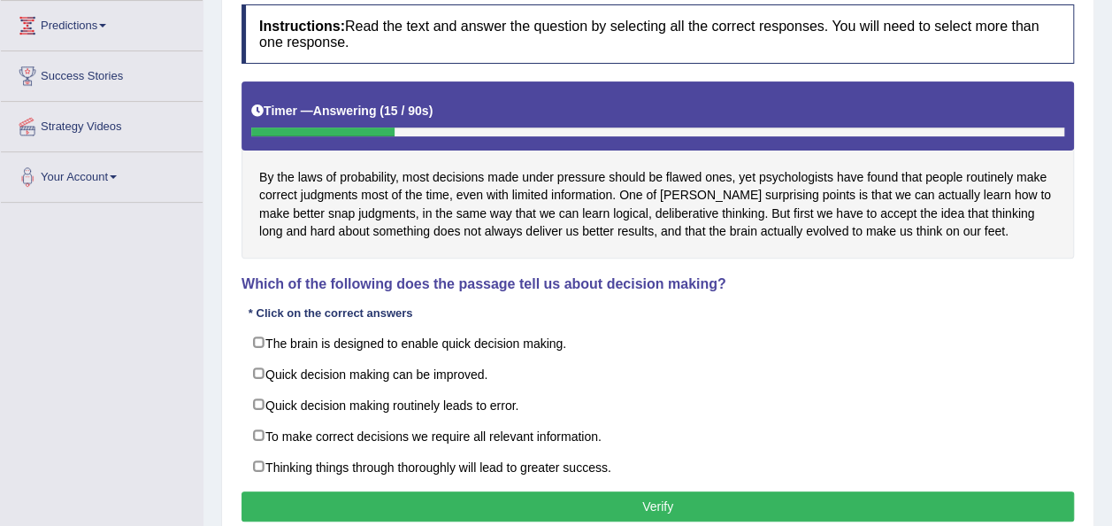
scroll to position [265, 0]
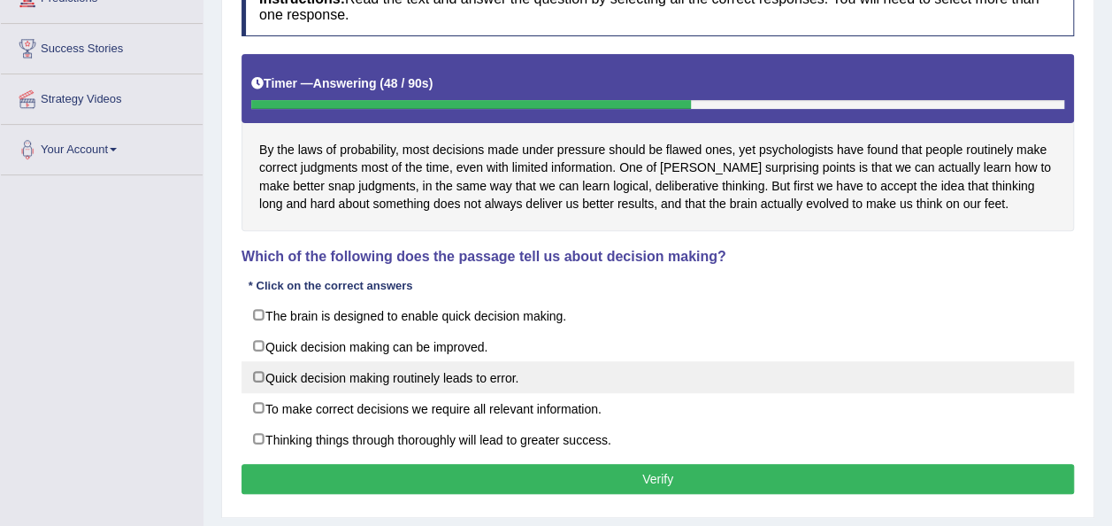
click at [264, 379] on label "Quick decision making routinely leads to error." at bounding box center [658, 377] width 833 height 32
checkbox input "true"
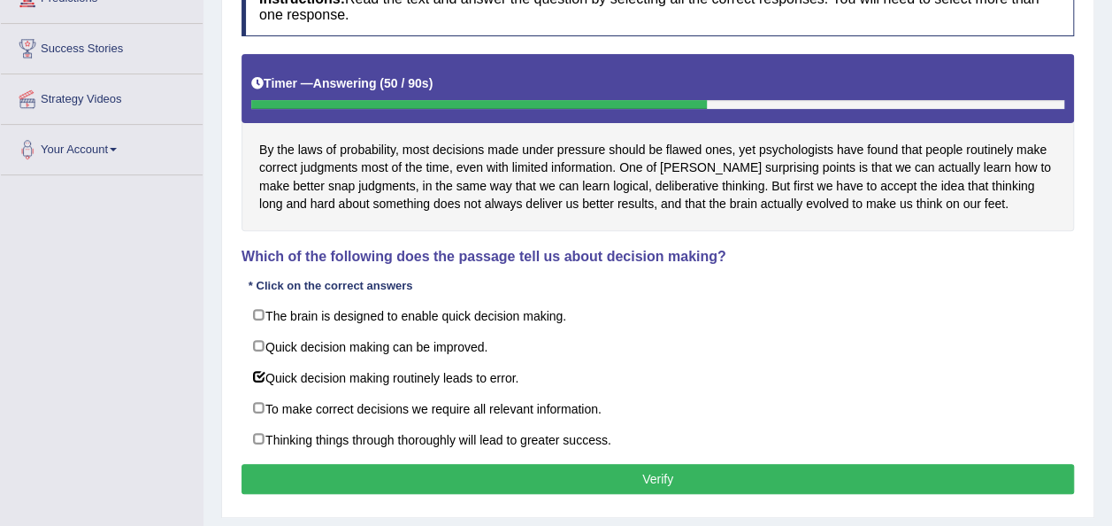
click at [511, 472] on button "Verify" at bounding box center [658, 479] width 833 height 30
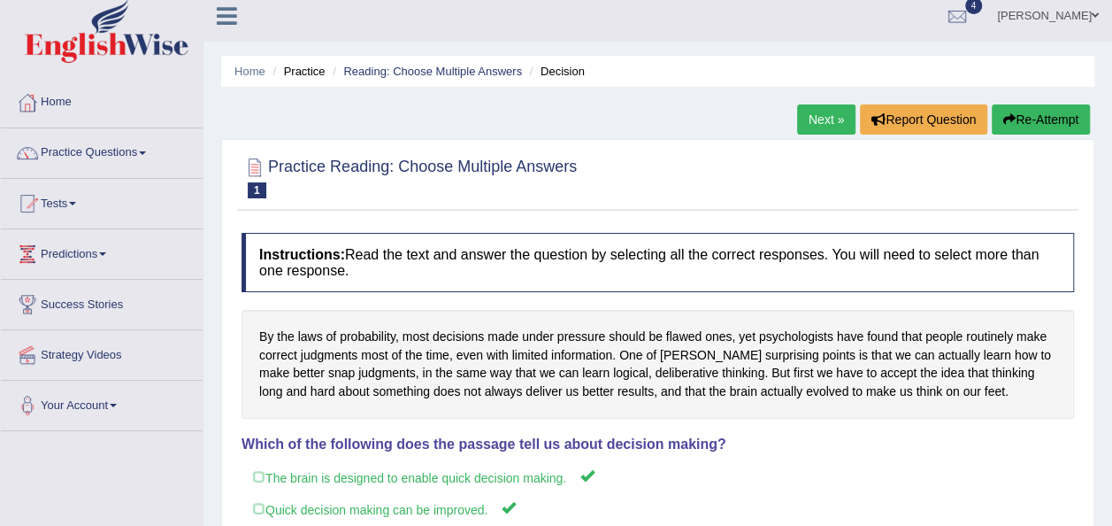
scroll to position [0, 0]
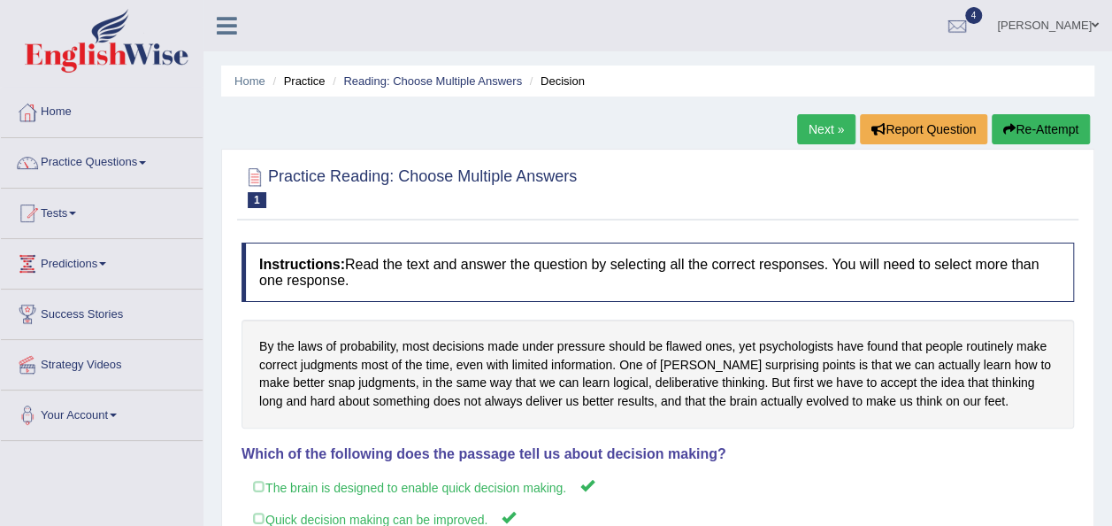
click at [1063, 126] on button "Re-Attempt" at bounding box center [1041, 129] width 98 height 30
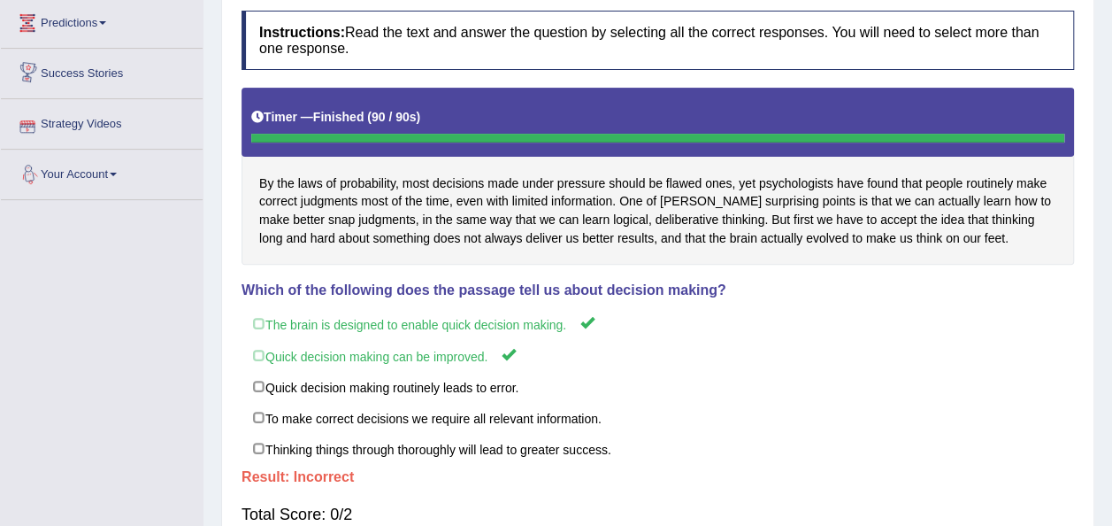
scroll to position [88, 0]
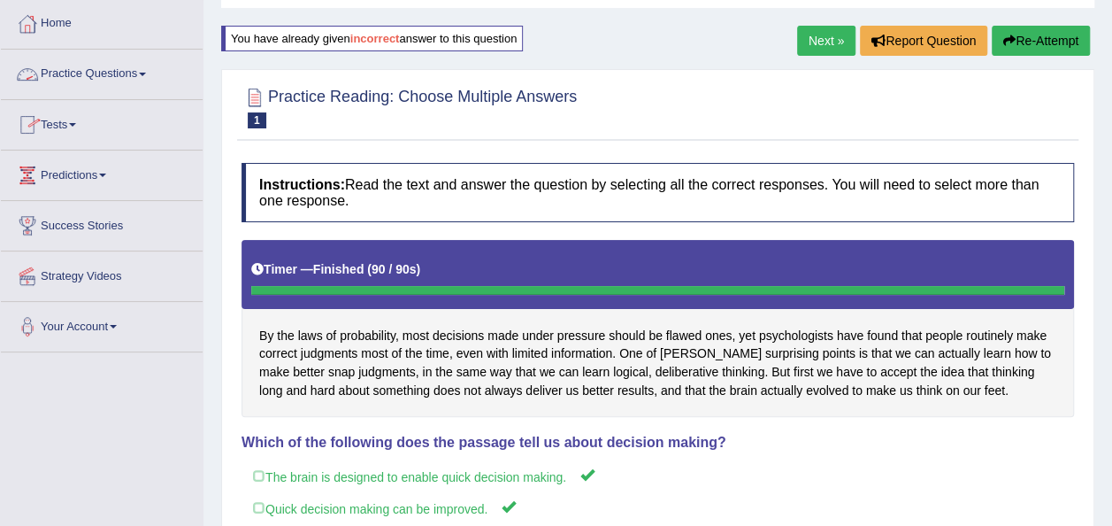
click at [146, 73] on span at bounding box center [142, 75] width 7 height 4
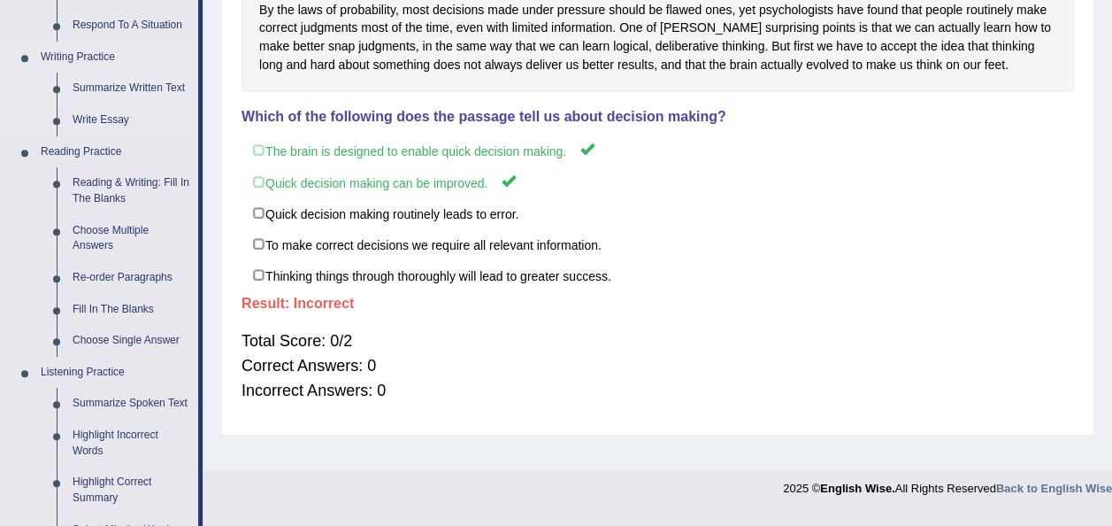
scroll to position [442, 0]
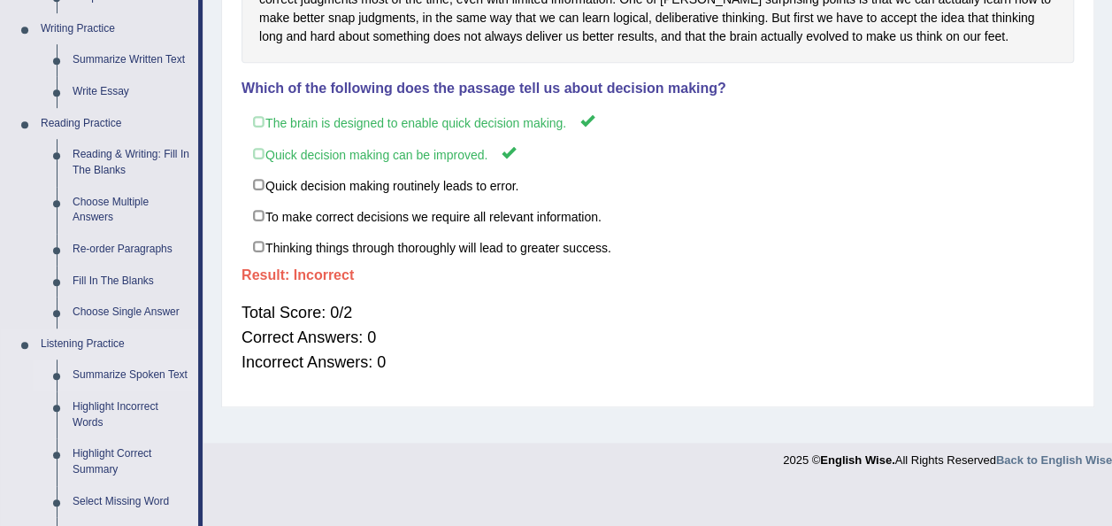
click at [154, 375] on link "Summarize Spoken Text" at bounding box center [132, 375] width 134 height 32
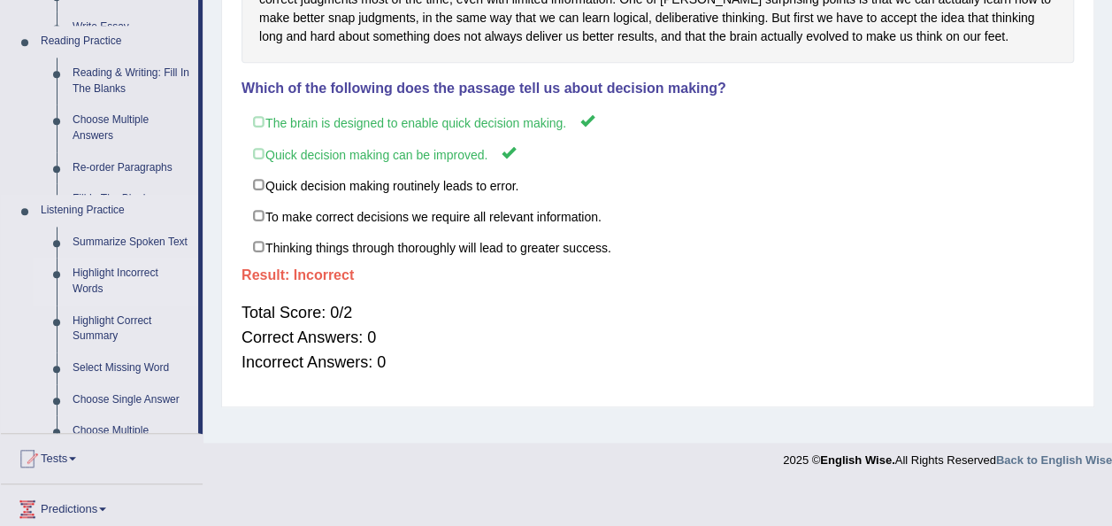
scroll to position [403, 0]
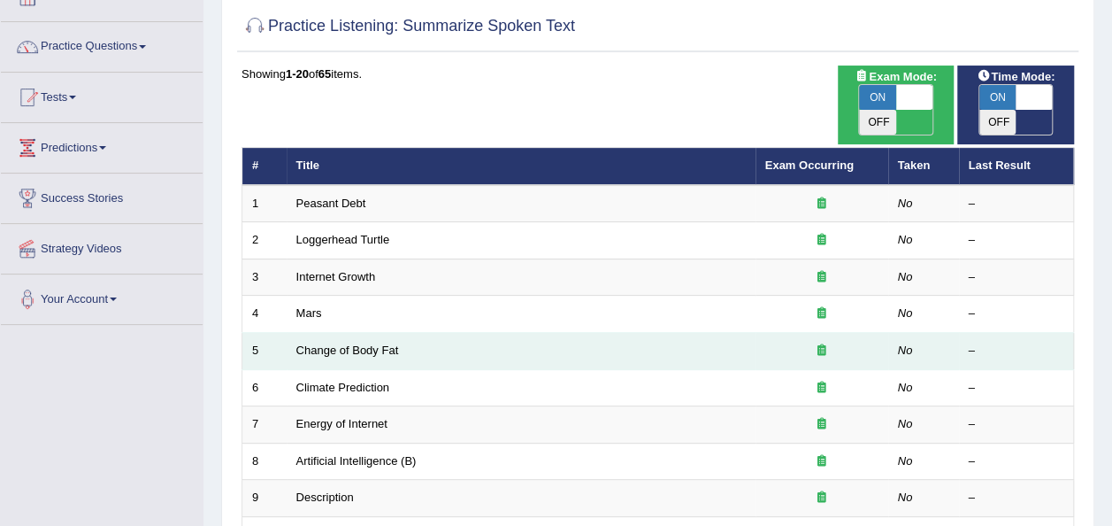
scroll to position [88, 0]
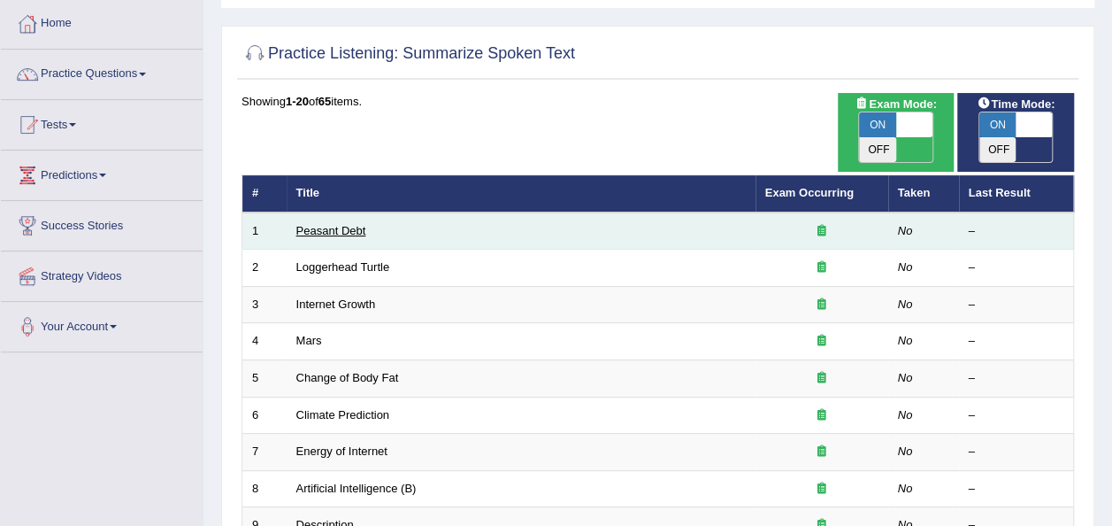
click at [343, 224] on link "Peasant Debt" at bounding box center [331, 230] width 70 height 13
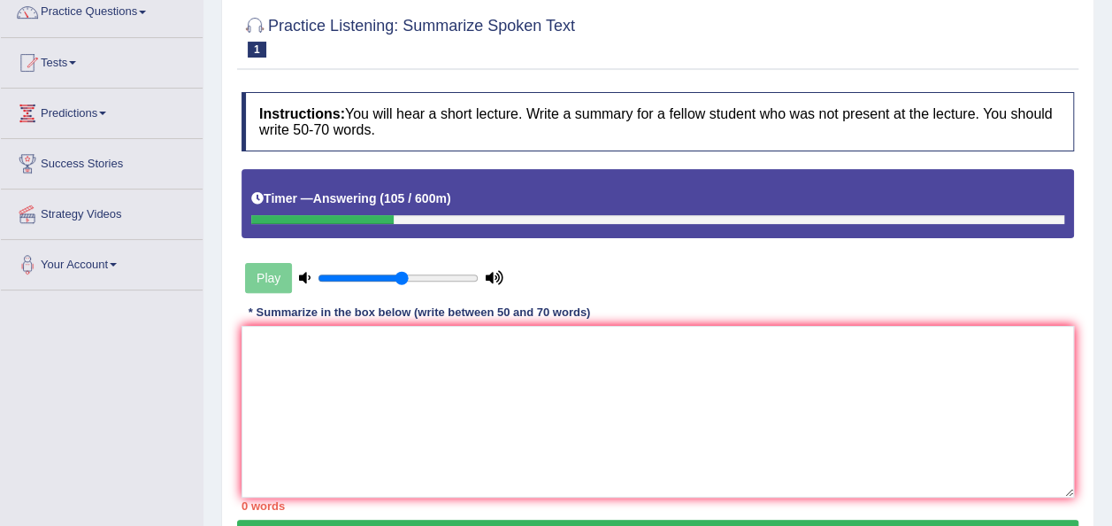
scroll to position [177, 0]
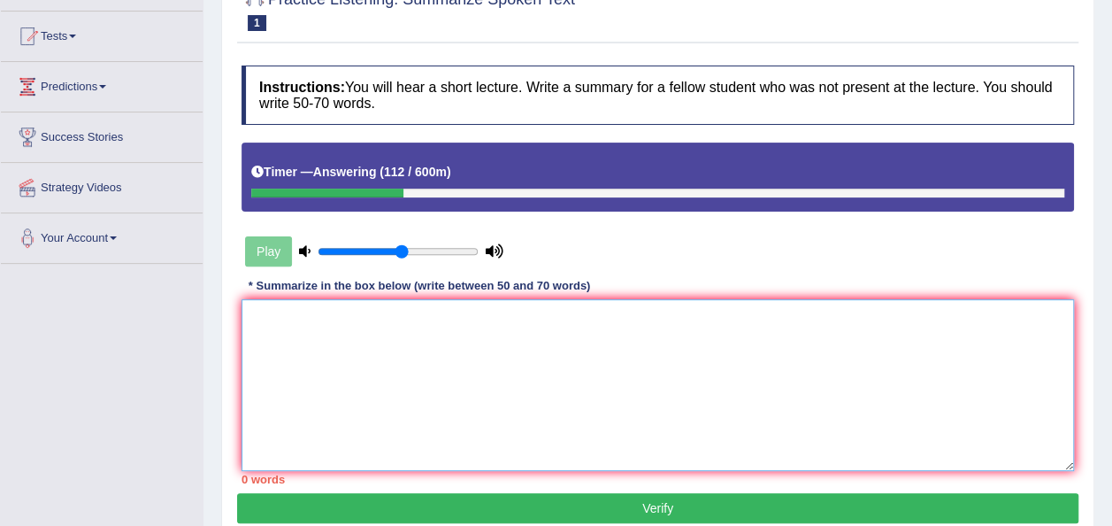
click at [478, 318] on textarea at bounding box center [658, 385] width 833 height 172
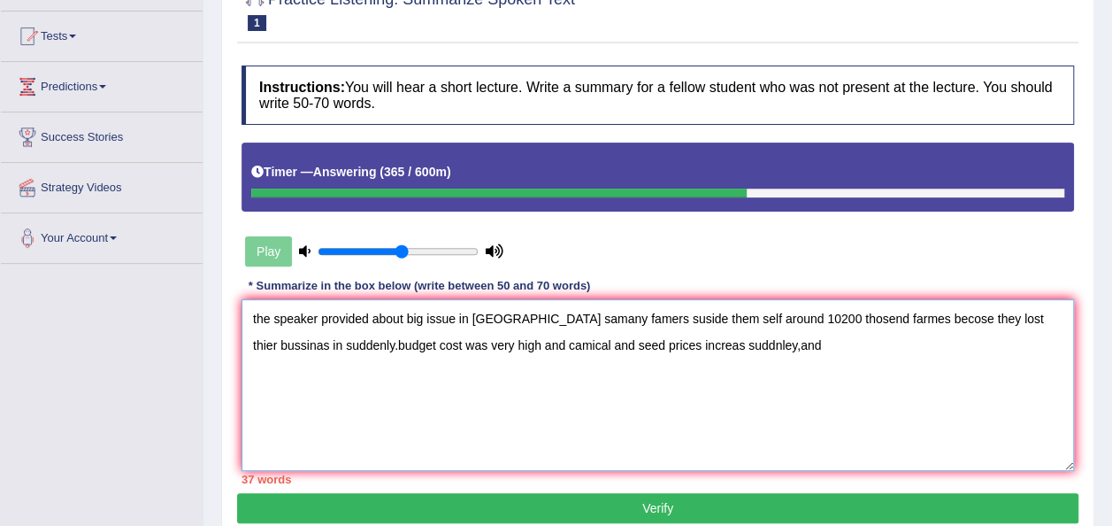
click at [257, 316] on textarea "the speaker provided about big issue in [GEOGRAPHIC_DATA] samany famers suside …" at bounding box center [658, 385] width 833 height 172
click at [306, 343] on textarea "The speaker provided about big issue in [GEOGRAPHIC_DATA] samany famers suside …" at bounding box center [658, 385] width 833 height 172
click at [733, 345] on textarea "The speaker provided about big issue in [GEOGRAPHIC_DATA] samany famers suside …" at bounding box center [658, 385] width 833 height 172
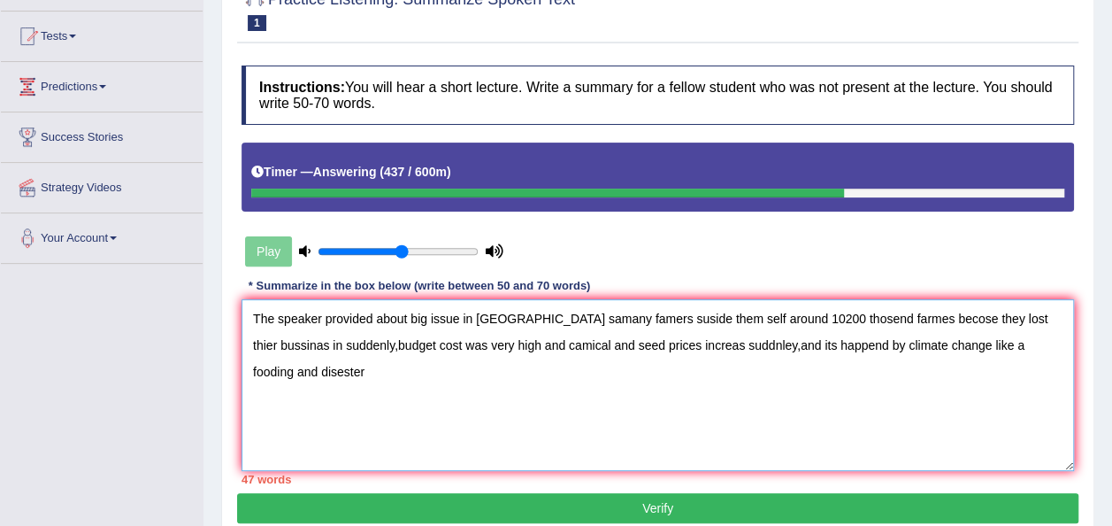
click at [1045, 344] on textarea "The speaker provided about big issue in india samany famers suside them self ar…" at bounding box center [658, 385] width 833 height 172
type textarea "The speaker provided about big issue in india samany famers suside them self ar…"
click at [821, 504] on button "Verify" at bounding box center [657, 508] width 841 height 30
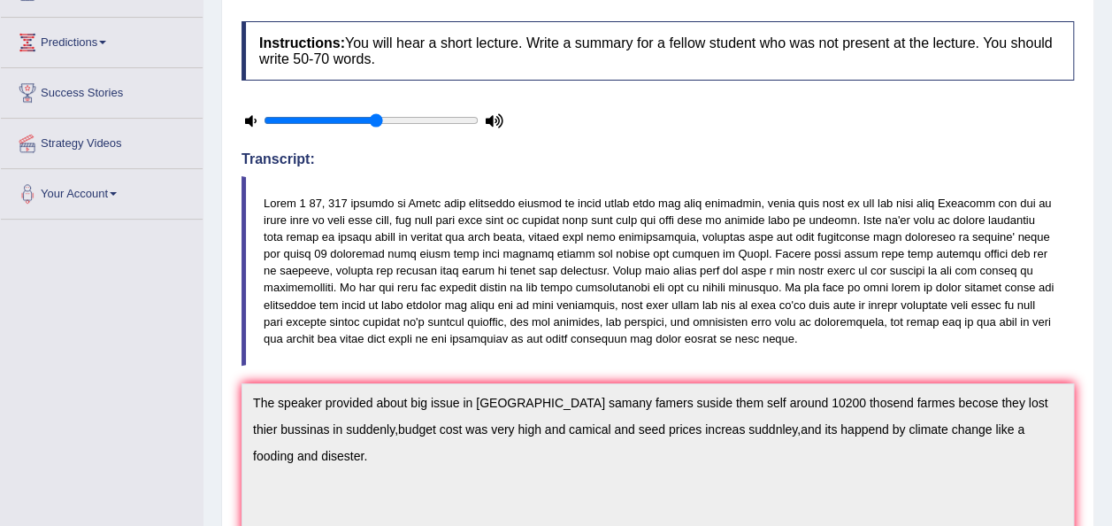
scroll to position [0, 0]
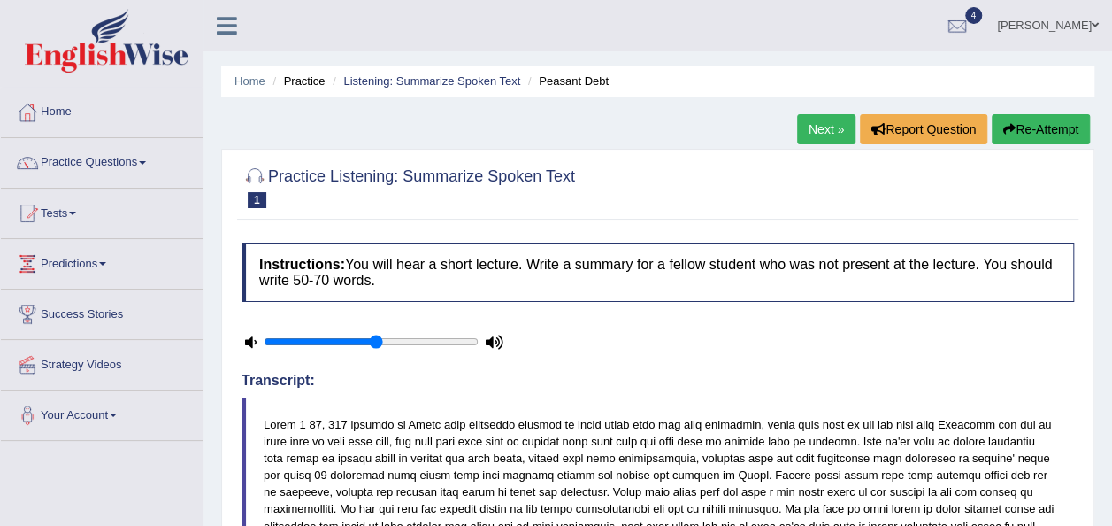
drag, startPoint x: 835, startPoint y: 124, endPoint x: 808, endPoint y: 185, distance: 66.9
click at [835, 126] on link "Next »" at bounding box center [826, 129] width 58 height 30
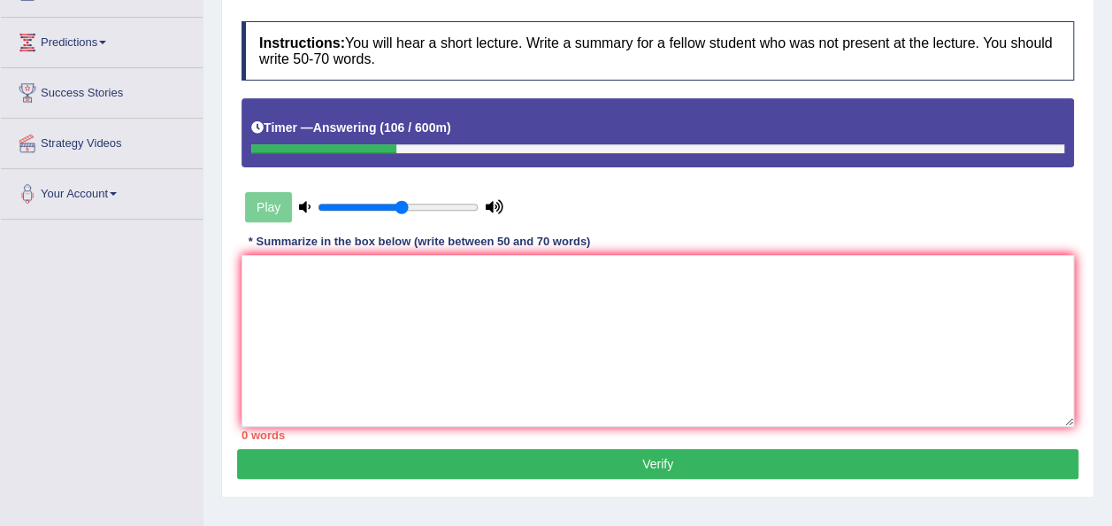
scroll to position [265, 0]
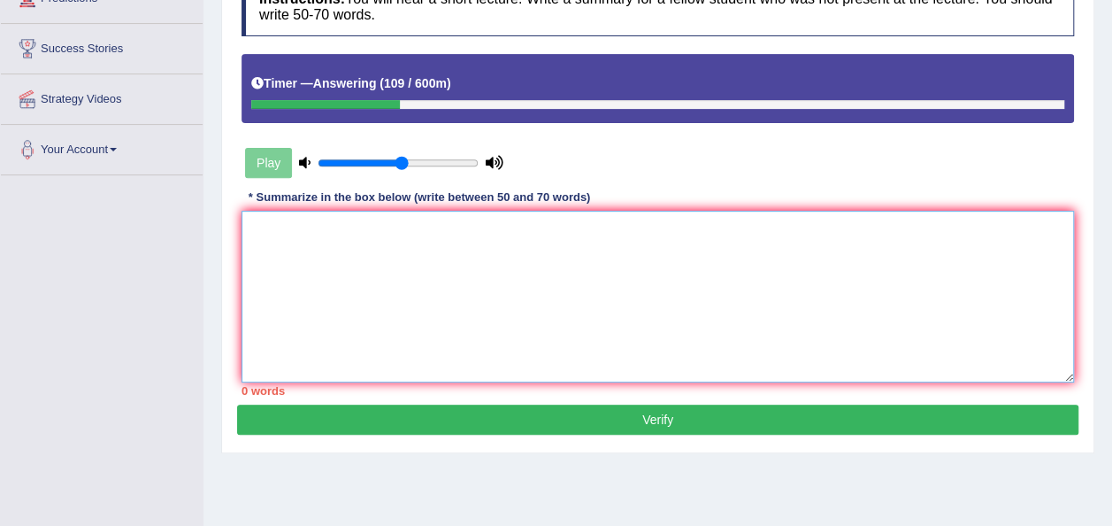
drag, startPoint x: 338, startPoint y: 235, endPoint x: 378, endPoint y: 251, distance: 42.9
click at [342, 237] on textarea at bounding box center [658, 297] width 833 height 172
type textarea "t"
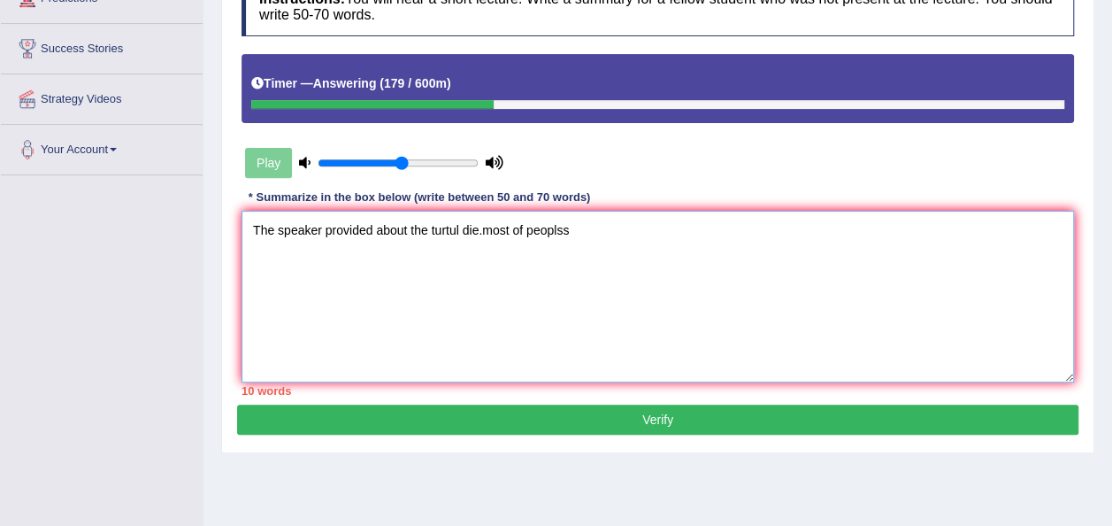
click at [480, 230] on textarea "The speaker provided about the turtul die.most of peoplss" at bounding box center [658, 297] width 833 height 172
click at [563, 228] on textarea "The speaker provided about the turtul die. becouse most of peoplss" at bounding box center [658, 297] width 833 height 172
click at [638, 229] on textarea "The speaker provided about the turtul die. becouse mostof of peoplss" at bounding box center [658, 297] width 833 height 172
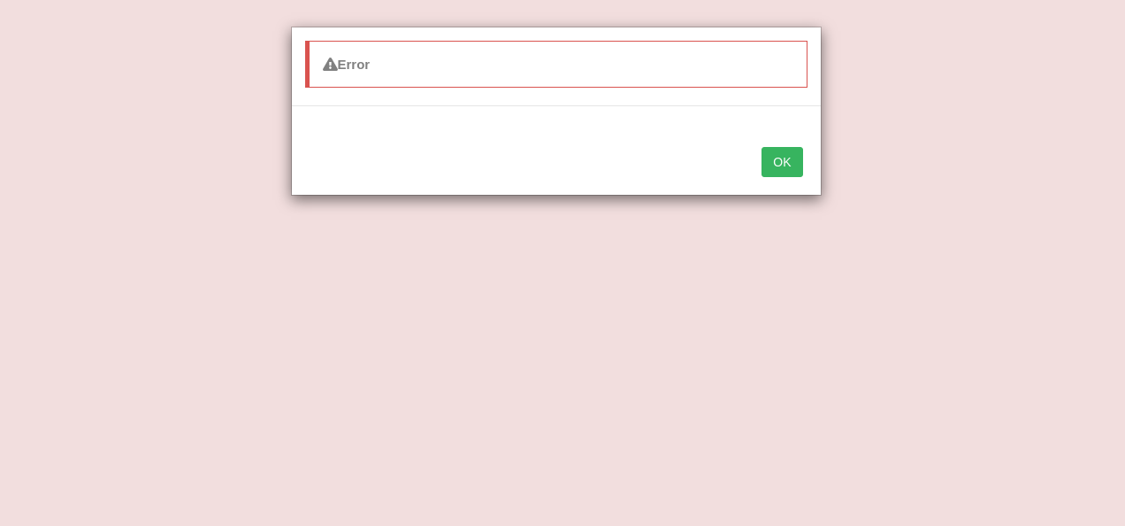
type textarea "The speaker provided about the turtul die. becouse of peoples habite tuta"
click at [787, 155] on button "OK" at bounding box center [782, 162] width 41 height 30
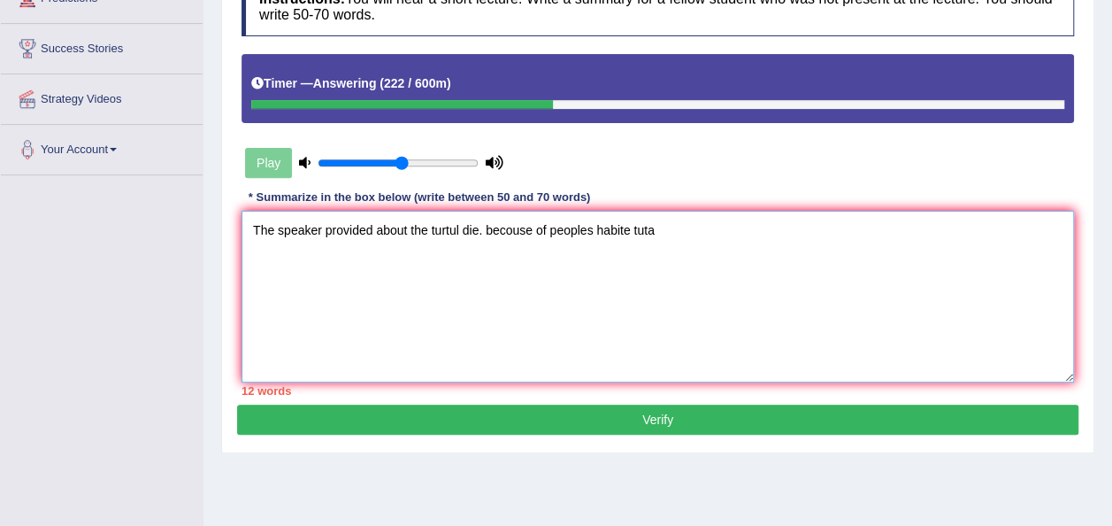
click at [666, 234] on textarea "The speaker provided about the turtul die. becouse of peoples habite tuta" at bounding box center [658, 297] width 833 height 172
click at [484, 230] on textarea "The speaker provided about the turtul die. becouse of peoples habite tutal die …" at bounding box center [658, 297] width 833 height 172
click at [736, 230] on textarea "The speaker provided about the turtul die, becouse of peoples habite tutal die …" at bounding box center [658, 297] width 833 height 172
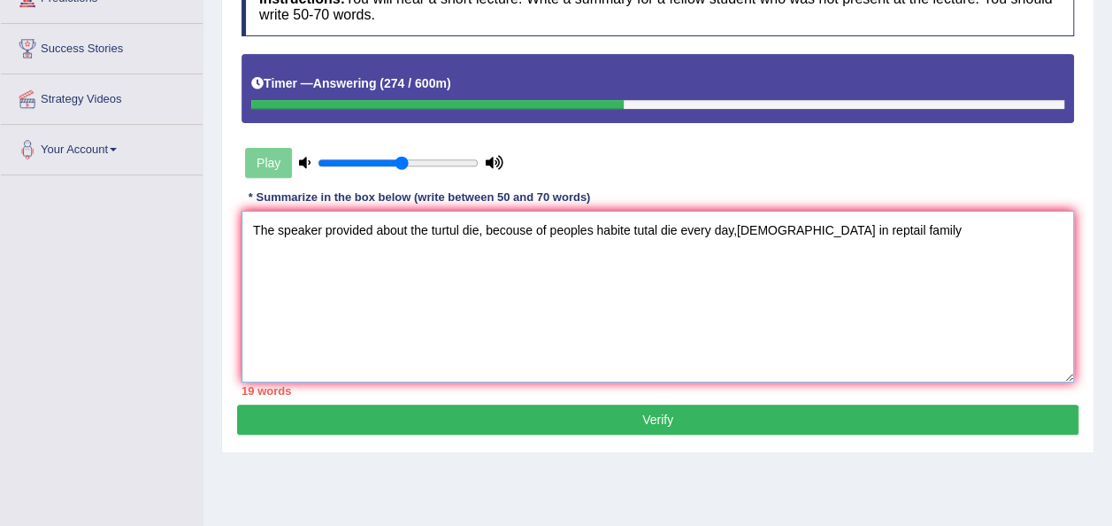
click at [769, 228] on textarea "The speaker provided about the turtul die, becouse of peoples habite tutal die …" at bounding box center [658, 297] width 833 height 172
click at [754, 225] on textarea "The speaker provided about the turtul die, becouse of peoples habite tutal die …" at bounding box center [658, 297] width 833 height 172
click at [459, 229] on textarea "The speaker provided about the turtul die, becouse of peoples habite tutal die …" at bounding box center [658, 297] width 833 height 172
click at [667, 228] on textarea "The speaker provided about the turtels die, becouse of peoples habite tutal die…" at bounding box center [658, 297] width 833 height 172
click at [767, 225] on textarea "The speaker provided about the turtels die, becouse of peoples habite turtels d…" at bounding box center [658, 297] width 833 height 172
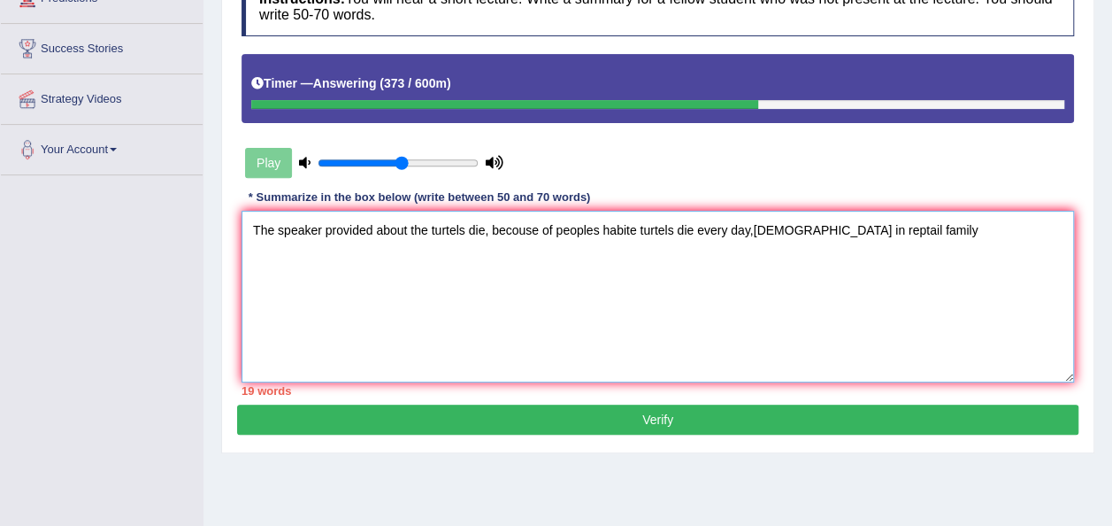
drag, startPoint x: 800, startPoint y: 230, endPoint x: 816, endPoint y: 240, distance: 18.7
click at [801, 230] on textarea "The speaker provided about the turtels die, becouse of peoples habite turtels d…" at bounding box center [658, 297] width 833 height 172
click at [814, 227] on textarea "The speaker provided about the turtels die, becouse of peoples habite turtels d…" at bounding box center [658, 297] width 833 height 172
click at [905, 229] on textarea "The speaker provided about the turtels die, becouse of peoples habite turtels d…" at bounding box center [658, 297] width 833 height 172
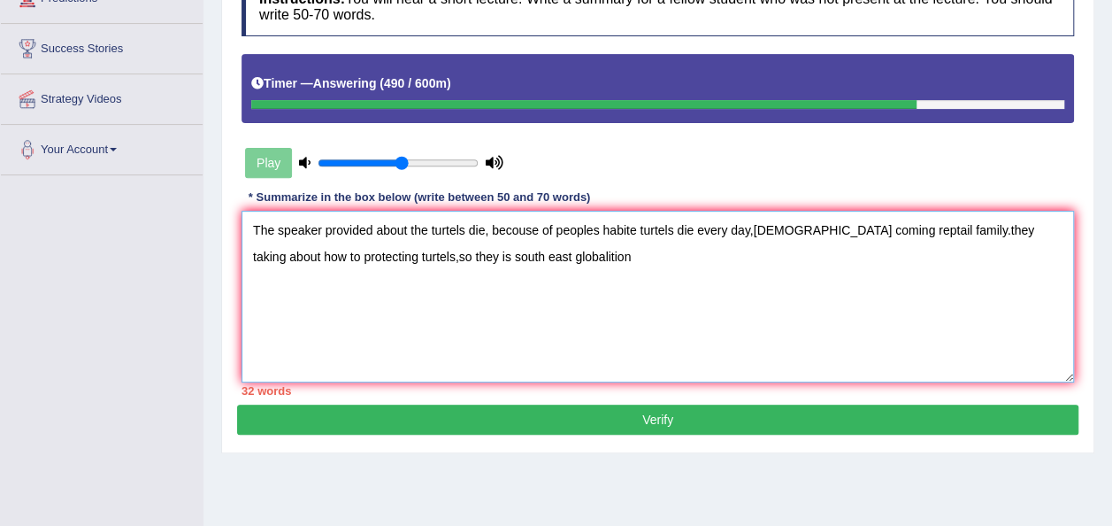
click at [506, 254] on textarea "The speaker provided about the turtels die, becouse of peoples habite turtels d…" at bounding box center [658, 297] width 833 height 172
click at [549, 257] on textarea "The speaker provided about the turtels die, becouse of peoples habite turtels d…" at bounding box center [658, 297] width 833 height 172
click at [763, 274] on textarea "The speaker provided about the turtels die, becouse of peoples habite turtels d…" at bounding box center [658, 297] width 833 height 172
type textarea "The speaker provided about the turtels die, becouse of peoples habite turtels d…"
click at [697, 419] on button "Verify" at bounding box center [657, 419] width 841 height 30
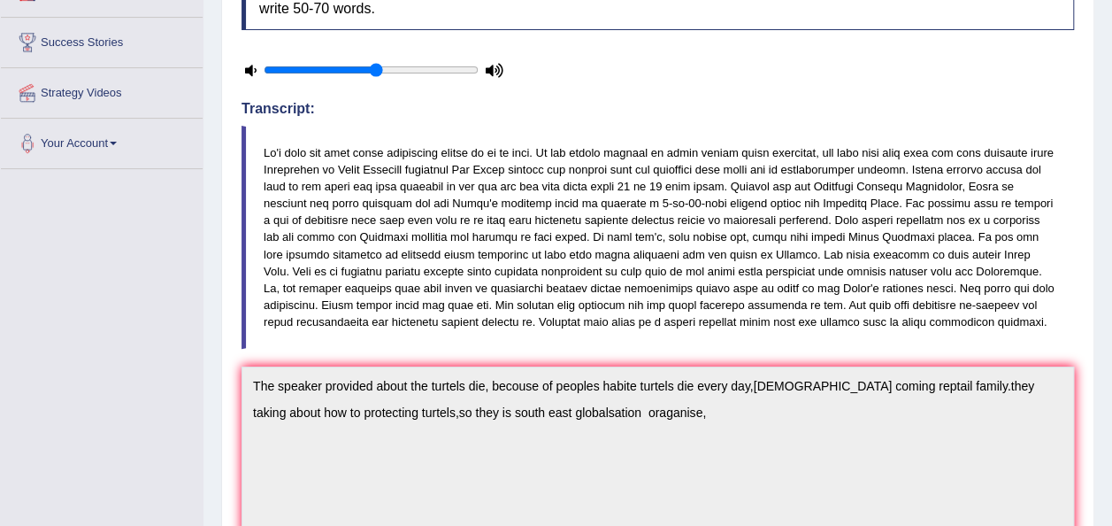
scroll to position [0, 0]
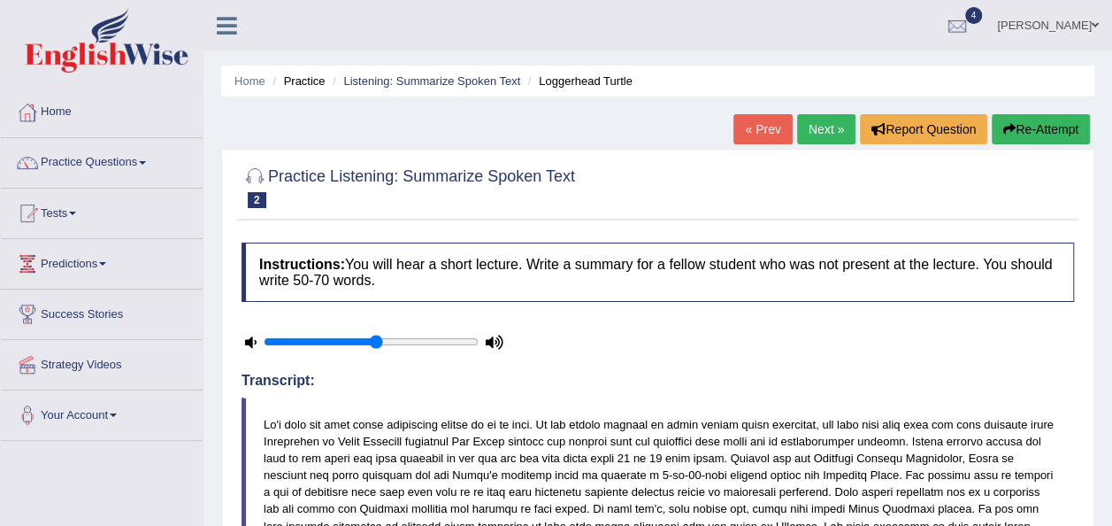
click at [844, 124] on link "Next »" at bounding box center [826, 129] width 58 height 30
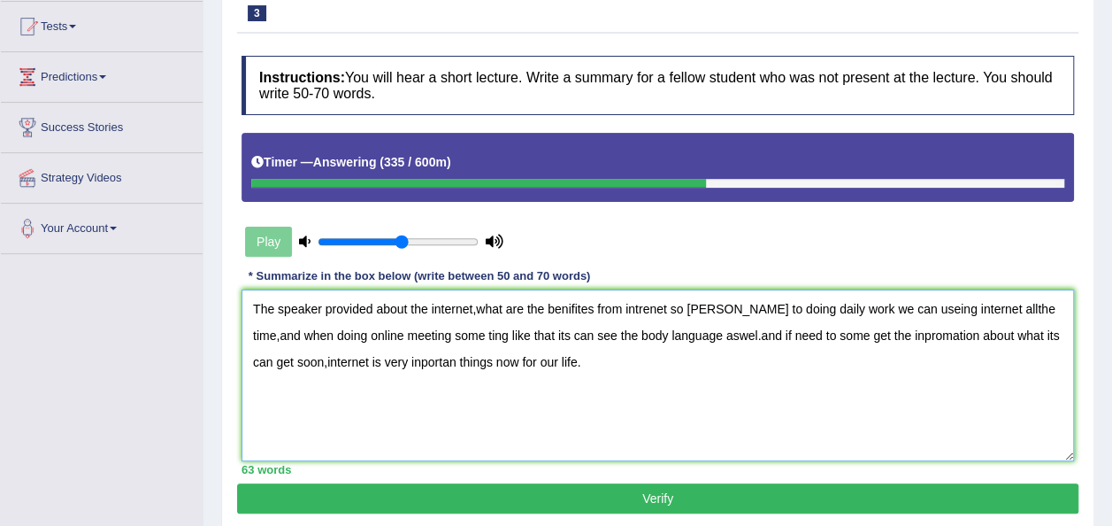
scroll to position [295, 0]
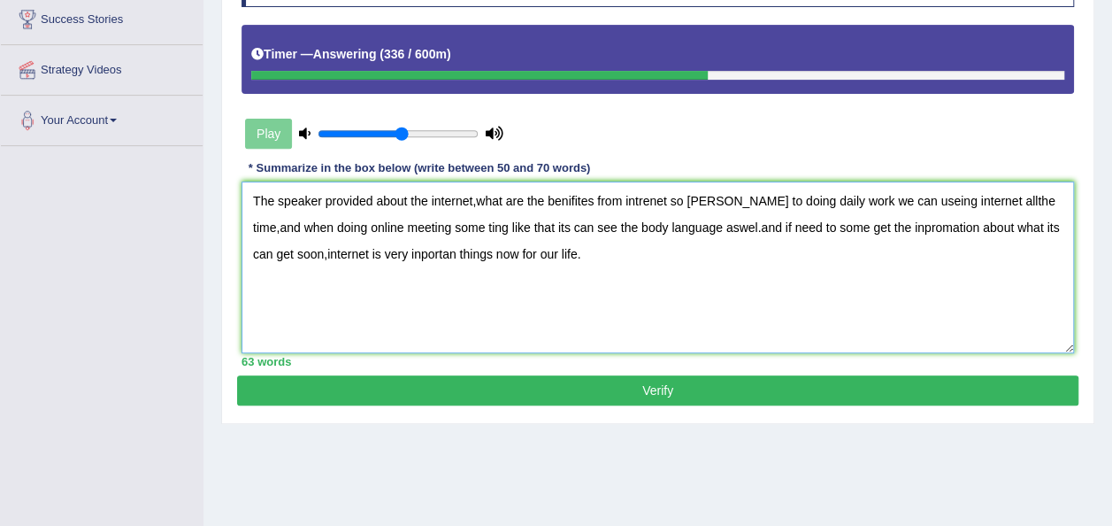
type textarea "The speaker provided about the internet,what are the benifites from intrenet so…"
click at [653, 379] on button "Verify" at bounding box center [657, 390] width 841 height 30
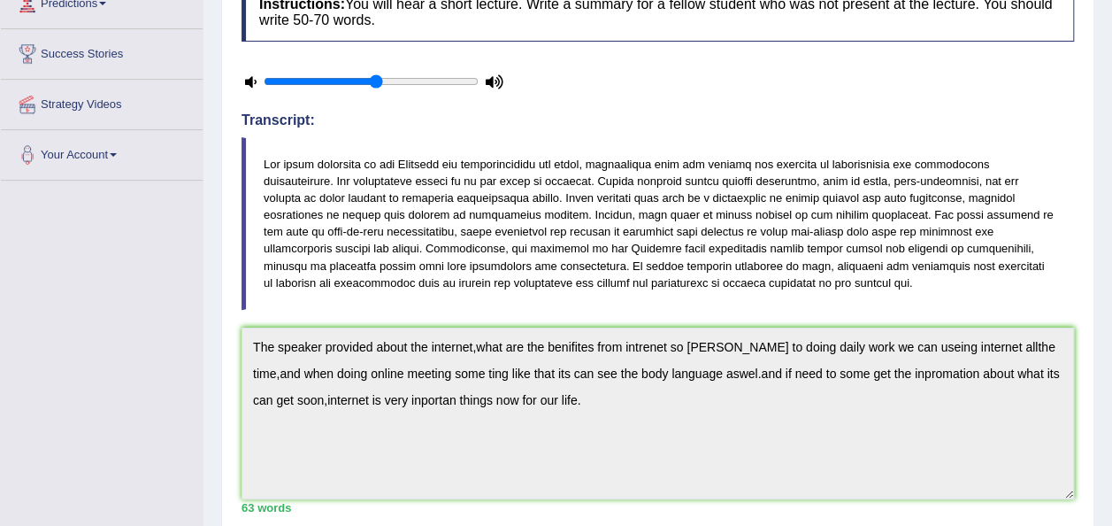
scroll to position [0, 0]
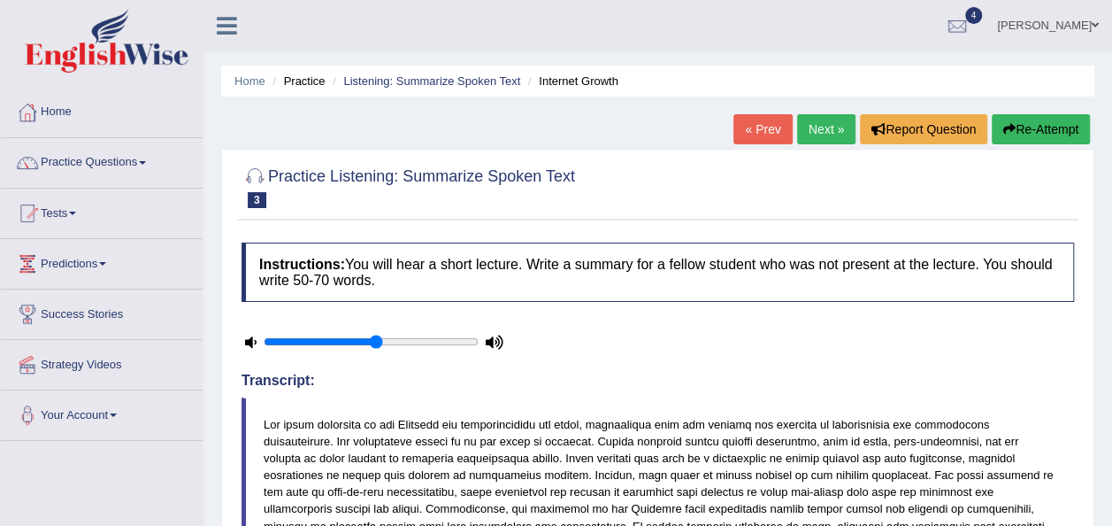
click at [835, 128] on link "Next »" at bounding box center [826, 129] width 58 height 30
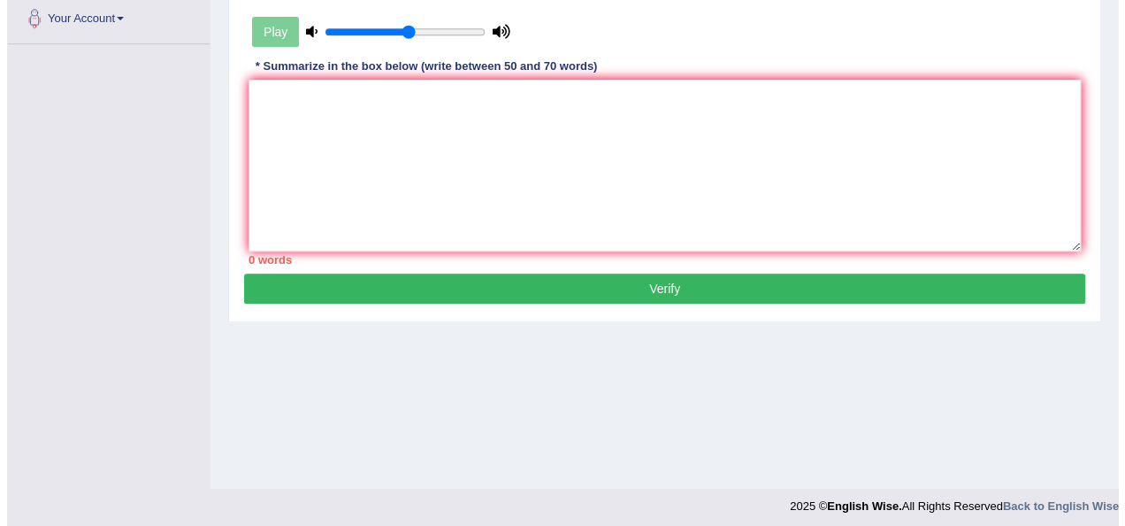
scroll to position [403, 0]
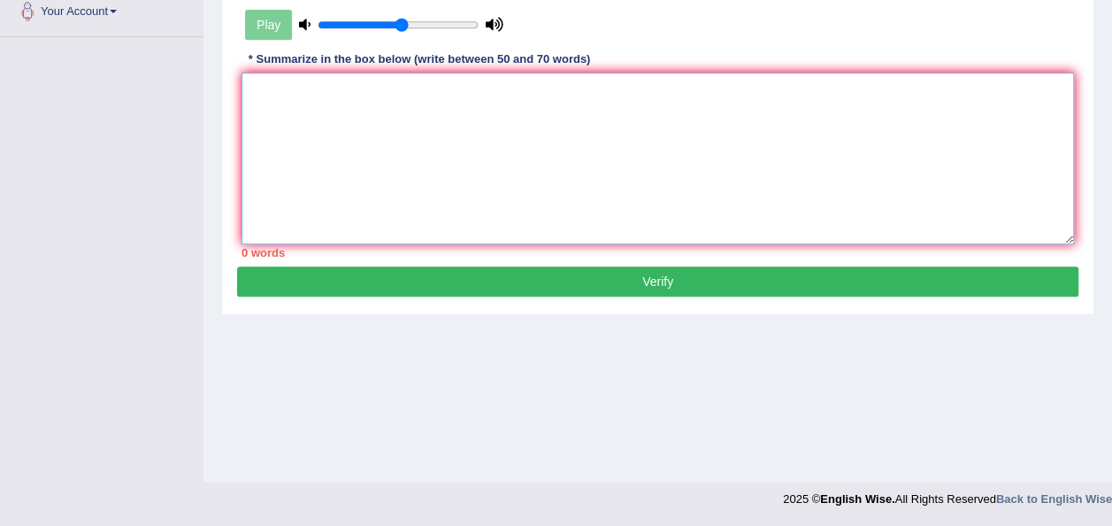
drag, startPoint x: 345, startPoint y: 134, endPoint x: 353, endPoint y: 127, distance: 10.7
click at [348, 133] on textarea at bounding box center [658, 159] width 833 height 172
type textarea "t"
click at [476, 87] on textarea "The speaker provided about the planet in lagest earth." at bounding box center [658, 159] width 833 height 172
click at [611, 87] on textarea "The speaker provided about the planet inone of the lagest earth." at bounding box center [658, 159] width 833 height 172
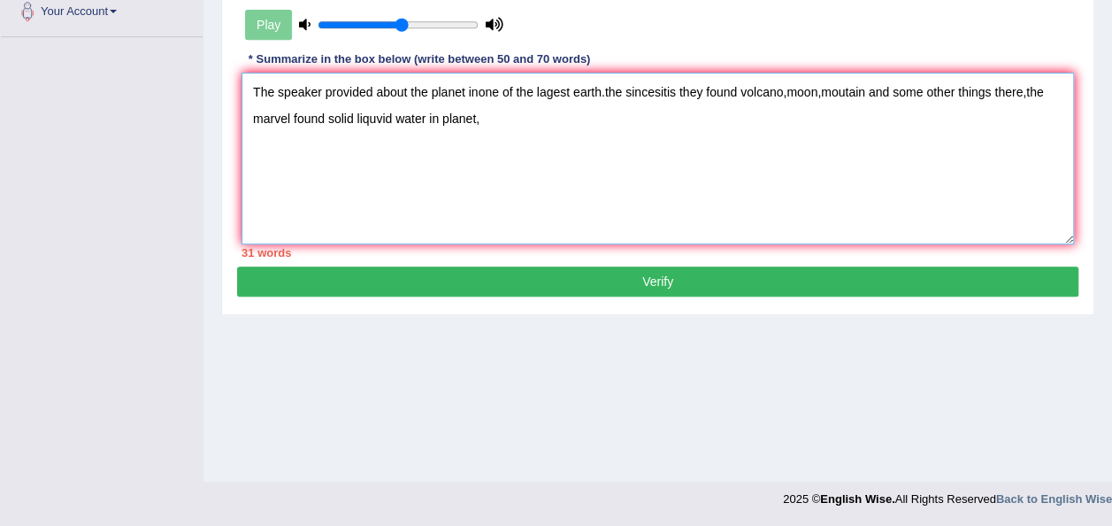
type textarea "The speaker provided about the planet inone of the lagest earth.the sincesitis …"
click at [681, 280] on button "Verify" at bounding box center [657, 281] width 841 height 30
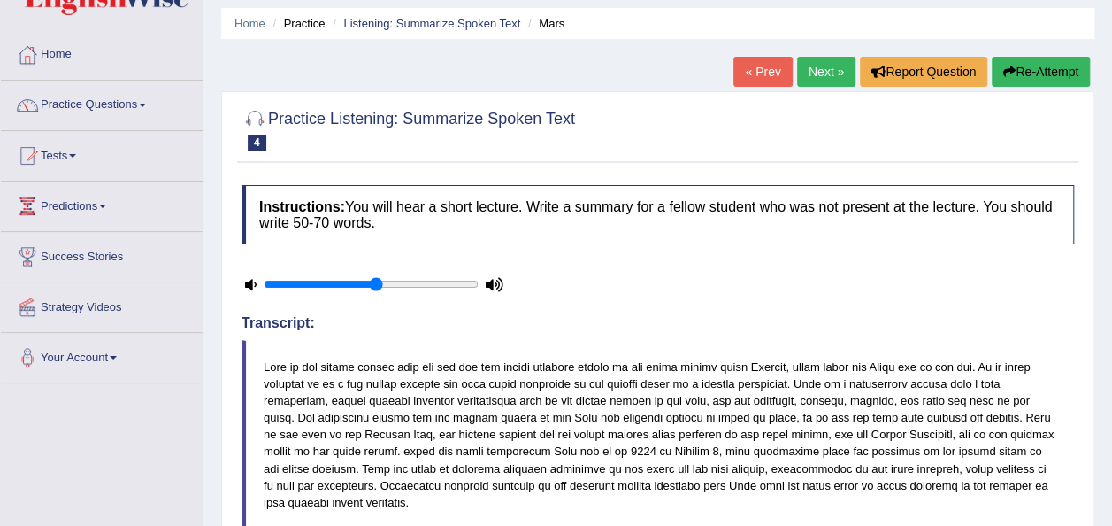
scroll to position [0, 0]
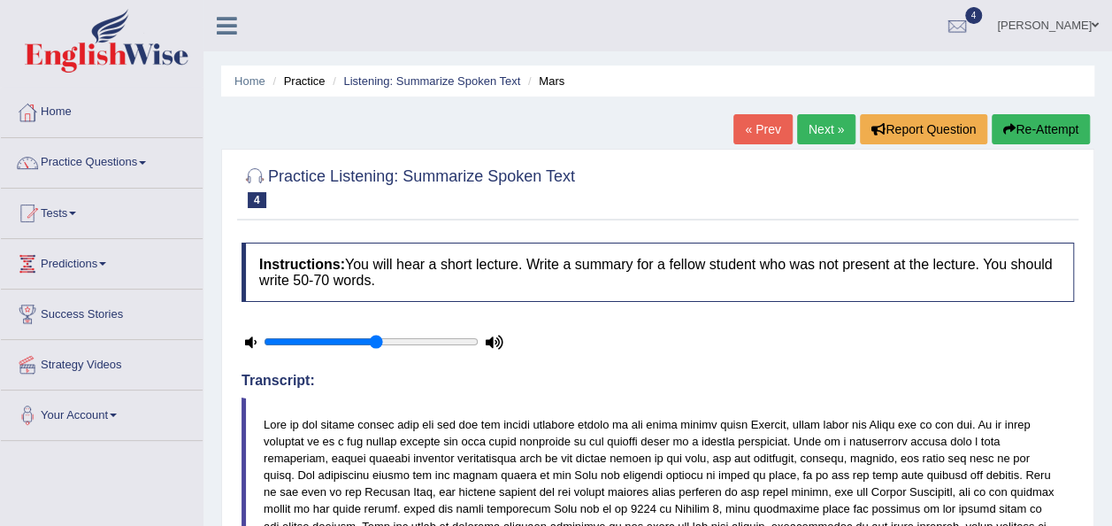
click at [818, 131] on link "Next »" at bounding box center [826, 129] width 58 height 30
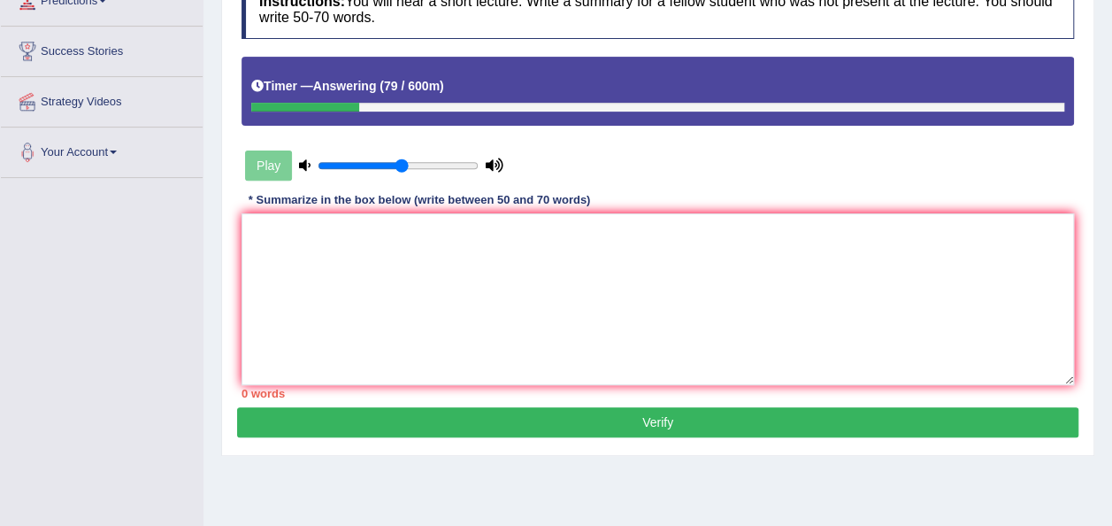
scroll to position [267, 0]
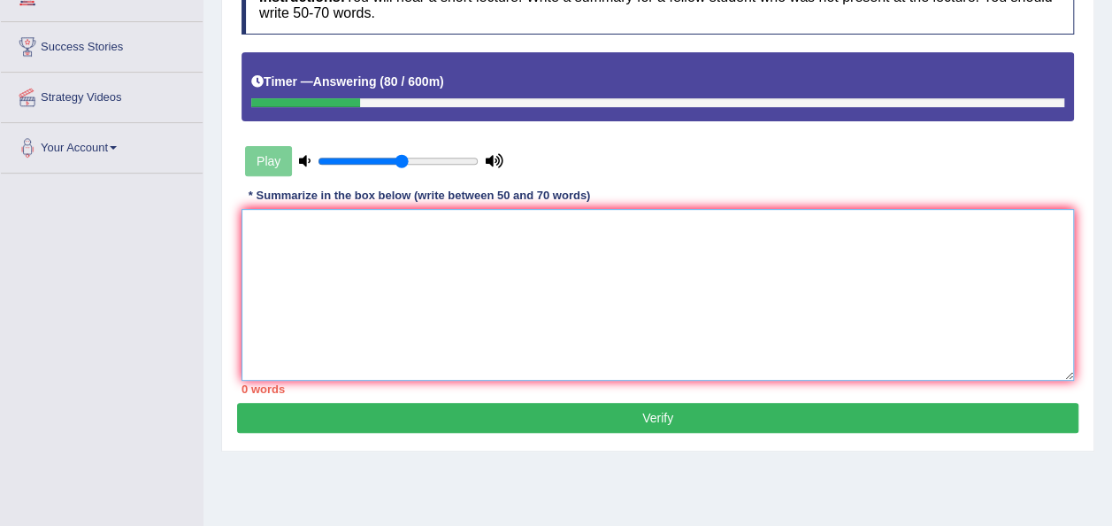
click at [642, 247] on textarea at bounding box center [658, 295] width 833 height 172
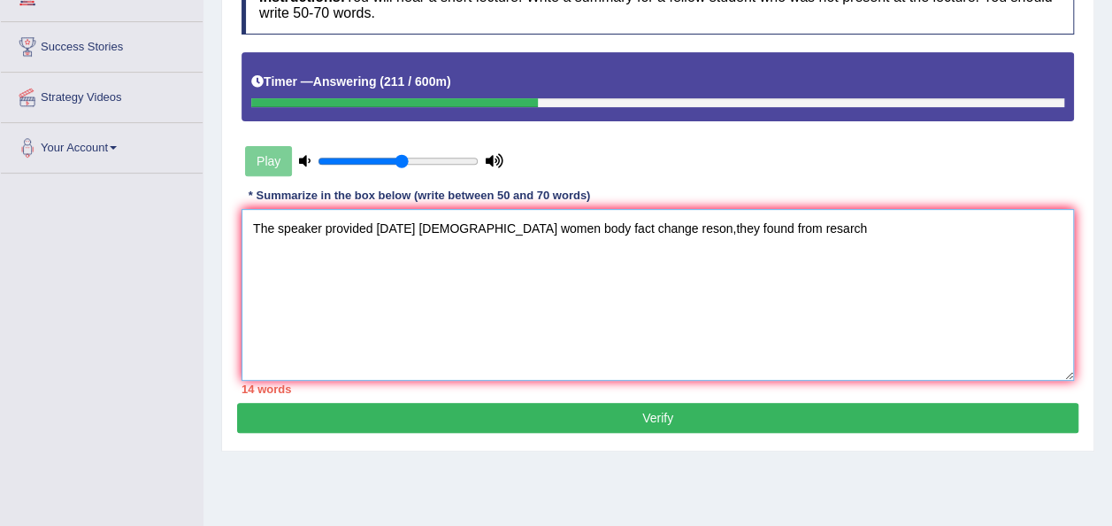
click at [724, 230] on textarea "The speaker provided [DATE] [DEMOGRAPHIC_DATA] women body fact change reson,the…" at bounding box center [658, 295] width 833 height 172
click at [825, 231] on textarea "The speaker provided [DATE] [DEMOGRAPHIC_DATA] women body fact change reson,the…" at bounding box center [658, 295] width 833 height 172
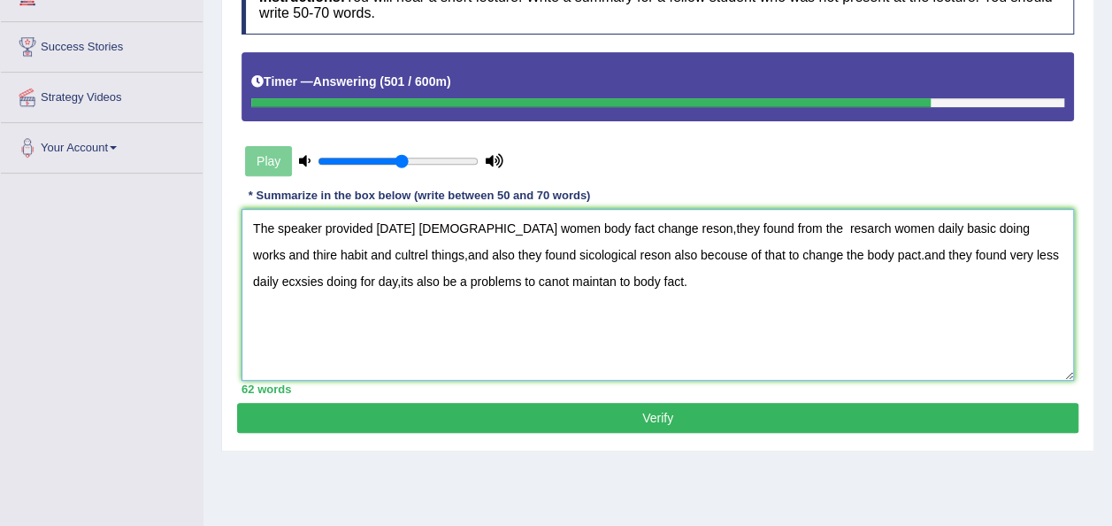
click at [805, 255] on textarea "The speaker provided [DATE] [DEMOGRAPHIC_DATA] women body fact change reson,the…" at bounding box center [658, 295] width 833 height 172
click at [805, 254] on textarea "The speaker provided [DATE] [DEMOGRAPHIC_DATA] women body fact change reson,the…" at bounding box center [658, 295] width 833 height 172
type textarea "The speaker provided [DATE] [DEMOGRAPHIC_DATA] women body fact change reson,the…"
click at [708, 423] on button "Verify" at bounding box center [657, 418] width 841 height 30
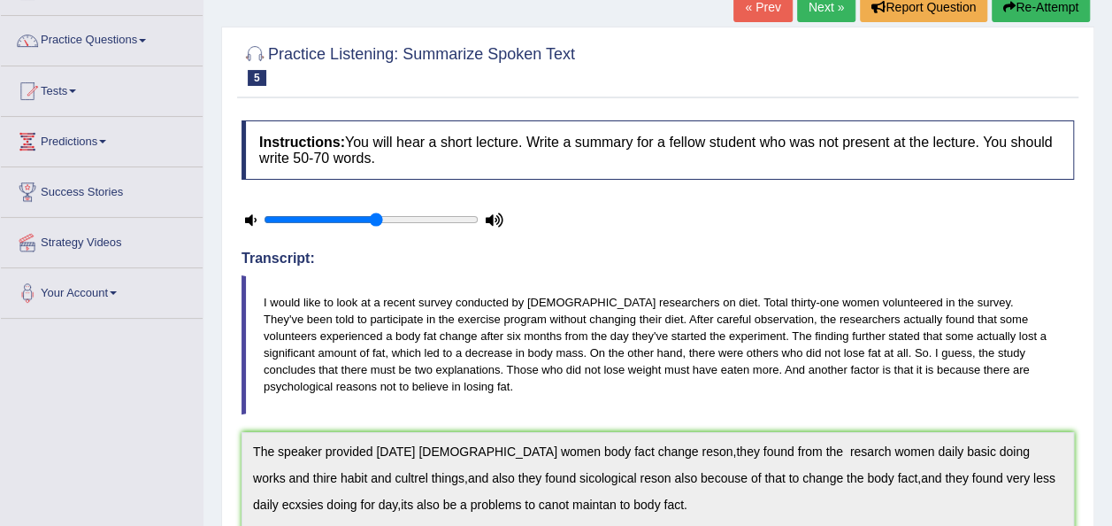
scroll to position [2, 0]
